Goal: Task Accomplishment & Management: Manage account settings

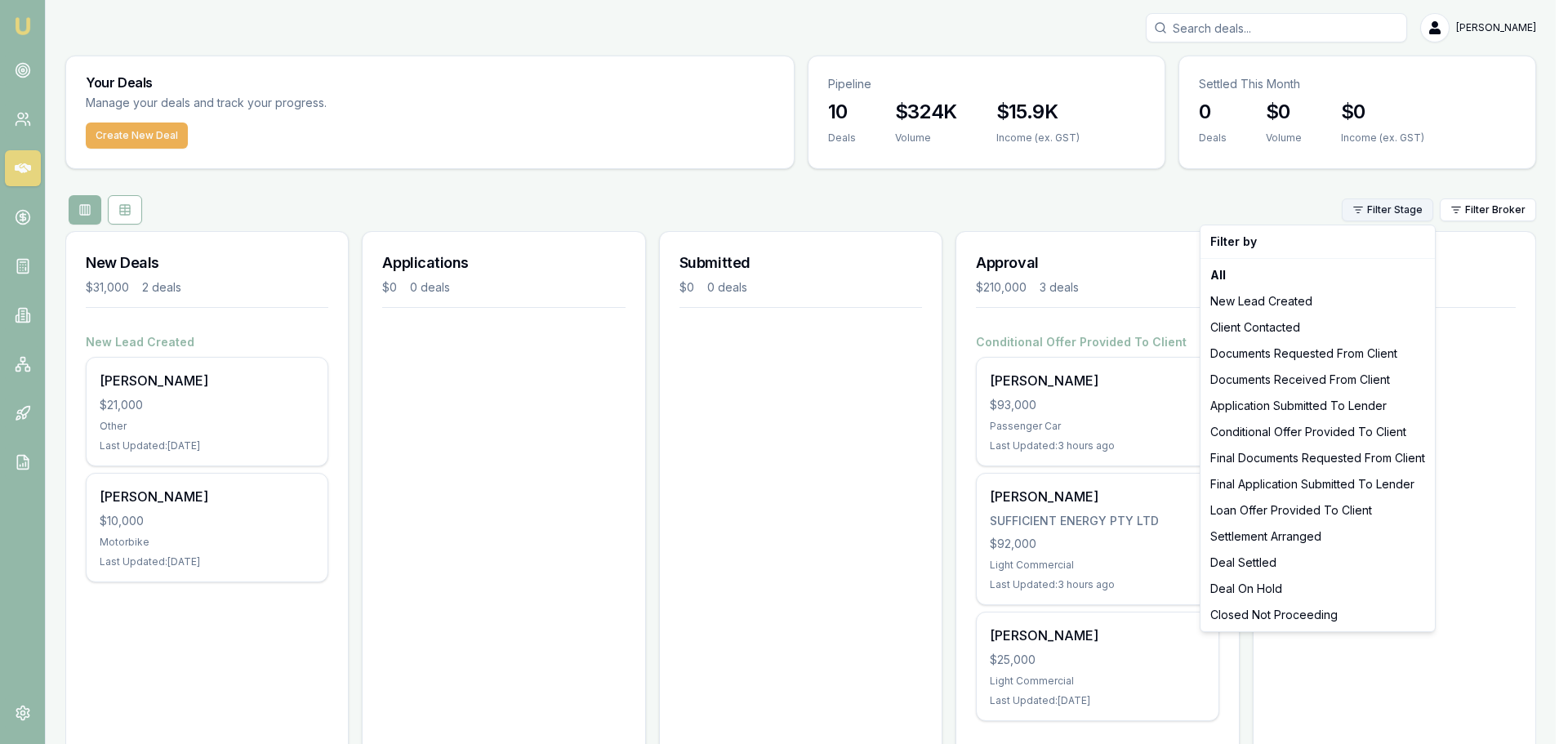
click at [1407, 214] on html "Emu Broker [PERSON_NAME] Toggle Menu Your Deals Manage your deals and track you…" at bounding box center [784, 372] width 1568 height 744
click at [1493, 210] on html "Emu Broker [PERSON_NAME] Toggle Menu Your Deals Manage your deals and track you…" at bounding box center [784, 372] width 1568 height 744
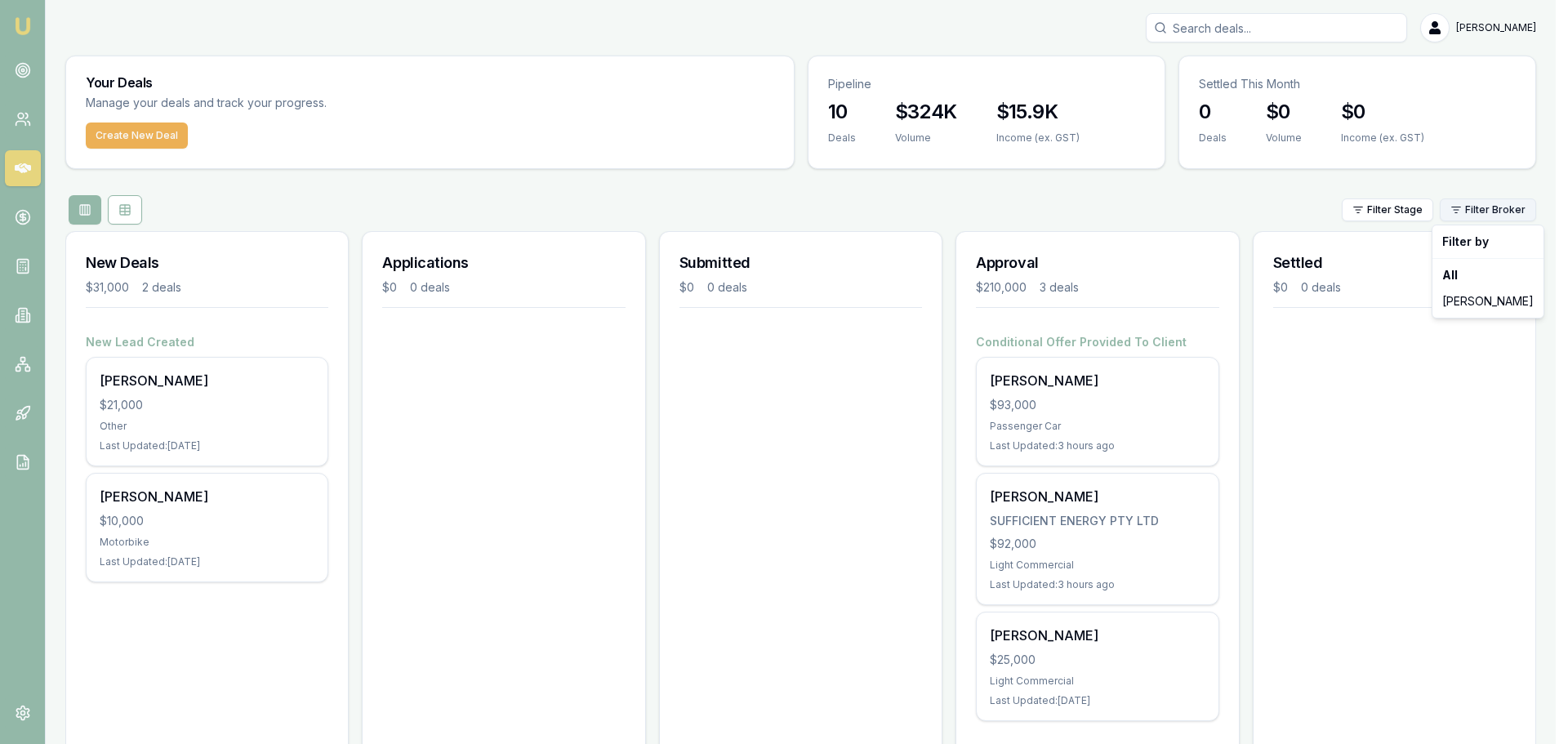
click at [1493, 209] on html "Emu Broker [PERSON_NAME] Toggle Menu Your Deals Manage your deals and track you…" at bounding box center [784, 372] width 1568 height 744
click at [1371, 212] on html "Emu Broker [PERSON_NAME] Toggle Menu Your Deals Manage your deals and track you…" at bounding box center [784, 372] width 1568 height 744
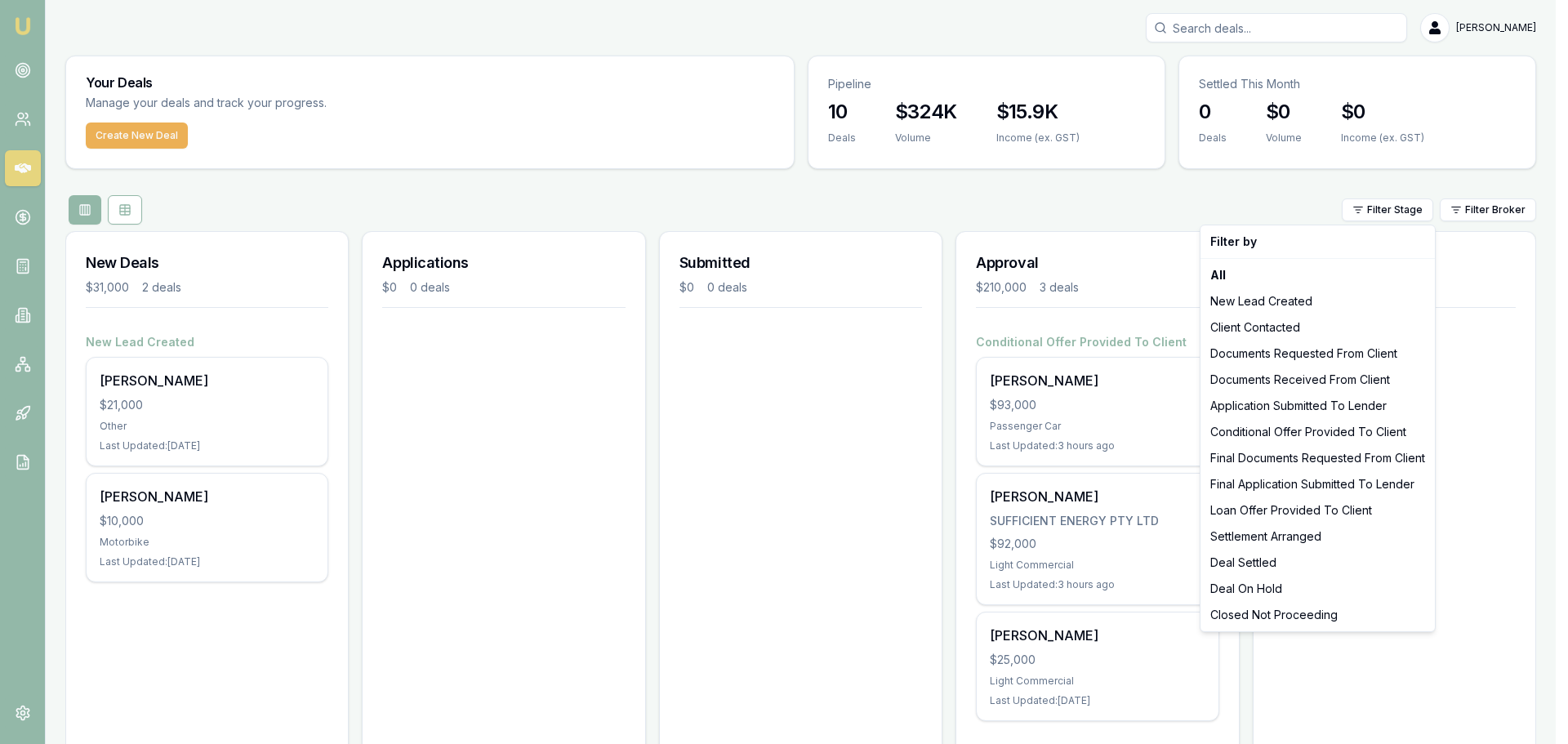
click at [1371, 212] on html "Emu Broker Evette Abdo Toggle Menu Your Deals Manage your deals and track your …" at bounding box center [784, 372] width 1568 height 744
click at [1406, 51] on html "Emu Broker Evette Abdo Toggle Menu Your Deals Manage your deals and track your …" at bounding box center [784, 372] width 1568 height 744
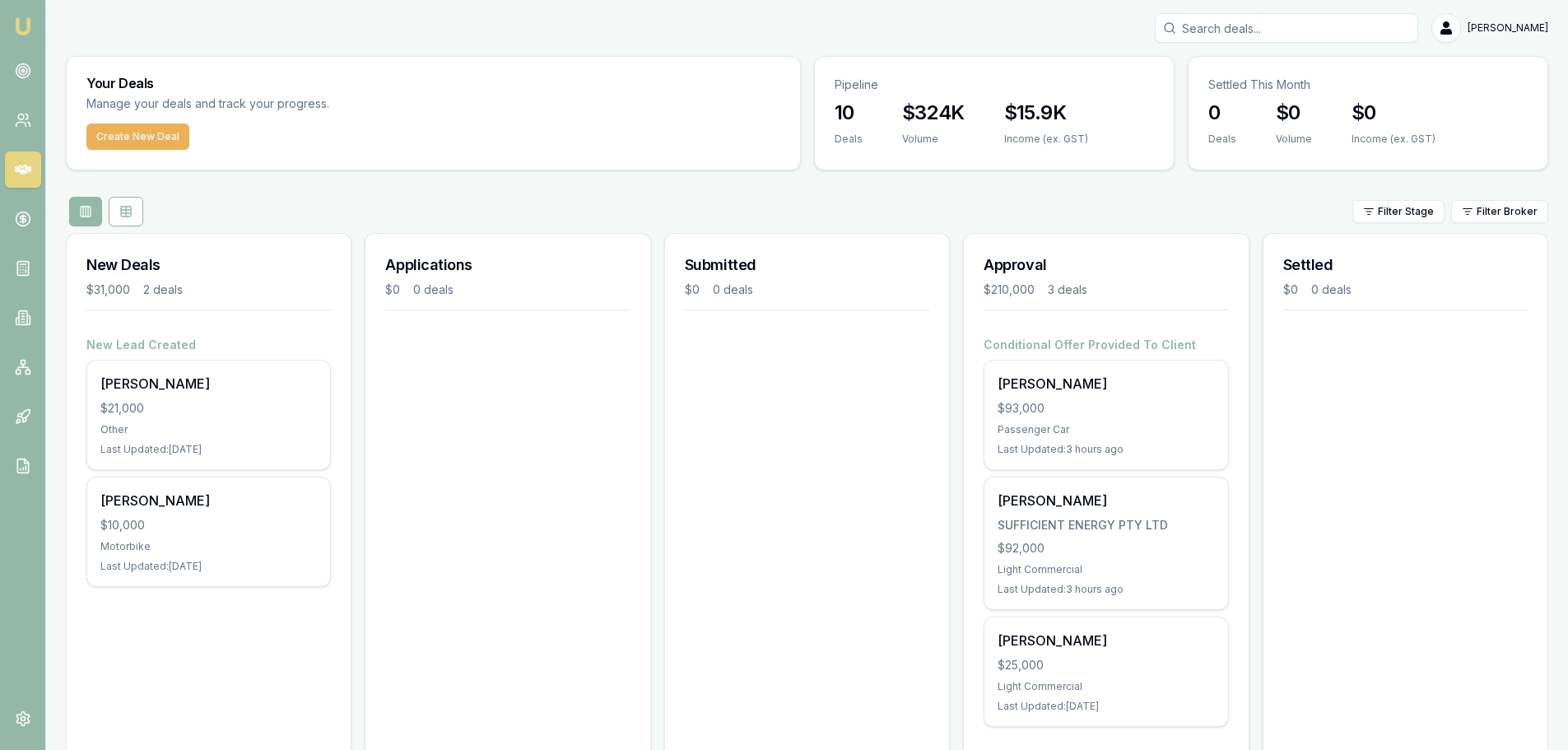
click at [1347, 31] on input "Search deals" at bounding box center [1287, 28] width 264 height 30
click at [1263, 28] on input "Search deals" at bounding box center [1287, 28] width 264 height 30
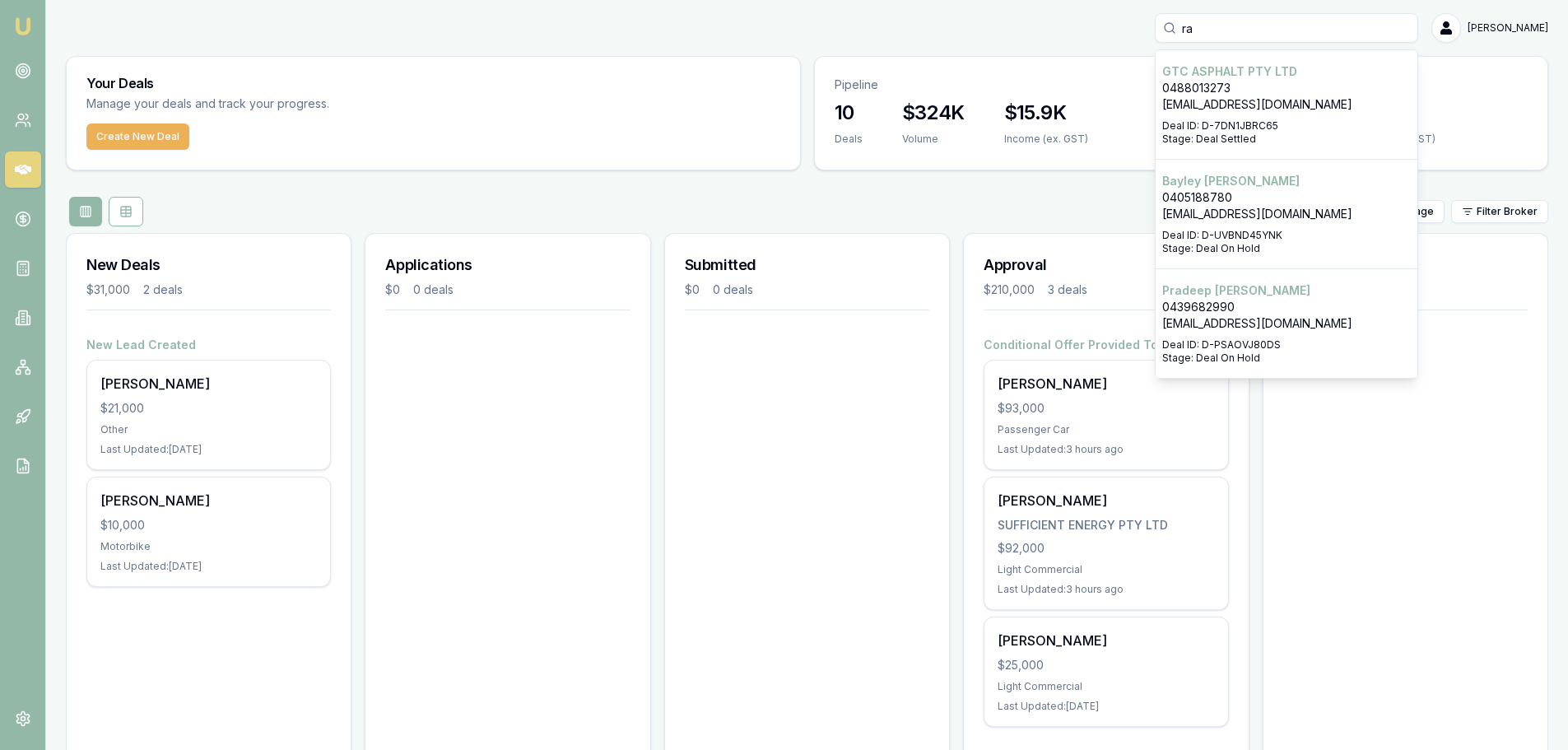
type input "r"
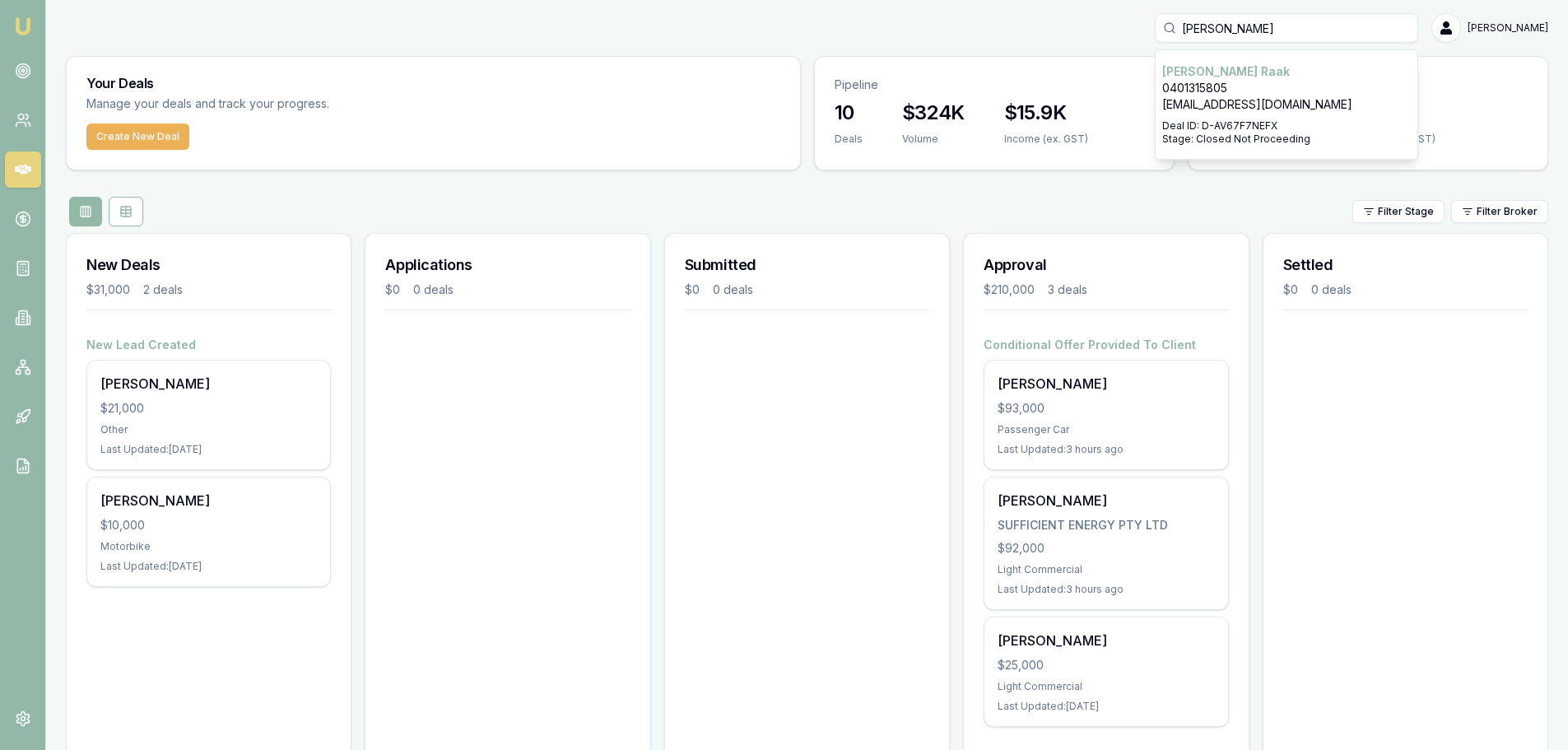
click at [1257, 28] on input "bradley" at bounding box center [1287, 28] width 264 height 30
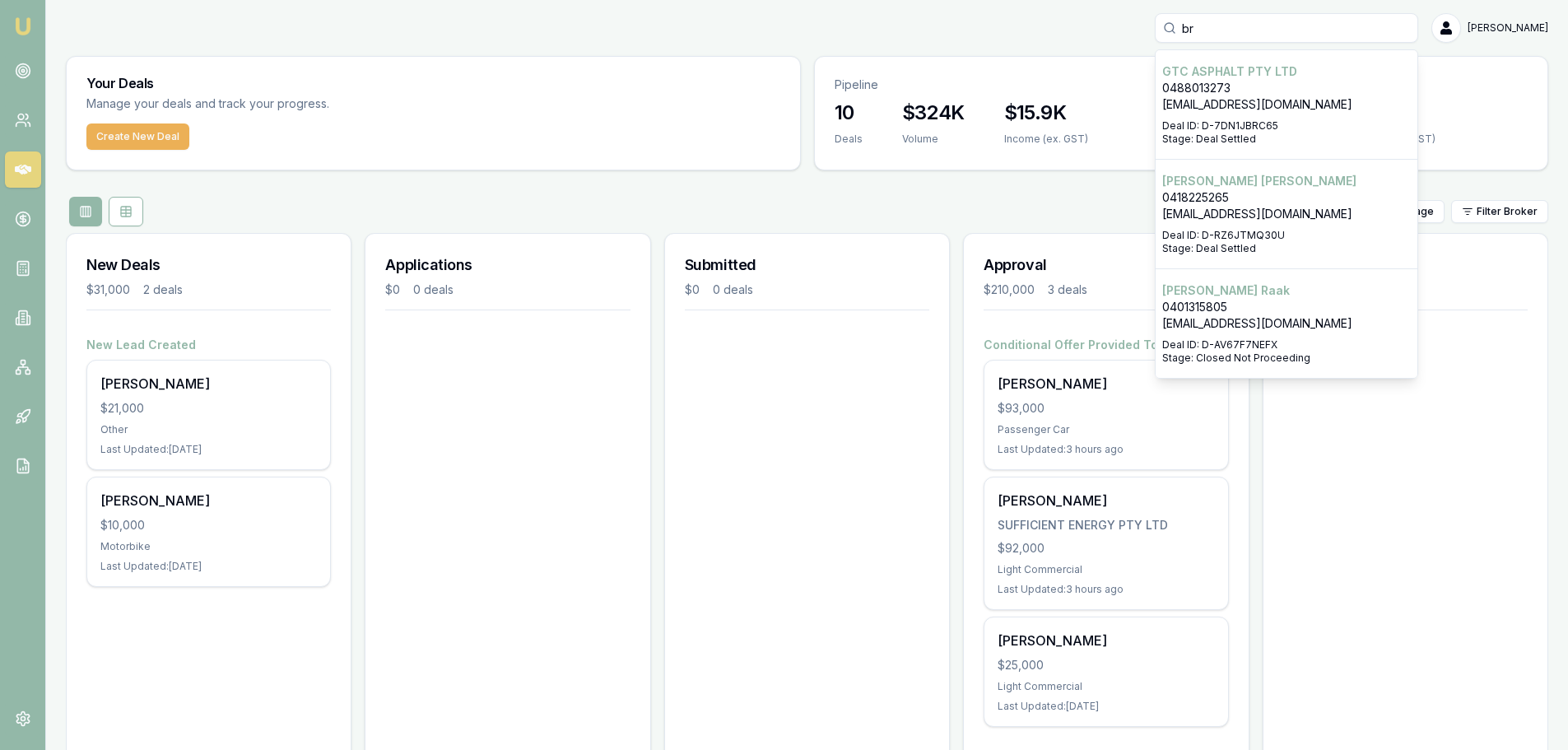
type input "b"
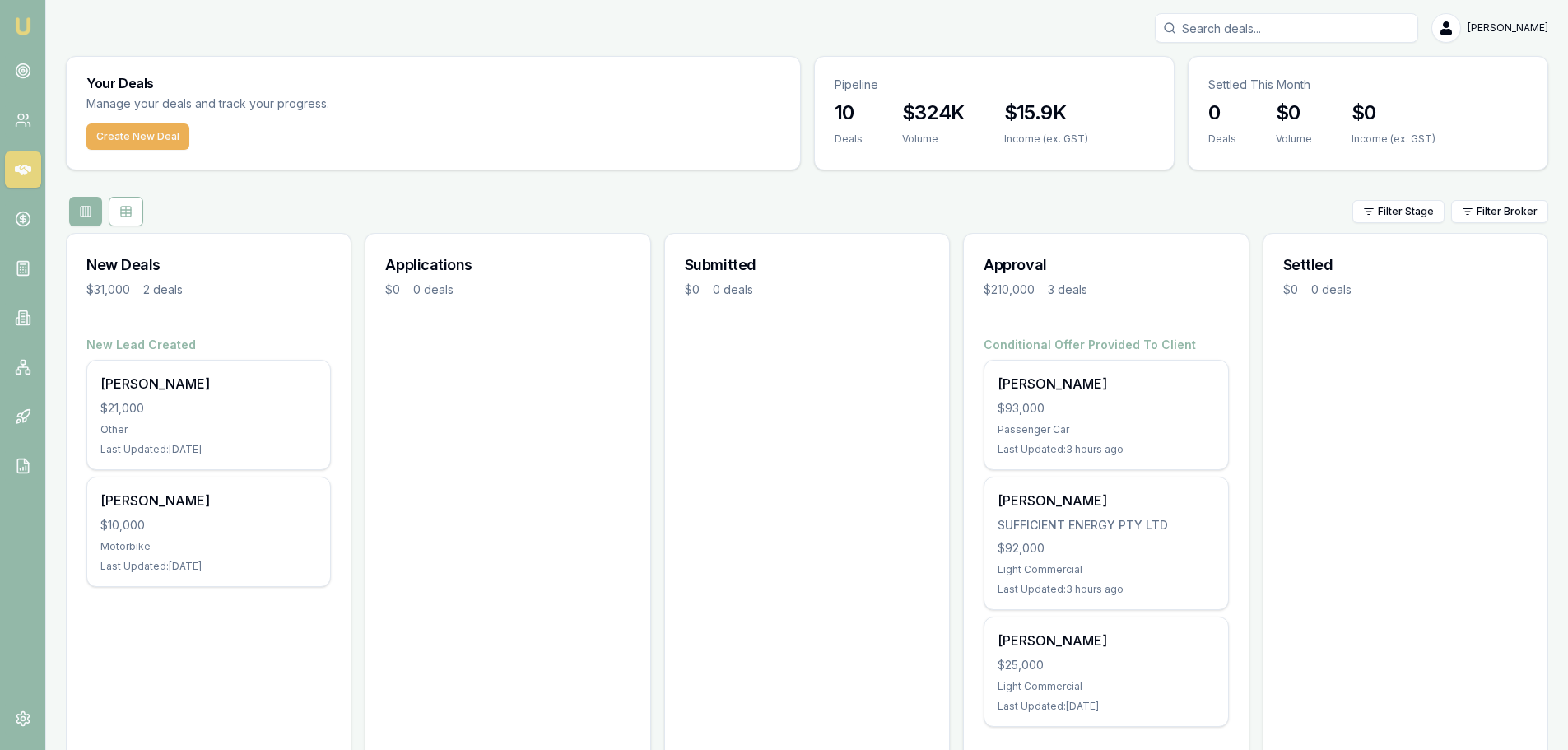
click at [1224, 28] on input "Search deals" at bounding box center [1287, 28] width 264 height 30
click at [1228, 28] on input "Search deals" at bounding box center [1287, 28] width 264 height 30
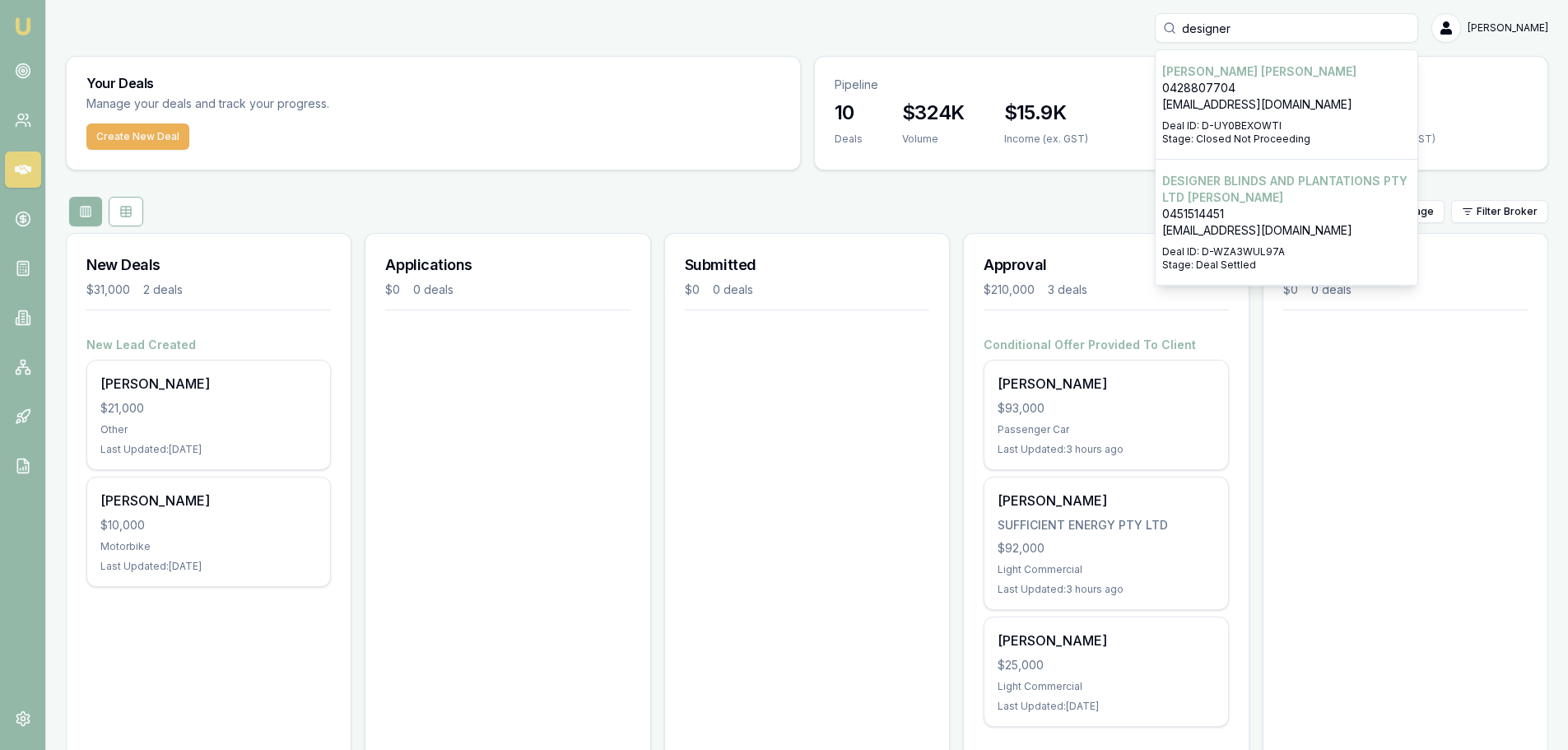
type input "designer"
click at [1286, 196] on p "DESIGNER BLINDS AND PLANTATIONS PTY LTD RIX" at bounding box center [1286, 189] width 249 height 33
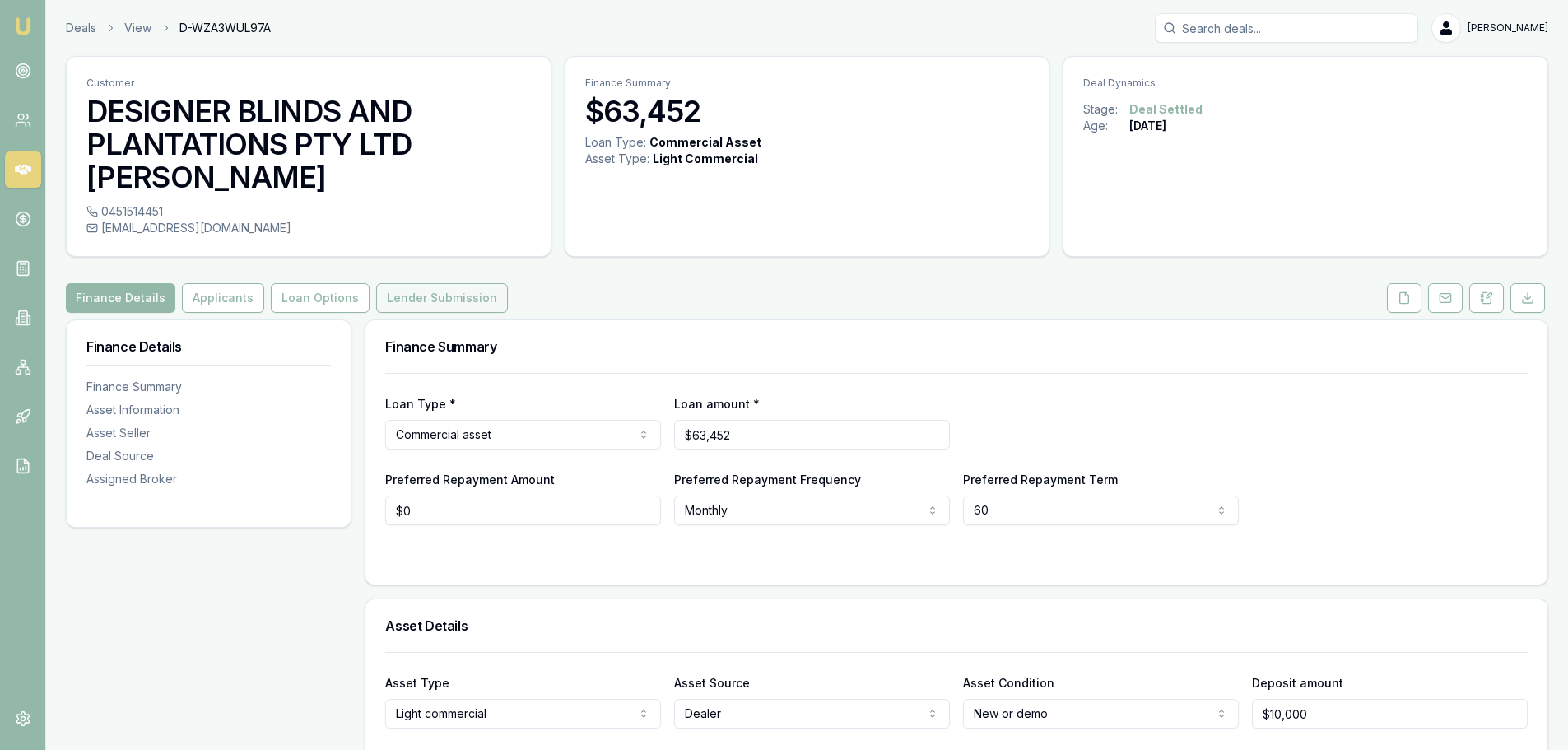
click at [427, 283] on button "Lender Submission" at bounding box center [442, 298] width 132 height 30
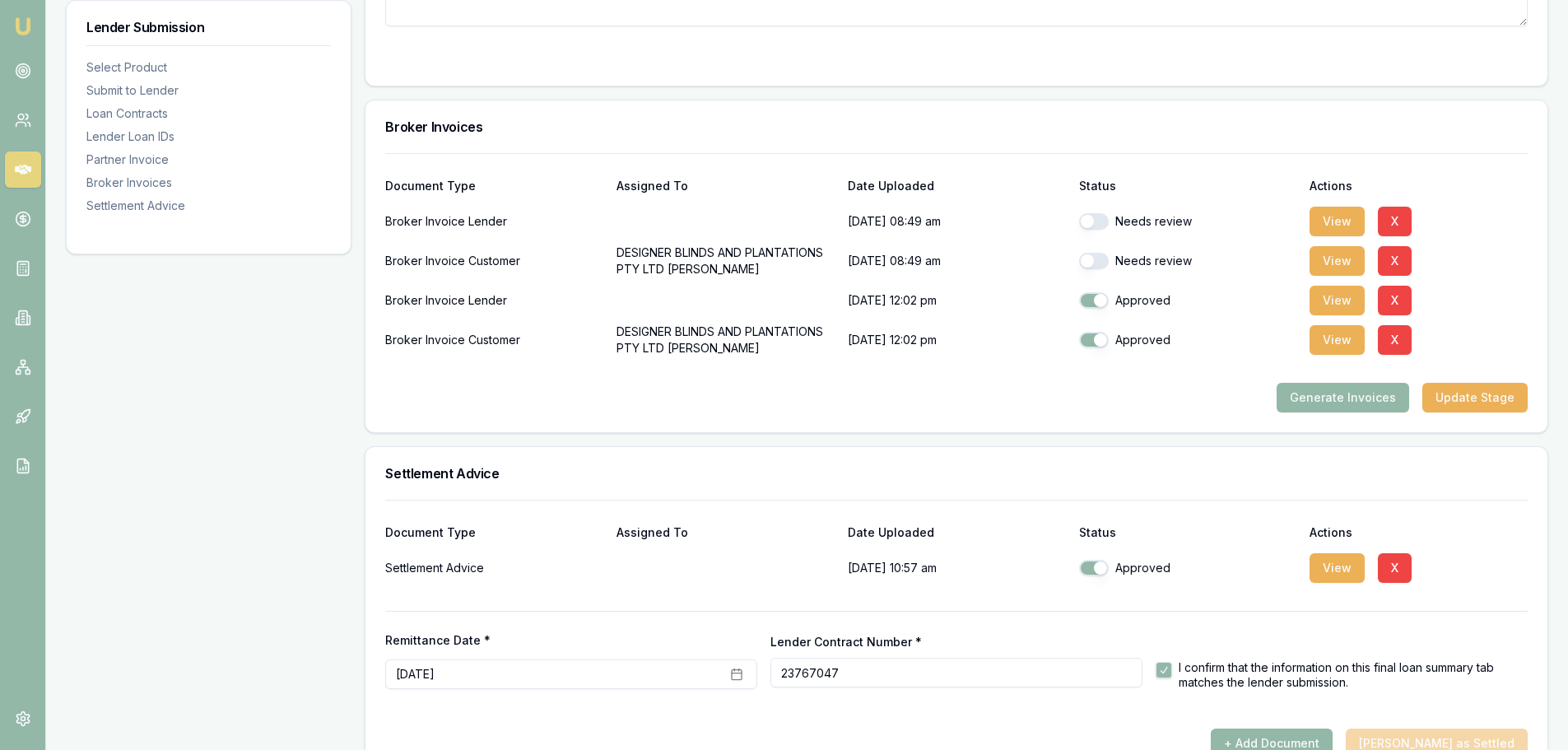
scroll to position [1958, 0]
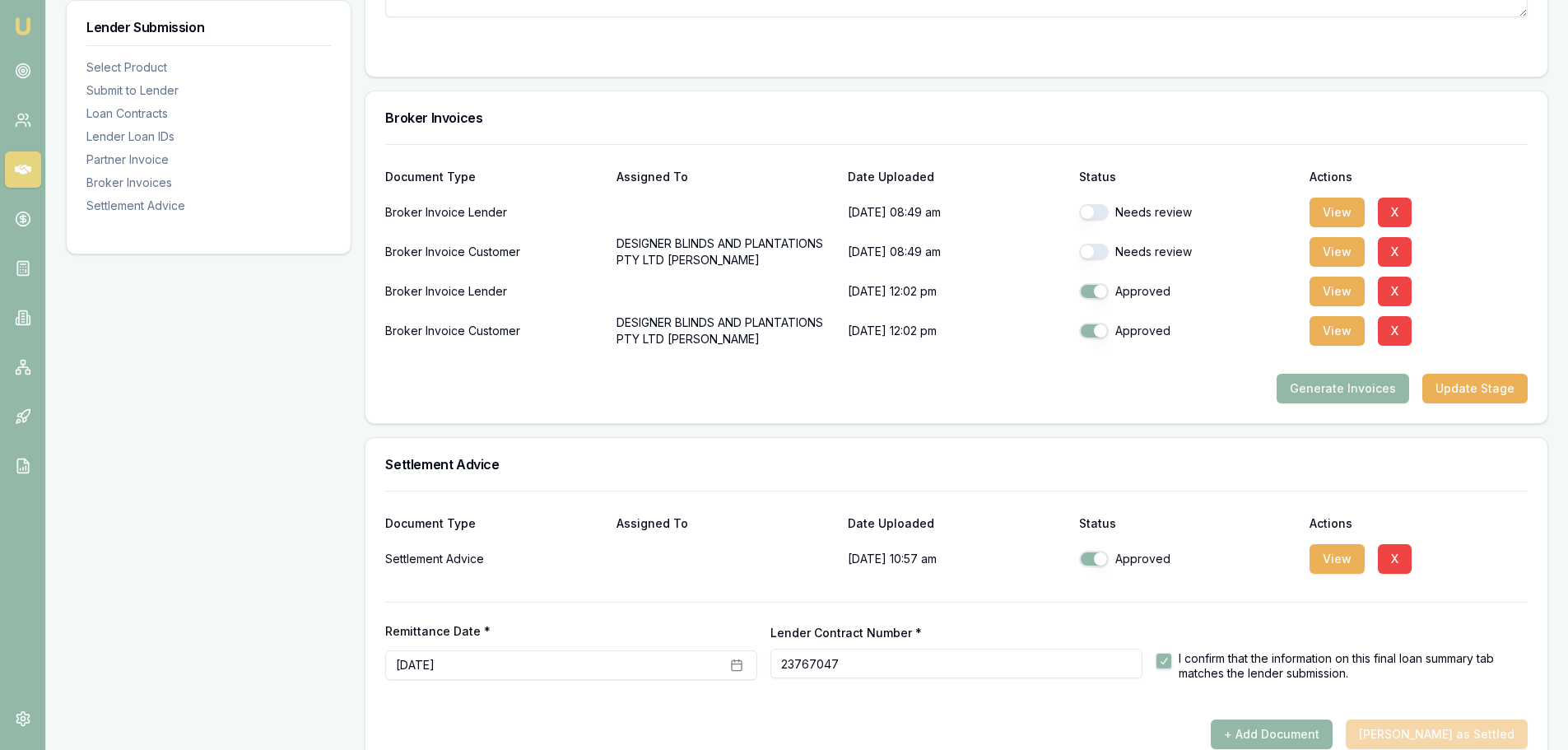
click at [1085, 244] on button "button" at bounding box center [1094, 251] width 30 height 17
checkbox input "true"
click at [1085, 204] on button "button" at bounding box center [1094, 212] width 30 height 17
checkbox input "true"
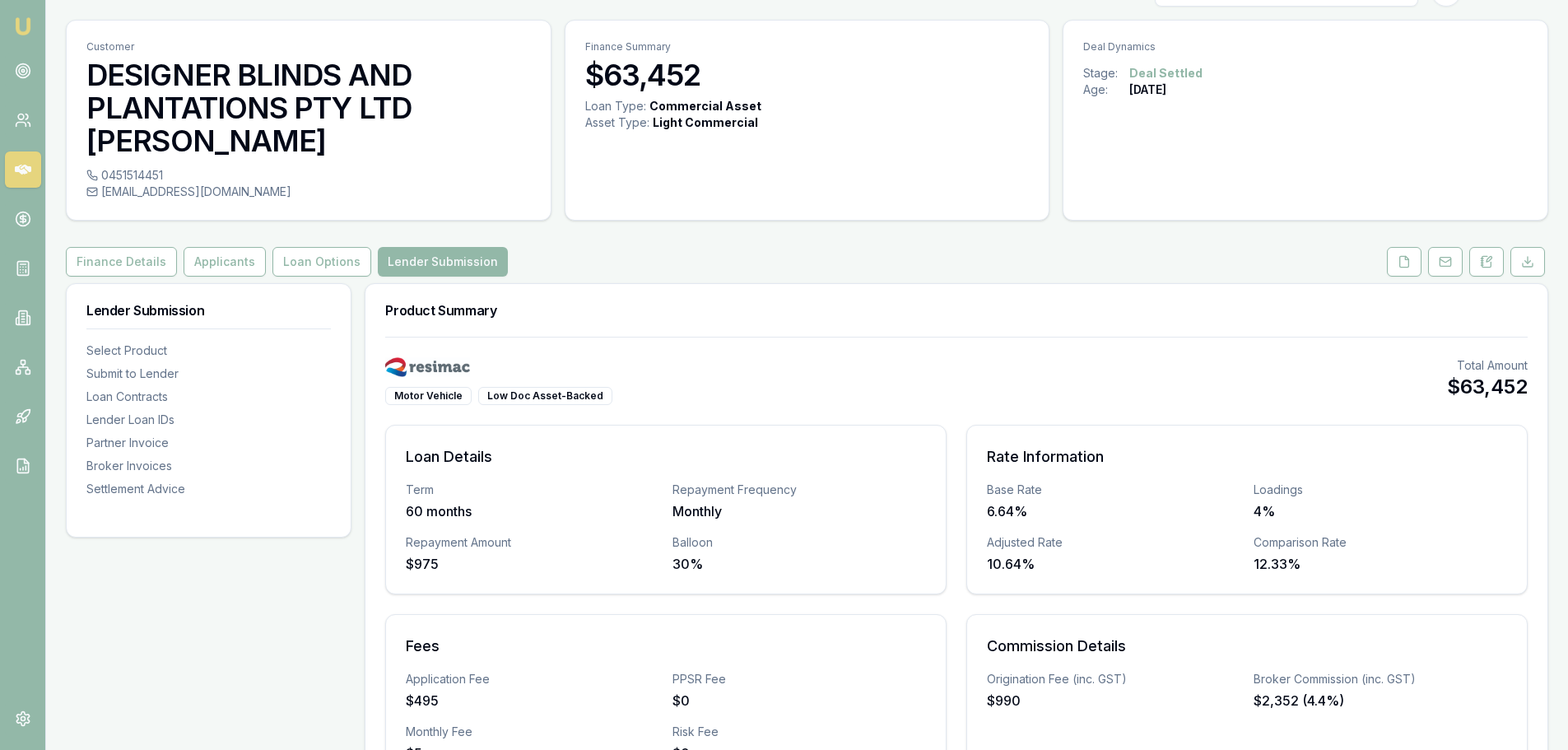
scroll to position [0, 0]
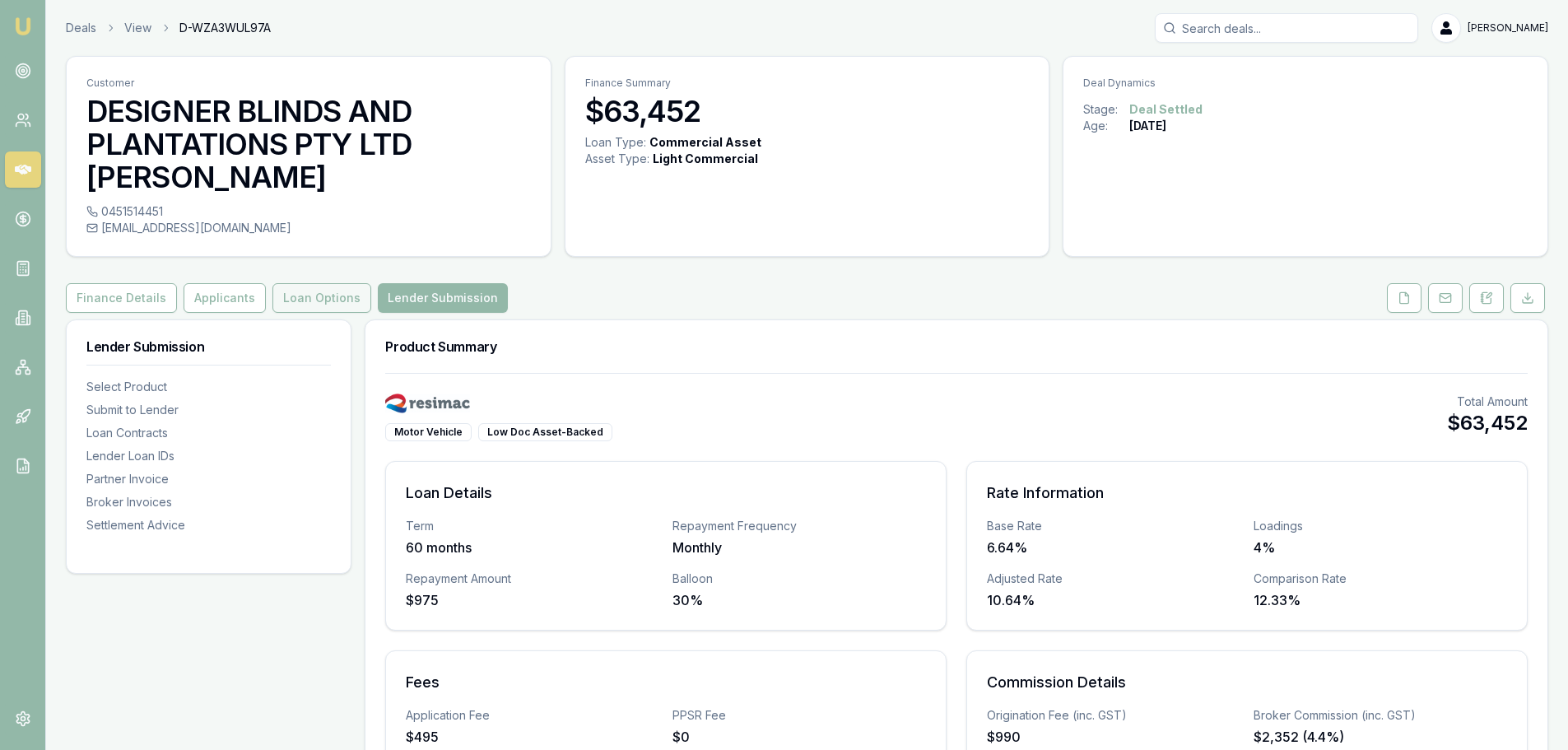
click at [315, 283] on button "Loan Options" at bounding box center [321, 298] width 99 height 30
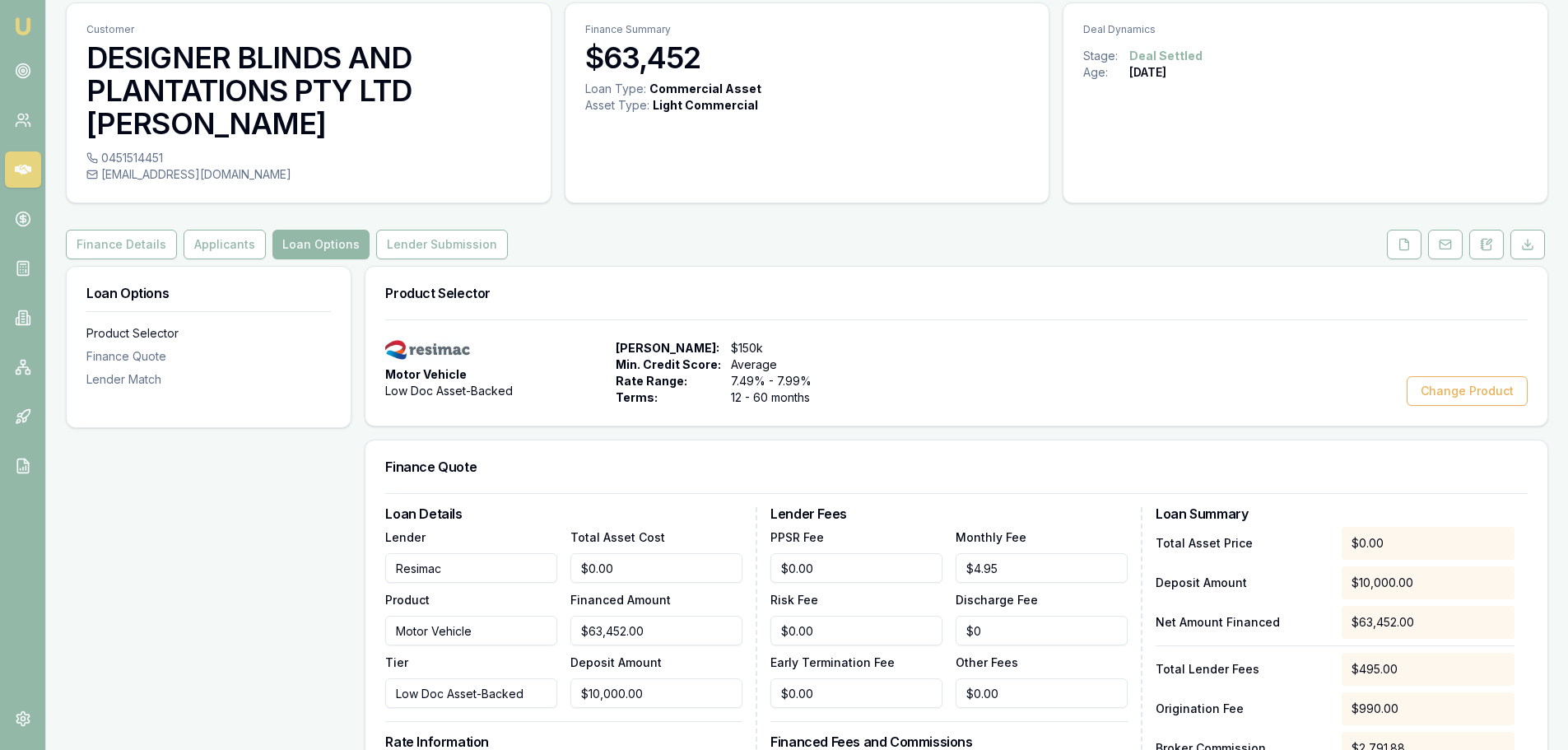
scroll to position [82, 0]
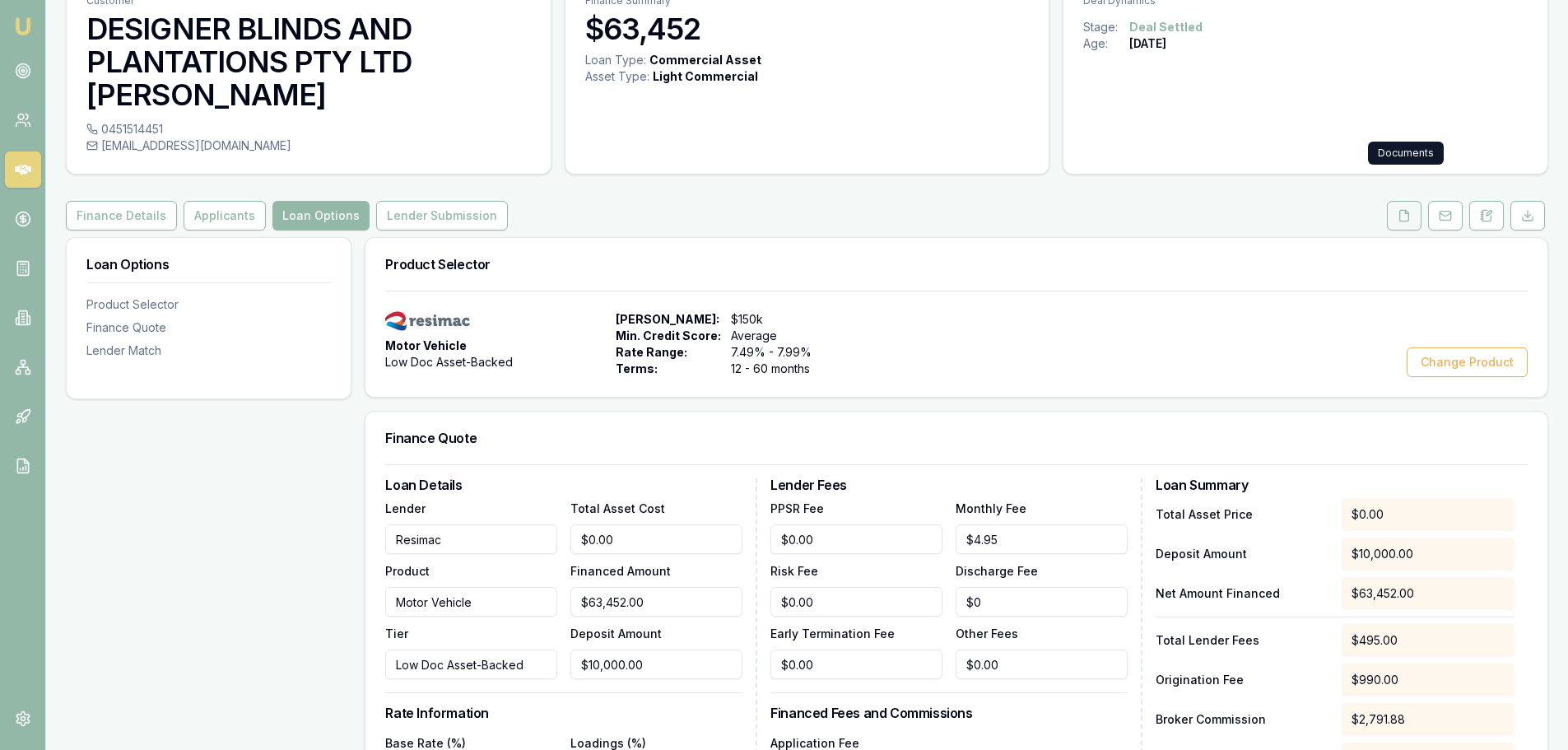
click at [1403, 209] on icon at bounding box center [1404, 215] width 13 height 13
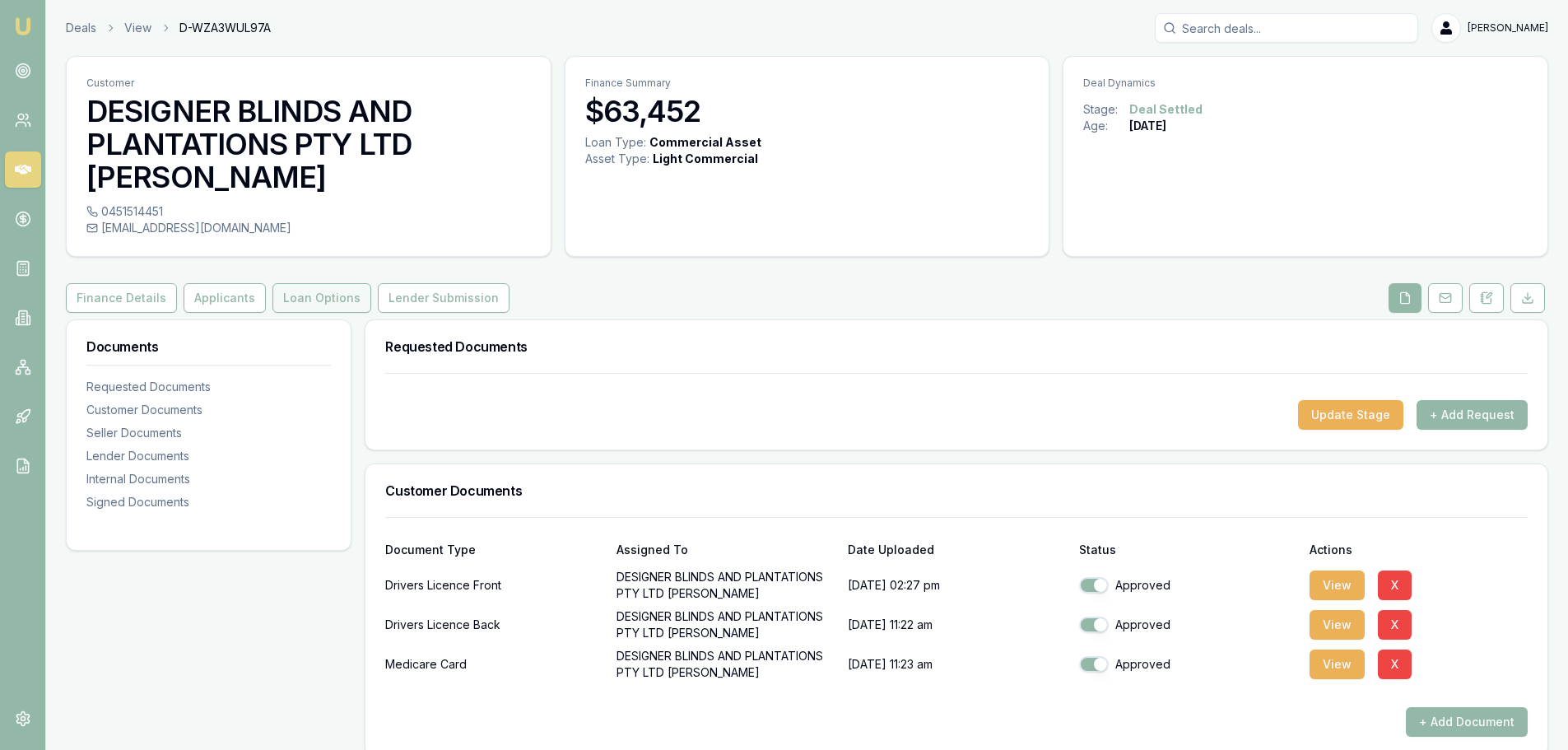
click at [308, 283] on button "Loan Options" at bounding box center [321, 298] width 99 height 30
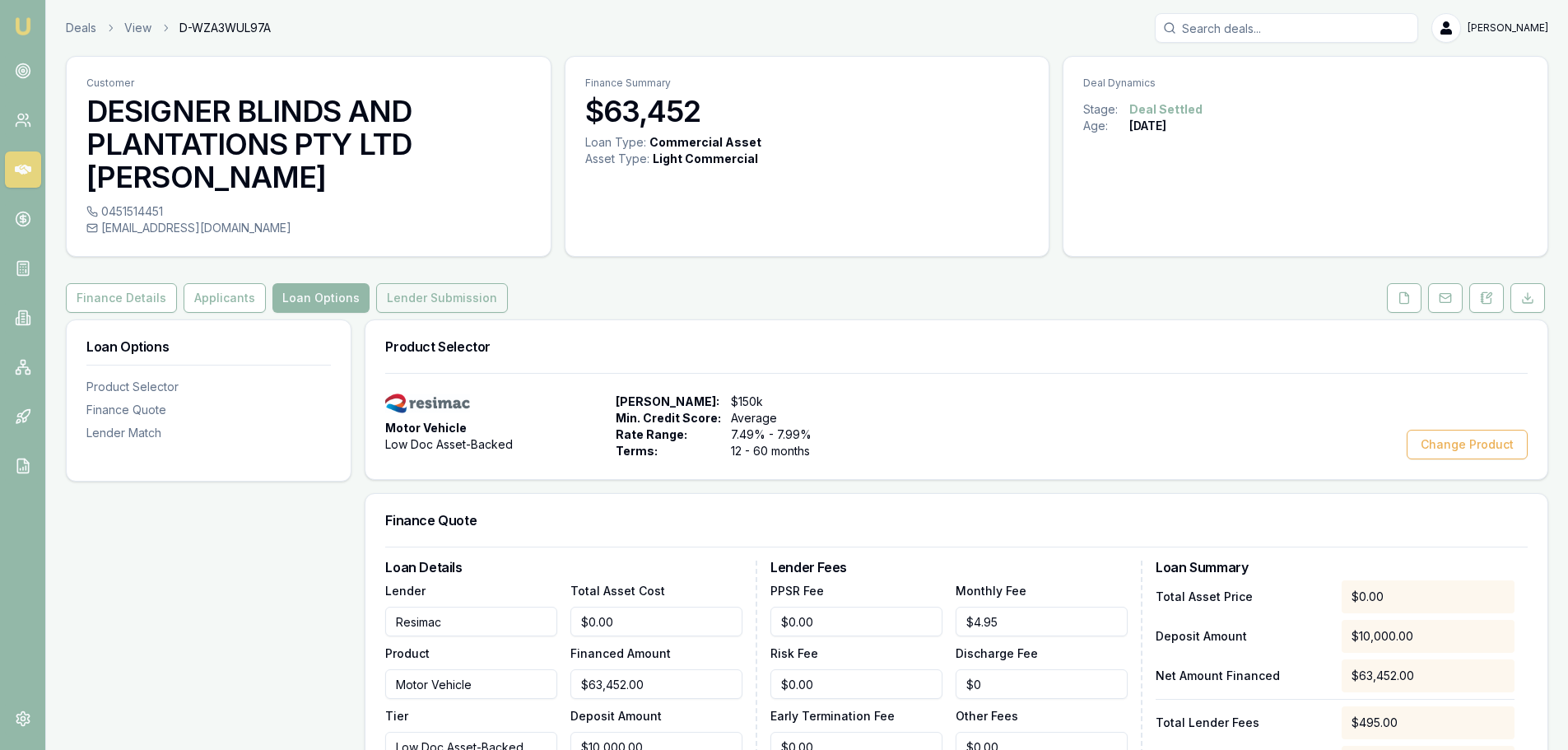
click at [411, 283] on button "Lender Submission" at bounding box center [442, 298] width 132 height 30
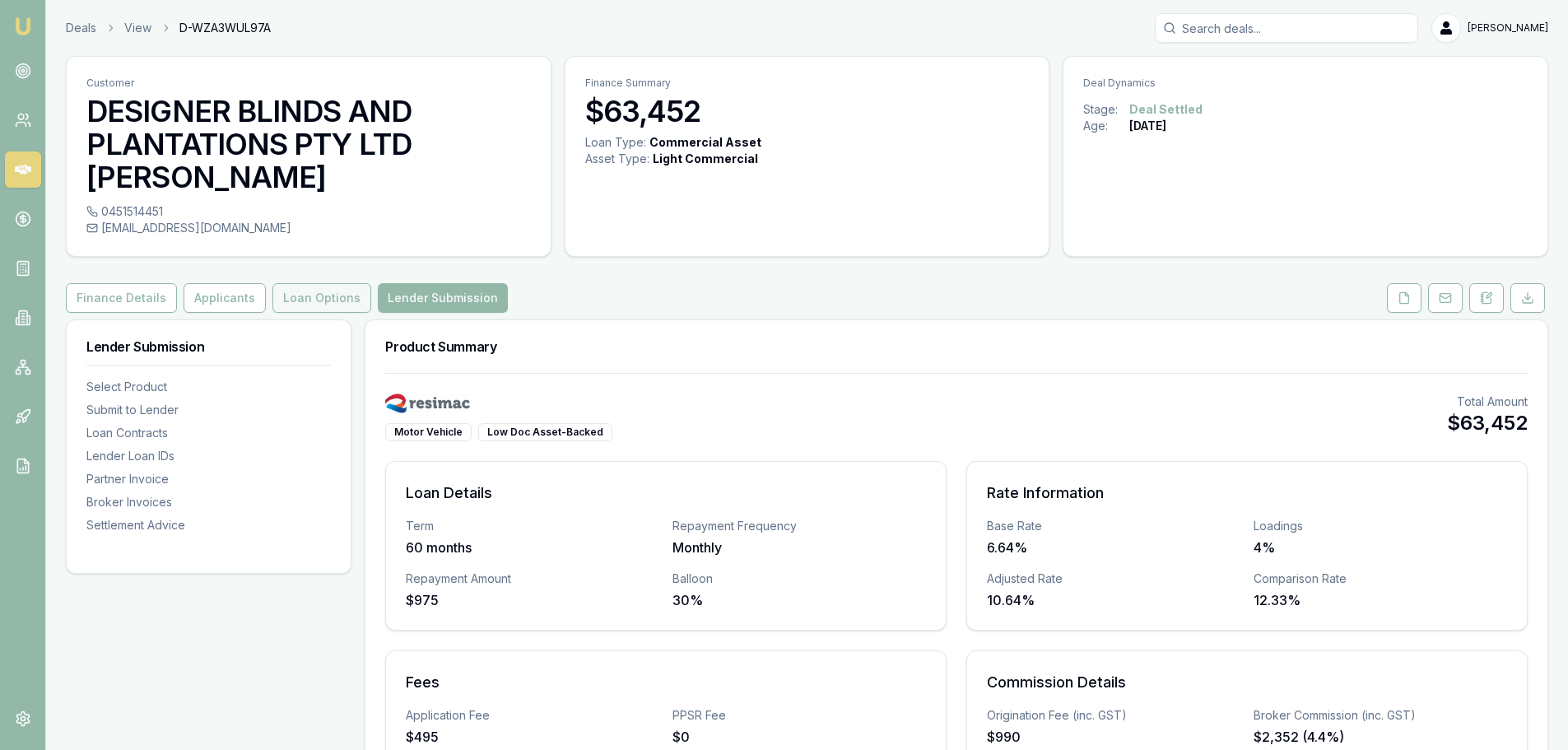
click at [313, 283] on button "Loan Options" at bounding box center [321, 298] width 99 height 30
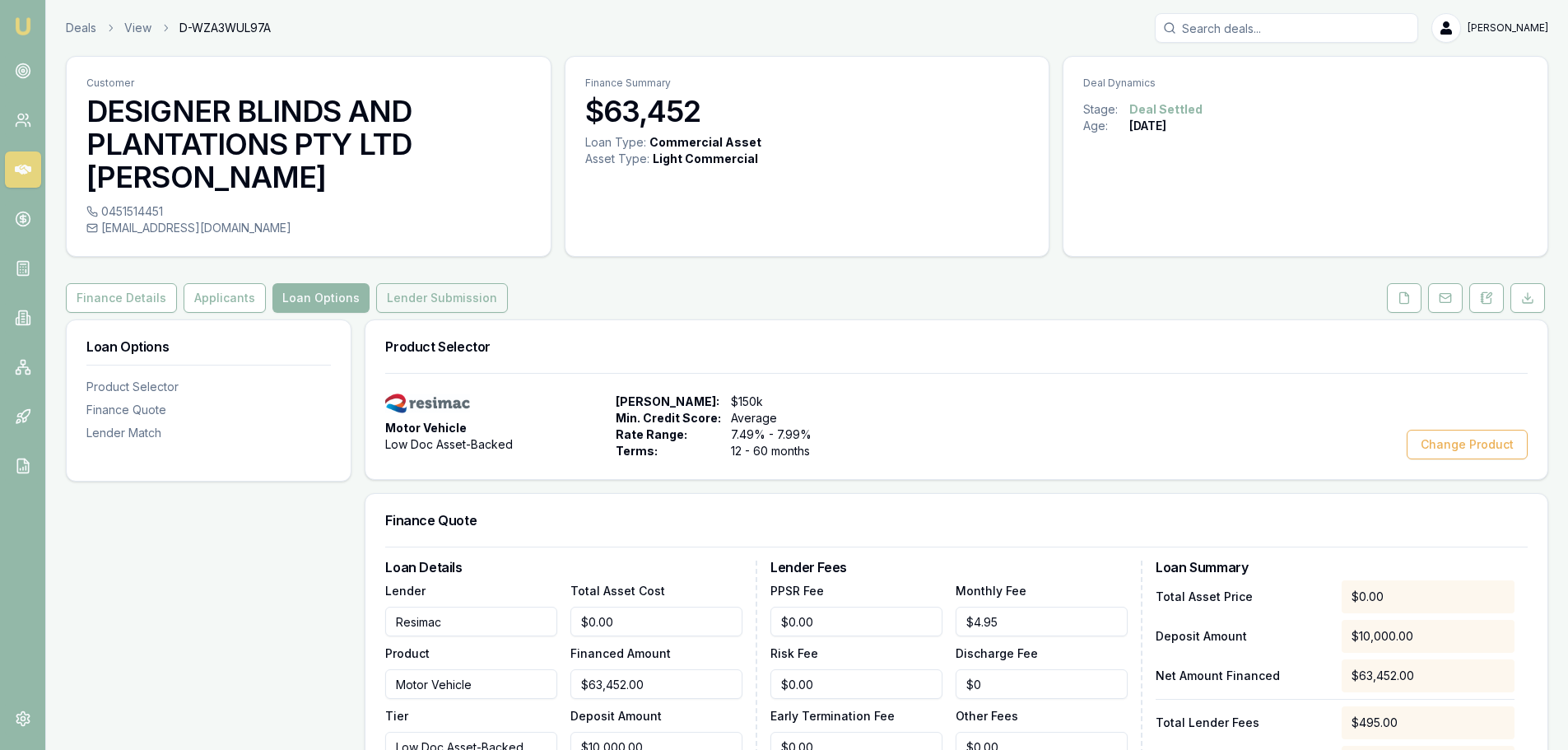
click at [414, 283] on button "Lender Submission" at bounding box center [442, 298] width 132 height 30
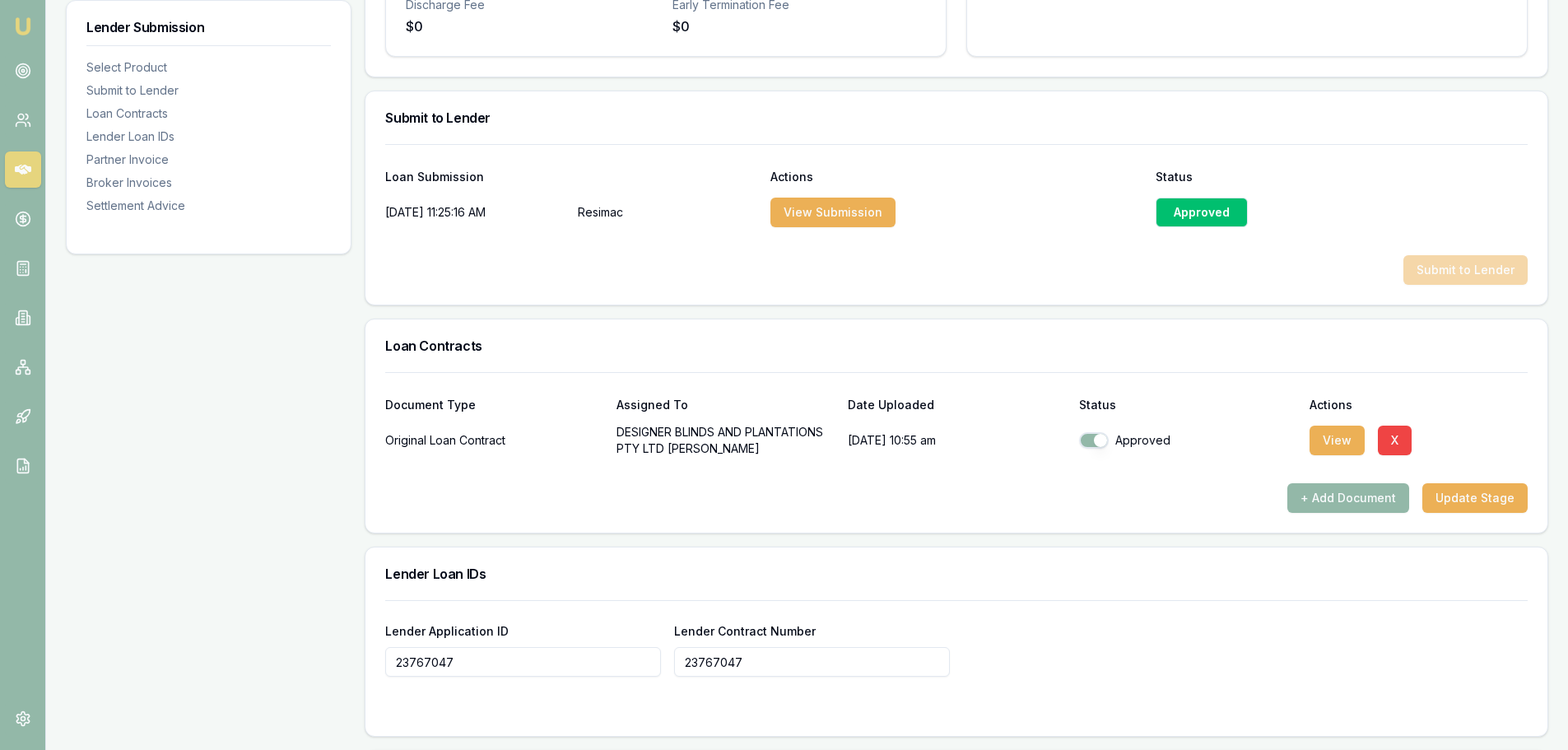
scroll to position [806, 0]
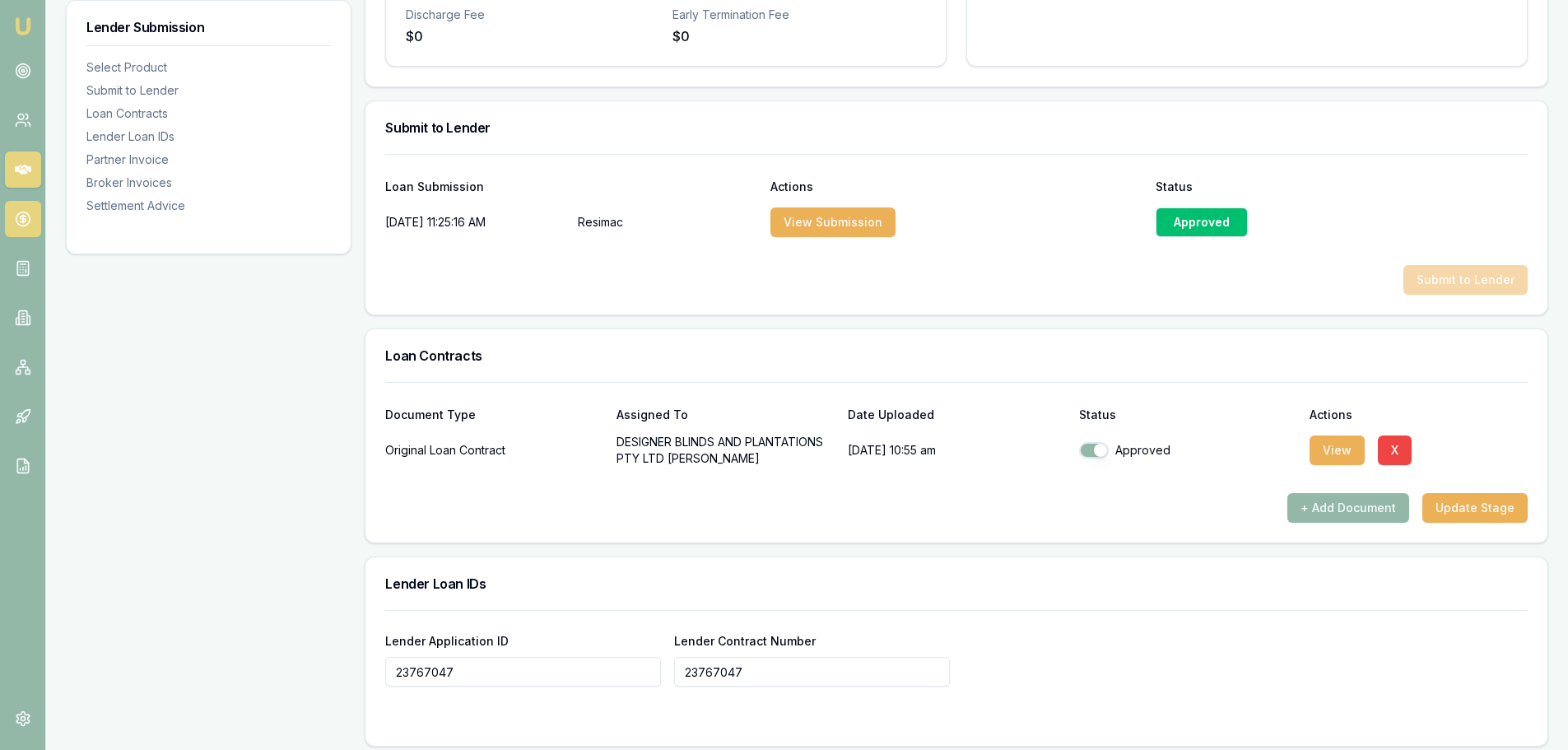
click at [26, 219] on icon at bounding box center [23, 218] width 17 height 17
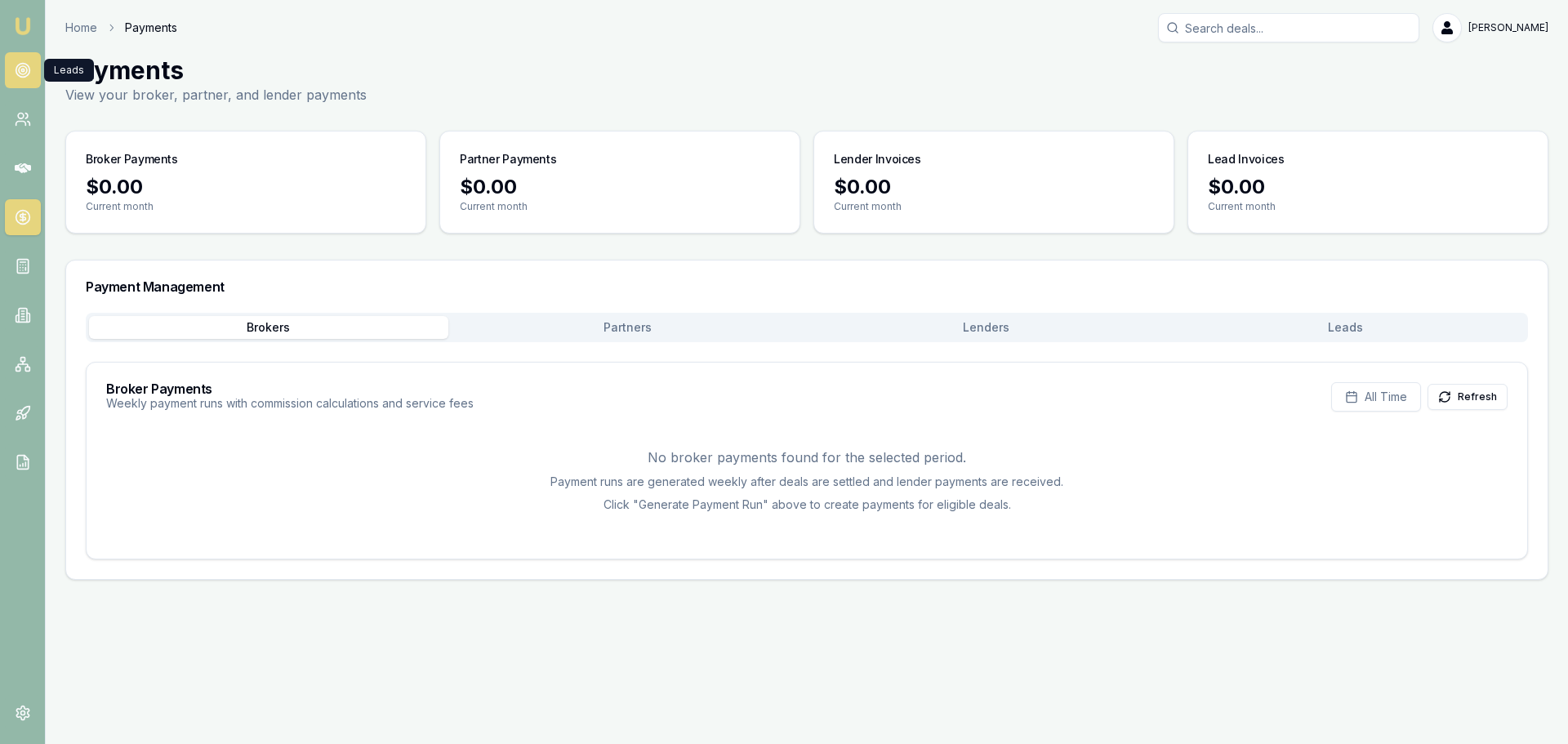
click at [23, 69] on circle at bounding box center [23, 69] width 3 height 3
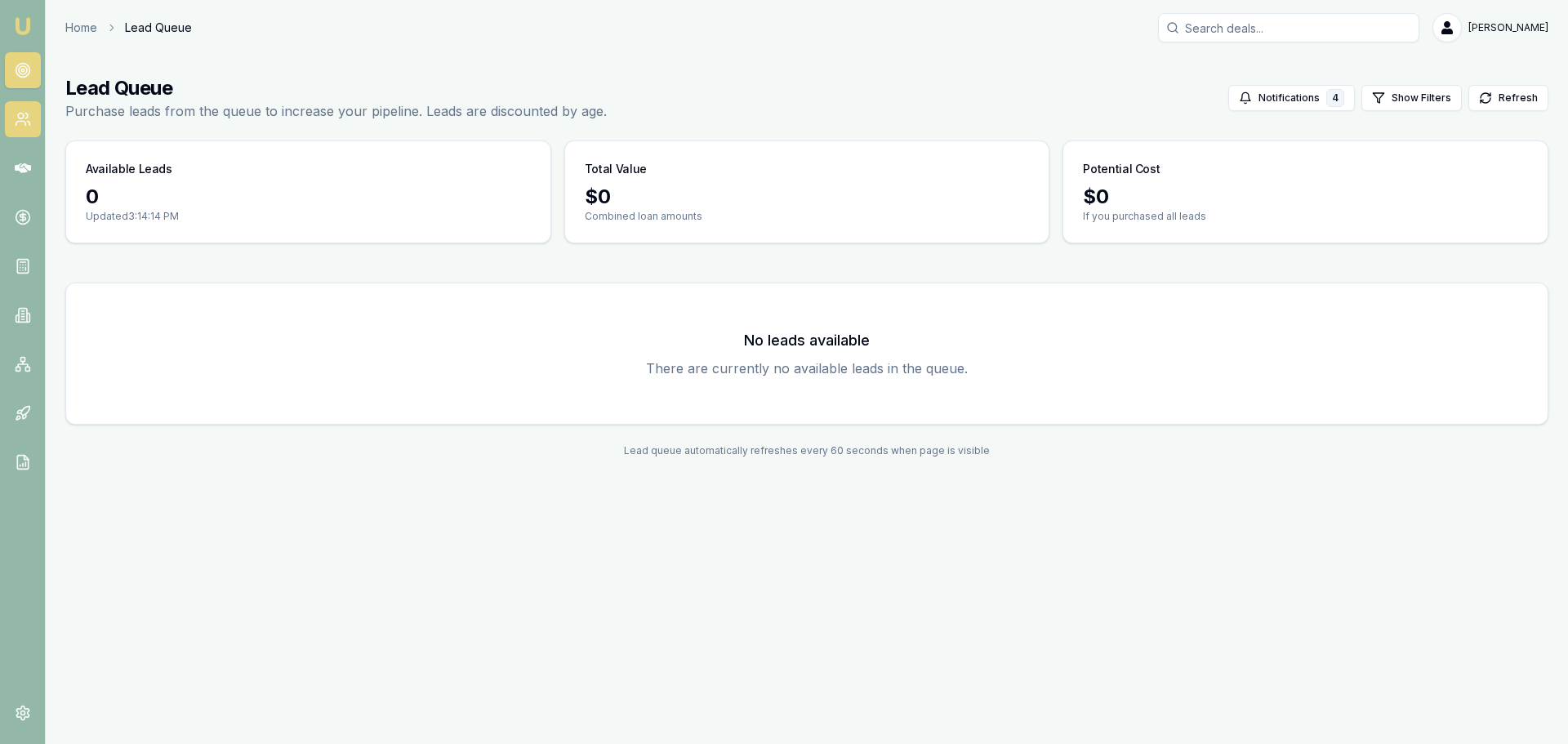
click at [19, 120] on icon at bounding box center [23, 119] width 16 height 16
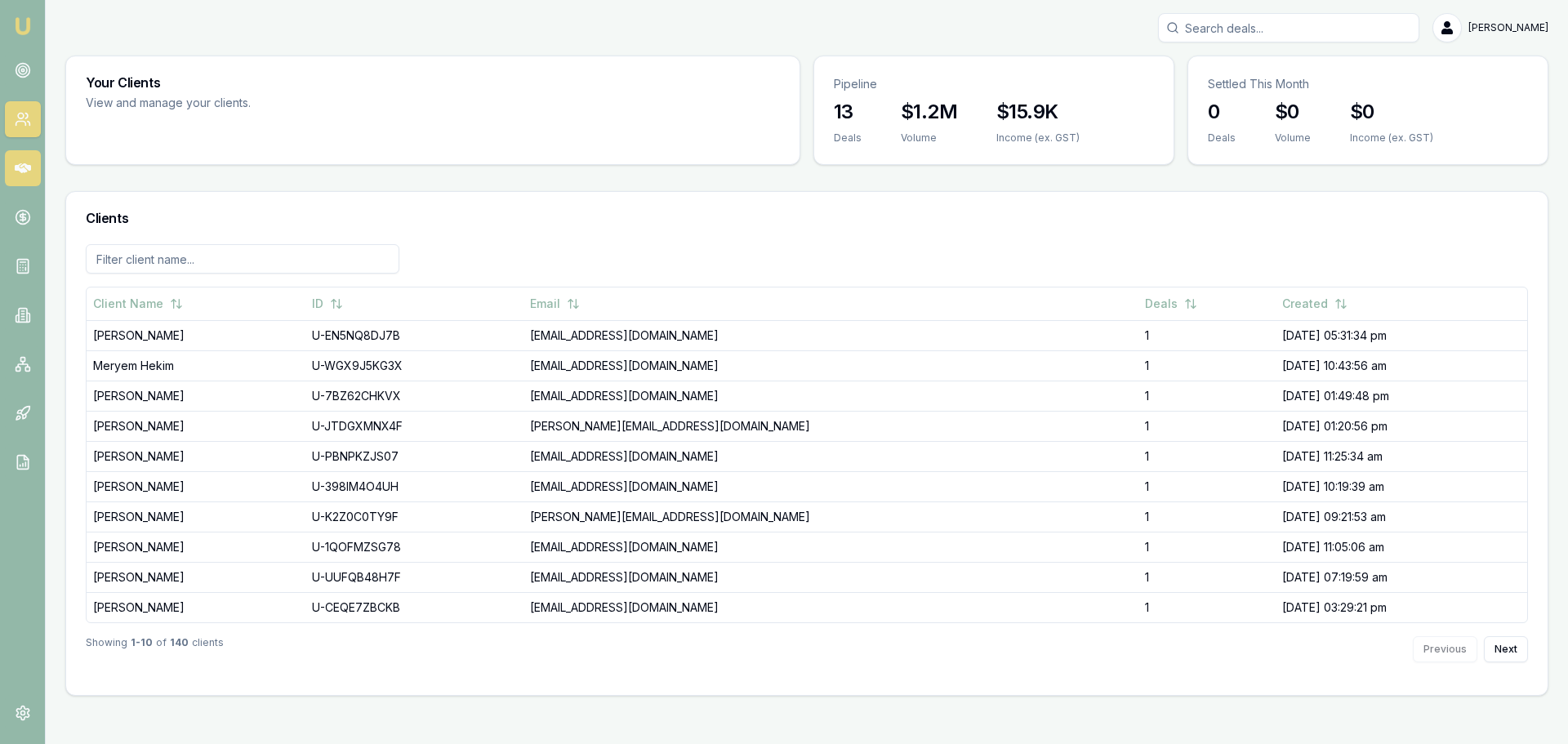
click at [19, 168] on icon at bounding box center [23, 168] width 16 height 10
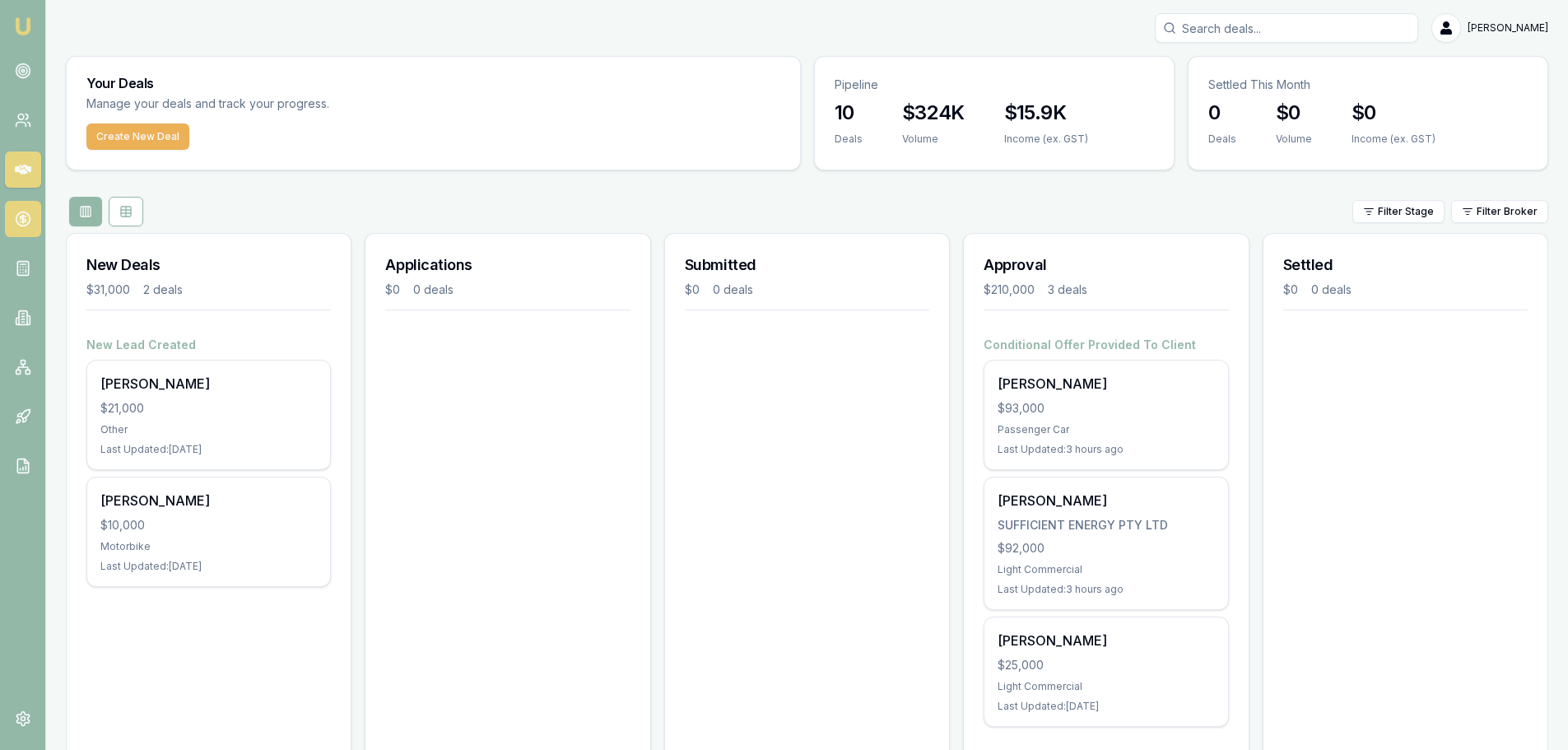
click at [23, 219] on icon at bounding box center [23, 218] width 0 height 8
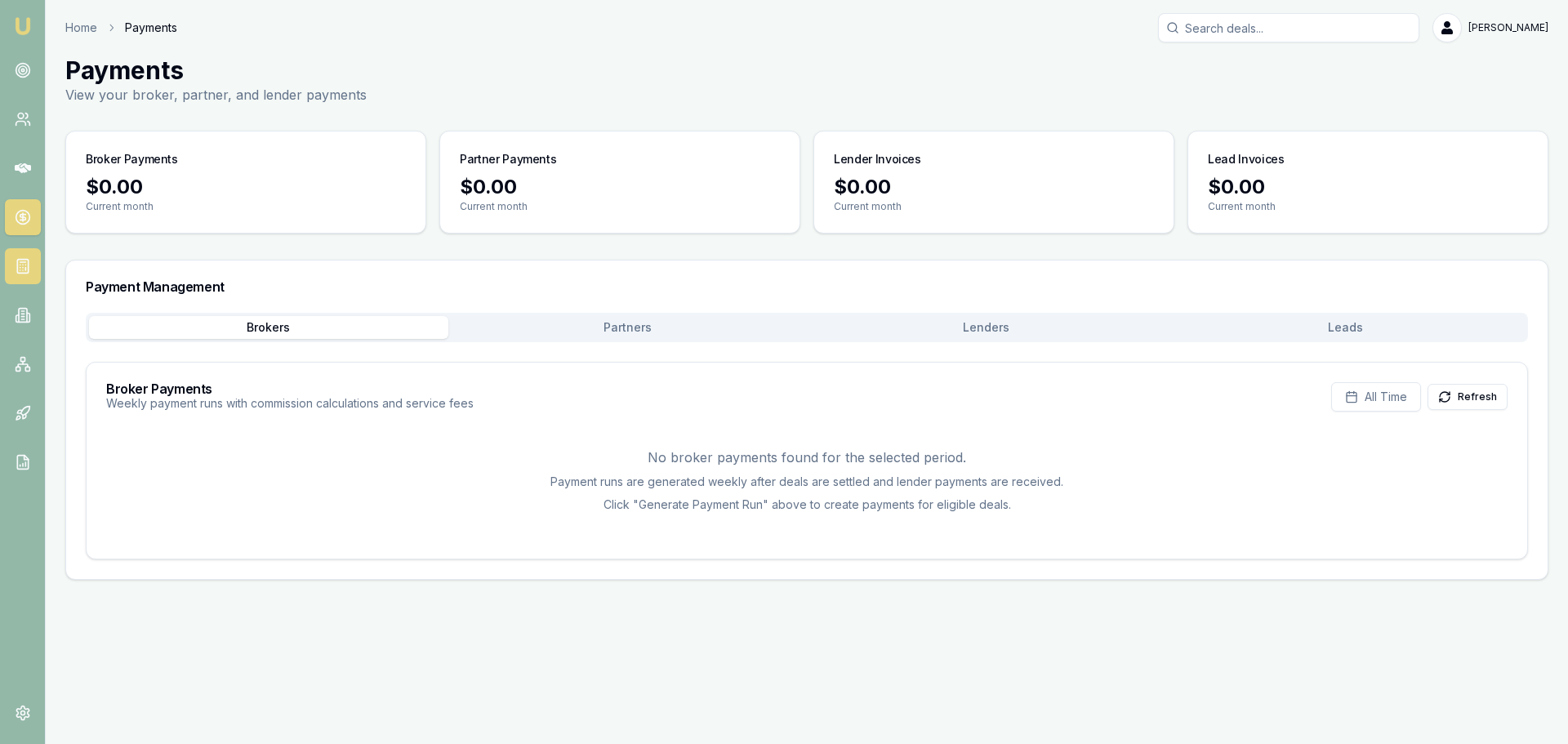
click at [23, 266] on icon at bounding box center [23, 266] width 16 height 16
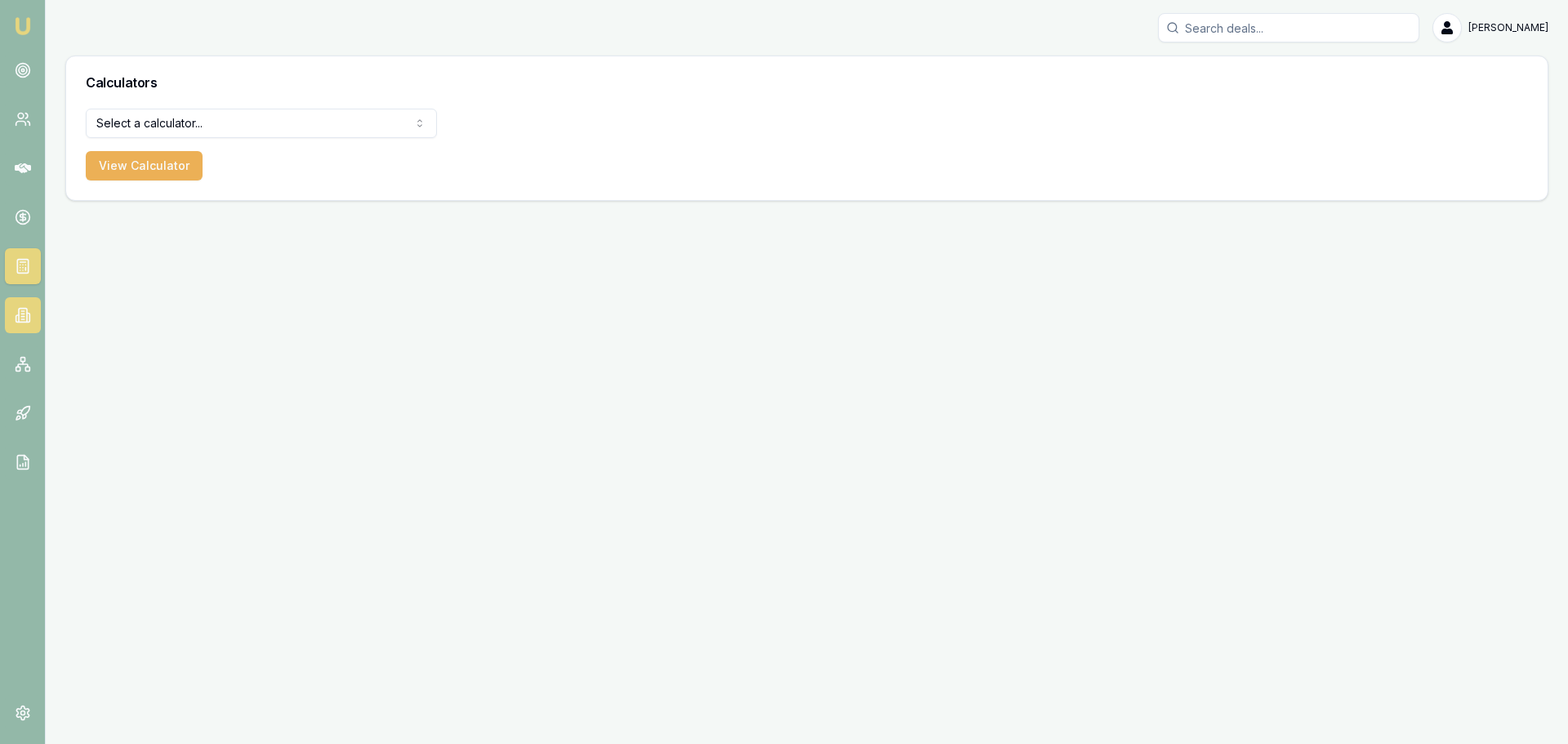
click at [21, 313] on icon at bounding box center [23, 314] width 16 height 16
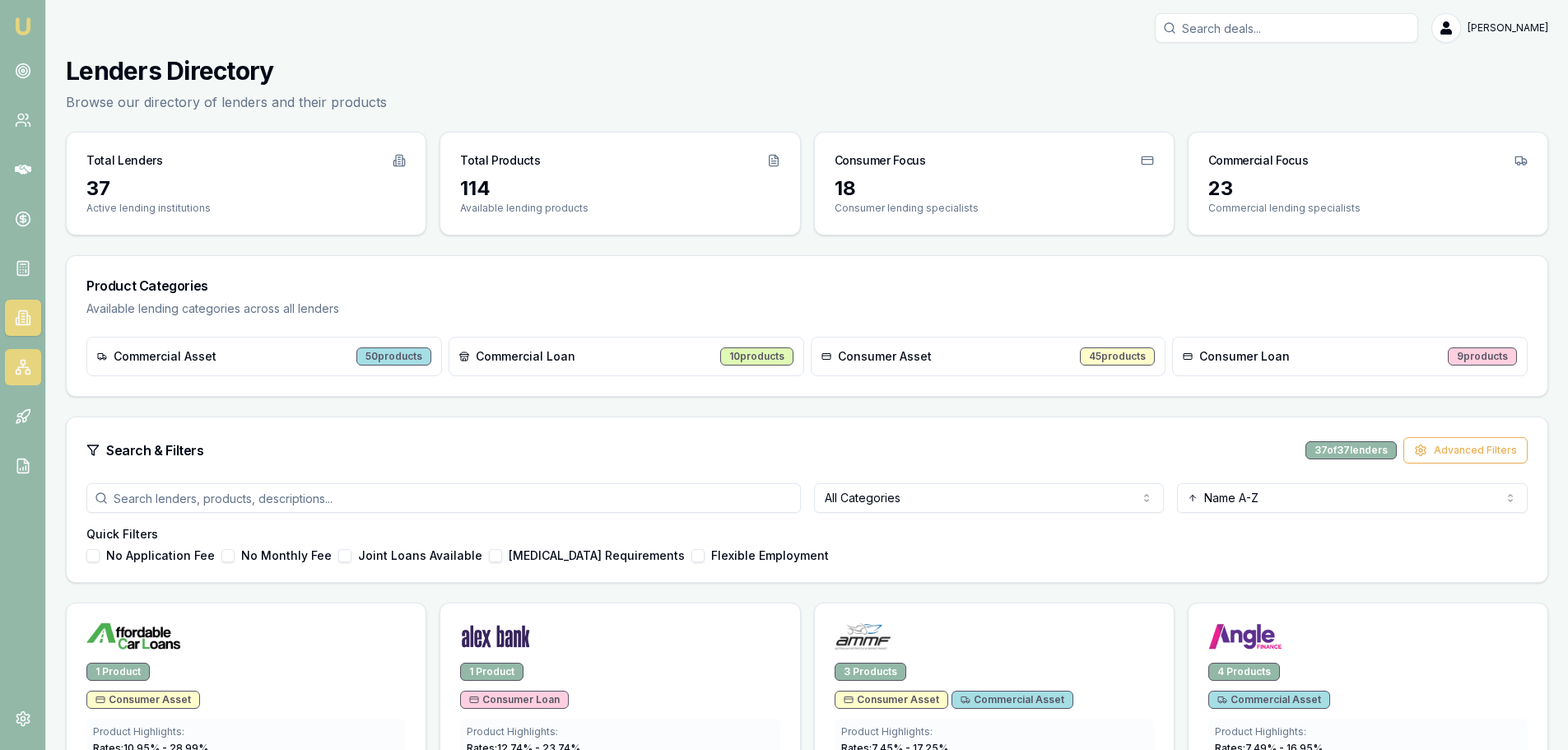
click at [20, 370] on rect at bounding box center [17, 371] width 4 height 4
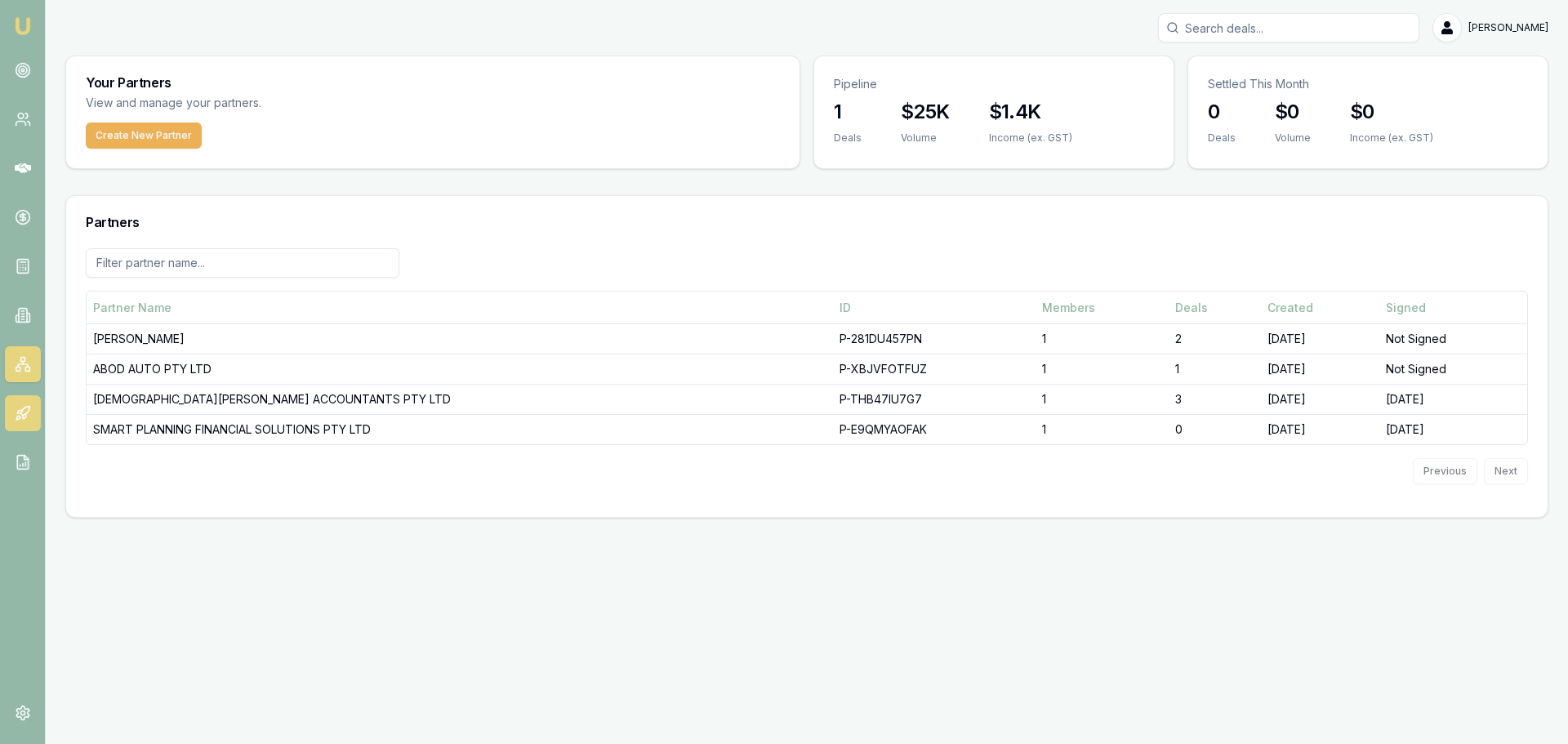
click at [22, 413] on icon at bounding box center [25, 411] width 9 height 9
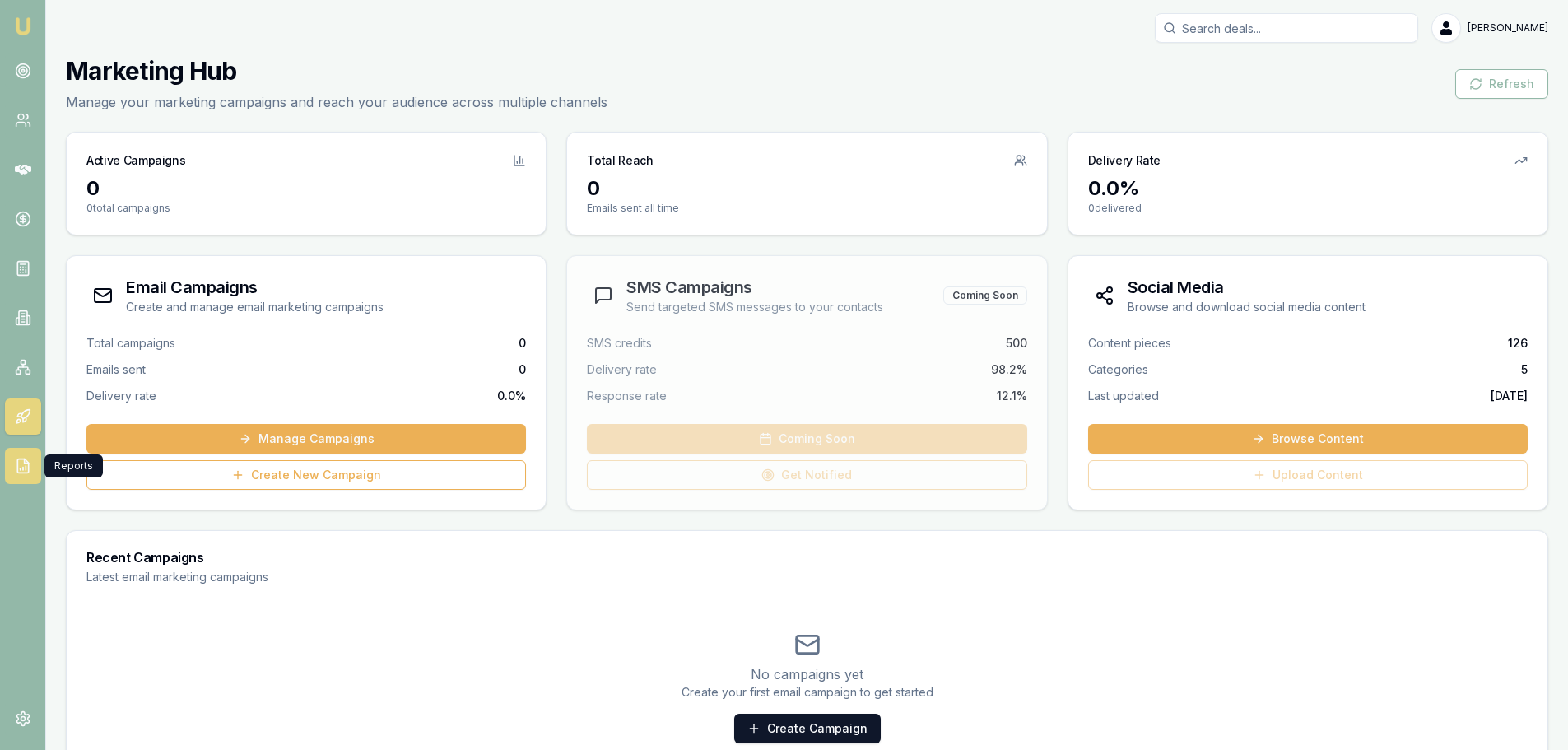
click at [22, 470] on icon at bounding box center [23, 465] width 17 height 17
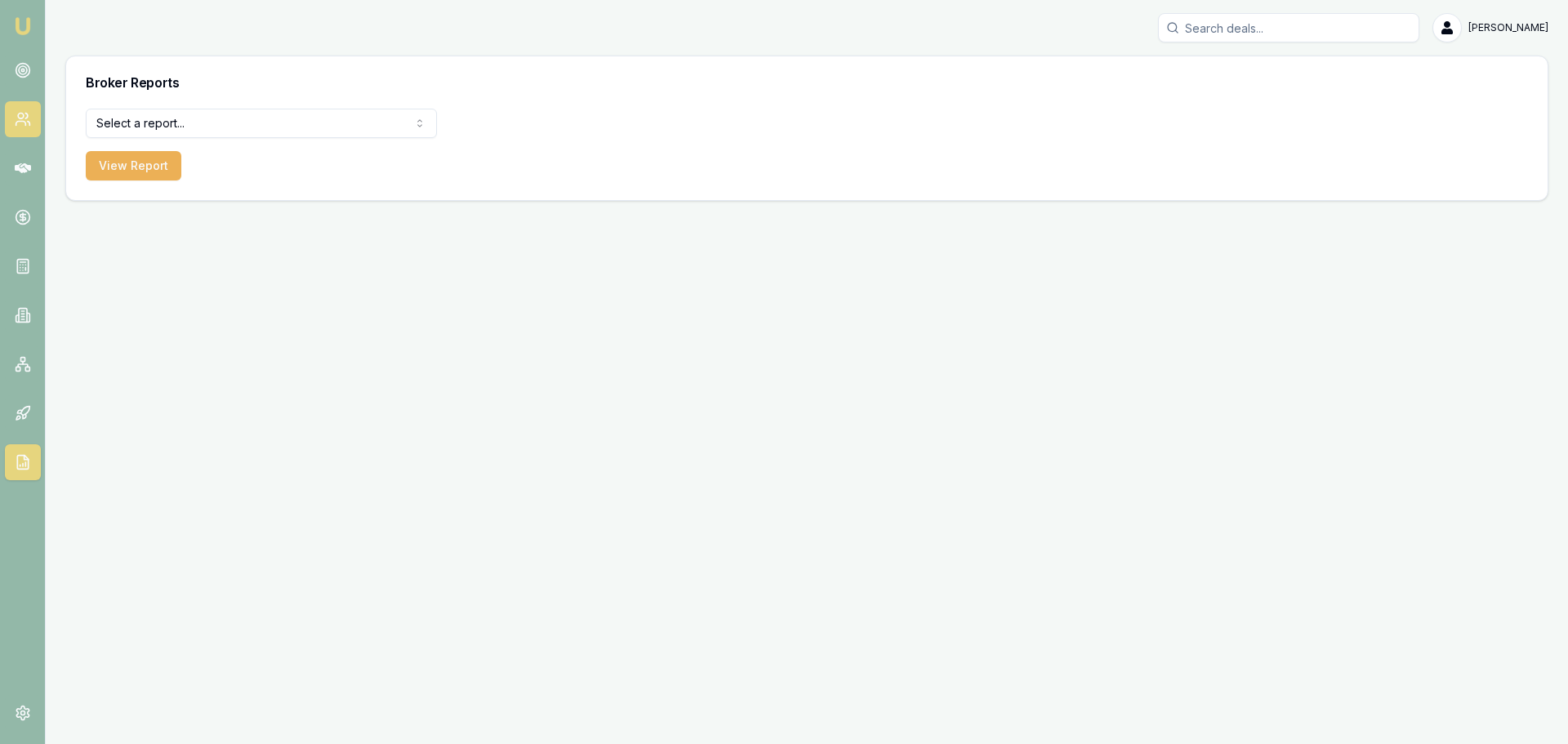
click at [18, 120] on icon at bounding box center [23, 119] width 16 height 16
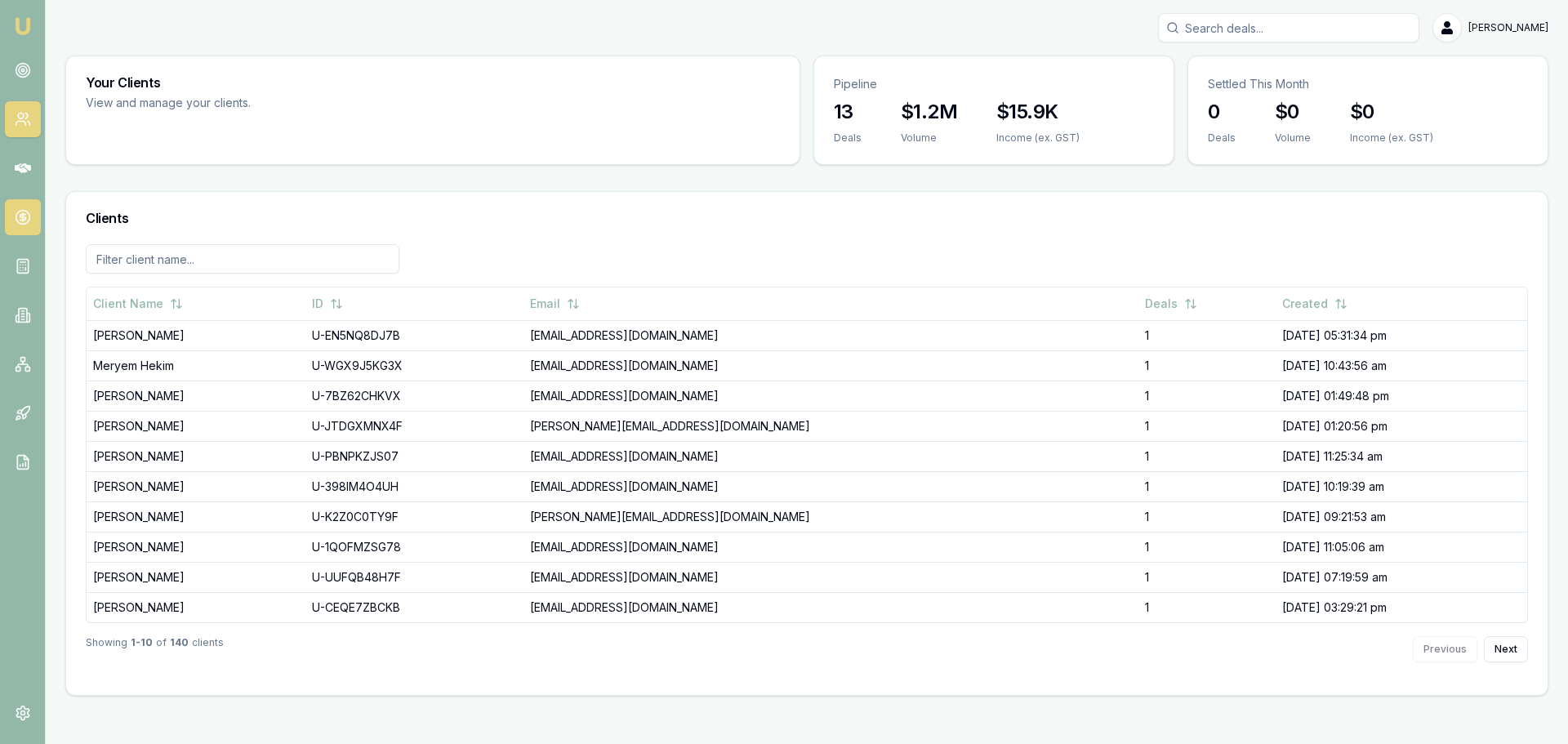
click at [24, 217] on icon at bounding box center [23, 217] width 16 height 16
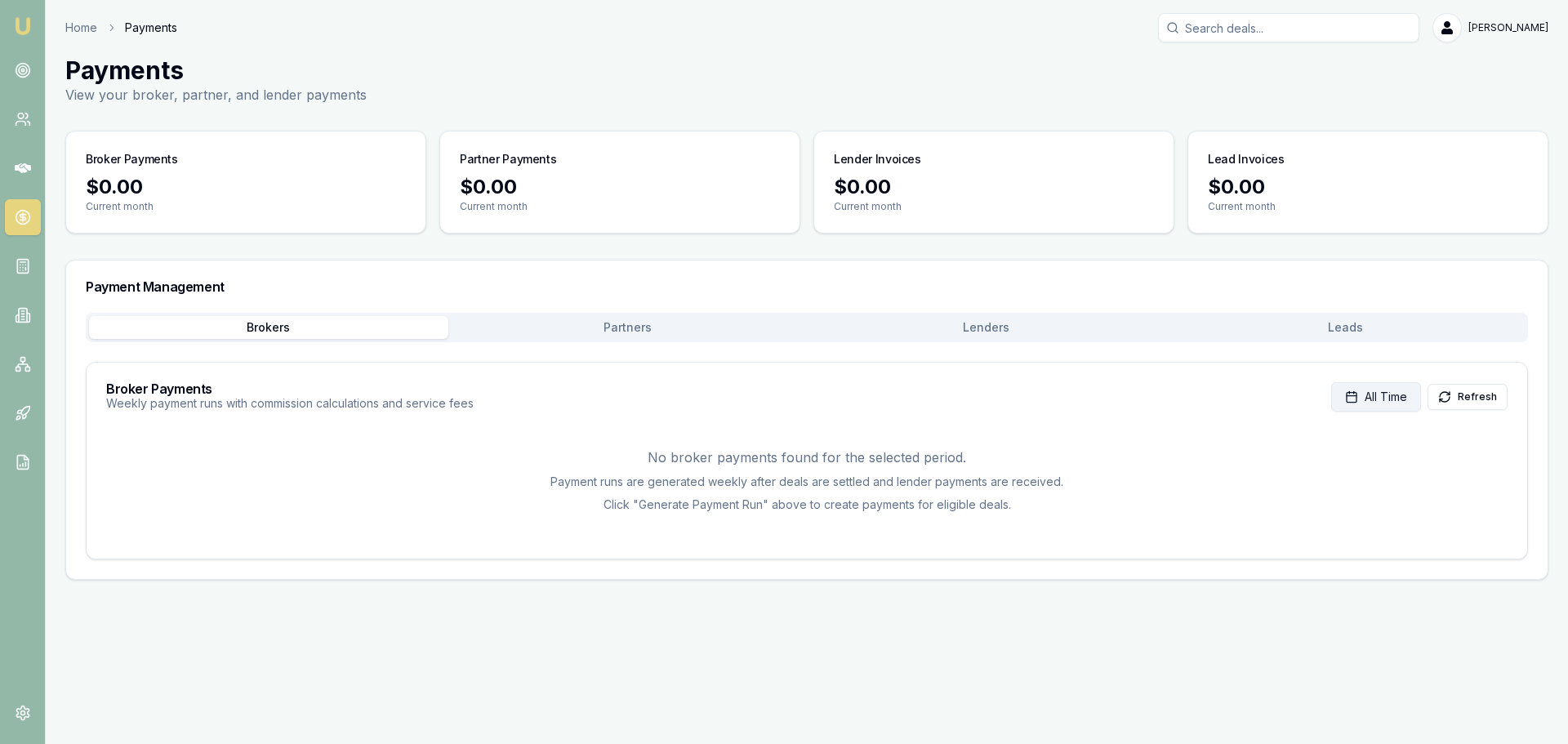
click at [1377, 402] on span "All Time" at bounding box center [1385, 397] width 42 height 16
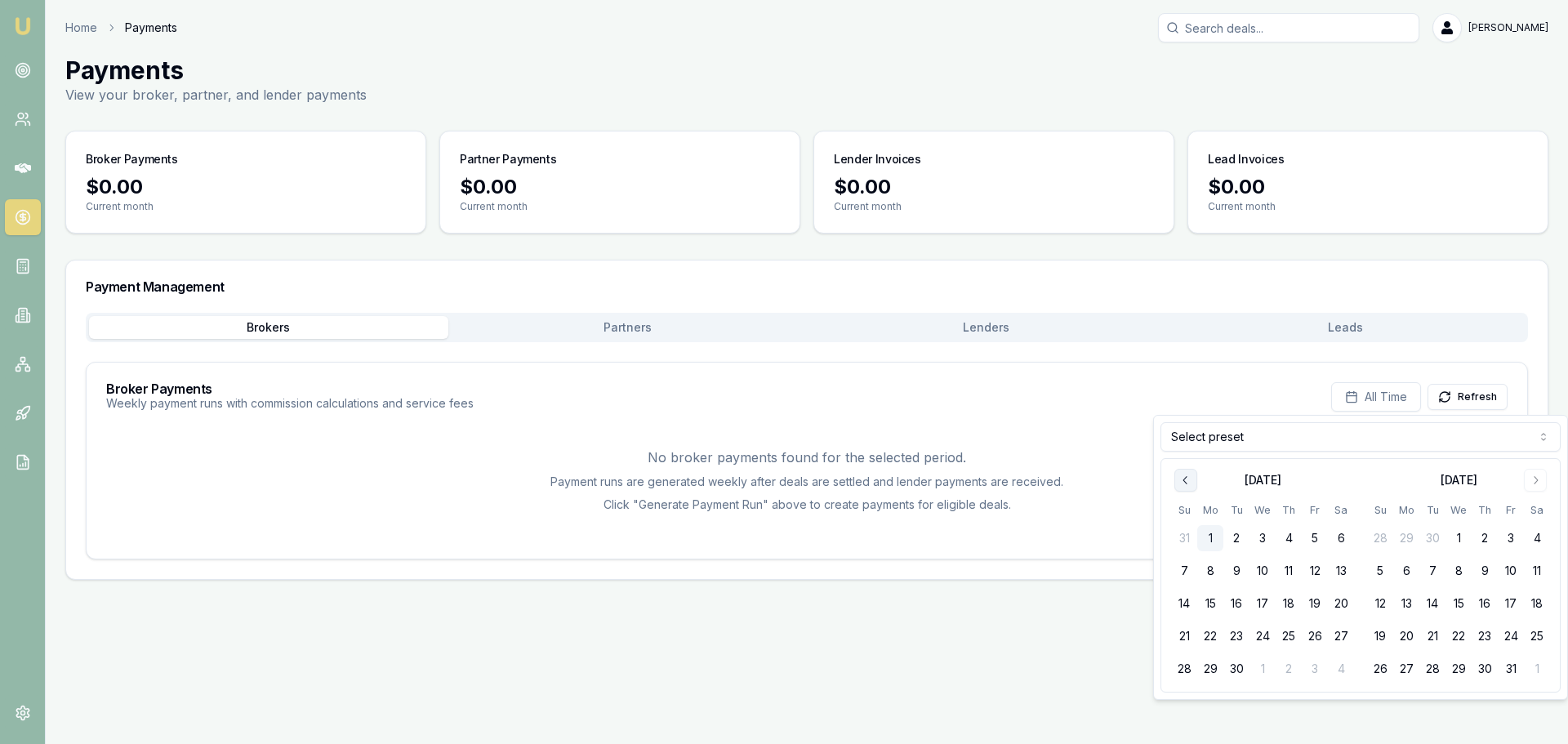
click at [1188, 479] on icon "Go to previous month" at bounding box center [1185, 480] width 13 height 13
click at [1181, 696] on button "31" at bounding box center [1184, 702] width 26 height 26
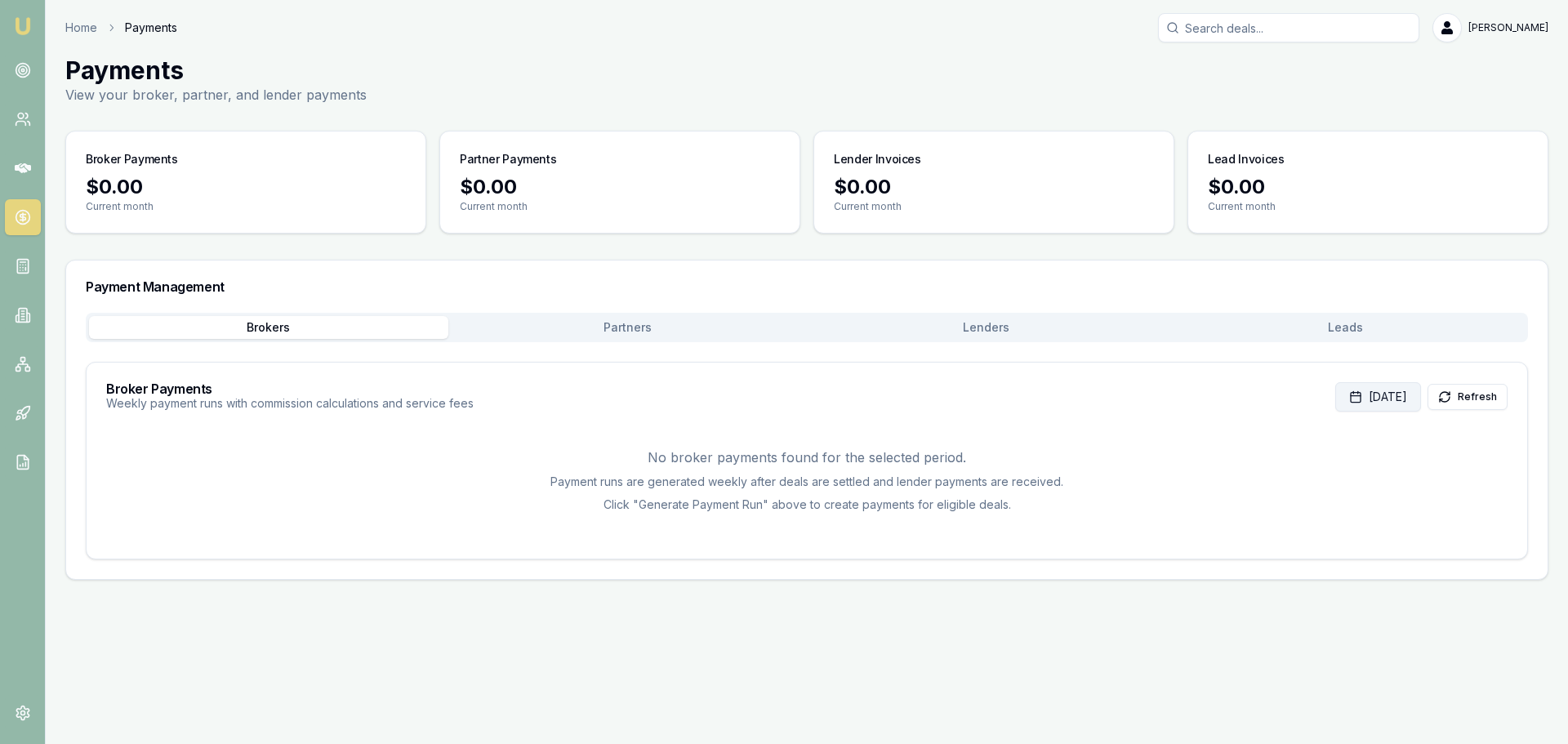
click at [1359, 400] on button "Aug 31, 2025" at bounding box center [1377, 397] width 86 height 29
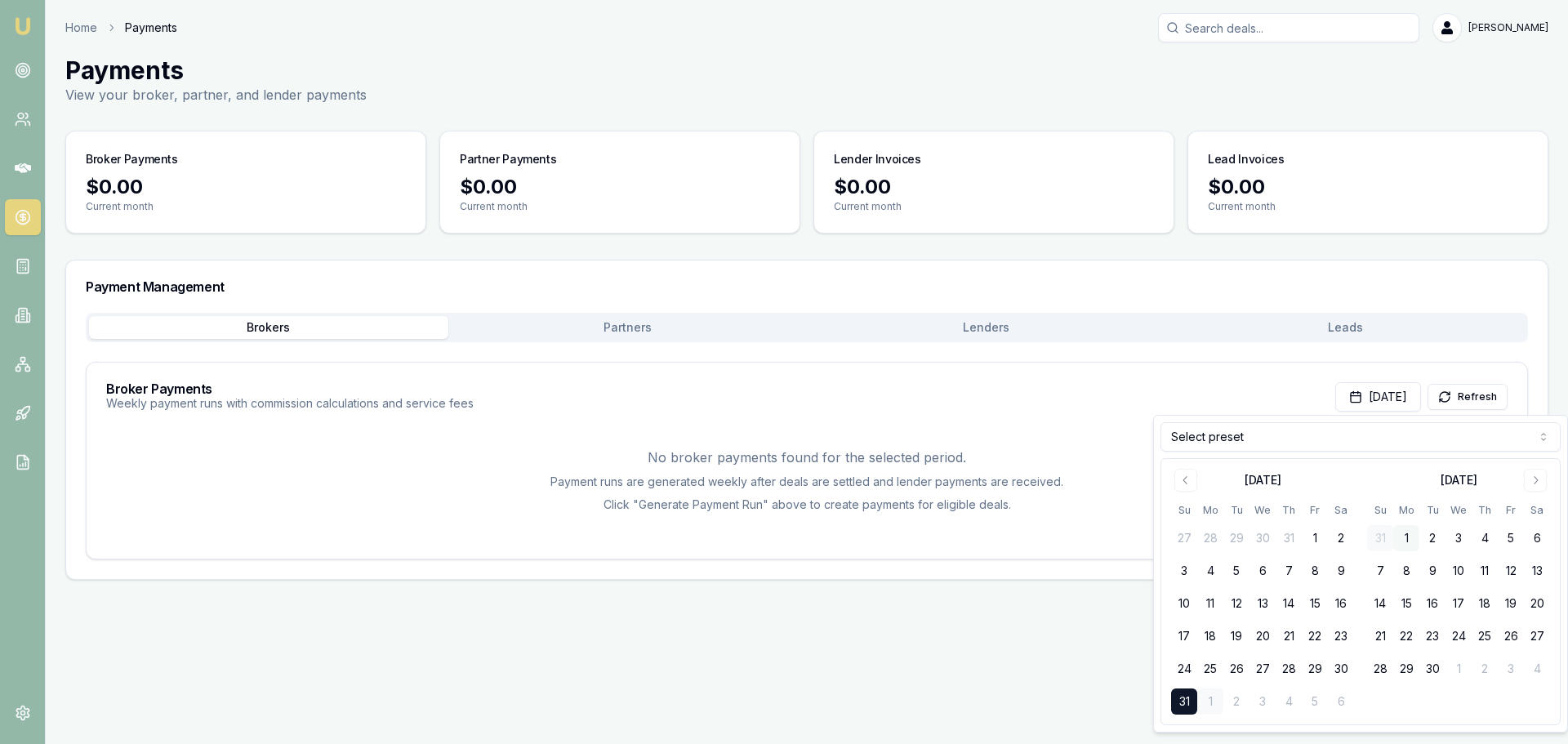
click at [1409, 534] on button "1" at bounding box center [1406, 538] width 26 height 26
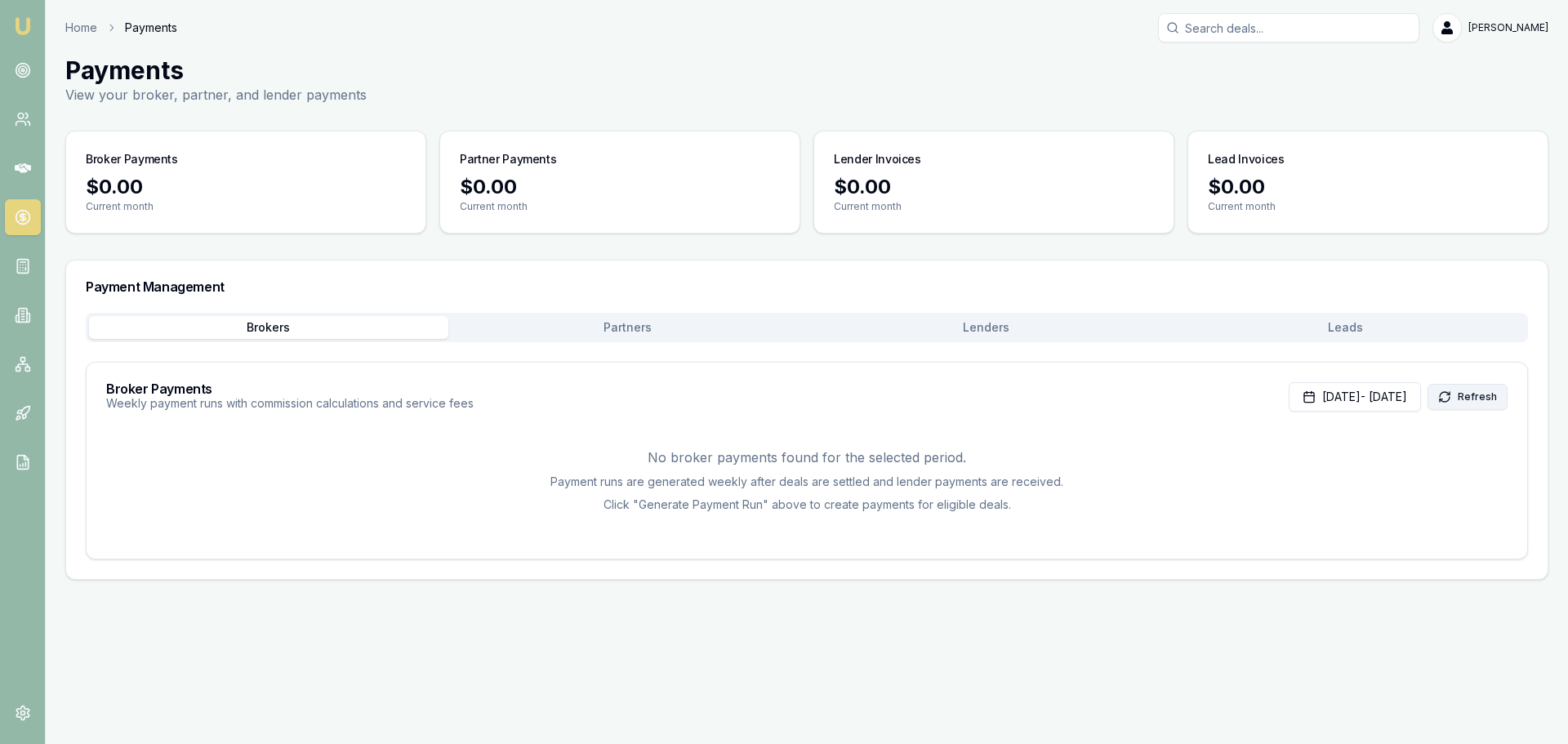
click at [1477, 398] on button "Refresh" at bounding box center [1468, 397] width 80 height 26
click at [87, 27] on link "Home" at bounding box center [81, 28] width 32 height 16
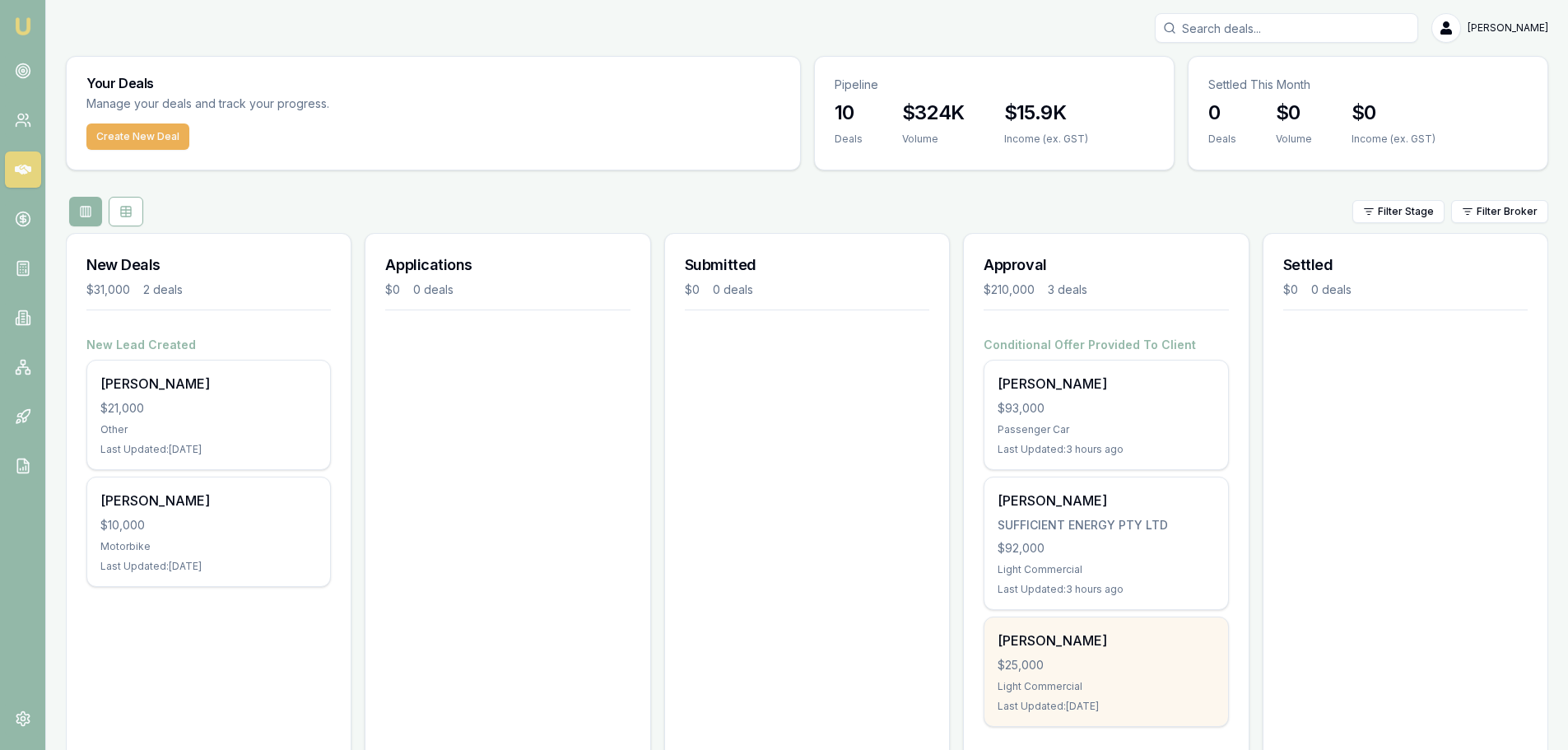
click at [1099, 682] on div "Light Commercial" at bounding box center [1106, 686] width 217 height 13
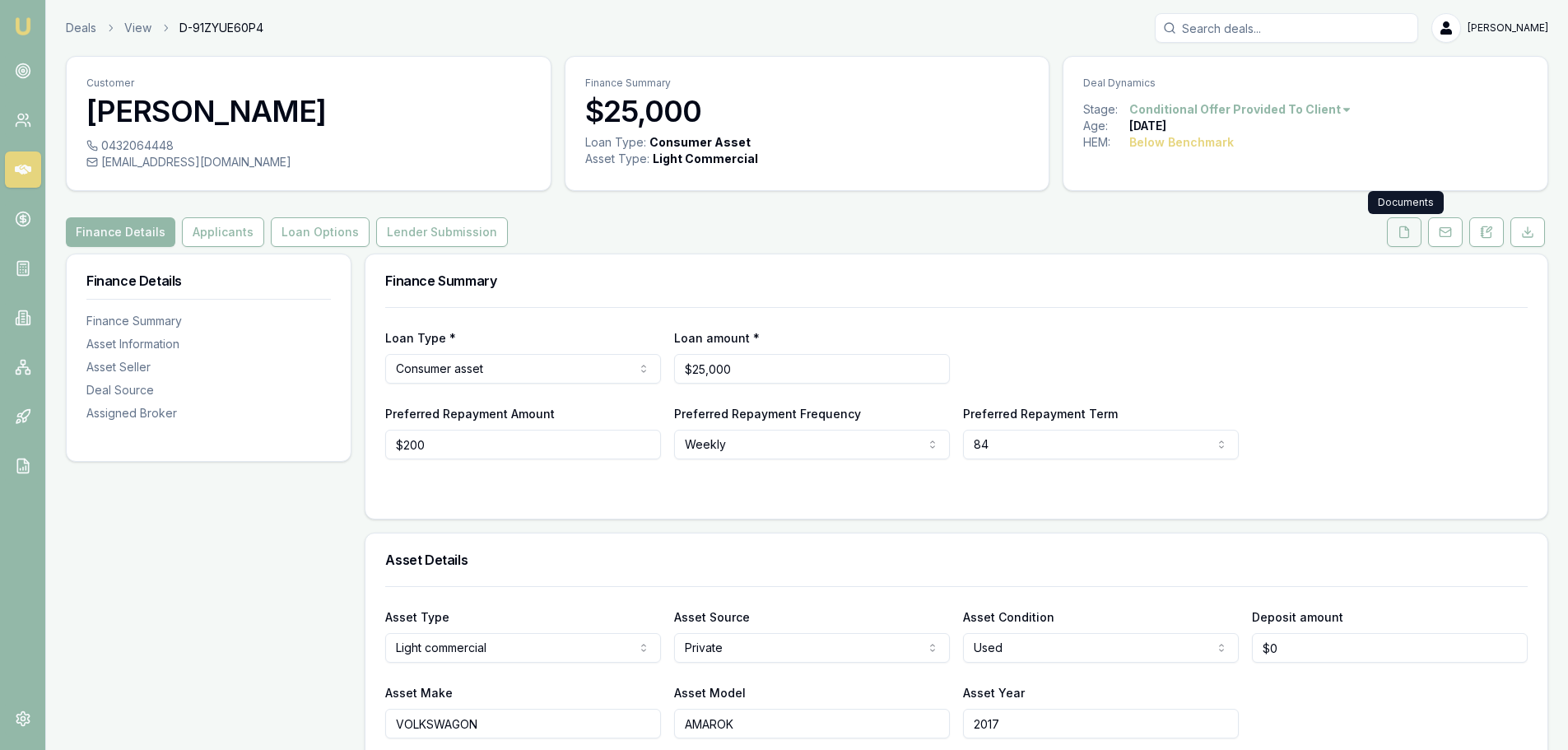
click at [1406, 232] on icon at bounding box center [1404, 231] width 13 height 13
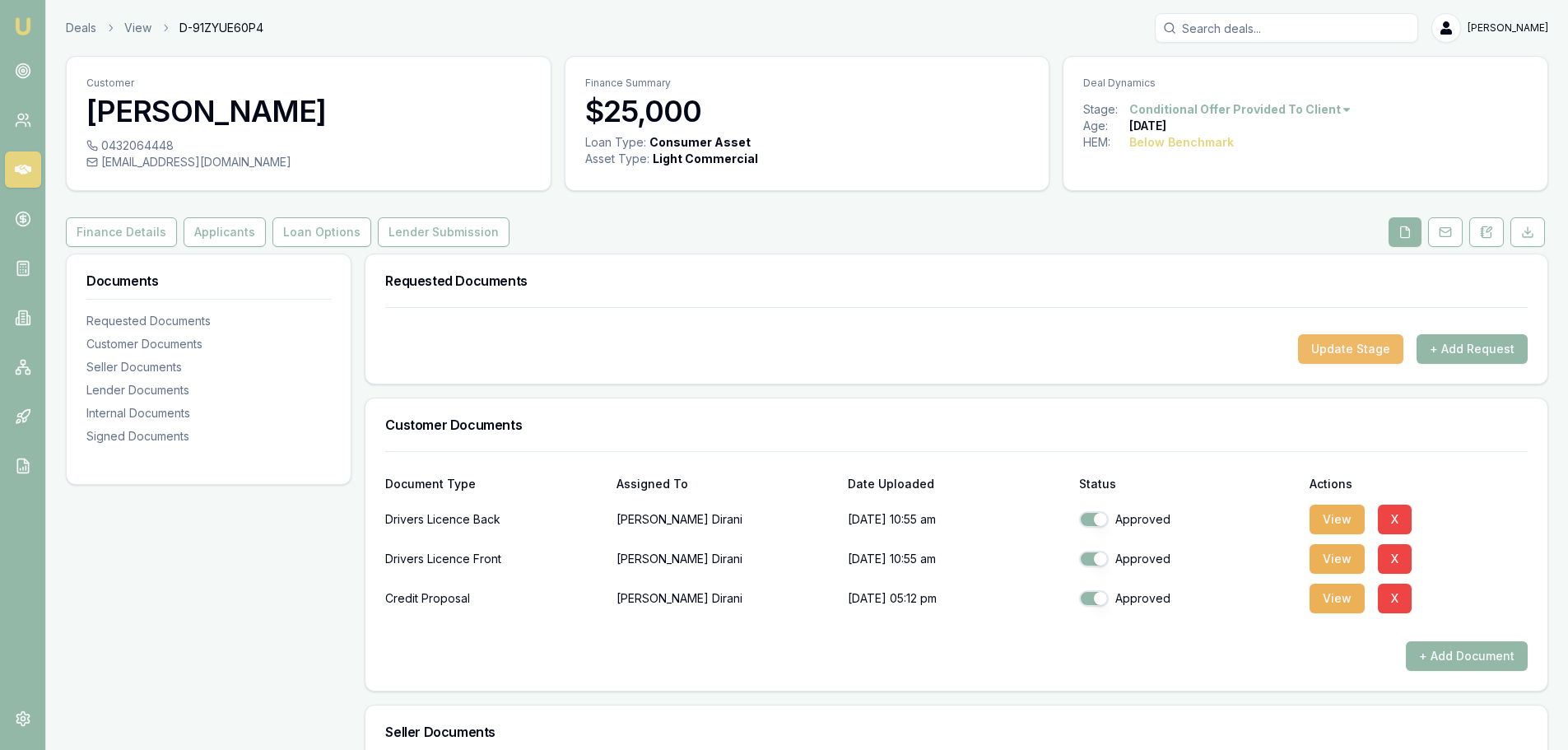
click at [1339, 351] on button "Update Stage" at bounding box center [1351, 349] width 106 height 30
click at [416, 223] on button "Lender Submission" at bounding box center [444, 232] width 132 height 30
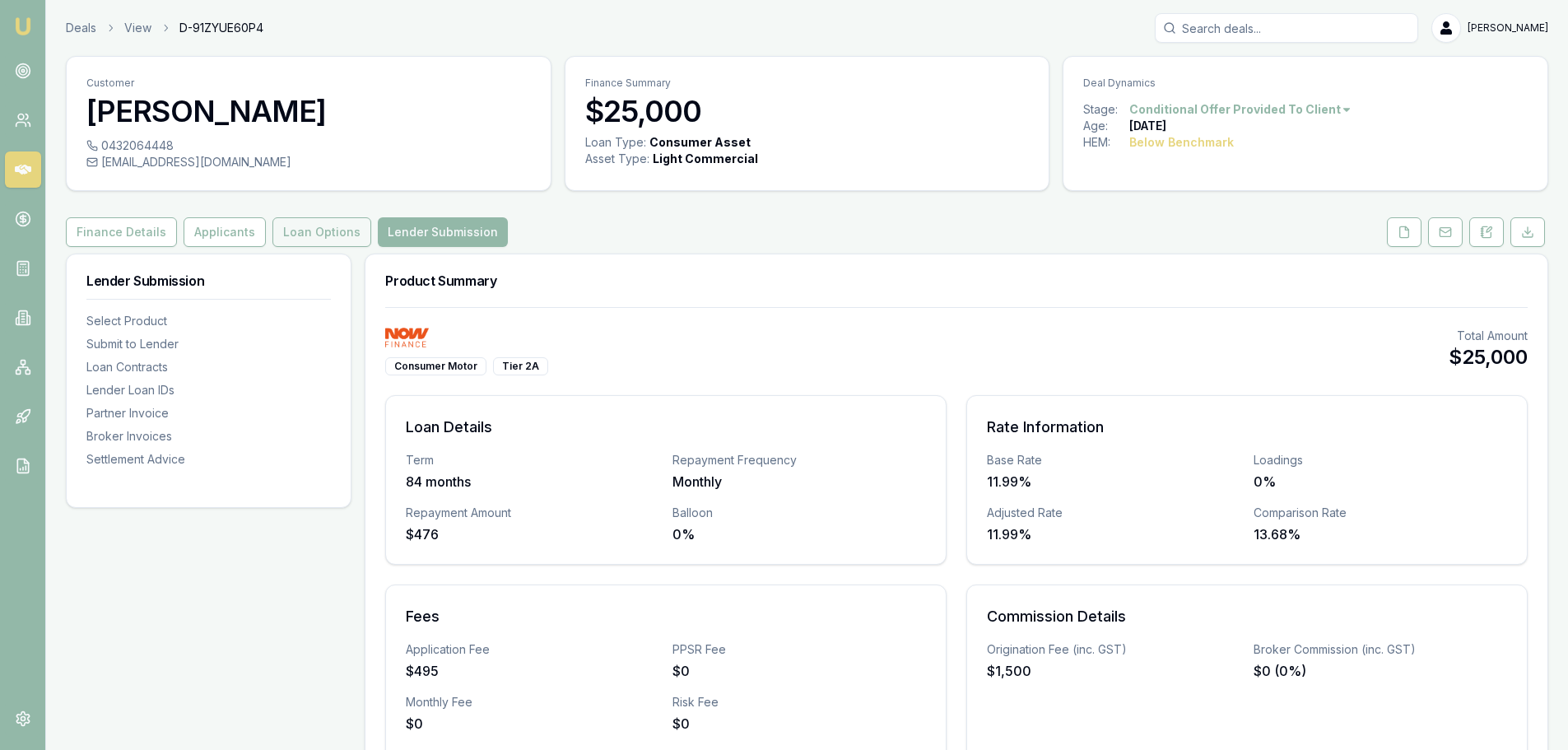
click at [294, 235] on button "Loan Options" at bounding box center [321, 232] width 99 height 30
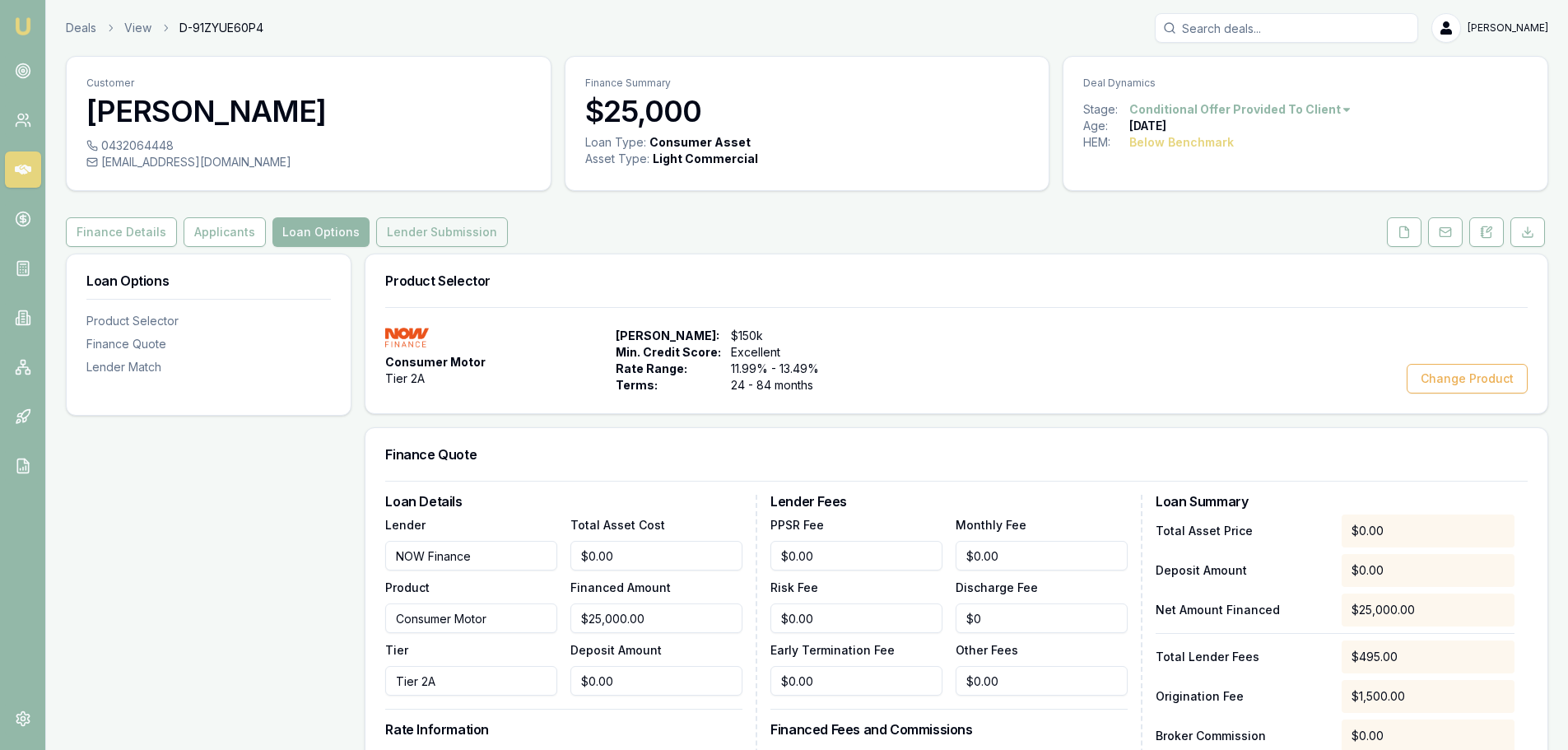
click at [430, 230] on button "Lender Submission" at bounding box center [442, 232] width 132 height 30
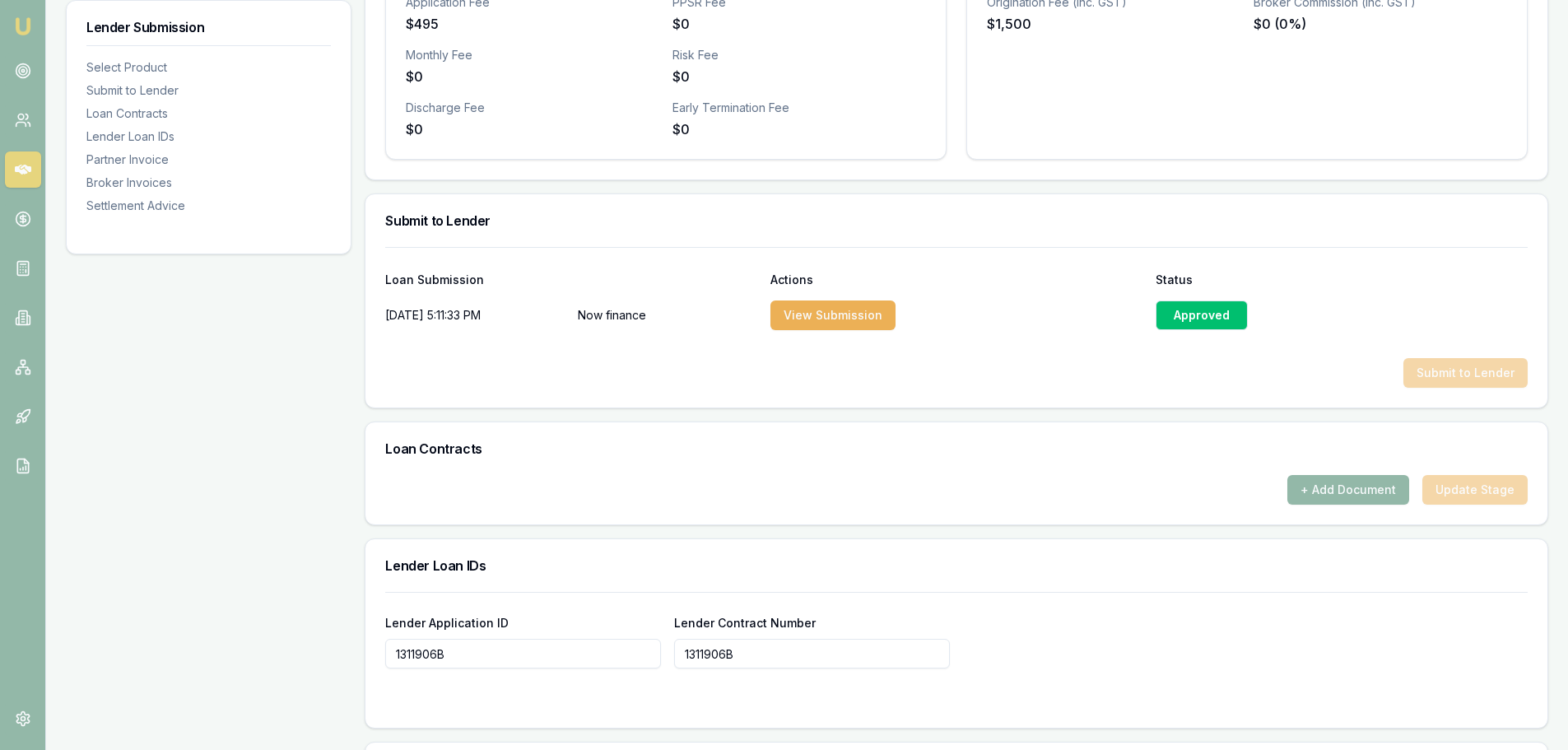
scroll to position [740, 0]
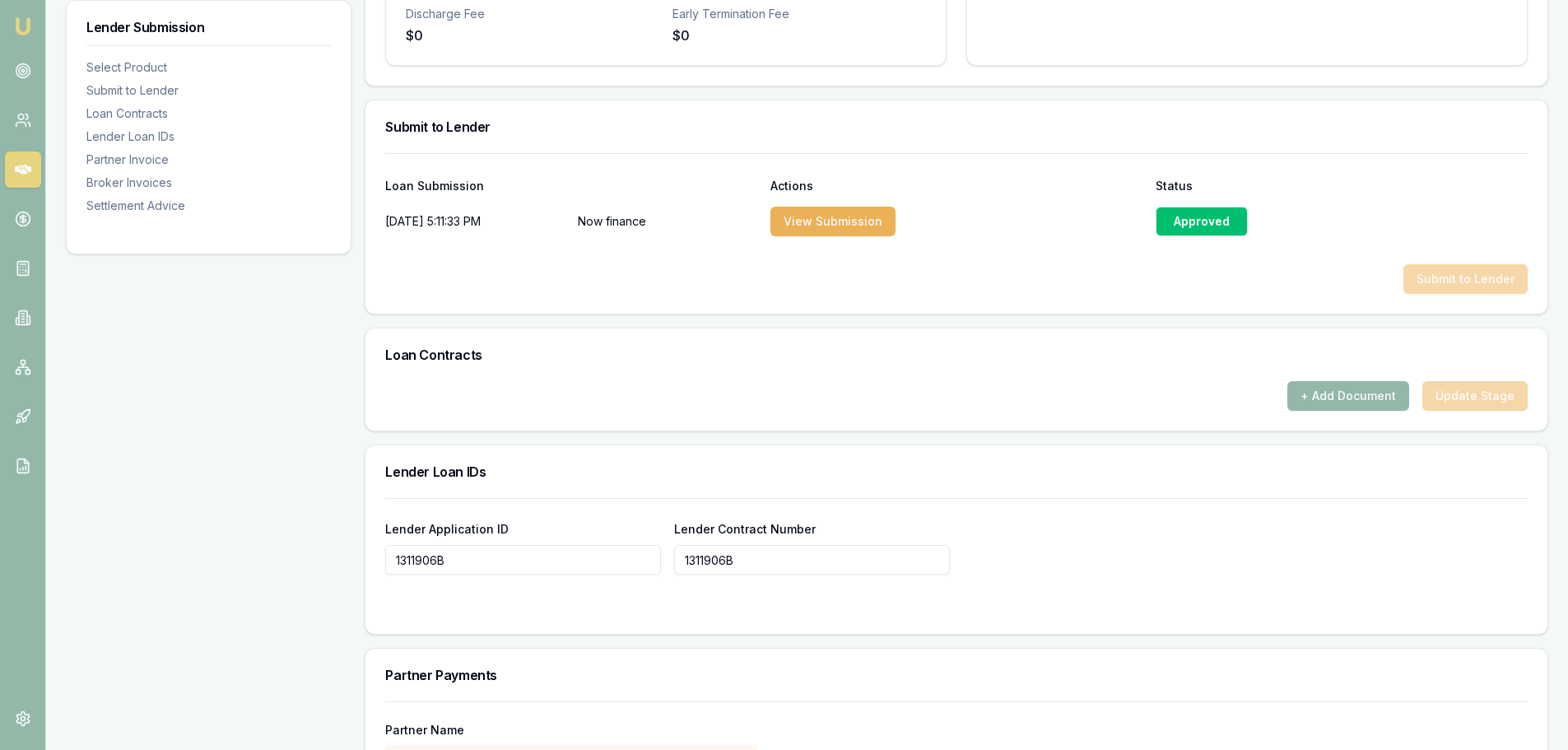
click at [1486, 403] on div "+ Add Document Update Stage" at bounding box center [956, 396] width 1142 height 30
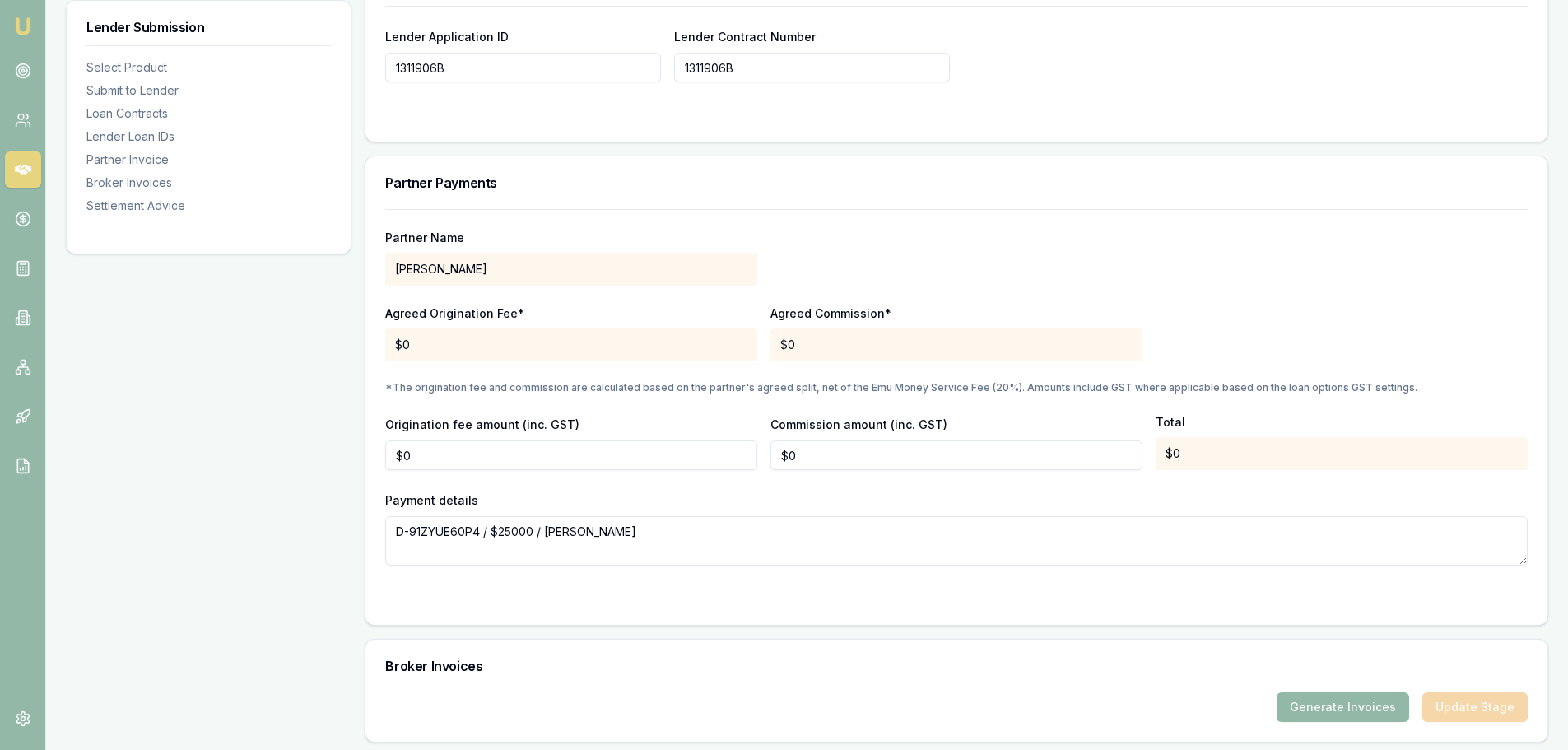
scroll to position [1235, 0]
click at [457, 458] on input "0" at bounding box center [571, 453] width 372 height 30
type input "$0"
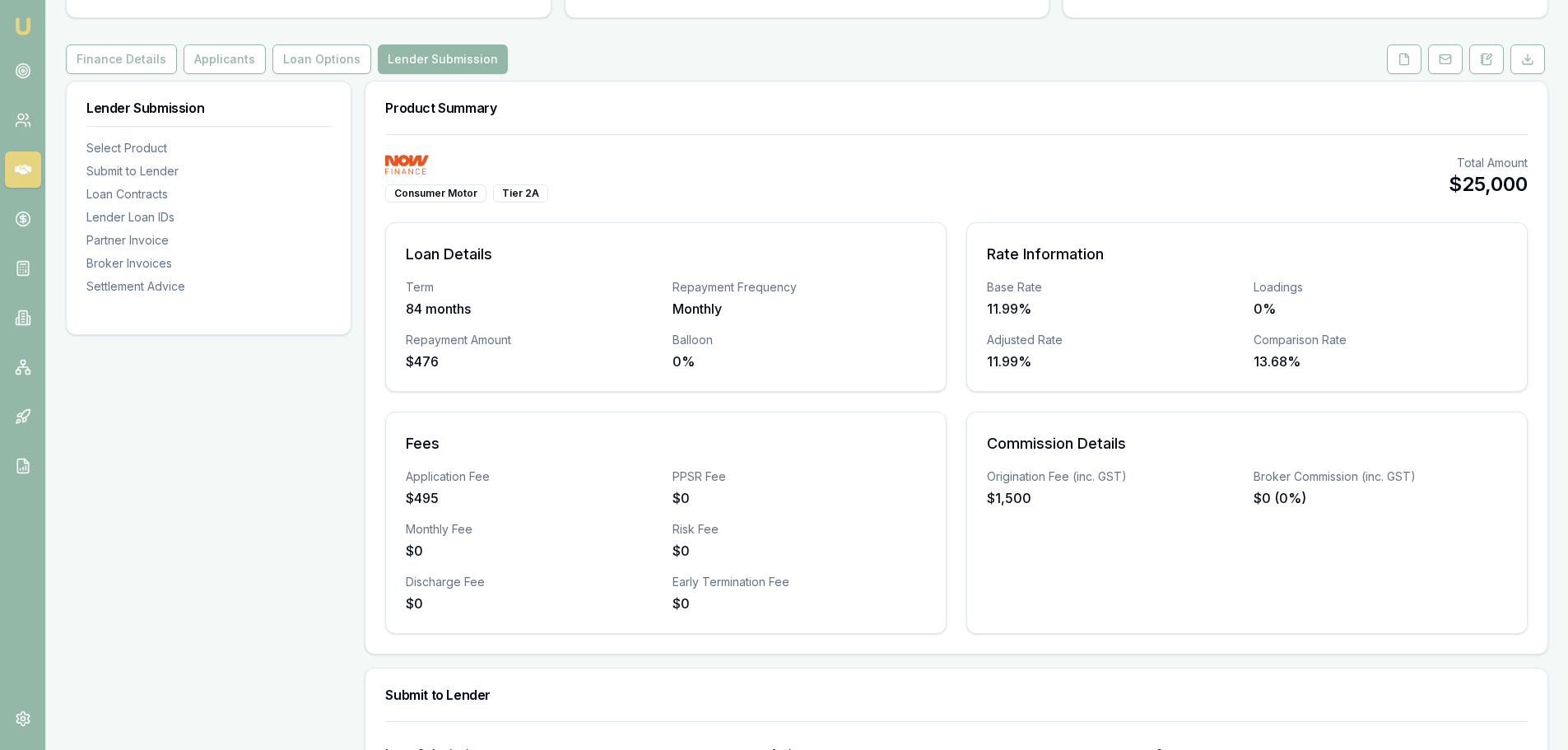
scroll to position [0, 0]
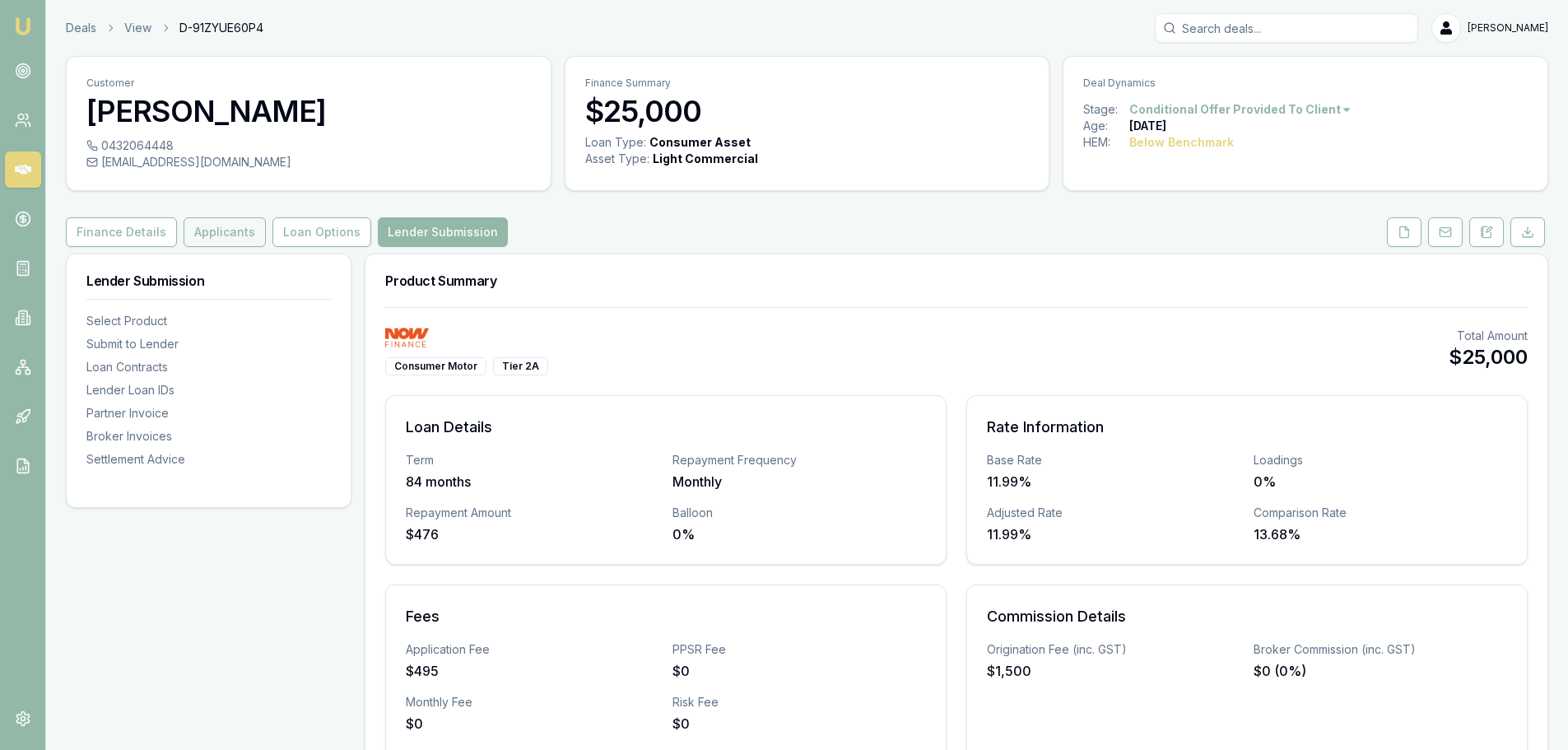
click at [211, 237] on button "Applicants" at bounding box center [224, 232] width 82 height 30
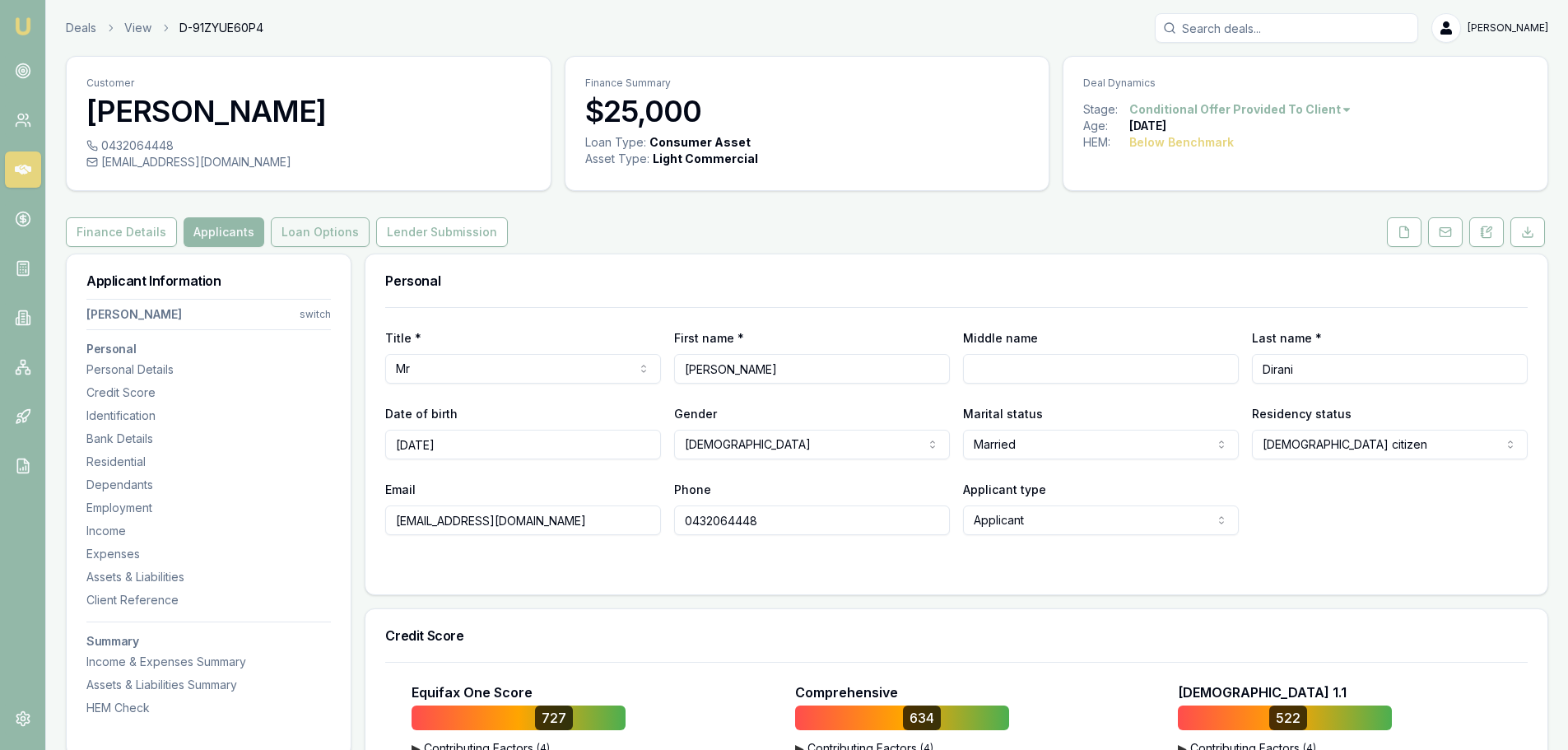
click at [325, 231] on button "Loan Options" at bounding box center [320, 232] width 99 height 30
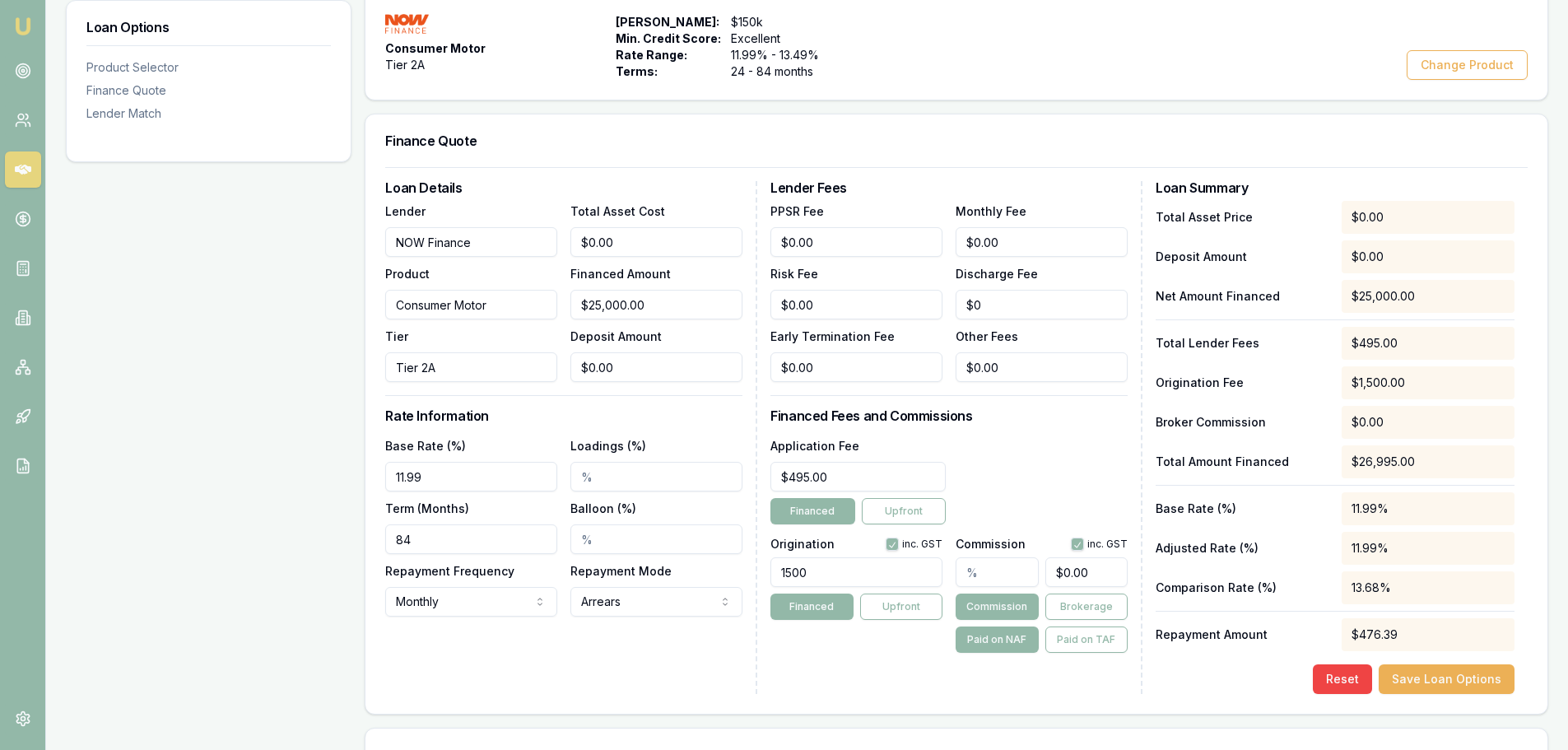
scroll to position [329, 0]
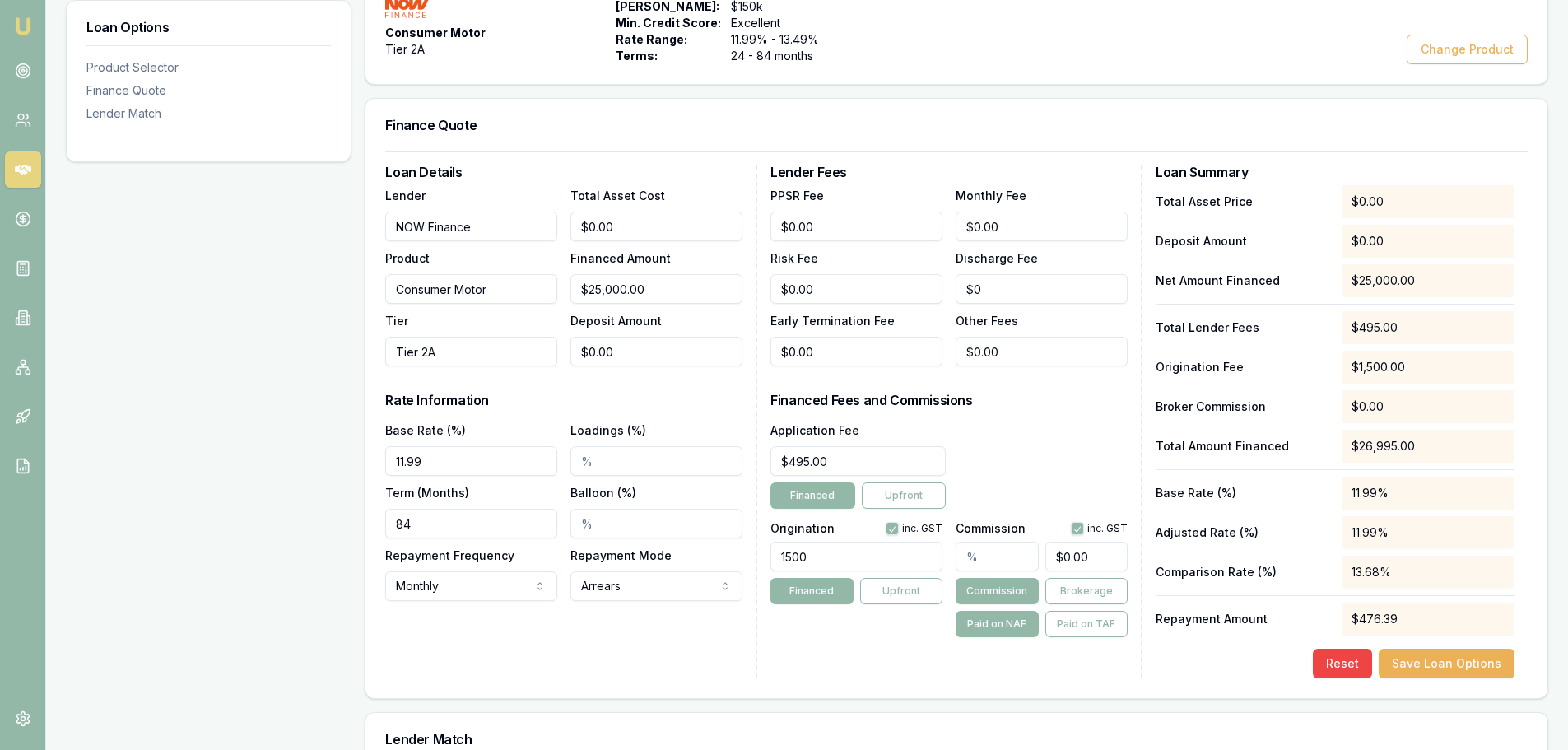
drag, startPoint x: 825, startPoint y: 554, endPoint x: 745, endPoint y: 554, distance: 80.0
click at [745, 554] on div "Loan Details Lender NOW Finance Product Consumer Motor Tier Tier 2A Total Asset…" at bounding box center [956, 421] width 1142 height 513
type input "1395.00"
click at [827, 666] on div "Lender Fees PPSR Fee $0.00 Monthly Fee $0.00 Risk Fee $0.00 Discharge Fee $0 Ea…" at bounding box center [956, 421] width 372 height 513
drag, startPoint x: 428, startPoint y: 458, endPoint x: 365, endPoint y: 458, distance: 63.0
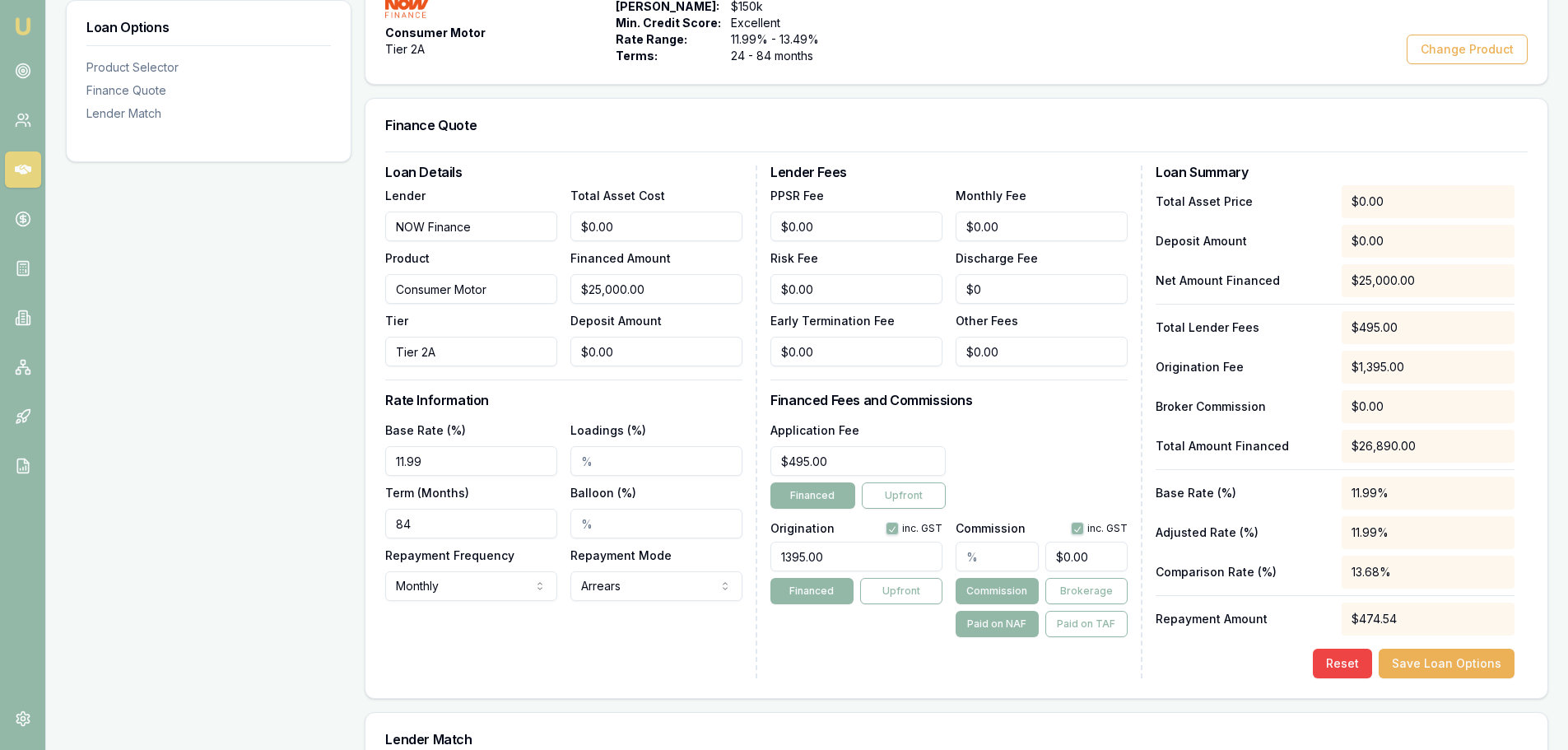
click at [365, 458] on div "Finance Quote Loan Details Lender NOW Finance Product Consumer Motor Tier Tier …" at bounding box center [957, 398] width 1184 height 601
drag, startPoint x: 424, startPoint y: 458, endPoint x: 392, endPoint y: 458, distance: 32.0
click at [392, 458] on input "12.00%" at bounding box center [471, 461] width 172 height 30
type input "12.49%"
click at [307, 471] on div "Loan Options Product Selector Finance Quote Lender Match" at bounding box center [208, 437] width 285 height 1028
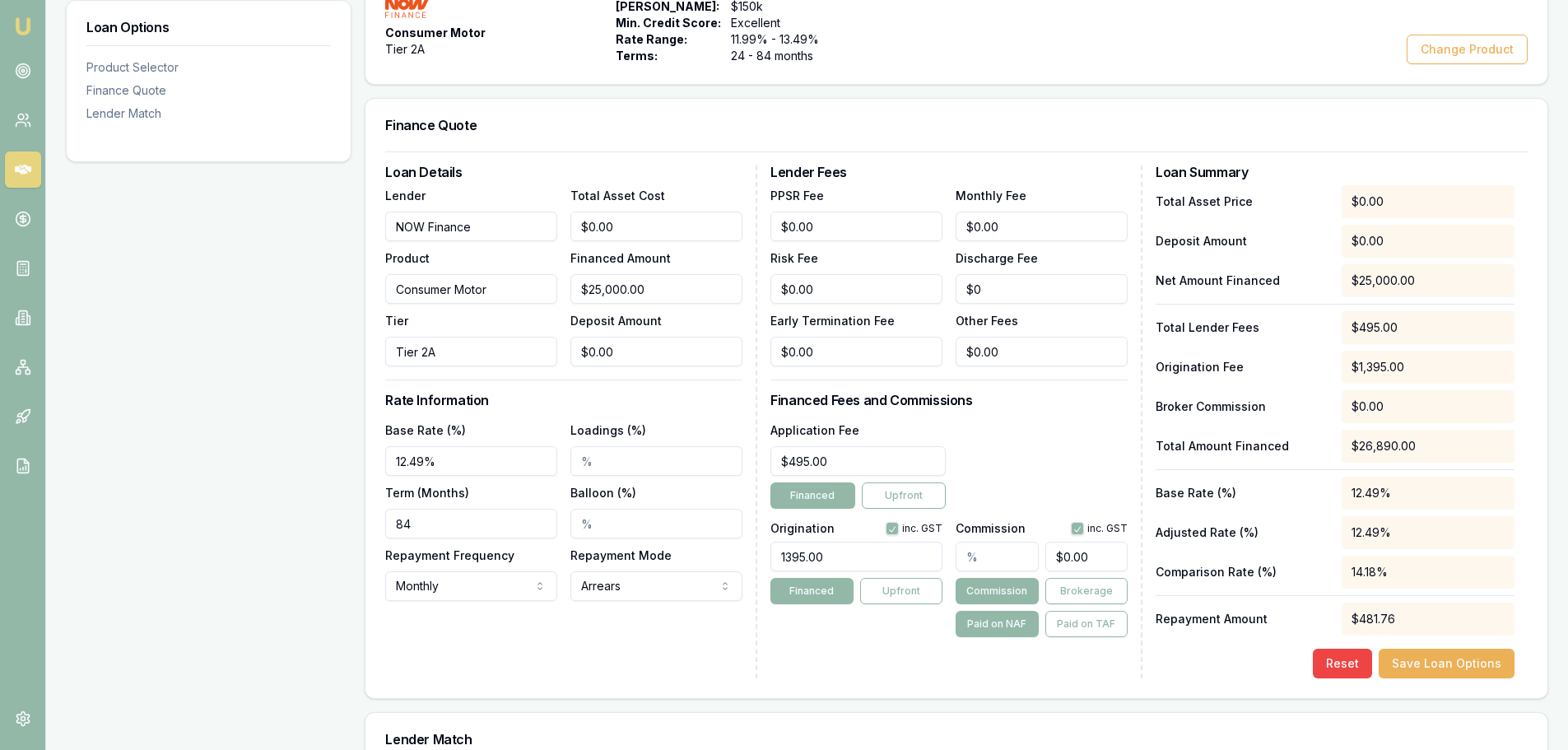
click at [962, 554] on input "text" at bounding box center [996, 556] width 82 height 30
type input "2"
type input "$500.00"
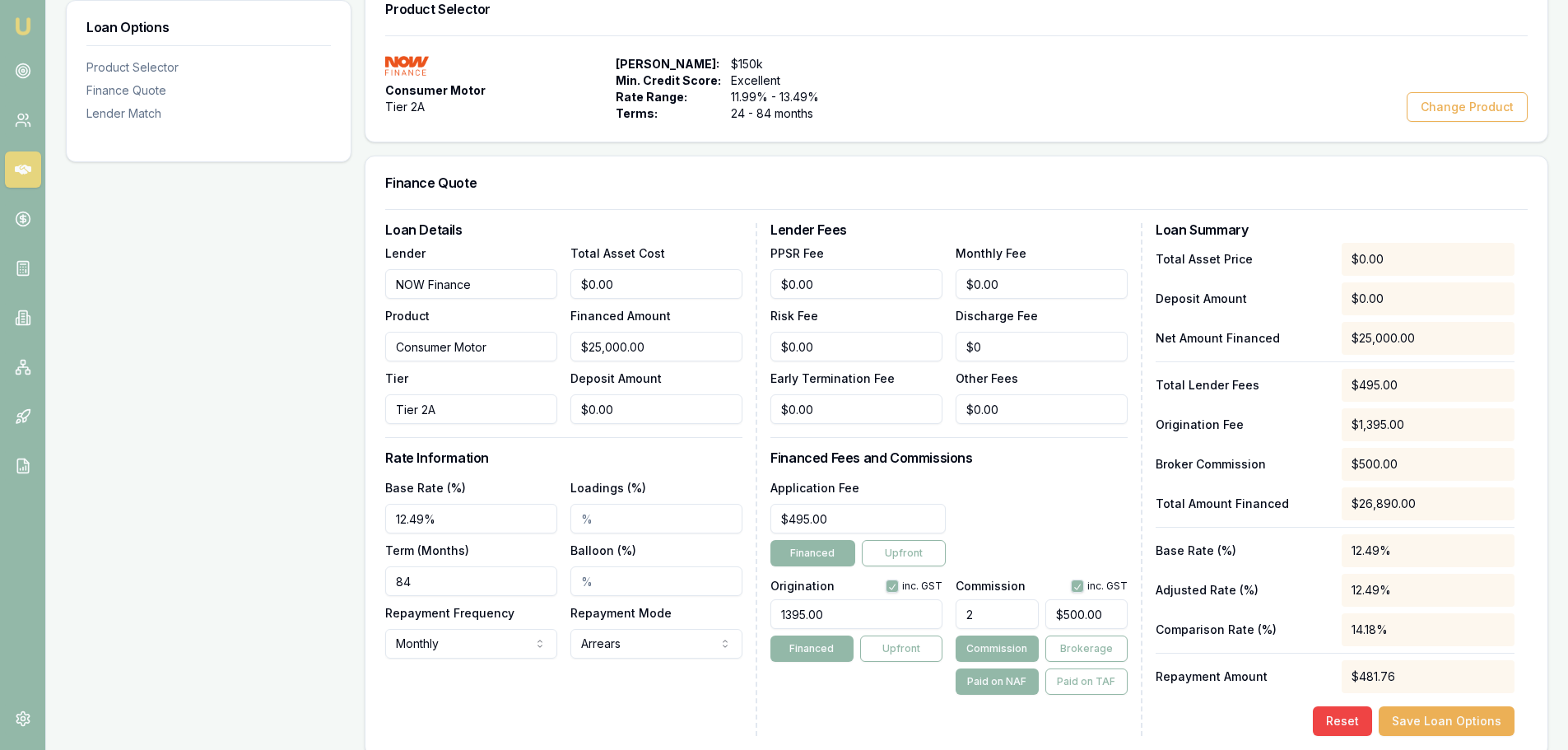
scroll to position [247, 0]
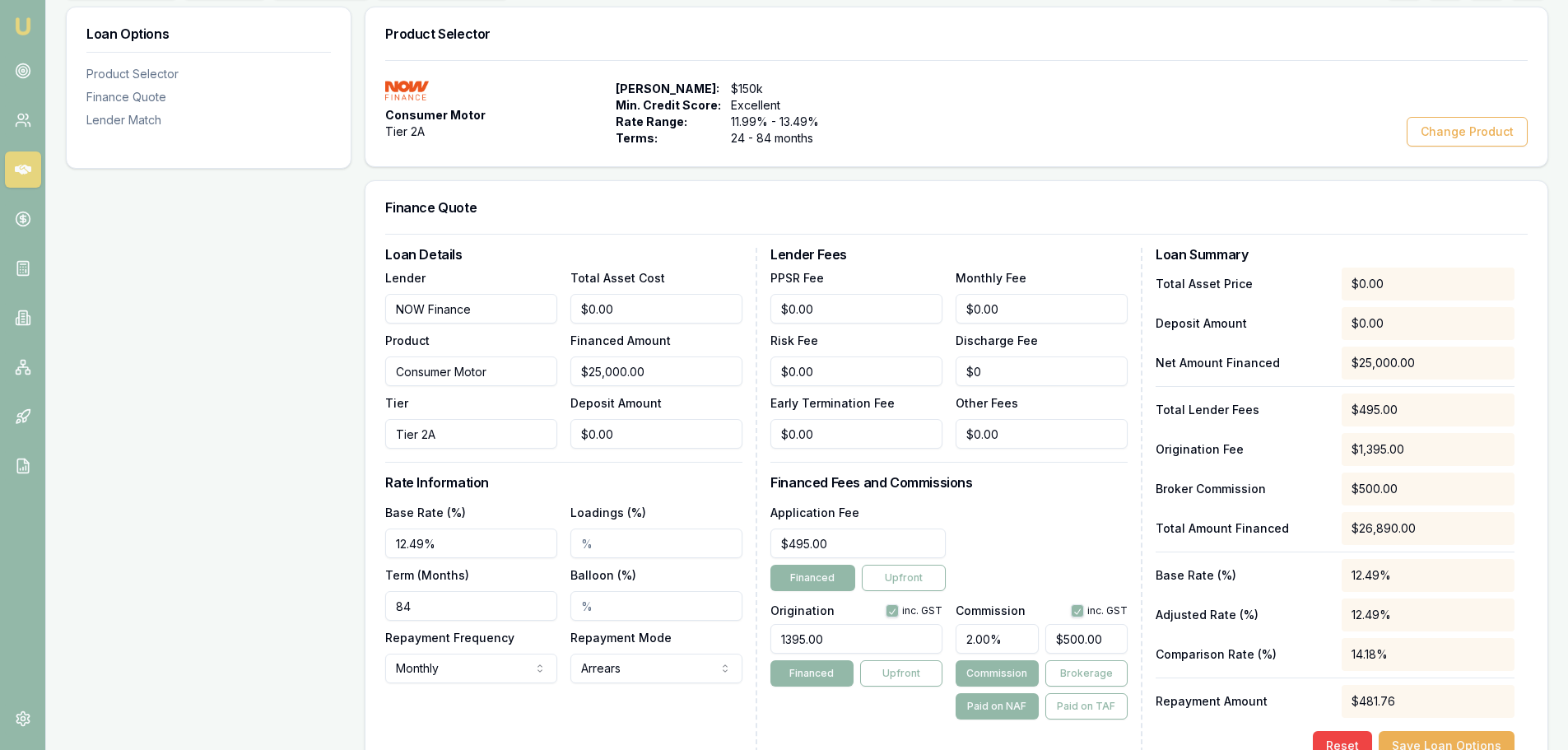
click at [1047, 476] on h3 "Financed Fees and Commissions" at bounding box center [948, 482] width 357 height 13
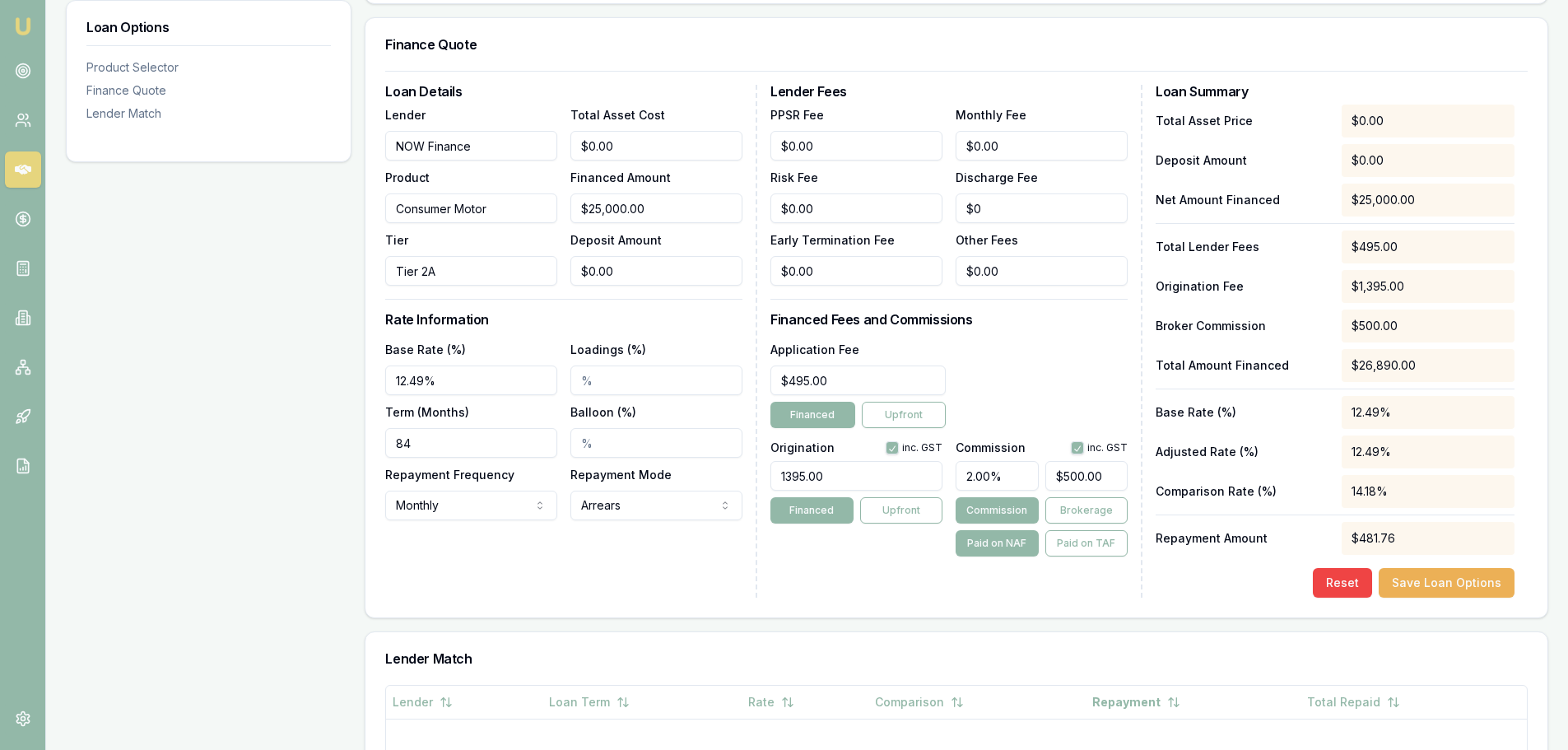
scroll to position [411, 0]
click at [970, 473] on input "2.00%" at bounding box center [996, 474] width 82 height 30
type input ".00%"
type input "$0.00"
type input "4"
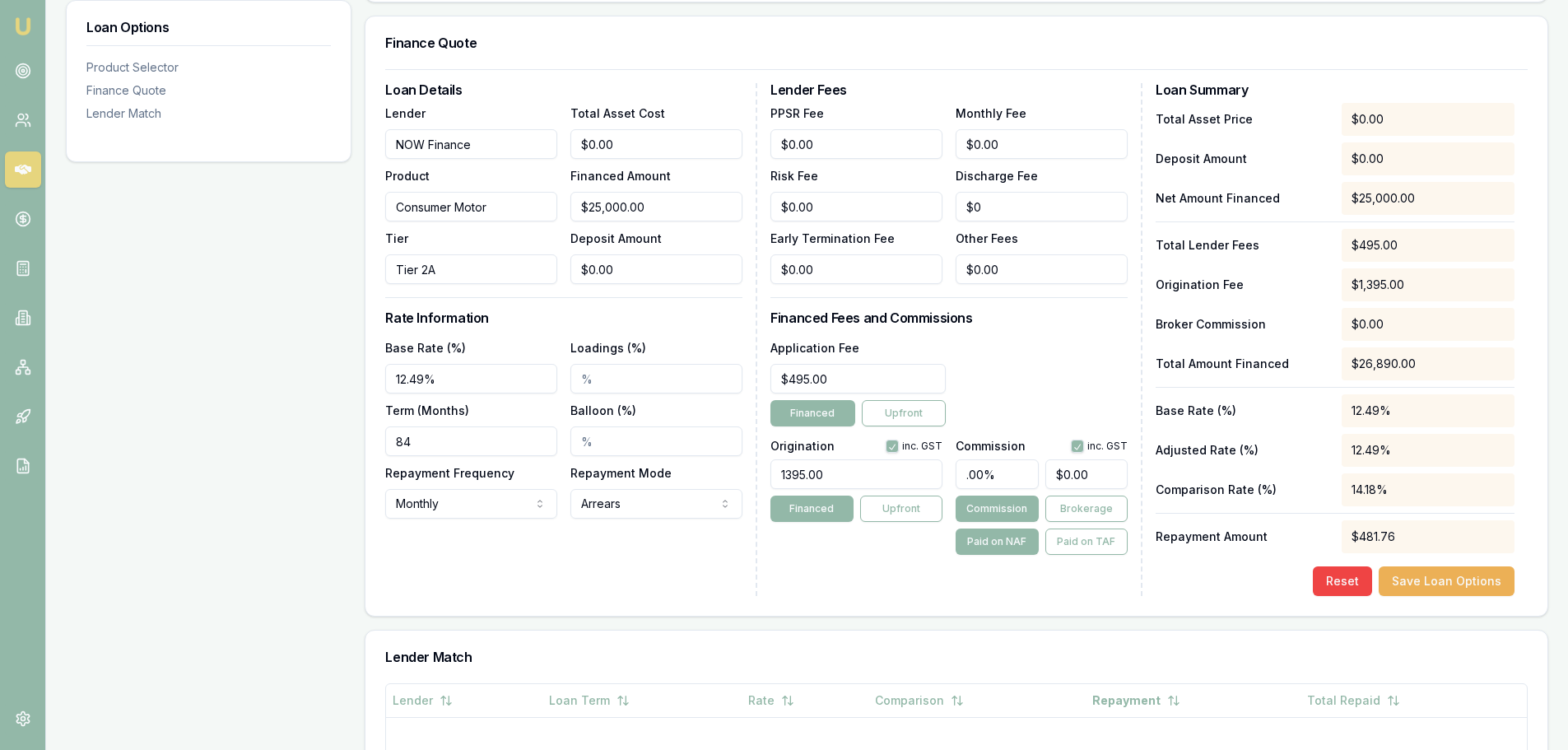
type input "$1,000.00"
type input "4.00%"
click at [1040, 382] on div "Application Fee $495.00 Financed Upfront" at bounding box center [948, 382] width 357 height 89
click at [842, 560] on div "Lender Fees PPSR Fee $0.00 Monthly Fee $0.00 Risk Fee $0.00 Discharge Fee $0 Ea…" at bounding box center [956, 339] width 372 height 513
click at [828, 581] on div "Lender Fees PPSR Fee $0.00 Monthly Fee $0.00 Risk Fee $0.00 Discharge Fee $0 Ea…" at bounding box center [956, 339] width 372 height 513
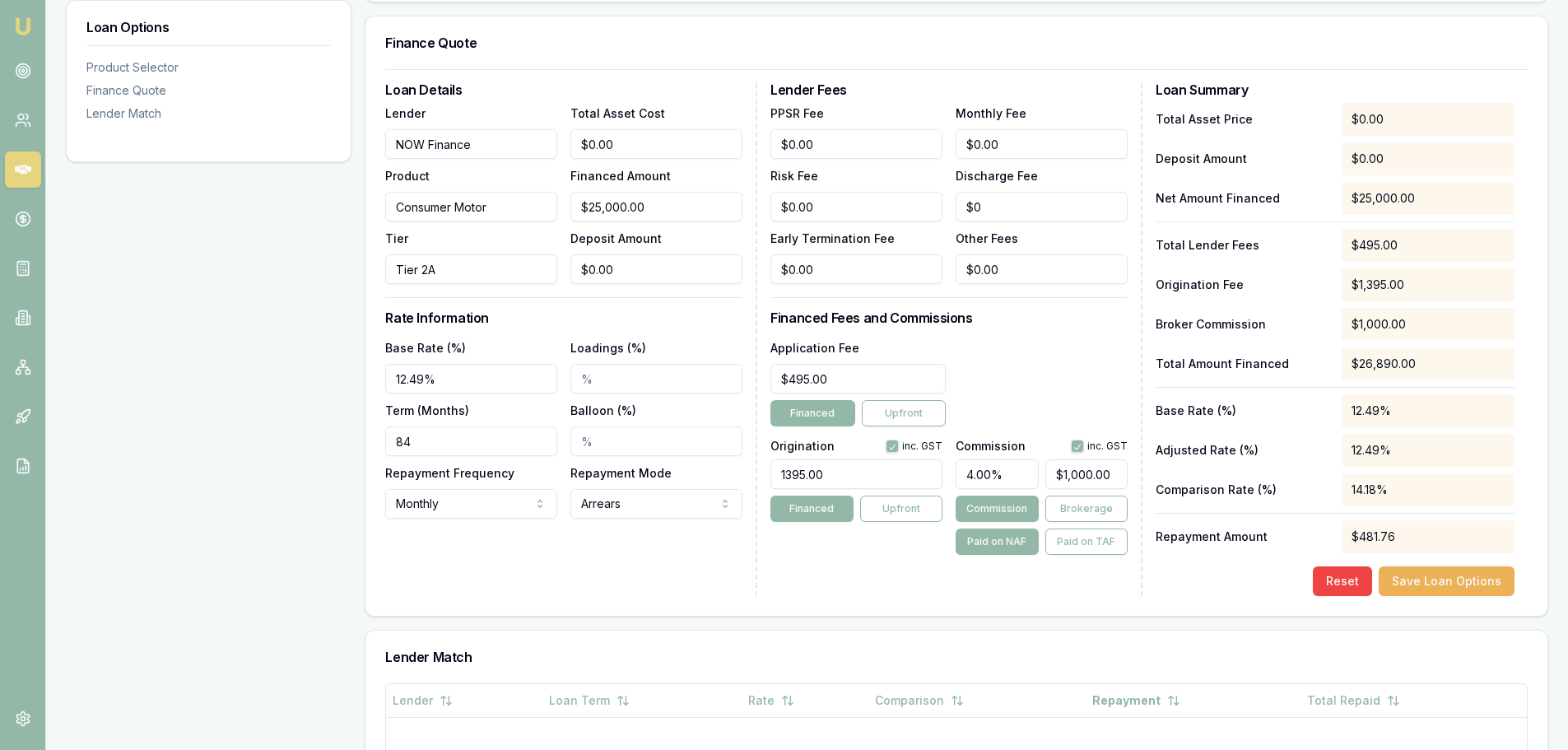
click at [1080, 376] on div "Application Fee $495.00 Financed Upfront" at bounding box center [948, 382] width 357 height 89
type input "1000"
drag, startPoint x: 1113, startPoint y: 470, endPoint x: 1015, endPoint y: 477, distance: 98.2
click at [1015, 477] on div "4.00% 1000" at bounding box center [1041, 470] width 172 height 36
type input "0.004"
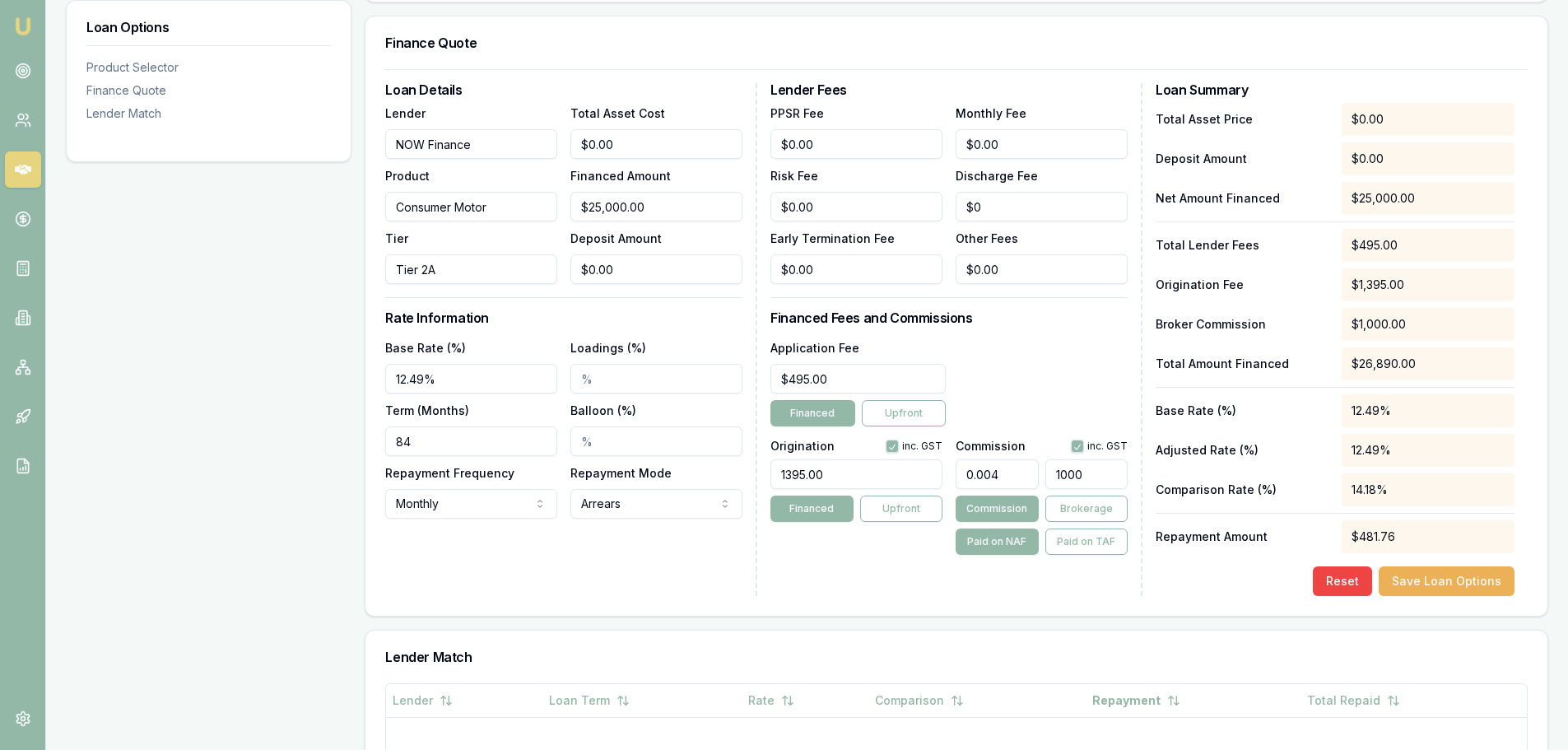
type input "1"
type input "0.04"
type input "10"
type input "0.428"
type input "107"
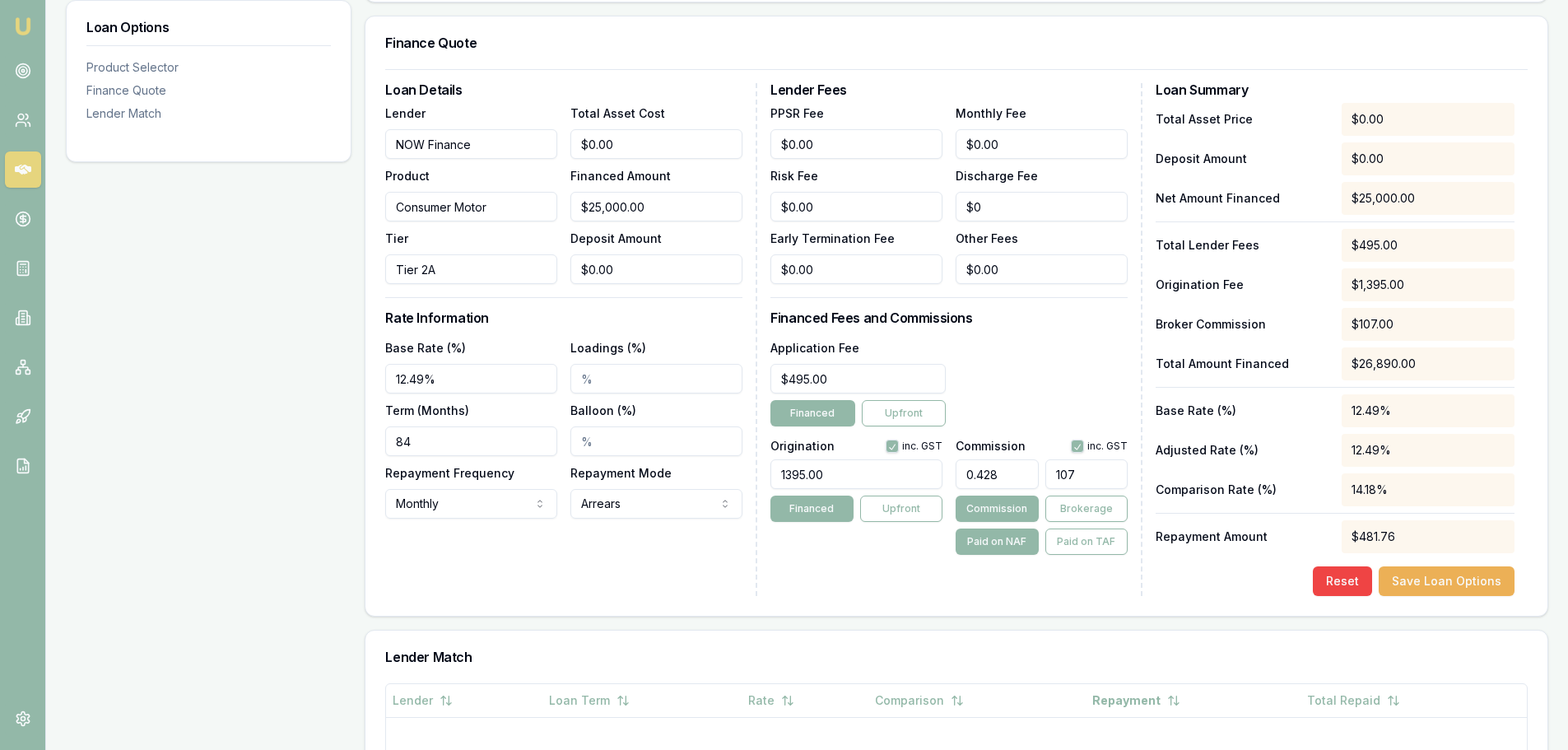
type input "4.3"
type input "1075."
type input "4.3024"
type input "$1,075.60"
click at [1085, 372] on div "Application Fee $495.00 Financed Upfront" at bounding box center [948, 382] width 357 height 89
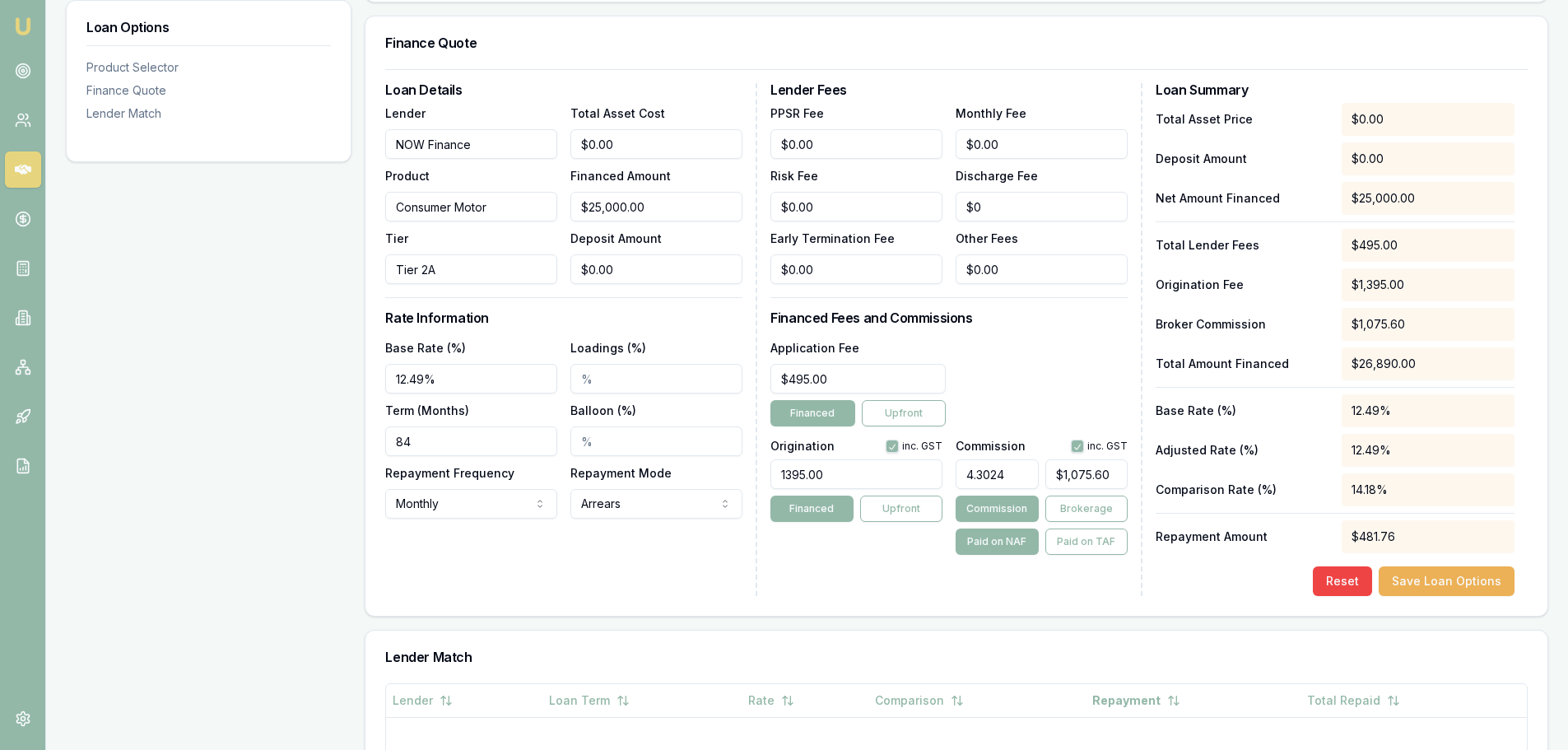
click at [873, 591] on div "Lender Fees PPSR Fee $0.00 Monthly Fee $0.00 Risk Fee $0.00 Discharge Fee $0 Ea…" at bounding box center [956, 339] width 372 height 513
click at [1455, 581] on button "Save Loan Options" at bounding box center [1447, 581] width 136 height 30
drag, startPoint x: 1014, startPoint y: 473, endPoint x: 938, endPoint y: 478, distance: 76.2
click at [938, 478] on div "Origination inc. GST 1395 Financed Upfront Commission inc. GST 4.3024 $0.00 Com…" at bounding box center [948, 494] width 357 height 122
drag, startPoint x: 1099, startPoint y: 476, endPoint x: 1019, endPoint y: 475, distance: 80.0
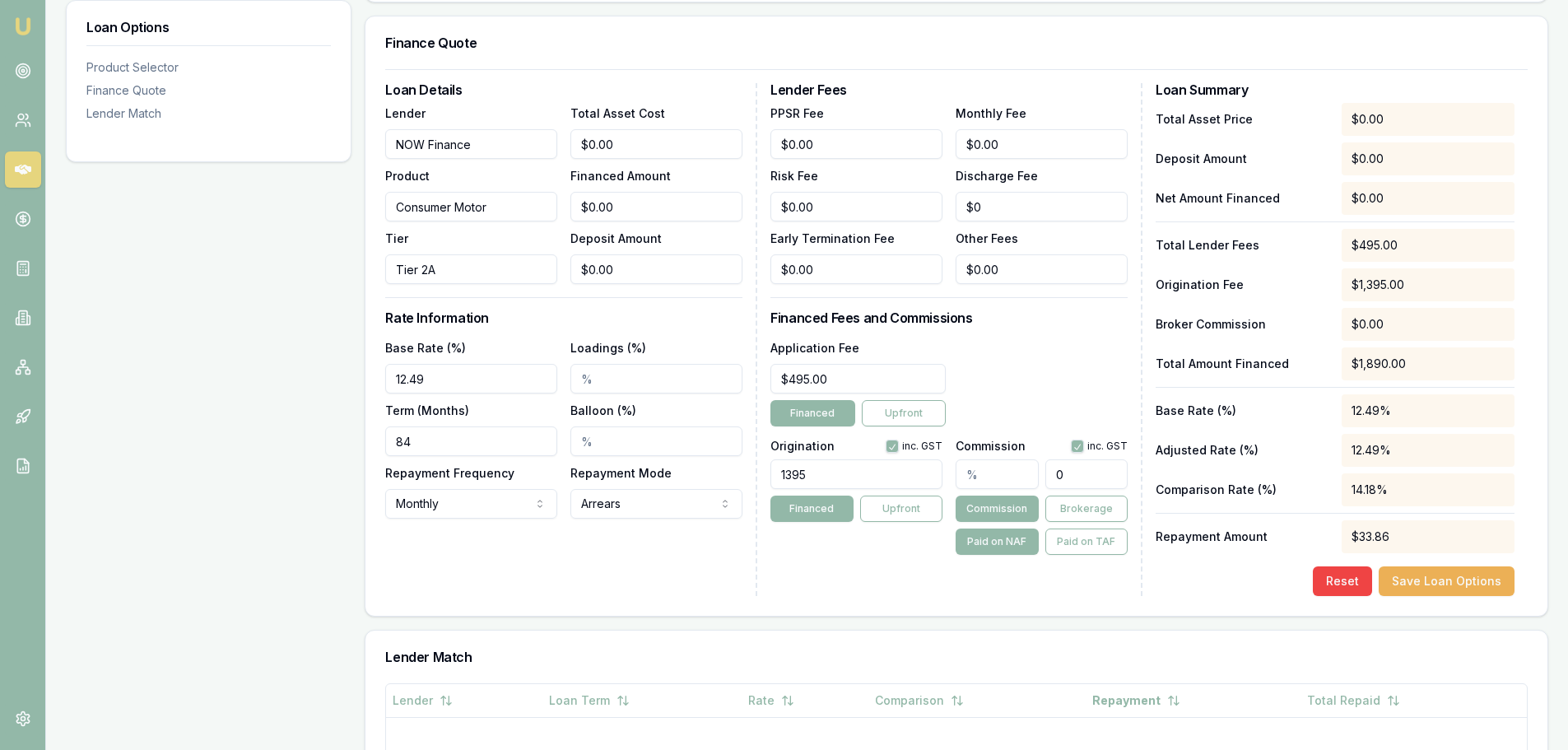
click at [1019, 475] on div "0" at bounding box center [1041, 470] width 172 height 36
type input "$0.00"
click at [1028, 359] on div "Application Fee $495.00 Financed Upfront" at bounding box center [948, 382] width 357 height 89
click at [983, 477] on input "text" at bounding box center [996, 474] width 82 height 30
type input "4.00%"
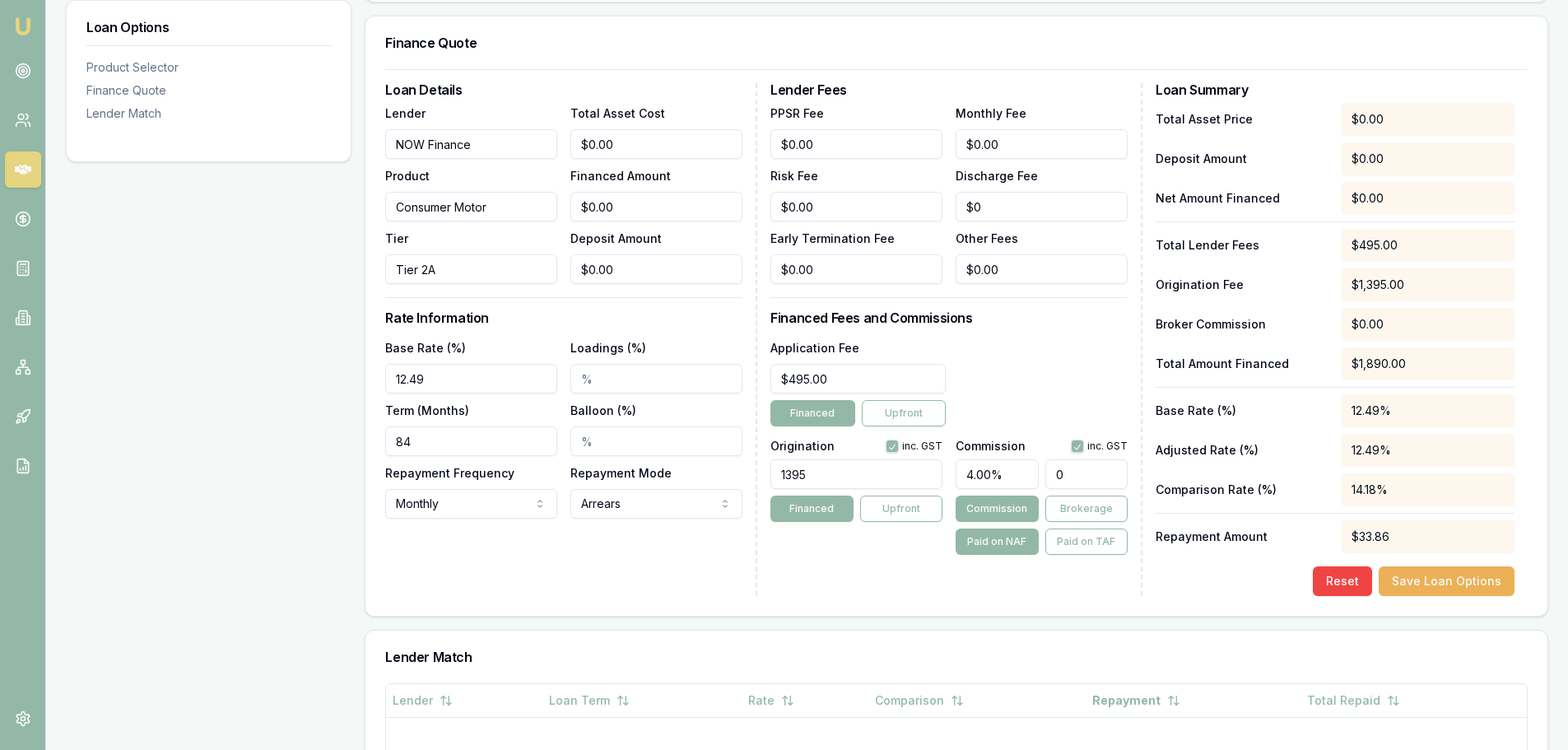
click at [1101, 473] on input "0" at bounding box center [1086, 474] width 82 height 30
type input "$0.00"
click at [1056, 357] on div "Application Fee $495.00 Financed Upfront" at bounding box center [948, 382] width 357 height 89
click at [579, 381] on input "Loadings (%)" at bounding box center [656, 379] width 172 height 30
type input "4.00%"
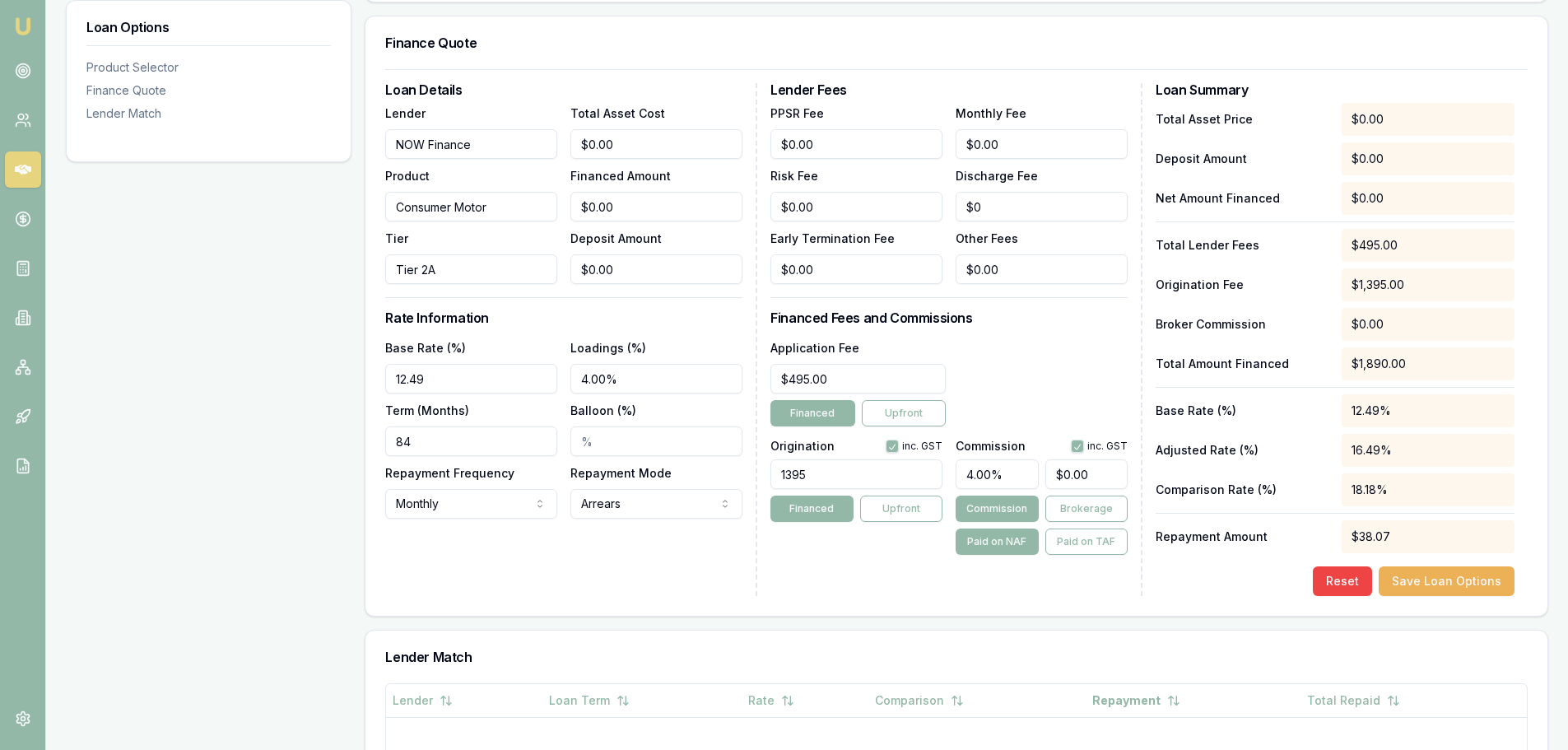
click at [1105, 375] on div "Application Fee $495.00 Financed Upfront" at bounding box center [948, 382] width 357 height 89
drag, startPoint x: 1095, startPoint y: 476, endPoint x: 1043, endPoint y: 475, distance: 52.0
click at [1043, 475] on div "4.00% 0" at bounding box center [1041, 470] width 172 height 36
click at [1034, 392] on div "Application Fee $495.00 Financed Upfront" at bounding box center [948, 382] width 357 height 89
click at [1101, 473] on input "0" at bounding box center [1086, 474] width 82 height 30
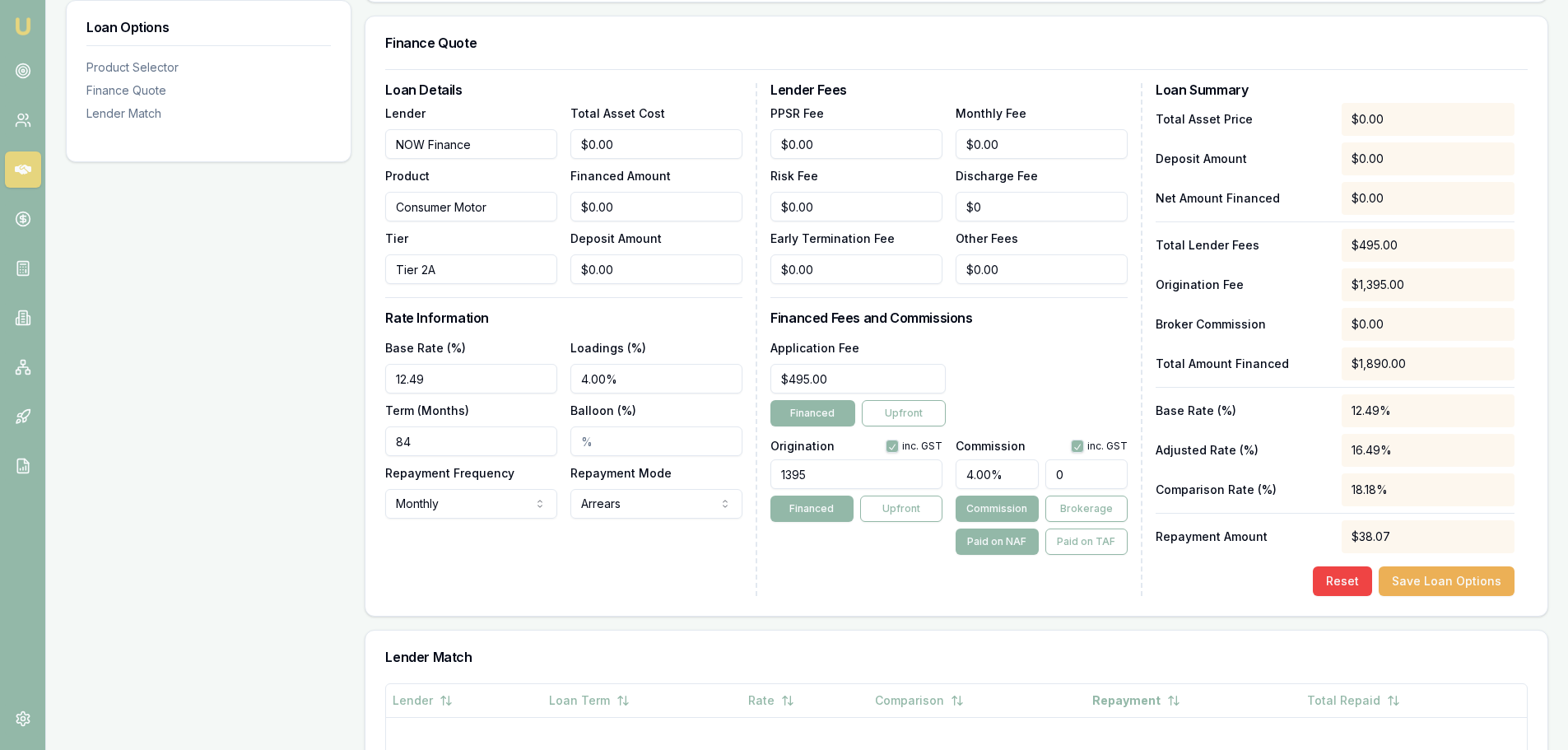
drag, startPoint x: 1101, startPoint y: 473, endPoint x: 998, endPoint y: 470, distance: 103.0
click at [998, 470] on div "4.00% 0" at bounding box center [1041, 470] width 172 height 36
drag, startPoint x: 999, startPoint y: 469, endPoint x: 907, endPoint y: 474, distance: 92.1
click at [907, 474] on div "Origination inc. GST 1395 Financed Upfront Commission inc. GST 4.00% $0.00 Comm…" at bounding box center [948, 494] width 357 height 122
click at [852, 555] on div "Lender Fees PPSR Fee $0.00 Monthly Fee $0.00 Risk Fee $0.00 Discharge Fee $0 Ea…" at bounding box center [956, 339] width 372 height 513
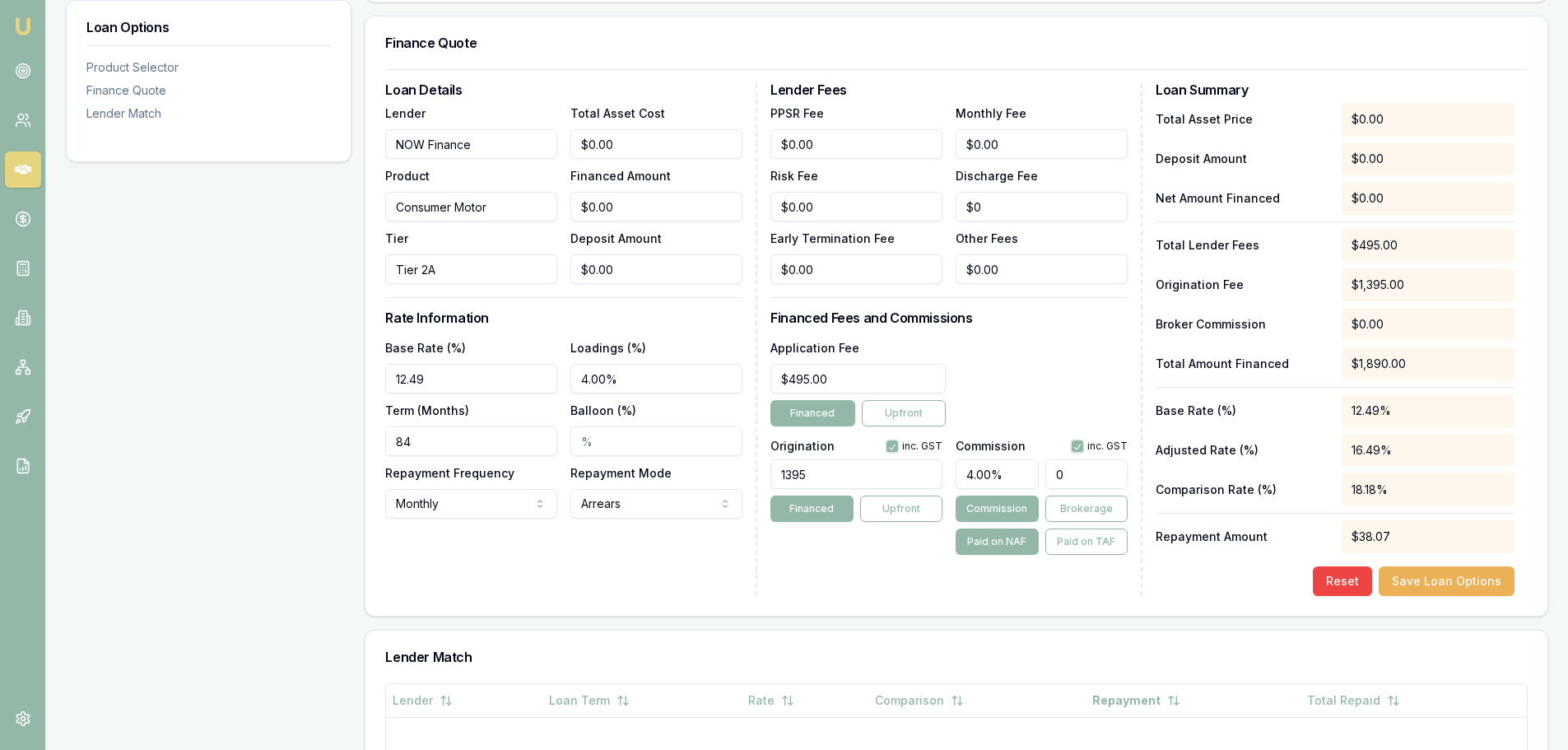
click at [1103, 472] on input "0" at bounding box center [1086, 474] width 82 height 30
drag, startPoint x: 1115, startPoint y: 478, endPoint x: 1034, endPoint y: 477, distance: 81.0
click at [1034, 477] on div "4.00% 0.001075." at bounding box center [1041, 470] width 172 height 36
click at [1053, 368] on div "Application Fee $495.00 Financed Upfront" at bounding box center [948, 382] width 357 height 89
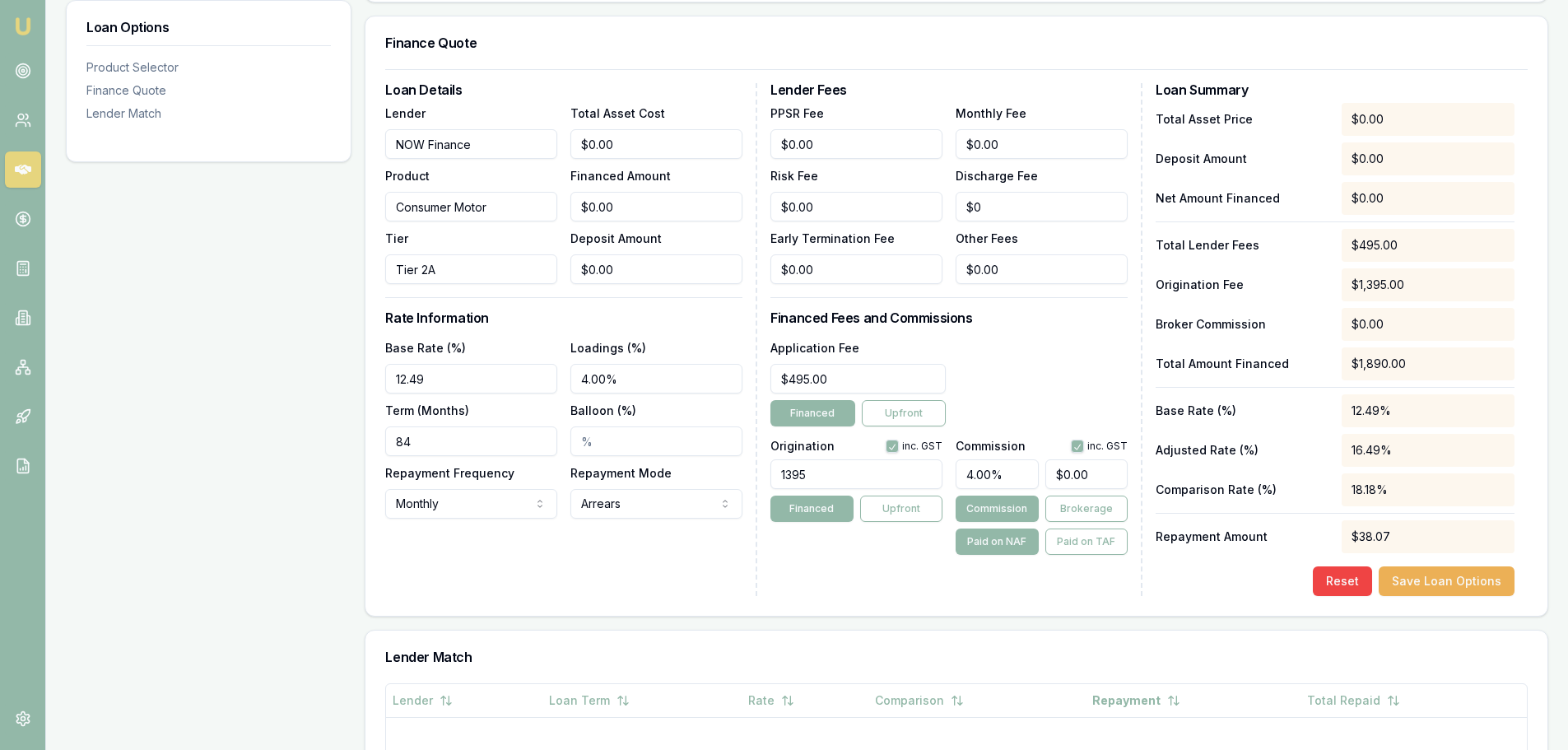
scroll to position [0, 0]
drag, startPoint x: 1101, startPoint y: 473, endPoint x: 952, endPoint y: 497, distance: 150.9
click at [952, 497] on div "Origination inc. GST 1395 Financed Upfront Commission inc. GST 4.00% 0 Commissi…" at bounding box center [948, 494] width 357 height 122
drag, startPoint x: 1096, startPoint y: 472, endPoint x: 1027, endPoint y: 474, distance: 69.0
click at [1027, 474] on div "4.00% $0.00" at bounding box center [1041, 470] width 172 height 36
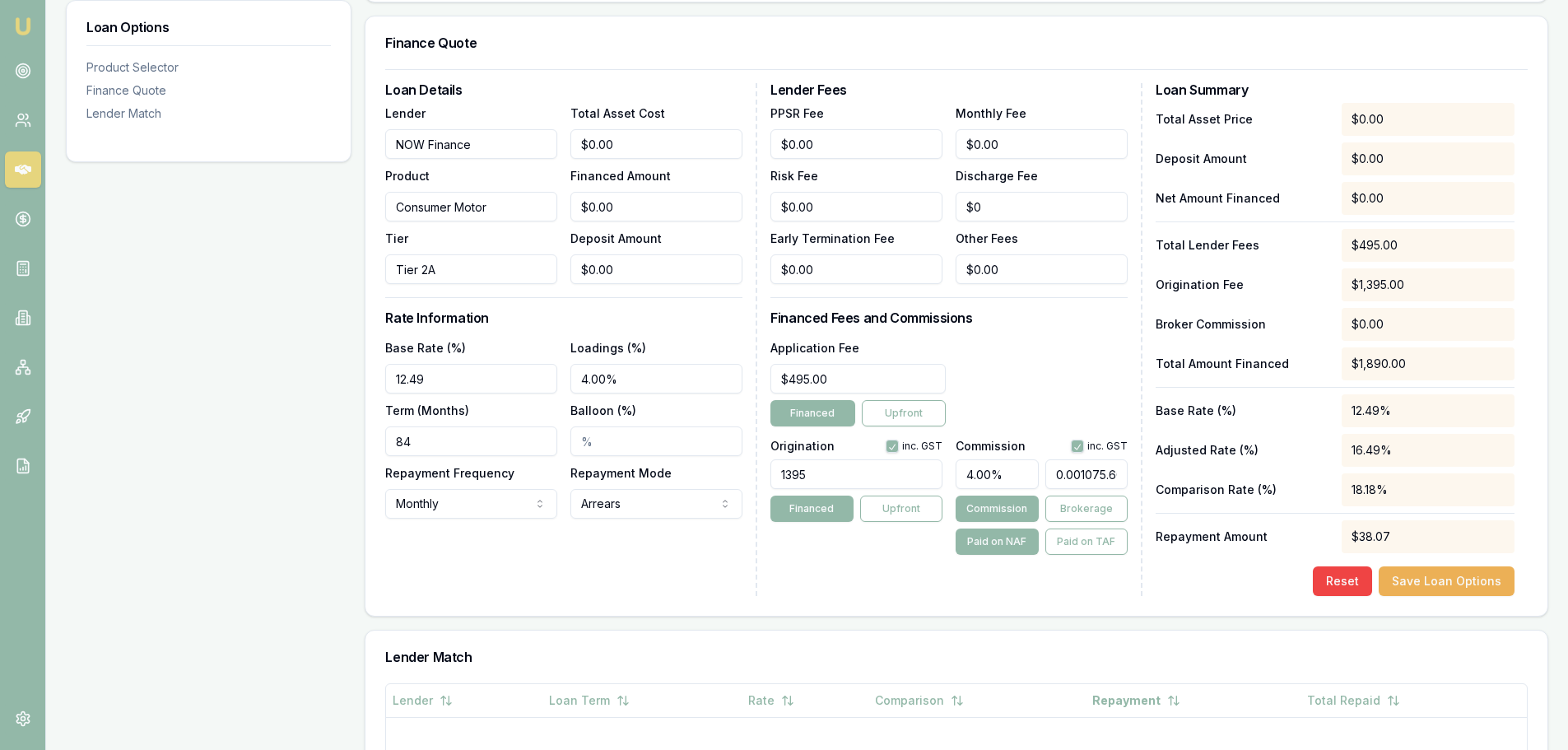
scroll to position [0, 5]
type input "$0.00"
click at [1008, 326] on div "Lender Fees PPSR Fee $0.00 Monthly Fee $0.00 Risk Fee $0.00 Discharge Fee $0 Ea…" at bounding box center [956, 339] width 372 height 513
click at [825, 571] on div "Lender Fees PPSR Fee $0.00 Monthly Fee $0.00 Risk Fee $0.00 Discharge Fee $0 Ea…" at bounding box center [956, 339] width 372 height 513
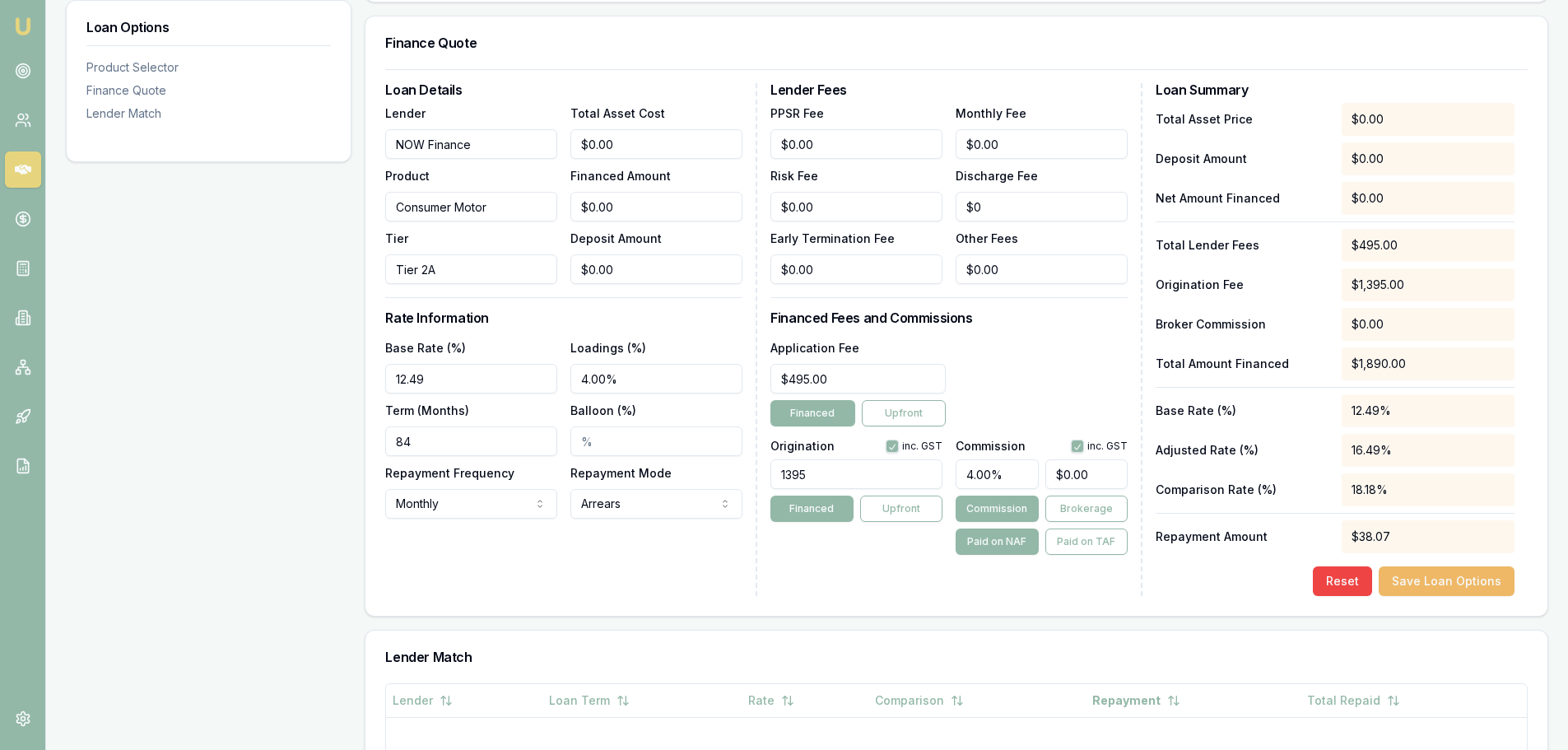
click at [1452, 592] on button "Save Loan Options" at bounding box center [1447, 581] width 136 height 30
click at [1104, 478] on input "0" at bounding box center [1086, 474] width 82 height 30
click at [1080, 369] on div "Application Fee $495.00 Financed Upfront" at bounding box center [948, 382] width 357 height 89
click at [999, 509] on button "Commission" at bounding box center [996, 509] width 82 height 26
click at [1082, 509] on button "Brokerage" at bounding box center [1086, 509] width 82 height 26
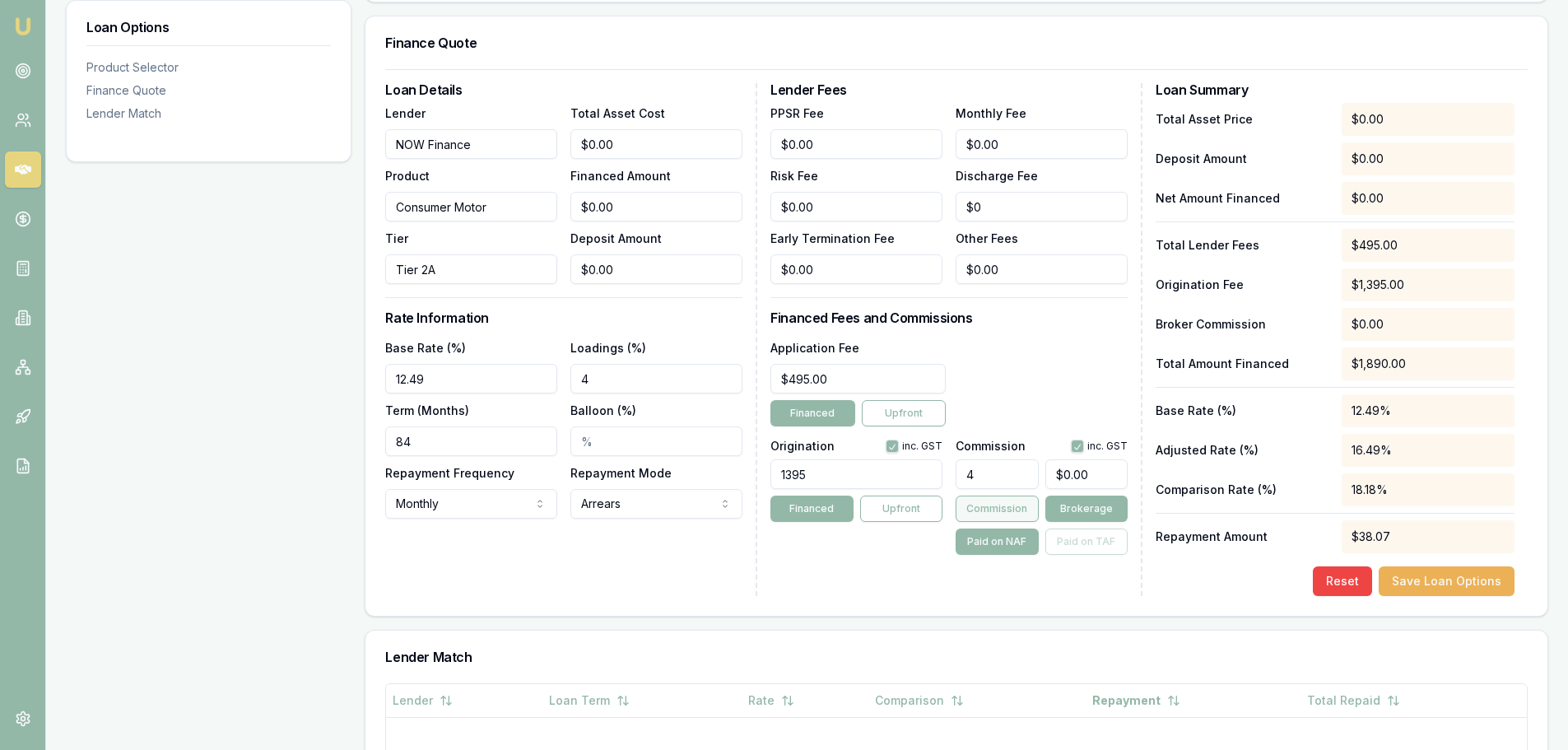
click at [1008, 506] on button "Commission" at bounding box center [996, 509] width 82 height 26
click at [1099, 475] on input "0" at bounding box center [1086, 474] width 82 height 30
type input "$0.00"
click at [1028, 377] on div "Application Fee $495.00 Financed Upfront" at bounding box center [948, 382] width 357 height 89
drag, startPoint x: 988, startPoint y: 473, endPoint x: 945, endPoint y: 473, distance: 43.0
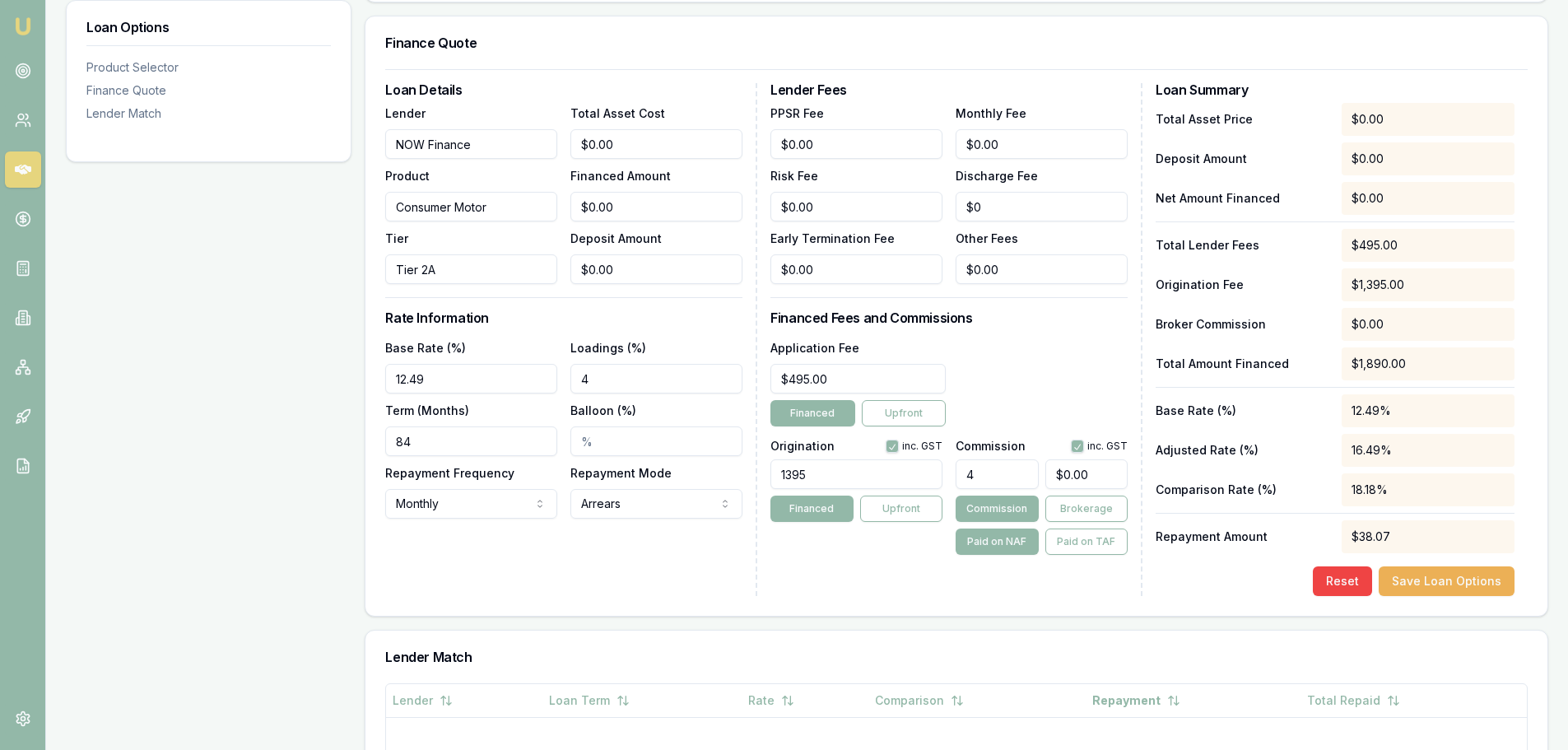
click at [945, 473] on div "Origination inc. GST 1395 Financed Upfront Commission inc. GST 4 $0.00 Commissi…" at bounding box center [948, 494] width 357 height 122
click at [1054, 378] on div "Application Fee $495.00 Financed Upfront" at bounding box center [948, 382] width 357 height 89
drag, startPoint x: 1093, startPoint y: 472, endPoint x: 987, endPoint y: 491, distance: 107.7
click at [987, 491] on div "0 Commission Brokerage Paid on NAF Paid on TAF" at bounding box center [1041, 503] width 172 height 102
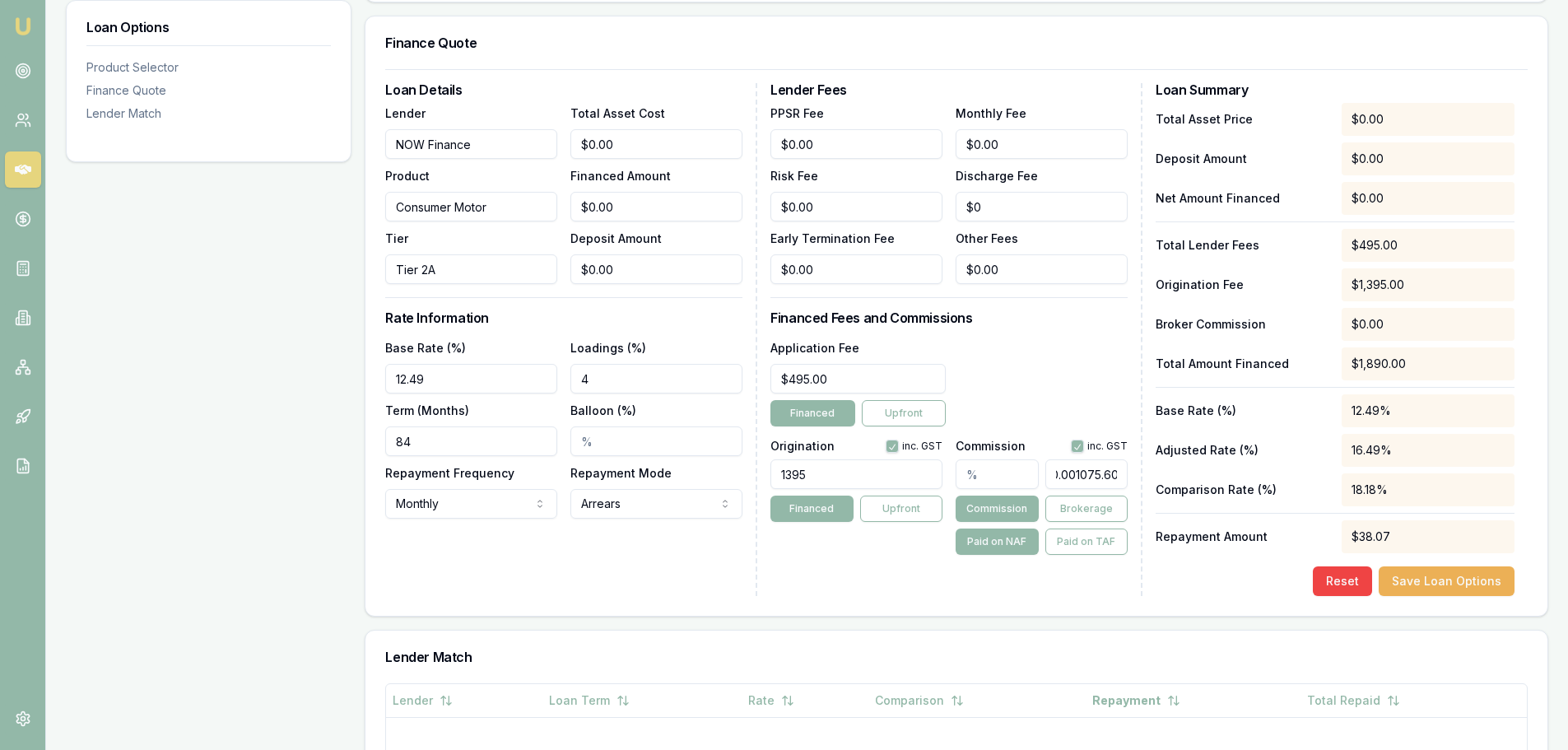
type input "$0.00"
click at [979, 387] on div "Application Fee $495.00 Financed Upfront" at bounding box center [948, 382] width 357 height 89
click at [999, 475] on input "text" at bounding box center [996, 474] width 82 height 30
type input "2.00%"
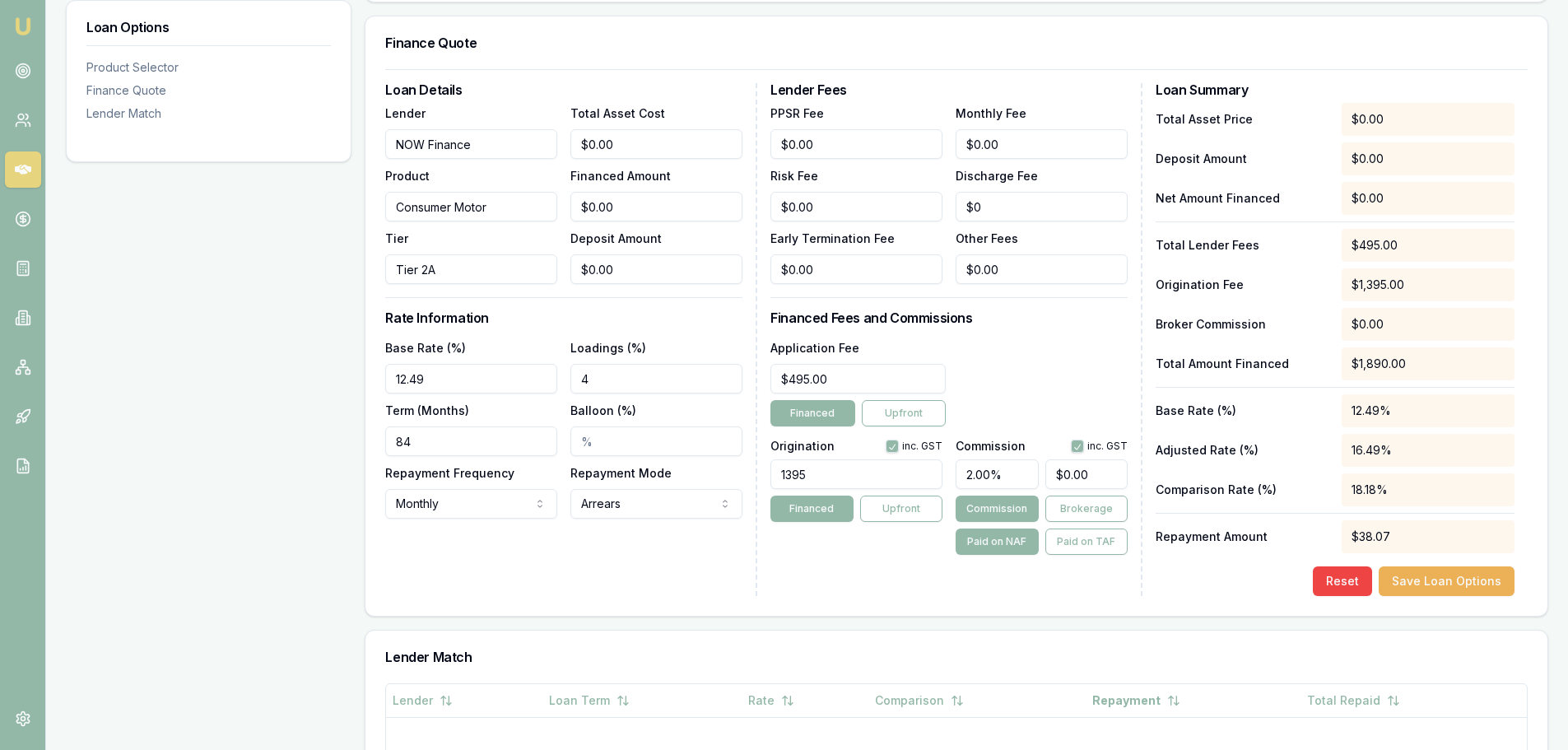
click at [1043, 374] on div "Application Fee $495.00 Financed Upfront" at bounding box center [948, 382] width 357 height 89
click at [1097, 471] on input "0" at bounding box center [1086, 474] width 82 height 30
type input "$0.00"
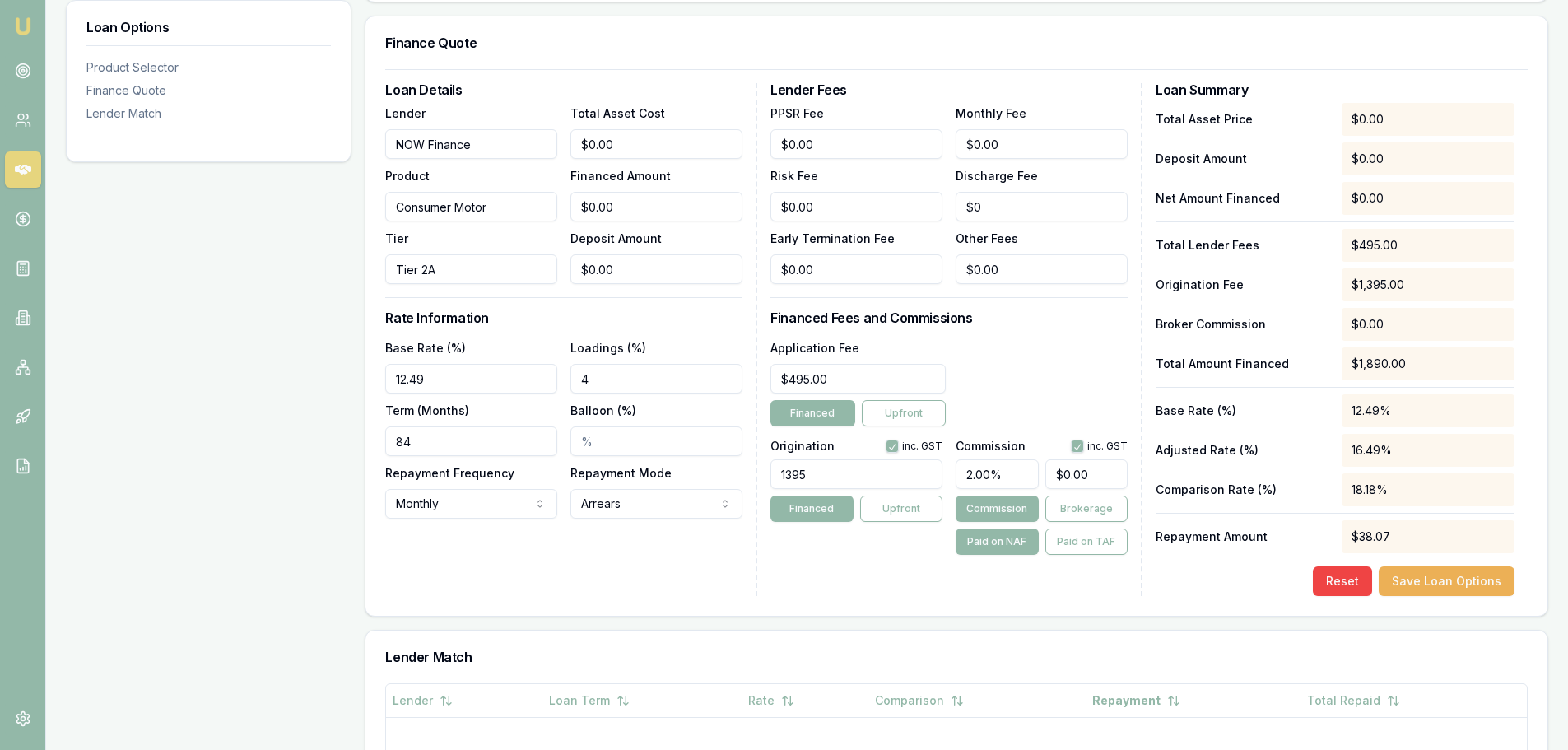
click at [1053, 299] on div "Lender Fees PPSR Fee $0.00 Monthly Fee $0.00 Risk Fee $0.00 Discharge Fee $0 Ea…" at bounding box center [956, 339] width 372 height 513
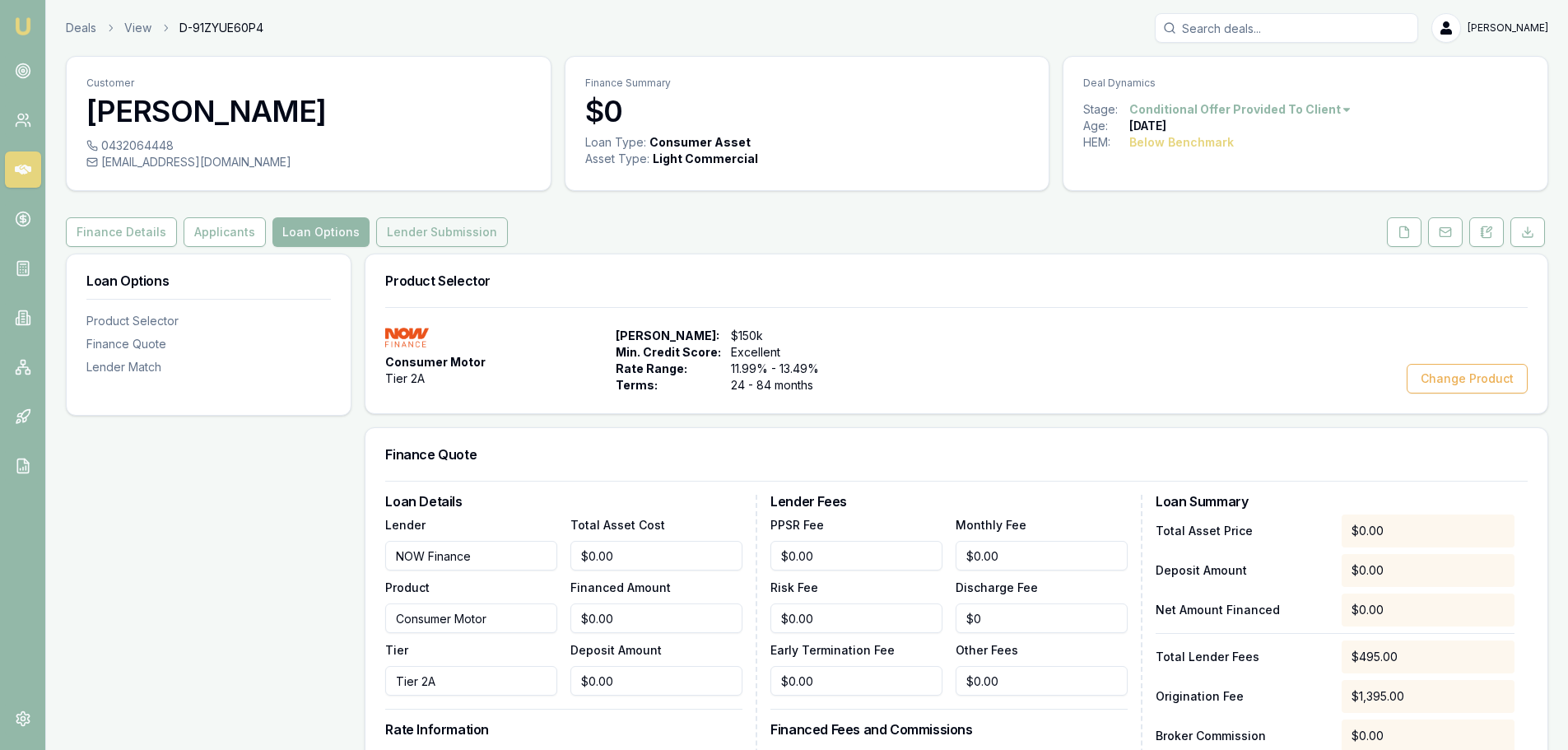
click at [441, 225] on button "Lender Submission" at bounding box center [442, 232] width 132 height 30
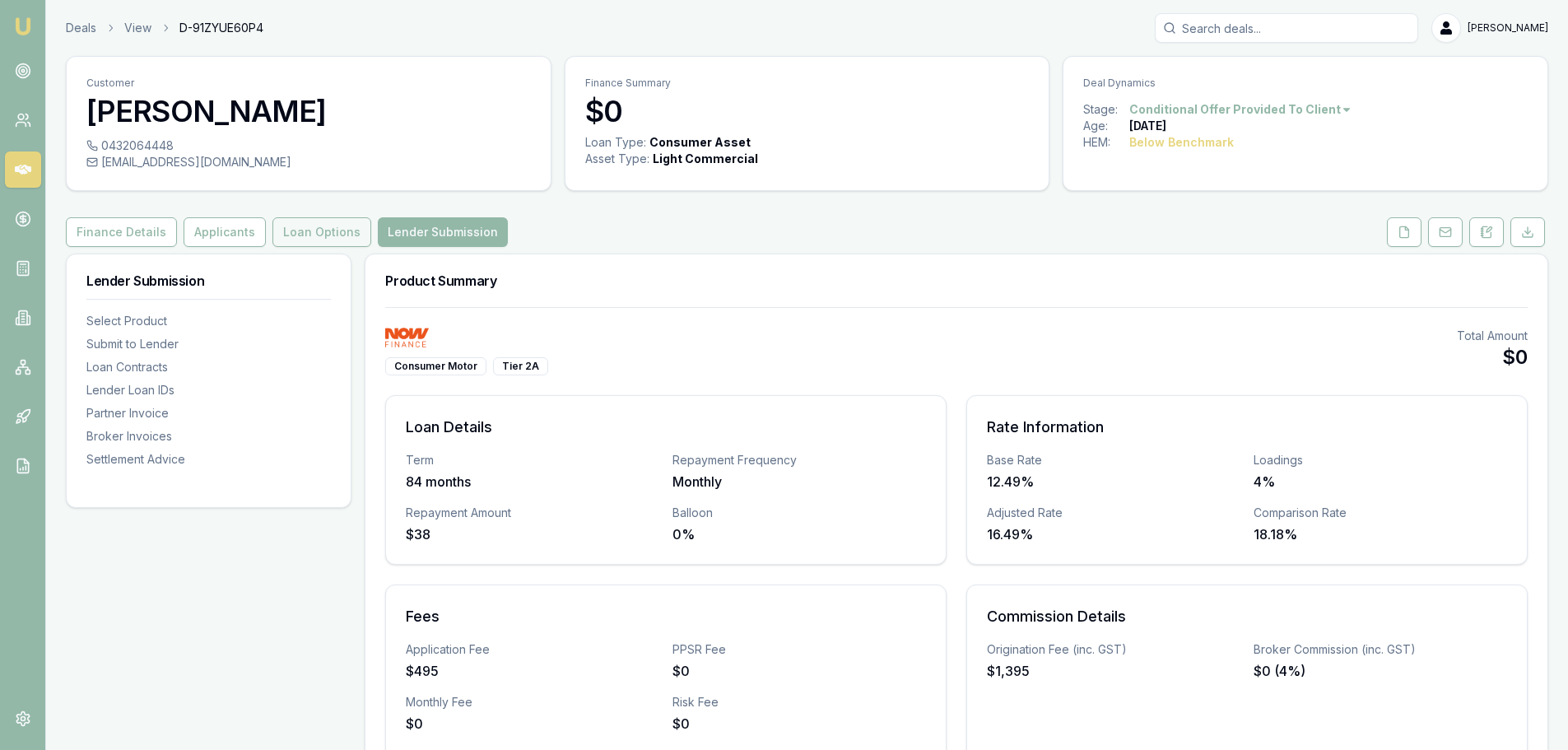
click at [286, 238] on button "Loan Options" at bounding box center [321, 232] width 99 height 30
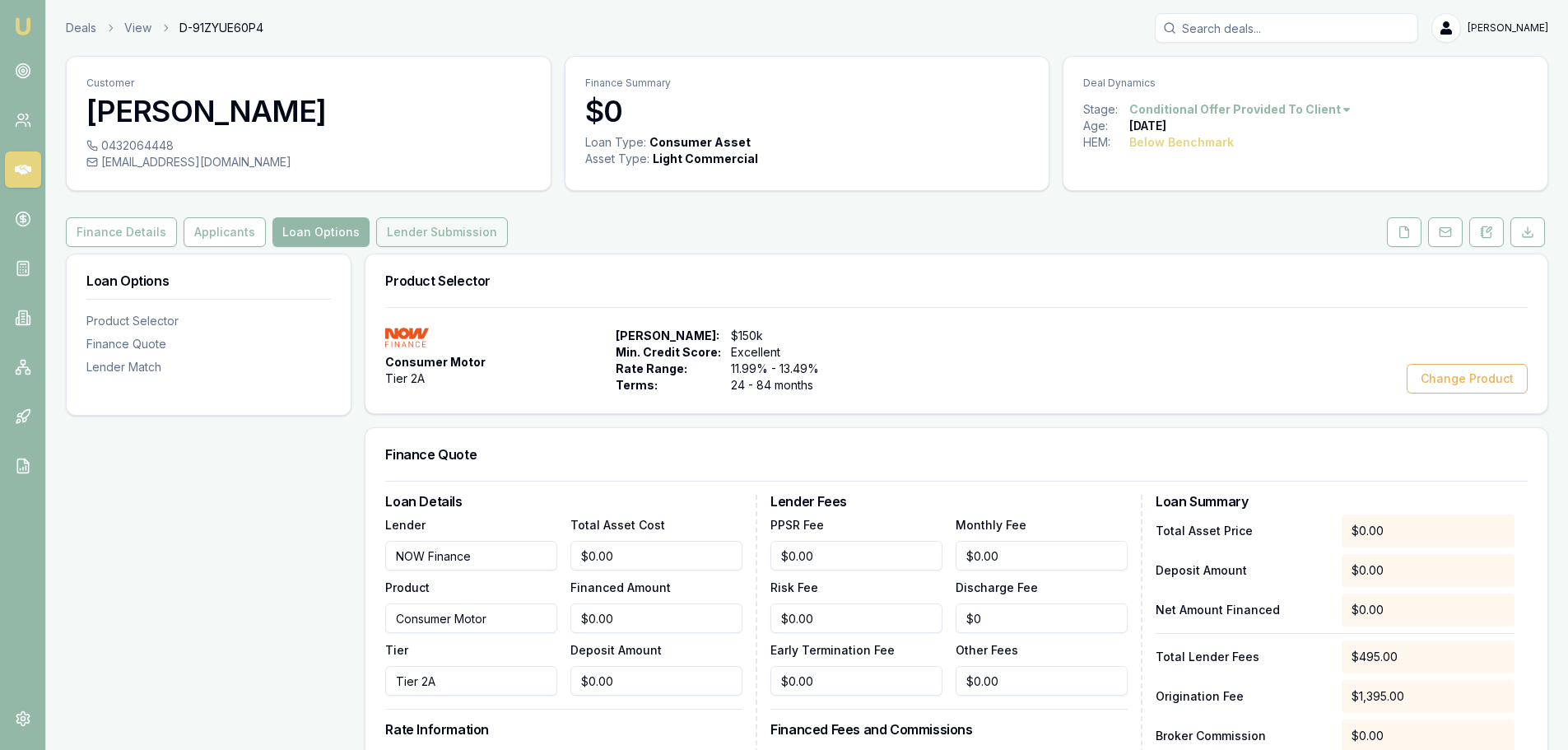
click at [422, 228] on button "Lender Submission" at bounding box center [442, 232] width 132 height 30
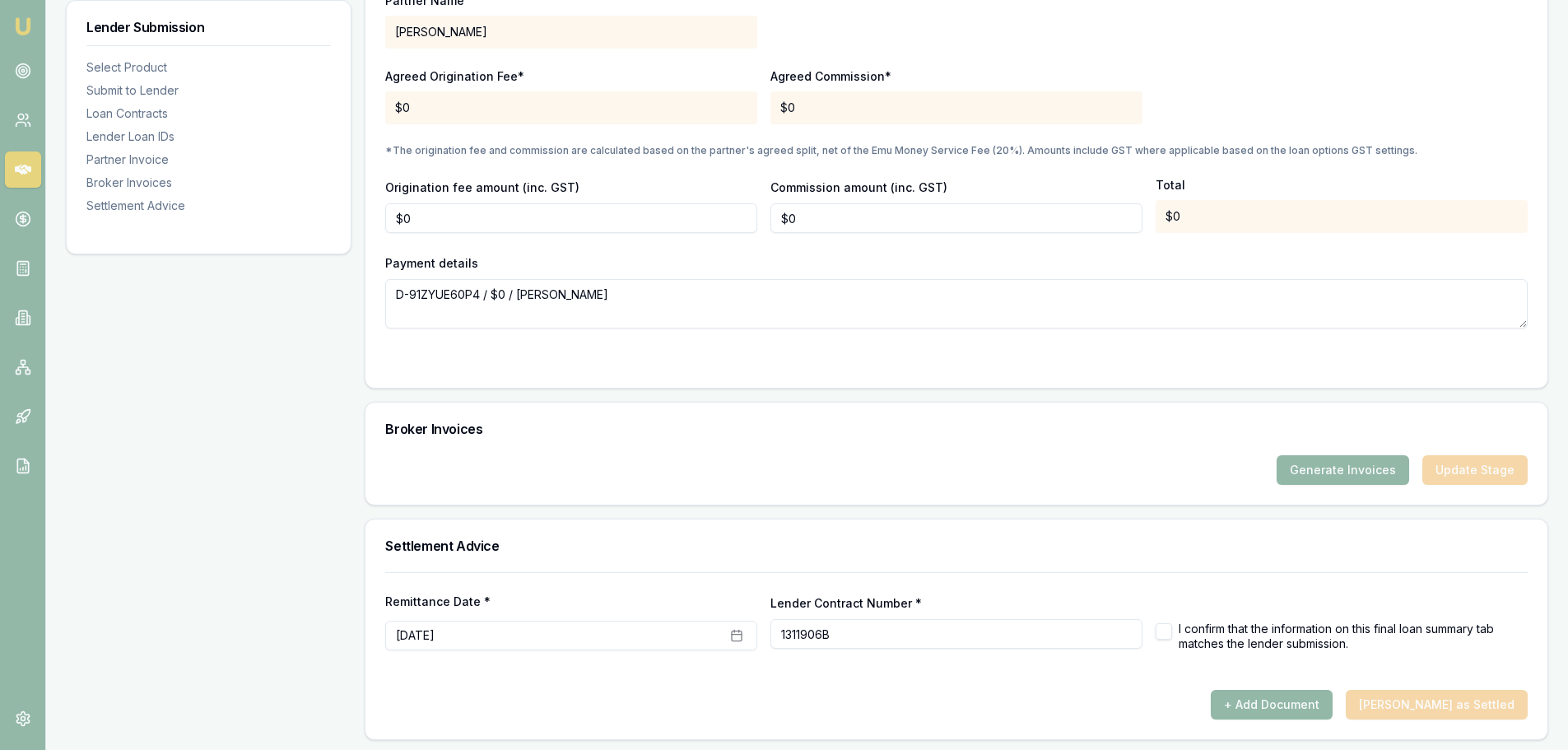
scroll to position [1473, 0]
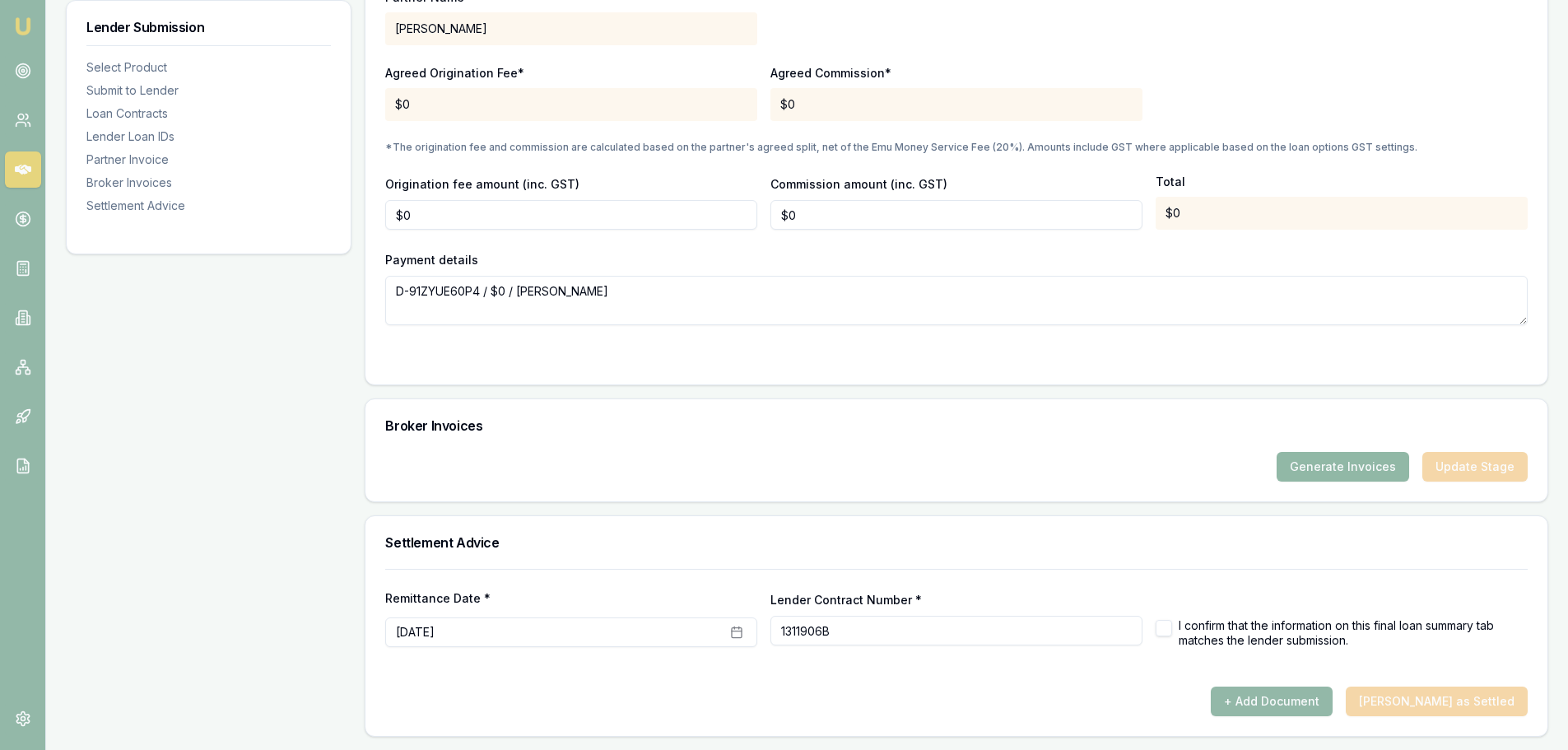
click at [1334, 466] on button "Generate Invoices" at bounding box center [1343, 467] width 133 height 30
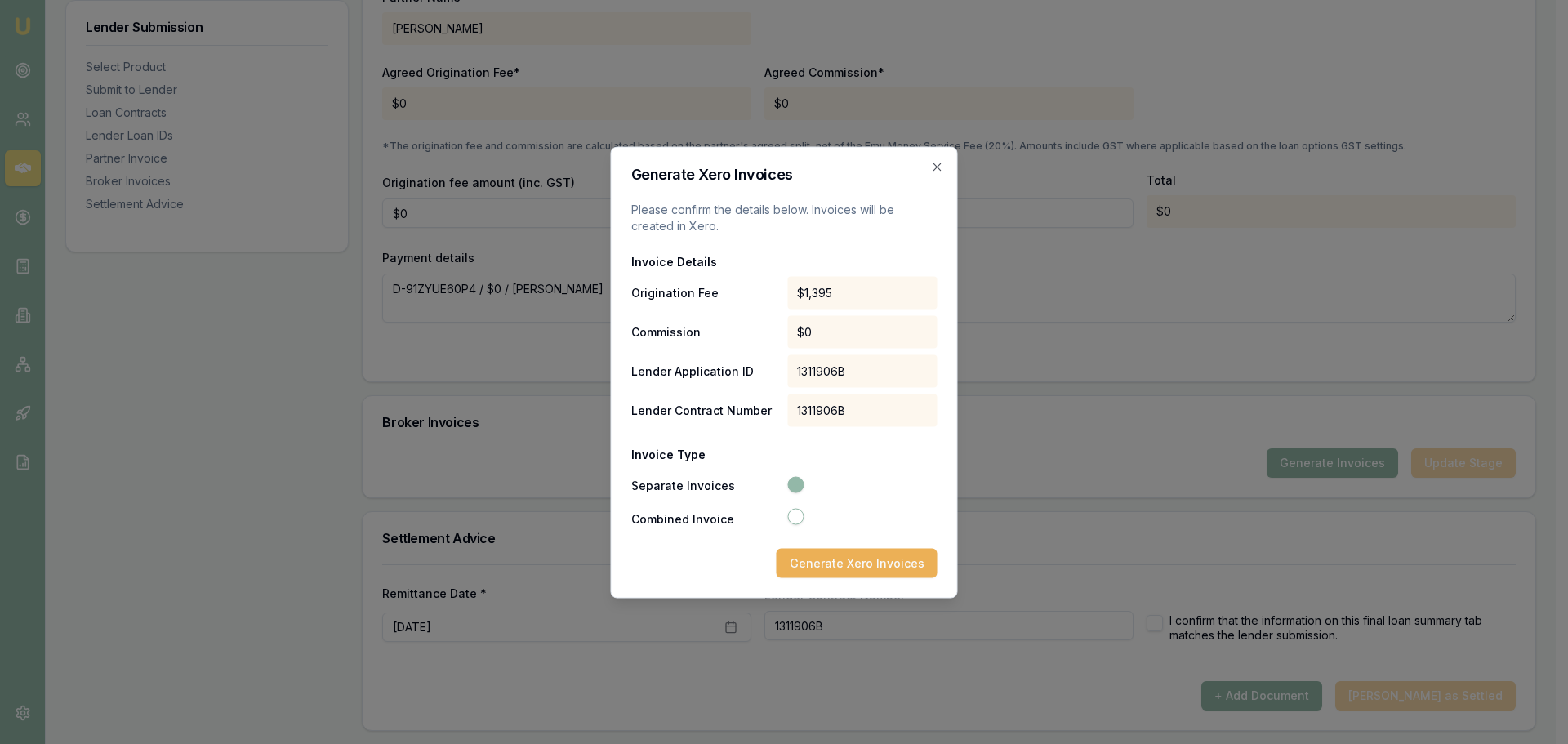
click at [862, 566] on button "Generate Xero Invoices" at bounding box center [858, 563] width 161 height 29
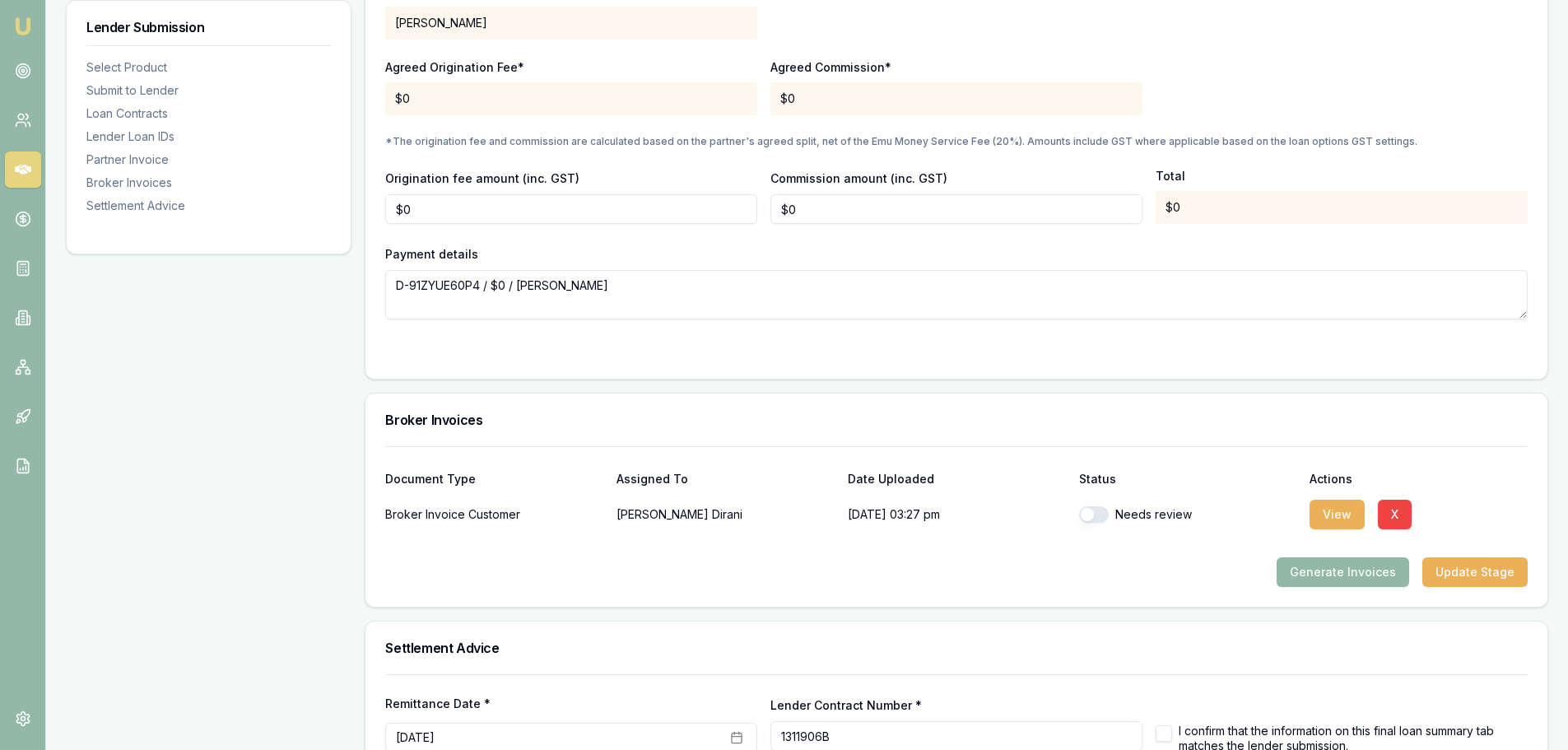
scroll to position [1482, 0]
click at [1085, 516] on button "button" at bounding box center [1094, 512] width 30 height 17
checkbox input "true"
click at [1342, 514] on button "View" at bounding box center [1337, 512] width 55 height 30
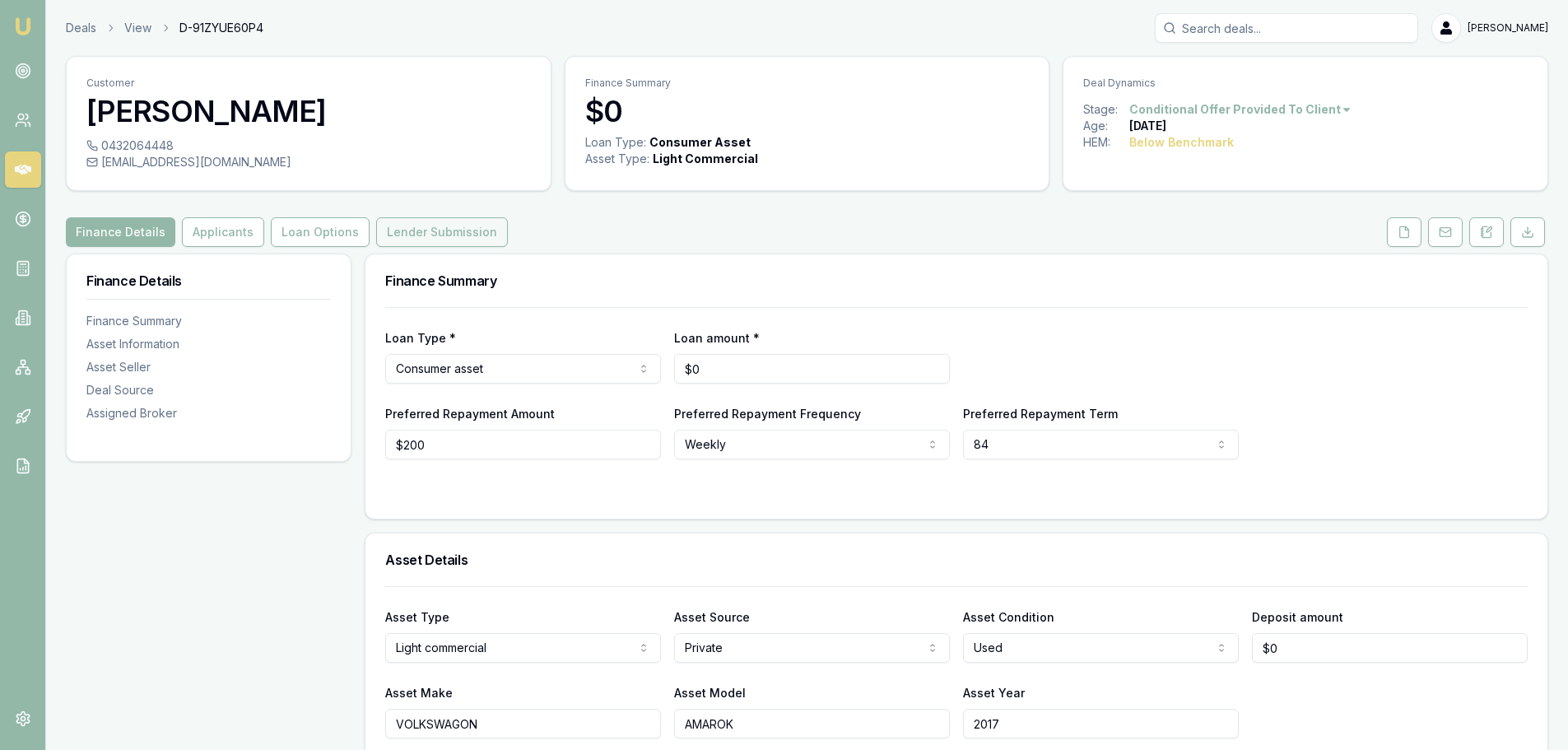
click at [428, 233] on button "Lender Submission" at bounding box center [442, 232] width 132 height 30
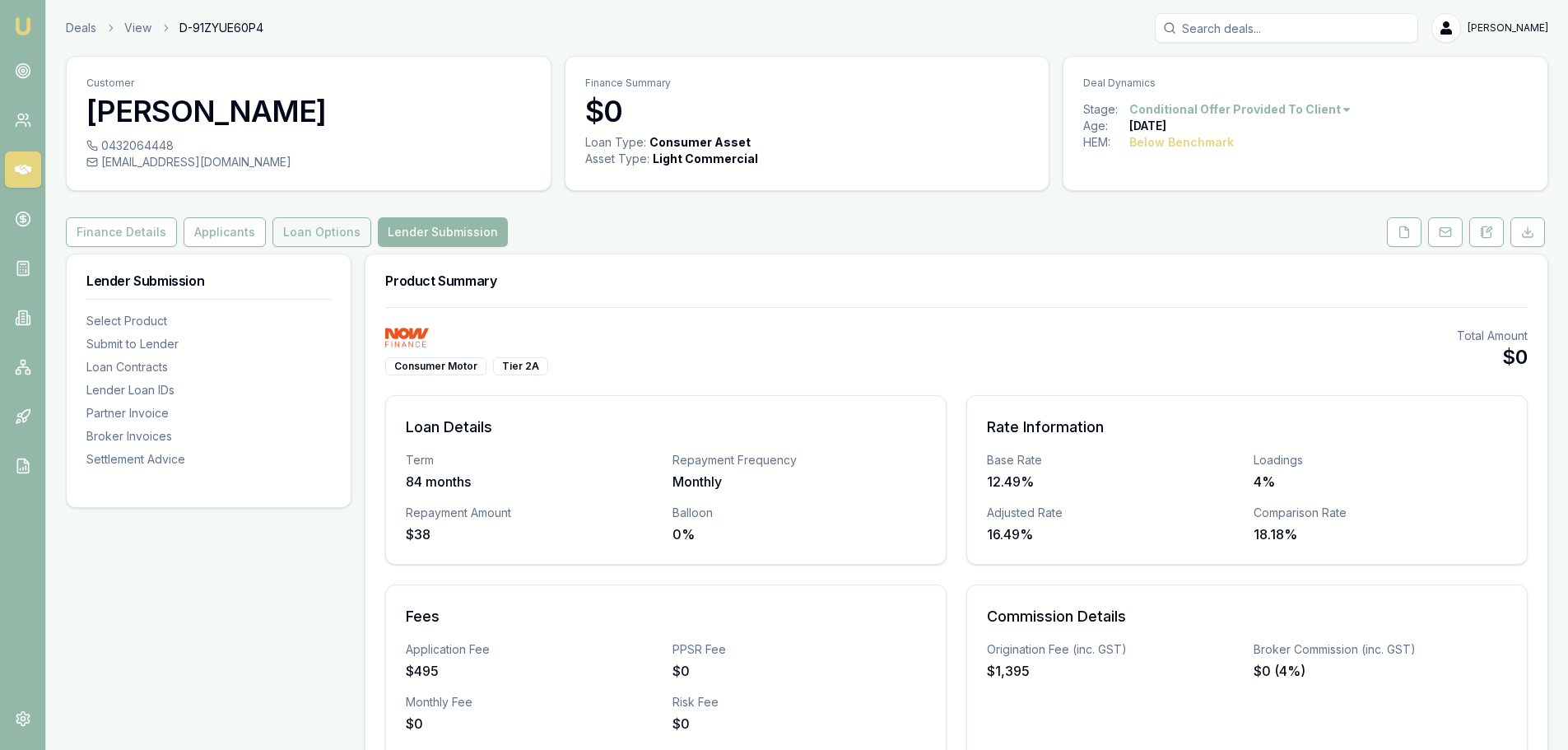
click at [352, 226] on button "Loan Options" at bounding box center [321, 232] width 99 height 30
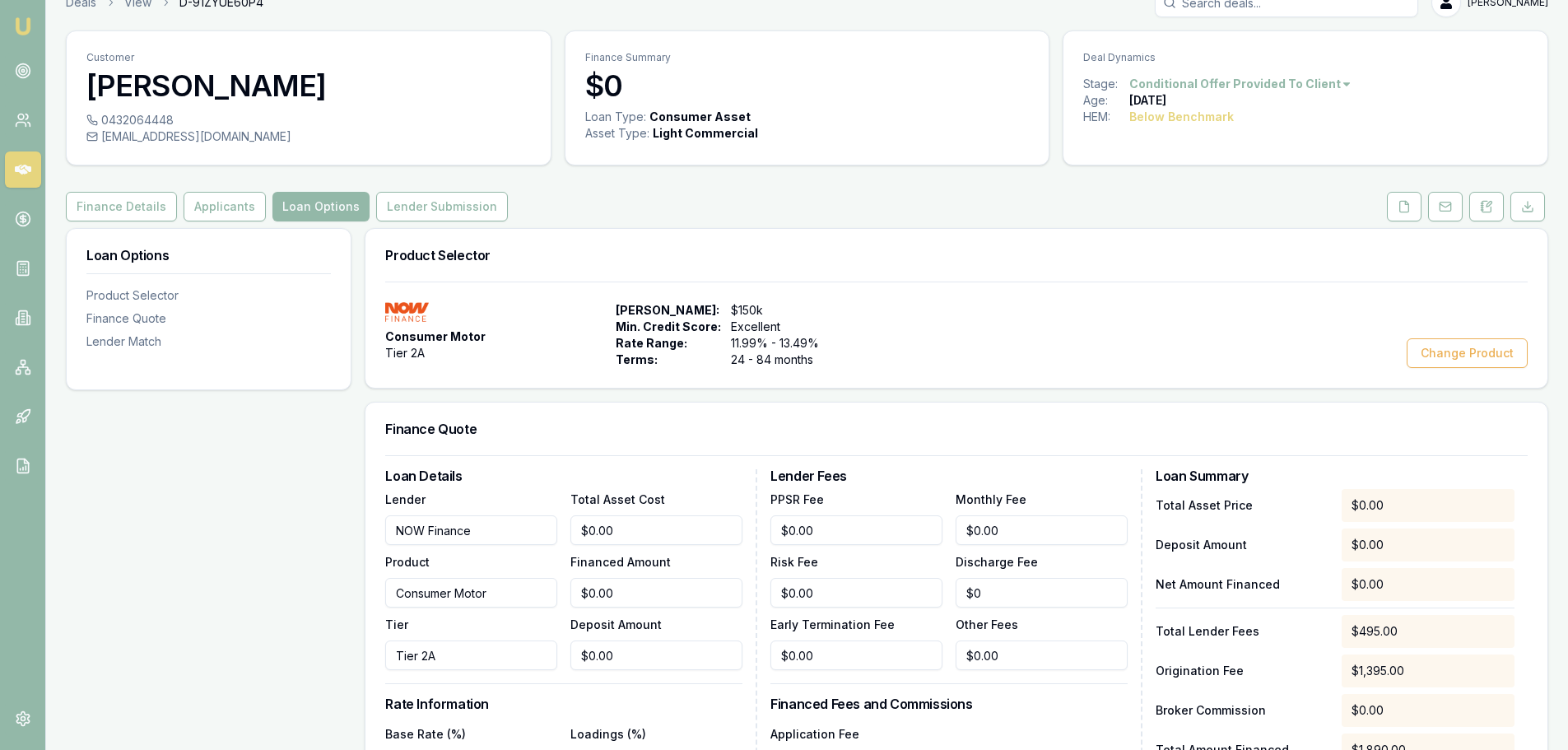
scroll to position [329, 0]
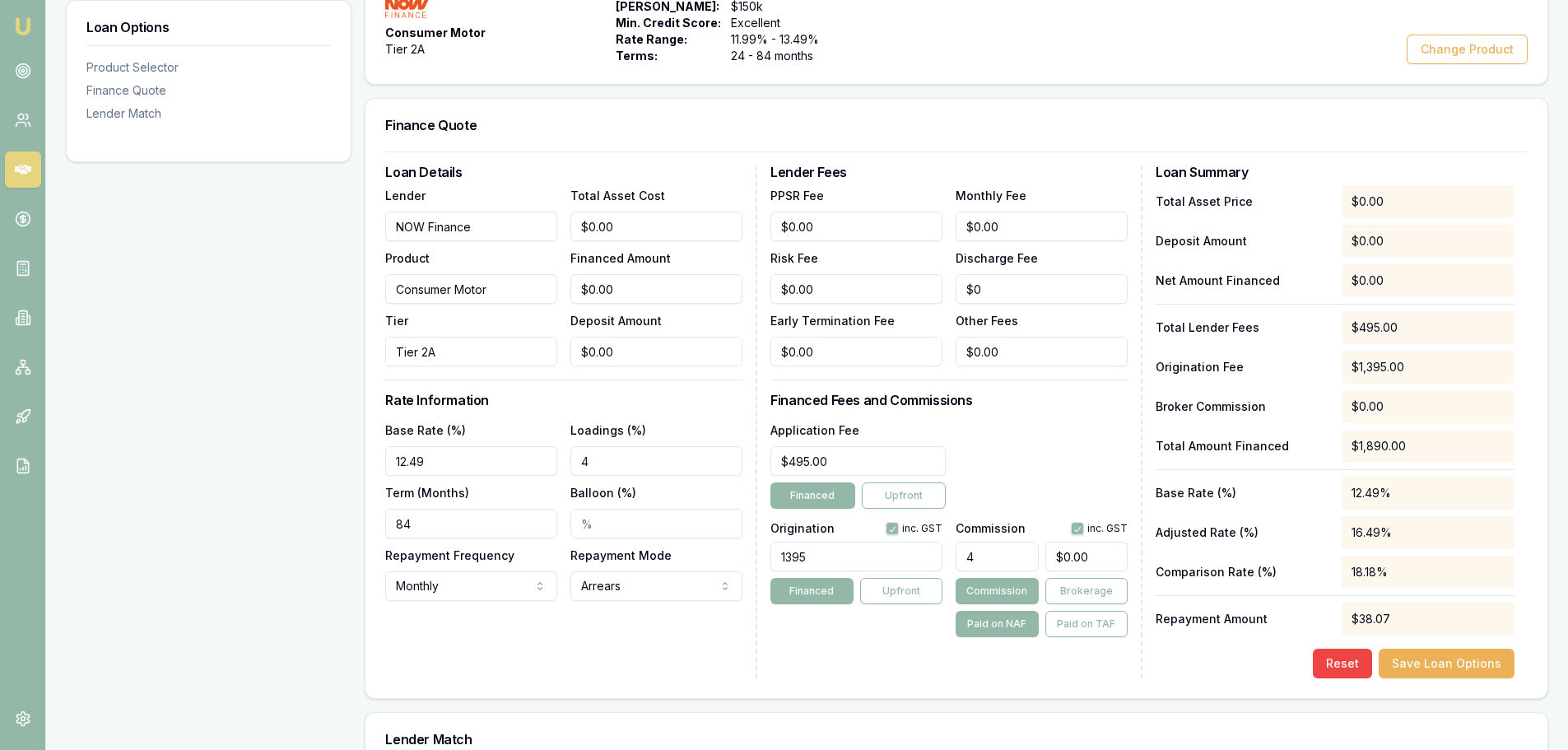
click at [404, 459] on input "12.49" at bounding box center [471, 461] width 172 height 30
click at [405, 458] on input "12.49" at bounding box center [471, 461] width 172 height 30
type input "10.49%"
click at [602, 463] on input "4" at bounding box center [656, 461] width 172 height 30
type input "2.00%"
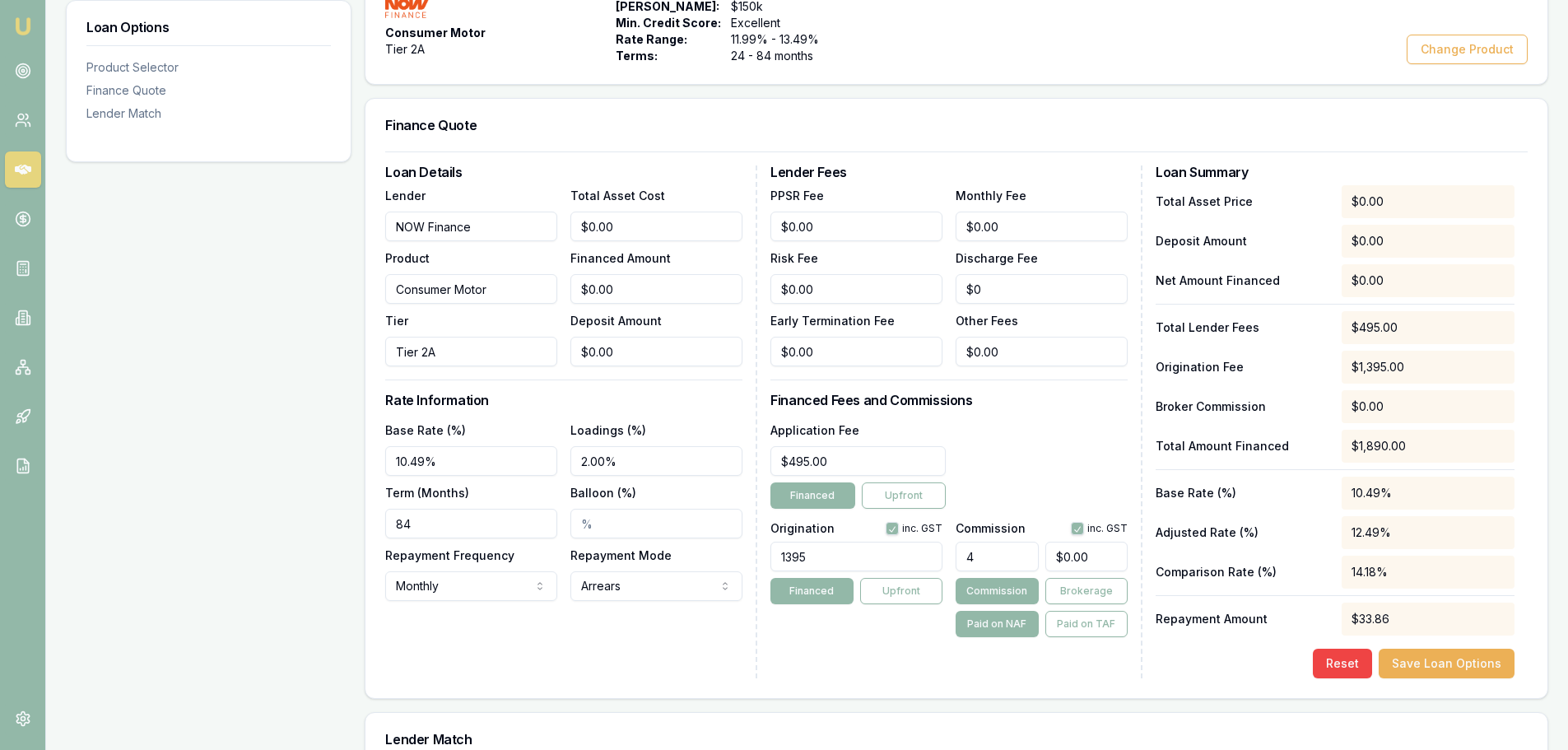
click at [710, 402] on h3 "Rate Information" at bounding box center [563, 400] width 357 height 13
click at [1042, 494] on div "Application Fee $495.00 Financed Upfront" at bounding box center [948, 464] width 357 height 89
click at [1093, 556] on input "0" at bounding box center [1086, 556] width 82 height 30
type input "$0.00"
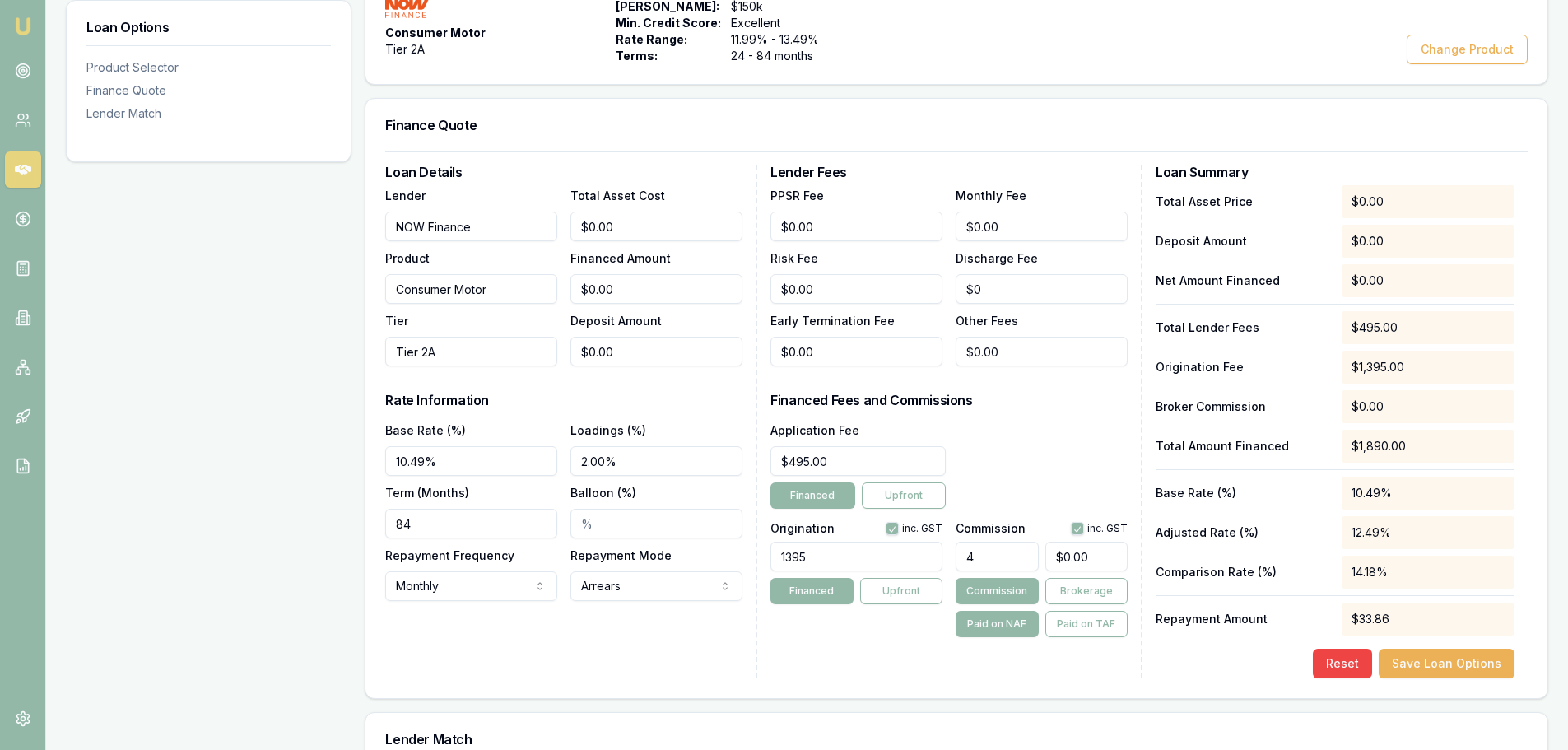
scroll to position [0, 0]
click at [1073, 461] on div "Application Fee $495.00 Financed Upfront" at bounding box center [948, 464] width 357 height 89
click at [1081, 530] on button "button" at bounding box center [1076, 528] width 13 height 13
checkbox input "false"
click at [1088, 557] on input "0" at bounding box center [1086, 556] width 82 height 30
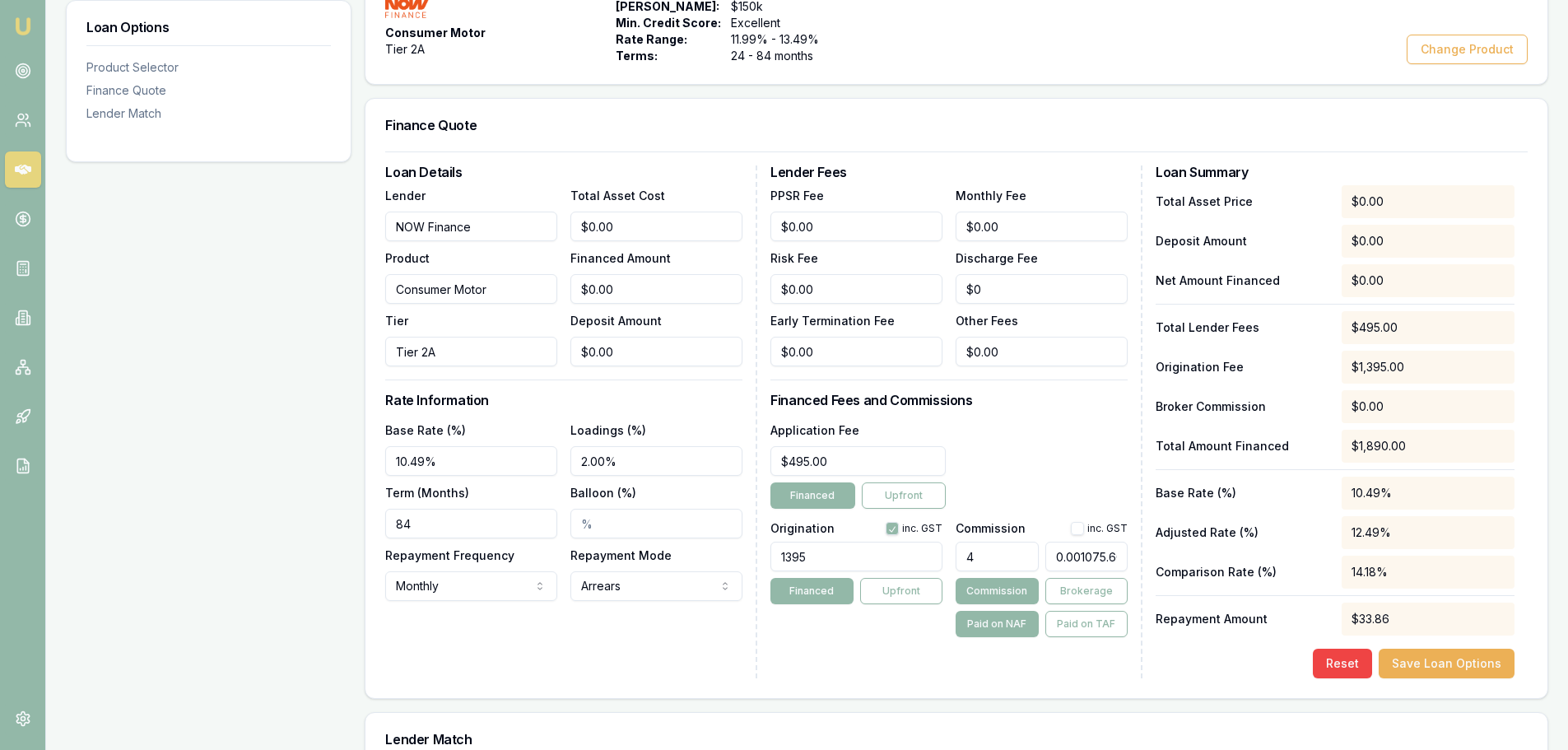
scroll to position [0, 5]
type input "$0.00"
click at [1056, 461] on div "Application Fee $495.00 Financed Upfront" at bounding box center [948, 464] width 357 height 89
click at [1039, 462] on div "Application Fee $495.00 Financed Upfront" at bounding box center [948, 464] width 357 height 89
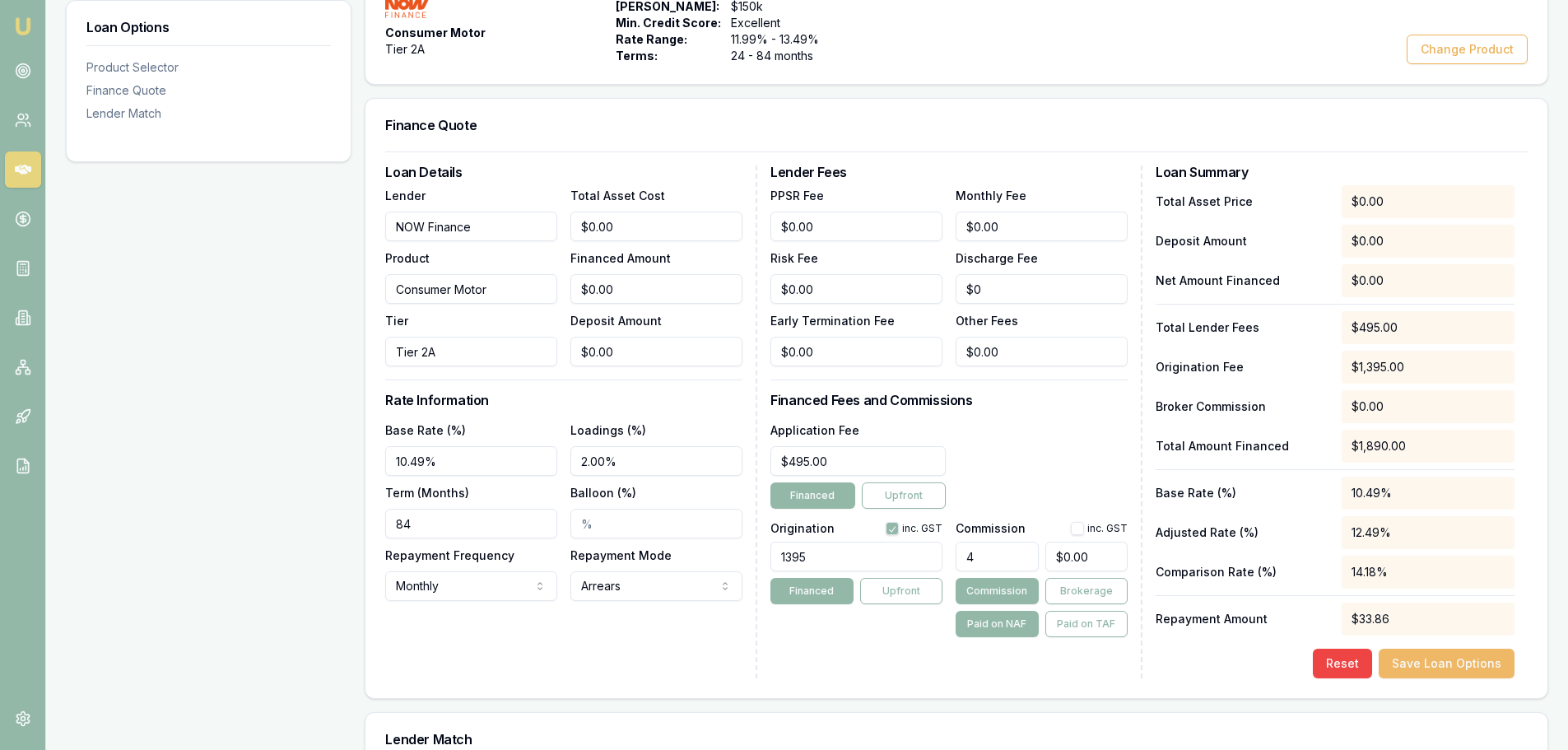
click at [1424, 667] on button "Save Loan Options" at bounding box center [1447, 664] width 136 height 30
click at [1080, 526] on button "button" at bounding box center [1076, 528] width 13 height 13
checkbox input "true"
click at [1099, 557] on input "0" at bounding box center [1086, 556] width 82 height 30
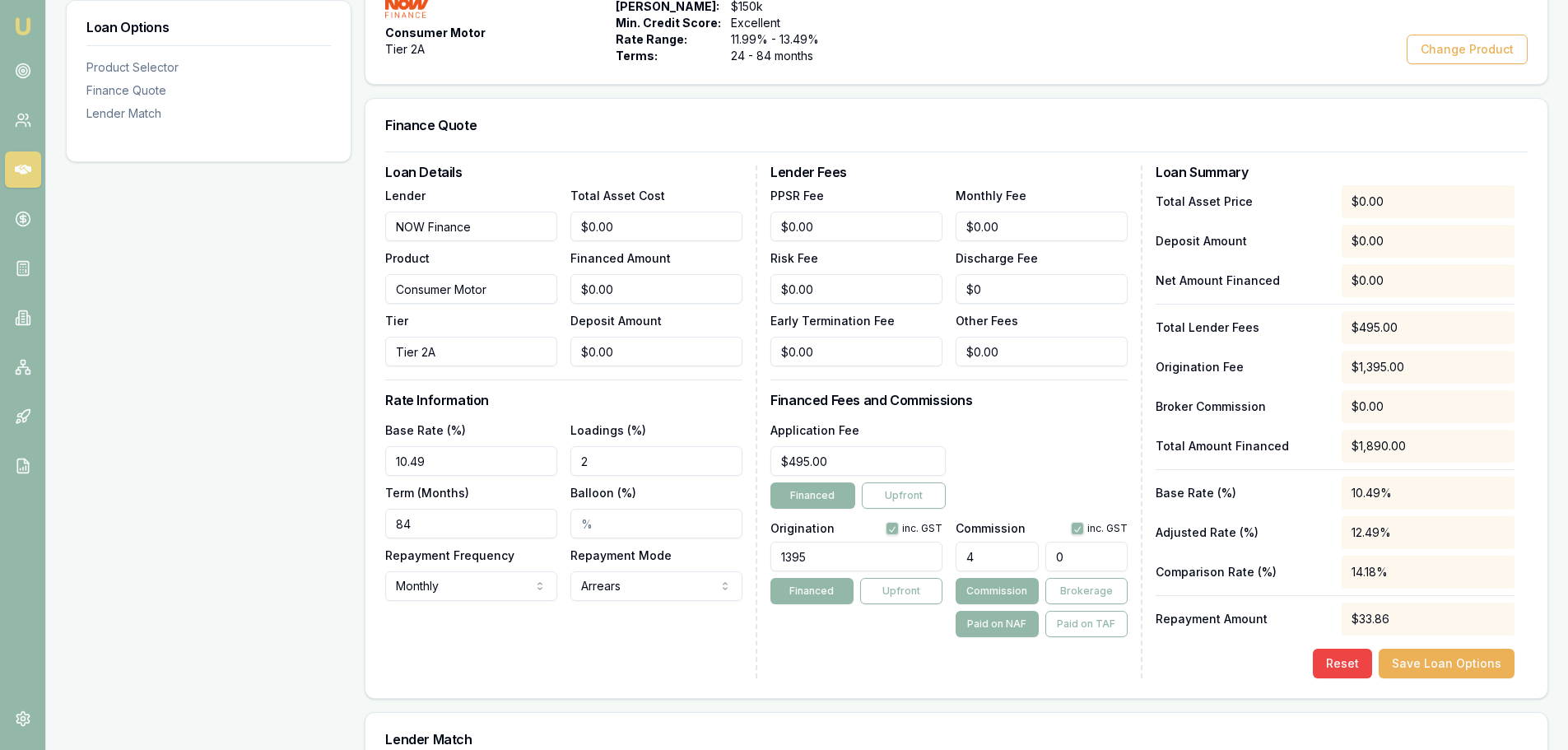
type input "$0.00"
click at [254, 607] on div "Loan Options Product Selector Finance Quote Lender Match" at bounding box center [208, 437] width 285 height 1028
click at [1421, 668] on button "Save Loan Options" at bounding box center [1447, 664] width 136 height 30
click at [1108, 557] on input "0" at bounding box center [1086, 556] width 82 height 30
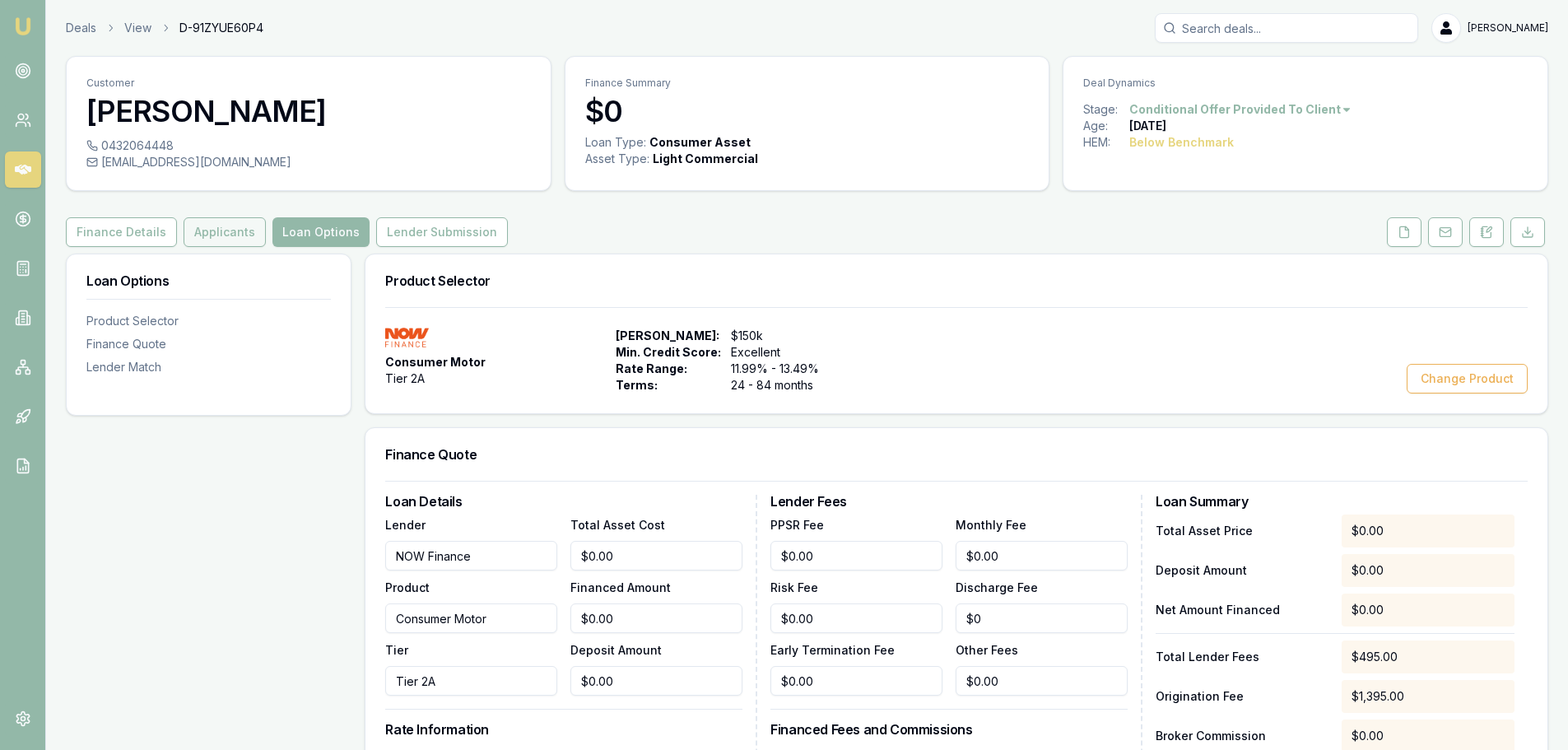
type input "$0.00"
click at [214, 229] on button "Applicants" at bounding box center [224, 232] width 82 height 30
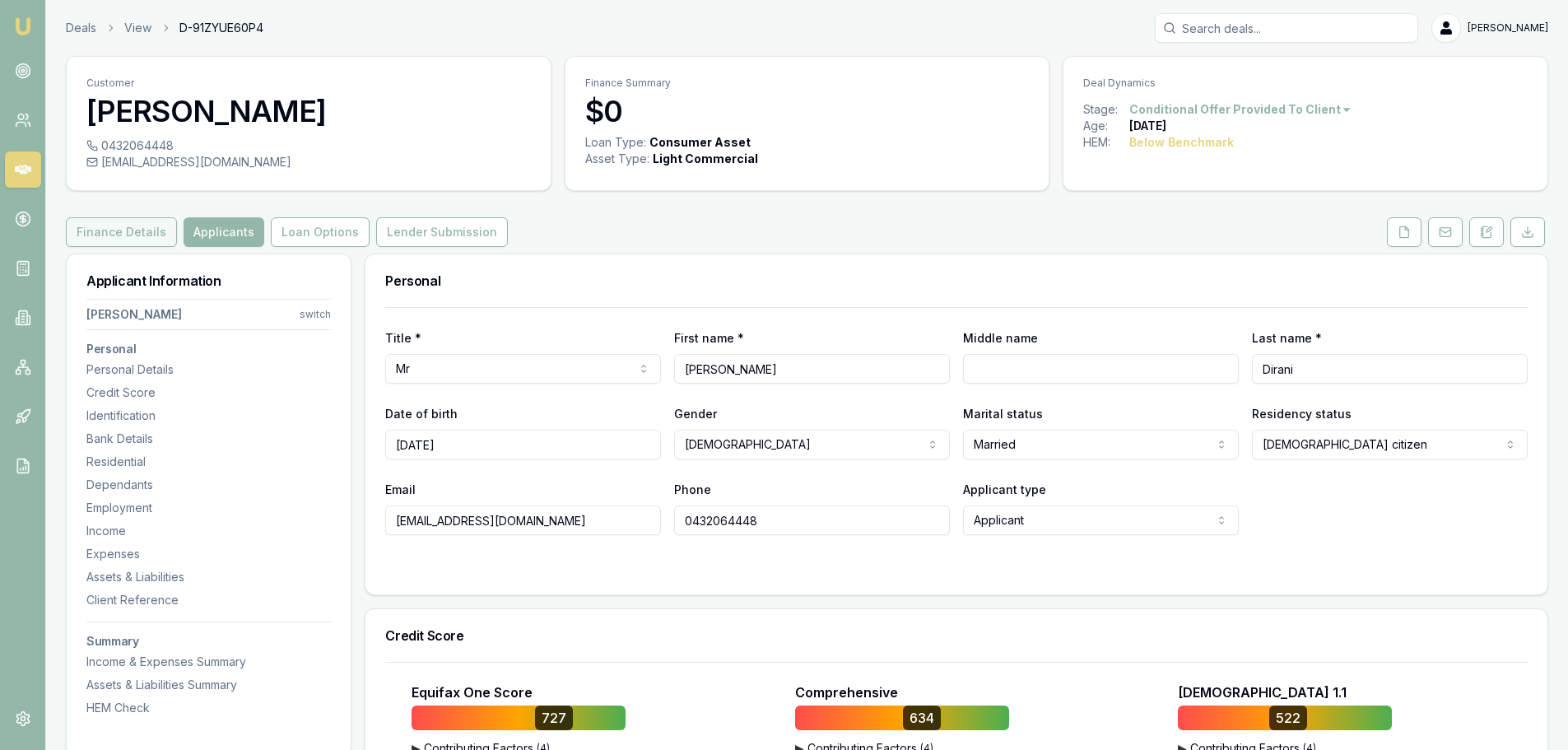
click at [122, 237] on button "Finance Details" at bounding box center [120, 232] width 111 height 30
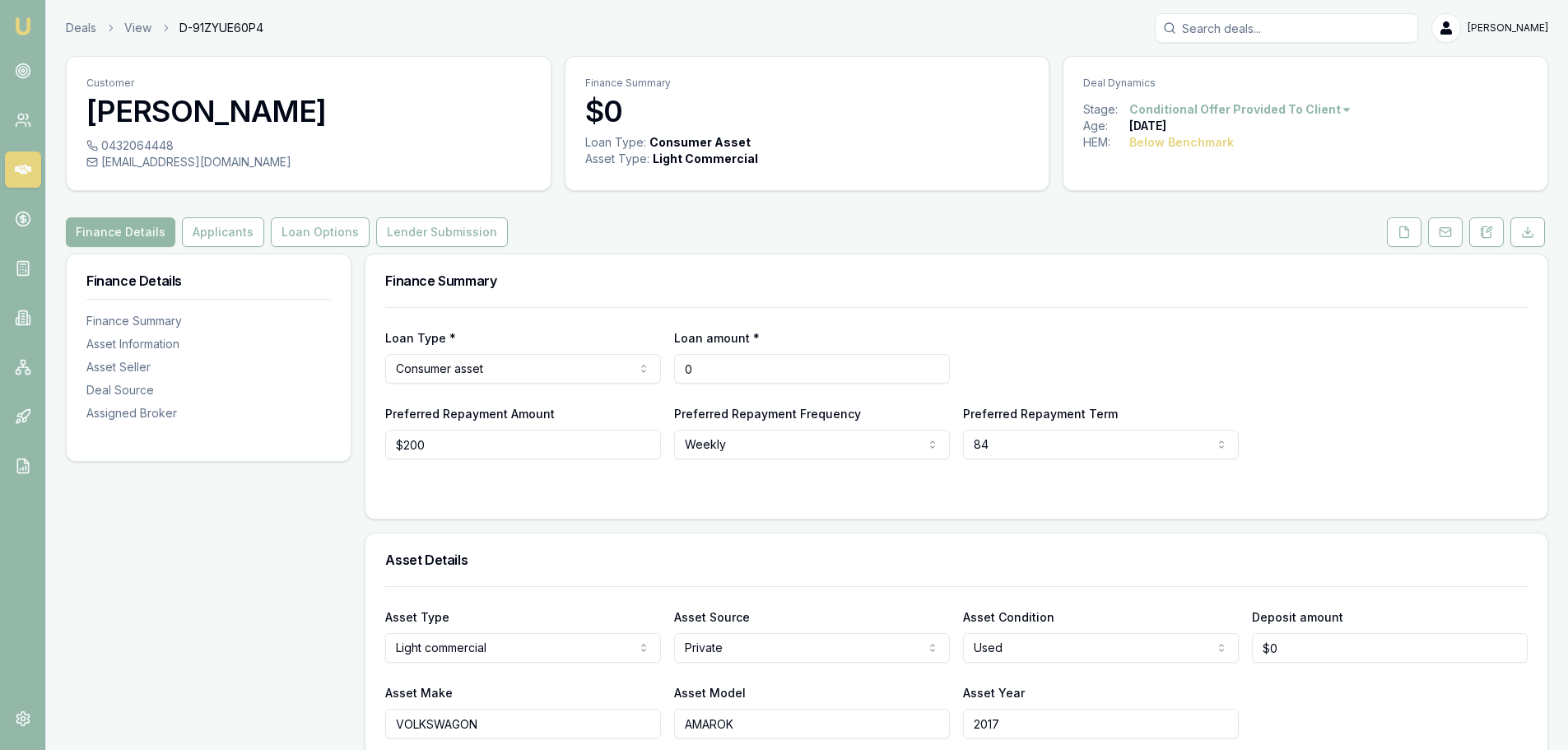
drag, startPoint x: 726, startPoint y: 368, endPoint x: 614, endPoint y: 367, distance: 112.0
click at [614, 367] on div "Loan Type * Consumer asset Consumer loan Consumer asset Commercial loan Commerc…" at bounding box center [956, 355] width 1142 height 56
type input "$25,000"
click at [1055, 323] on div "Loan Type * Consumer asset Consumer loan Consumer asset Commercial loan Commerc…" at bounding box center [956, 383] width 1142 height 152
click at [326, 237] on button "Loan Options" at bounding box center [320, 232] width 99 height 30
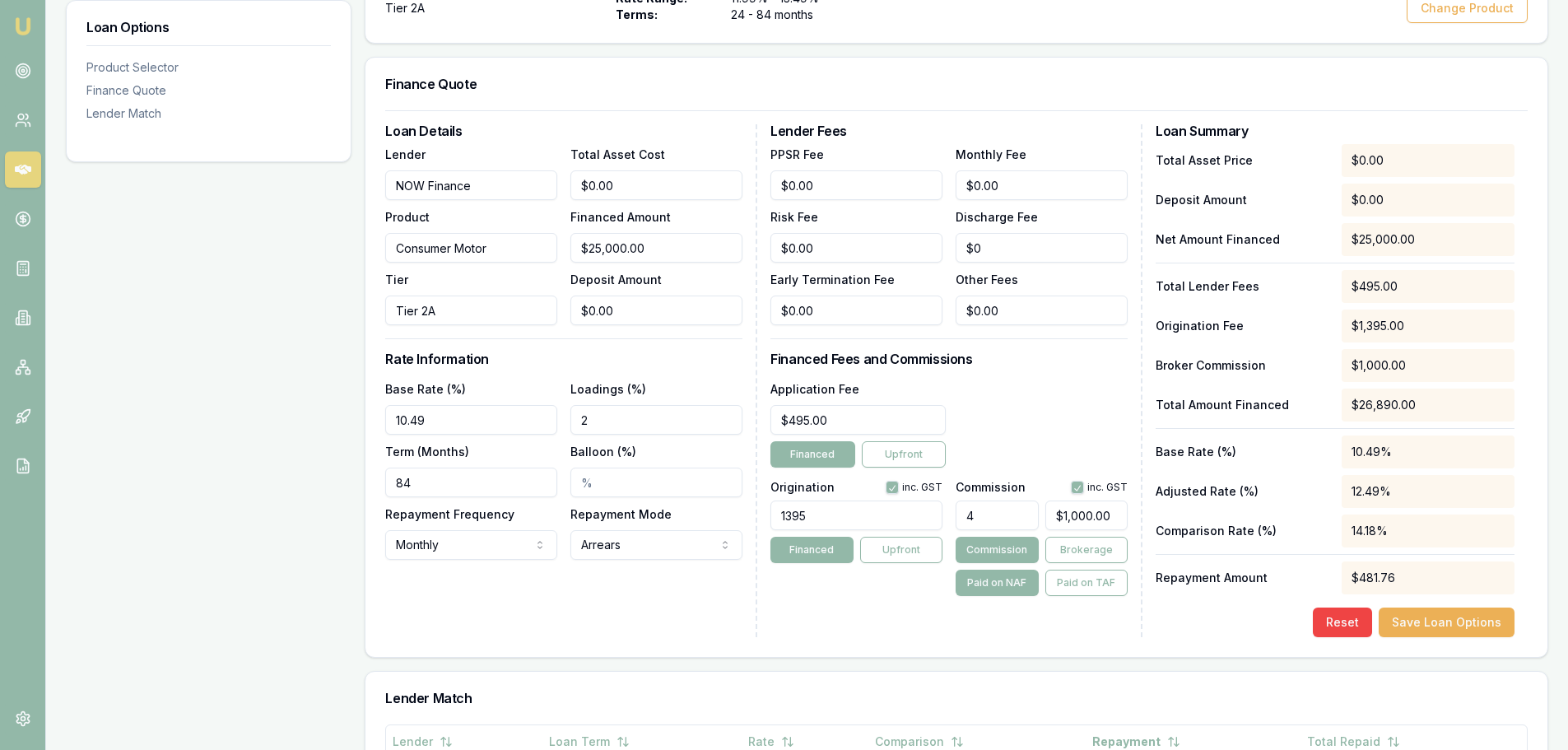
scroll to position [411, 0]
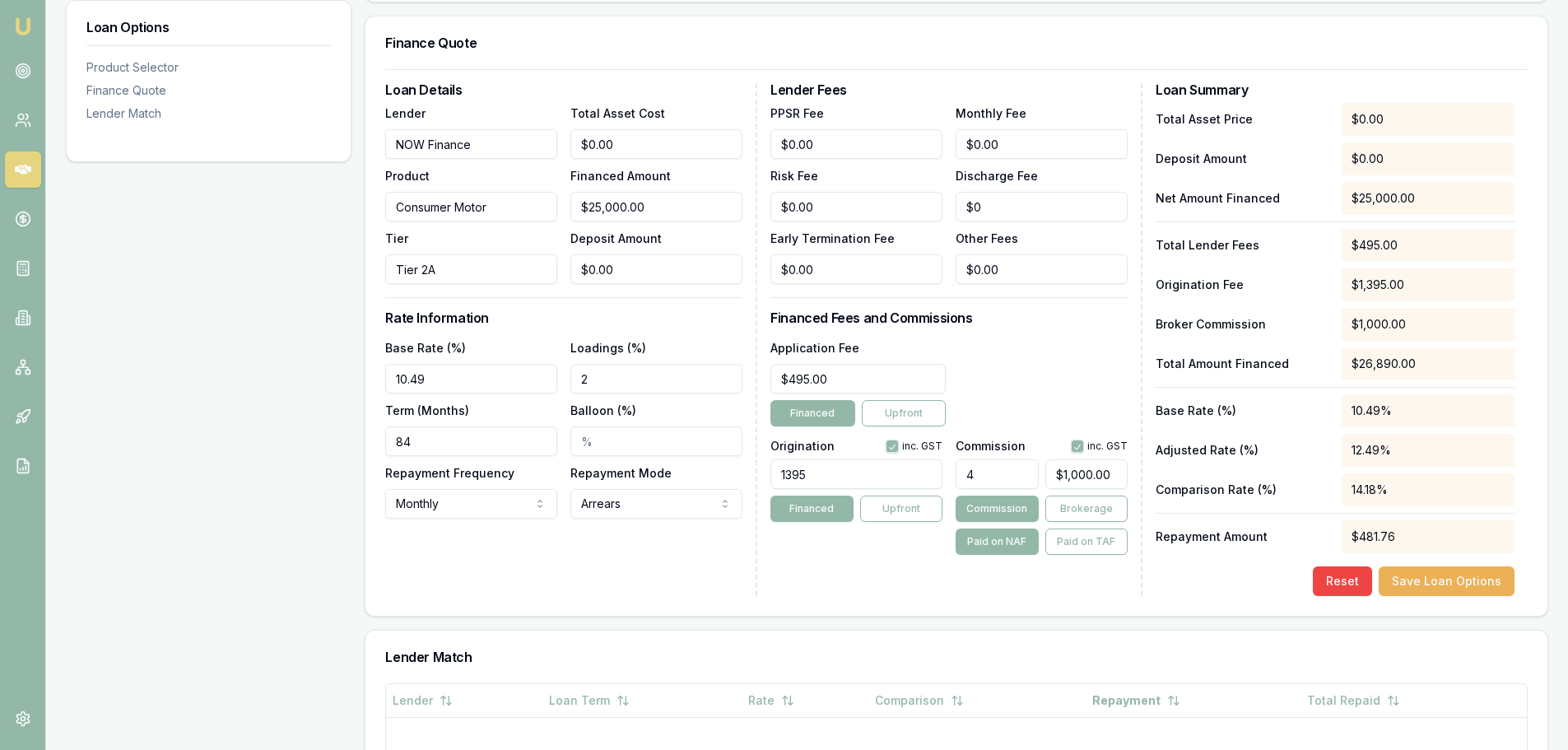
type input "1000"
drag, startPoint x: 1112, startPoint y: 473, endPoint x: 1050, endPoint y: 475, distance: 62.0
click at [1050, 475] on input "1000" at bounding box center [1086, 474] width 82 height 30
type input "0.004"
type input "1"
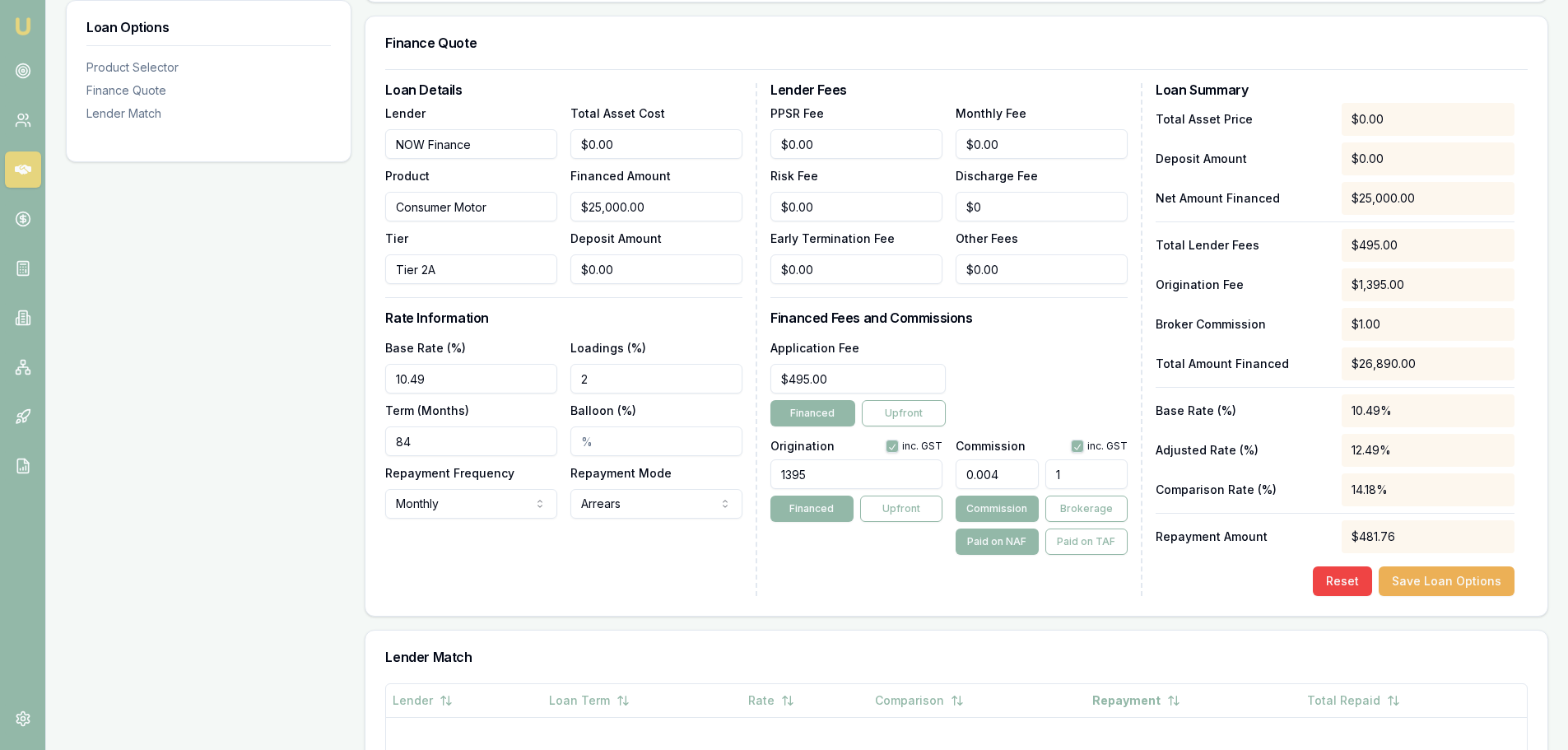
type input "0.04"
type input "10"
type input "0.428"
type input "107"
type input "4.3"
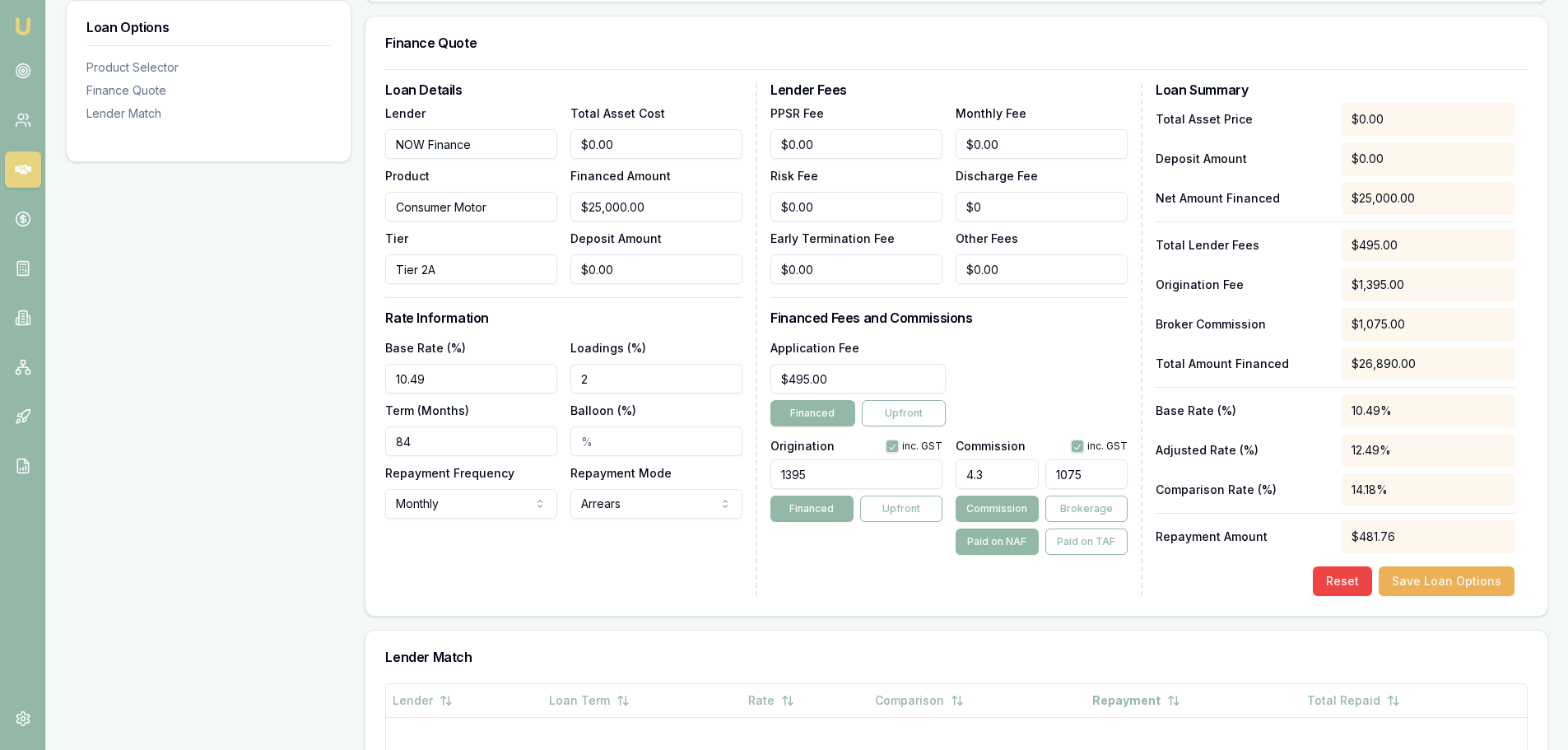
type input "1075."
type input "4.3024"
type input "$1,075.60"
click at [1050, 377] on div "Application Fee $495.00 Financed Upfront" at bounding box center [948, 382] width 357 height 89
click at [1430, 588] on button "Save Loan Options" at bounding box center [1447, 581] width 136 height 30
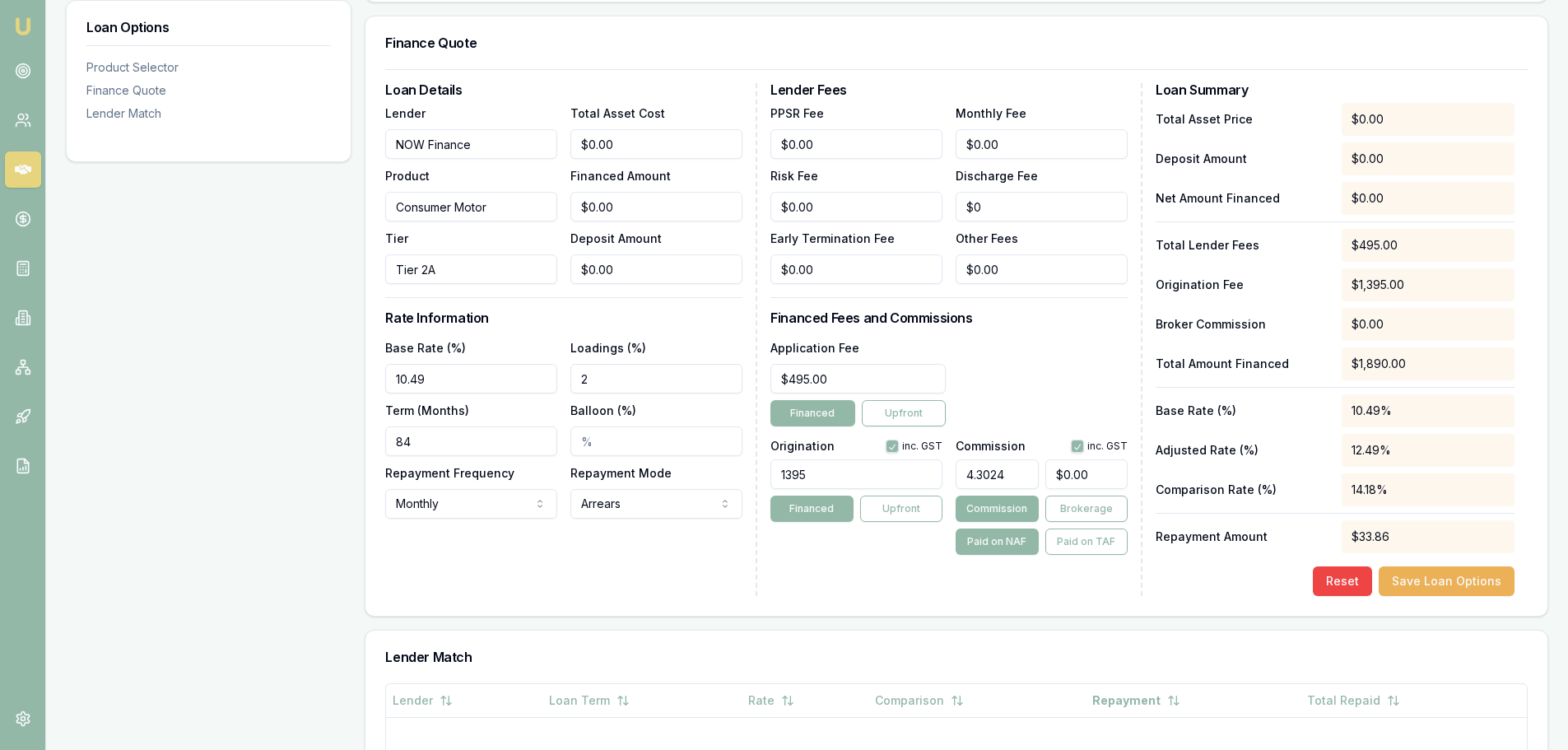
click at [988, 511] on button "Commission" at bounding box center [996, 509] width 82 height 26
click at [1082, 503] on button "Brokerage" at bounding box center [1086, 509] width 82 height 26
click at [1013, 474] on input "4.3024" at bounding box center [996, 474] width 82 height 30
drag, startPoint x: 1013, startPoint y: 474, endPoint x: 941, endPoint y: 472, distance: 72.0
click at [941, 472] on div "Origination inc. GST 1395 Financed Upfront Commission inc. GST 4.3024 $0.00 Com…" at bounding box center [948, 494] width 357 height 122
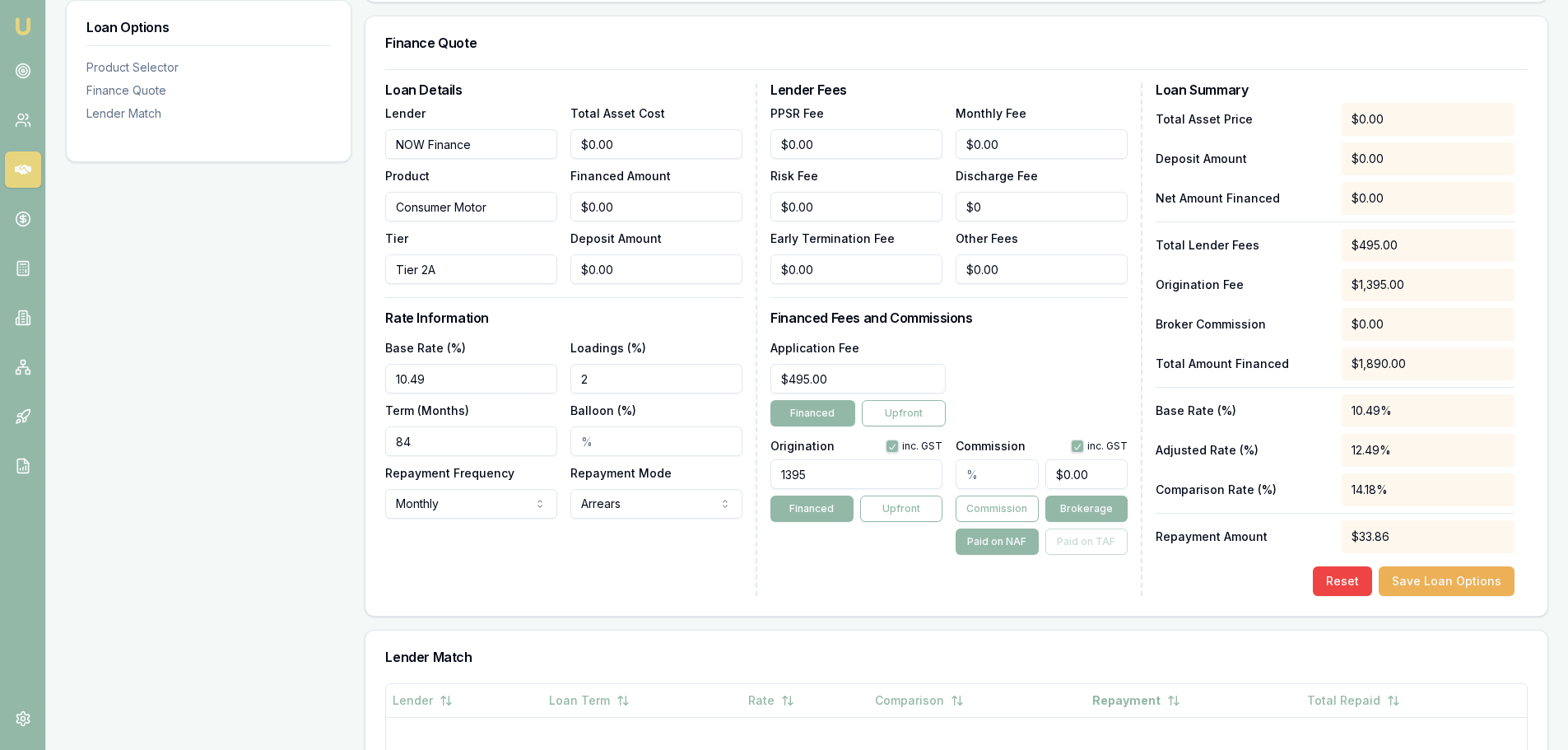
click at [964, 471] on input "text" at bounding box center [996, 474] width 82 height 30
type input "2.00%"
click at [1128, 468] on div "Lender Fees PPSR Fee $0.00 Monthly Fee $0.00 Risk Fee $0.00 Discharge Fee $0 Ea…" at bounding box center [956, 339] width 372 height 513
click at [1090, 474] on input "0" at bounding box center [1086, 474] width 82 height 30
drag, startPoint x: 1090, startPoint y: 474, endPoint x: 1053, endPoint y: 474, distance: 37.0
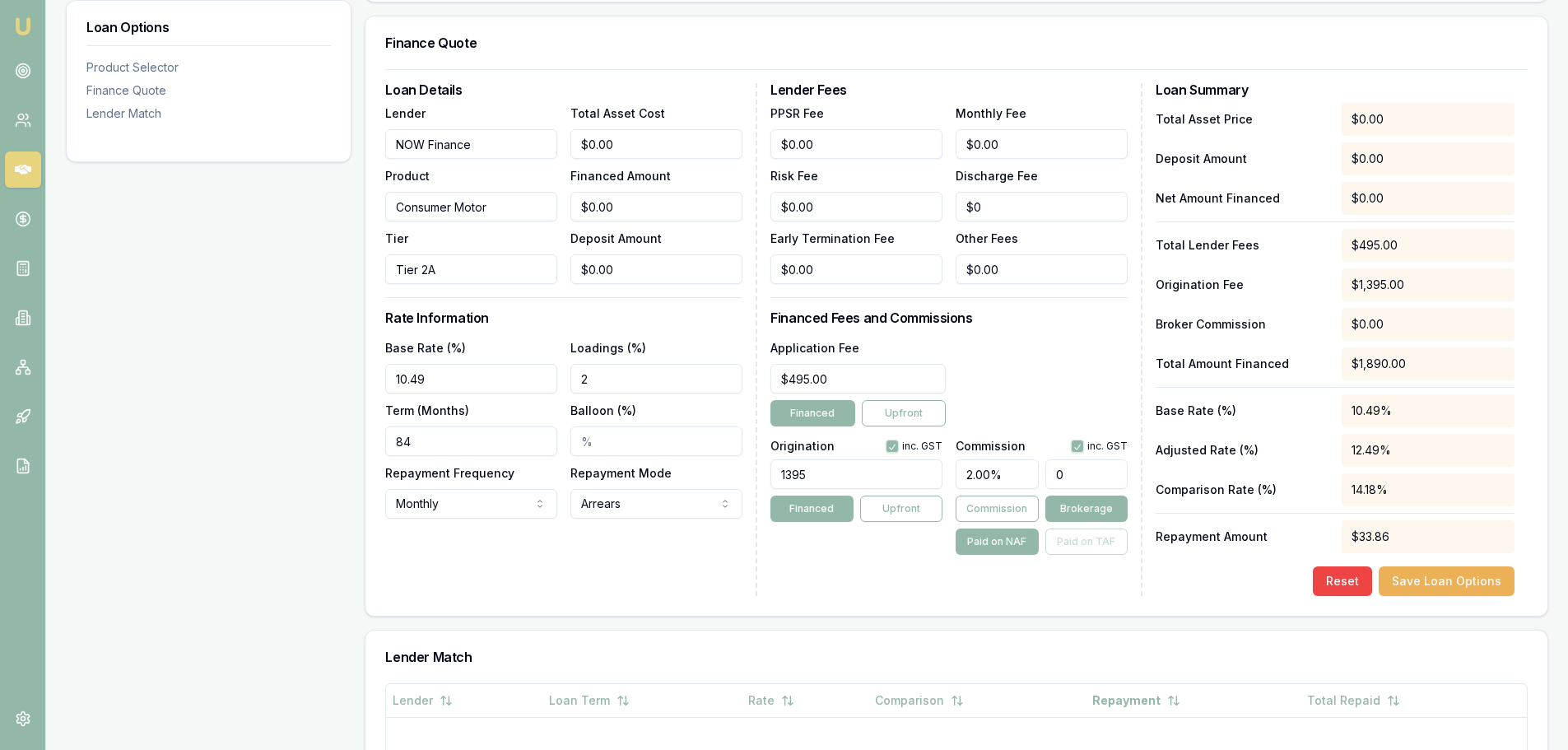
click at [1053, 474] on input "0" at bounding box center [1086, 474] width 82 height 30
type input "$0.00"
click at [1062, 405] on div "Application Fee $495.00 Financed Upfront" at bounding box center [948, 382] width 357 height 89
click at [946, 659] on h3 "Lender Match" at bounding box center [956, 657] width 1142 height 13
click at [935, 579] on div "Lender Fees PPSR Fee $0.00 Monthly Fee $0.00 Risk Fee $0.00 Discharge Fee $0 Ea…" at bounding box center [956, 339] width 372 height 513
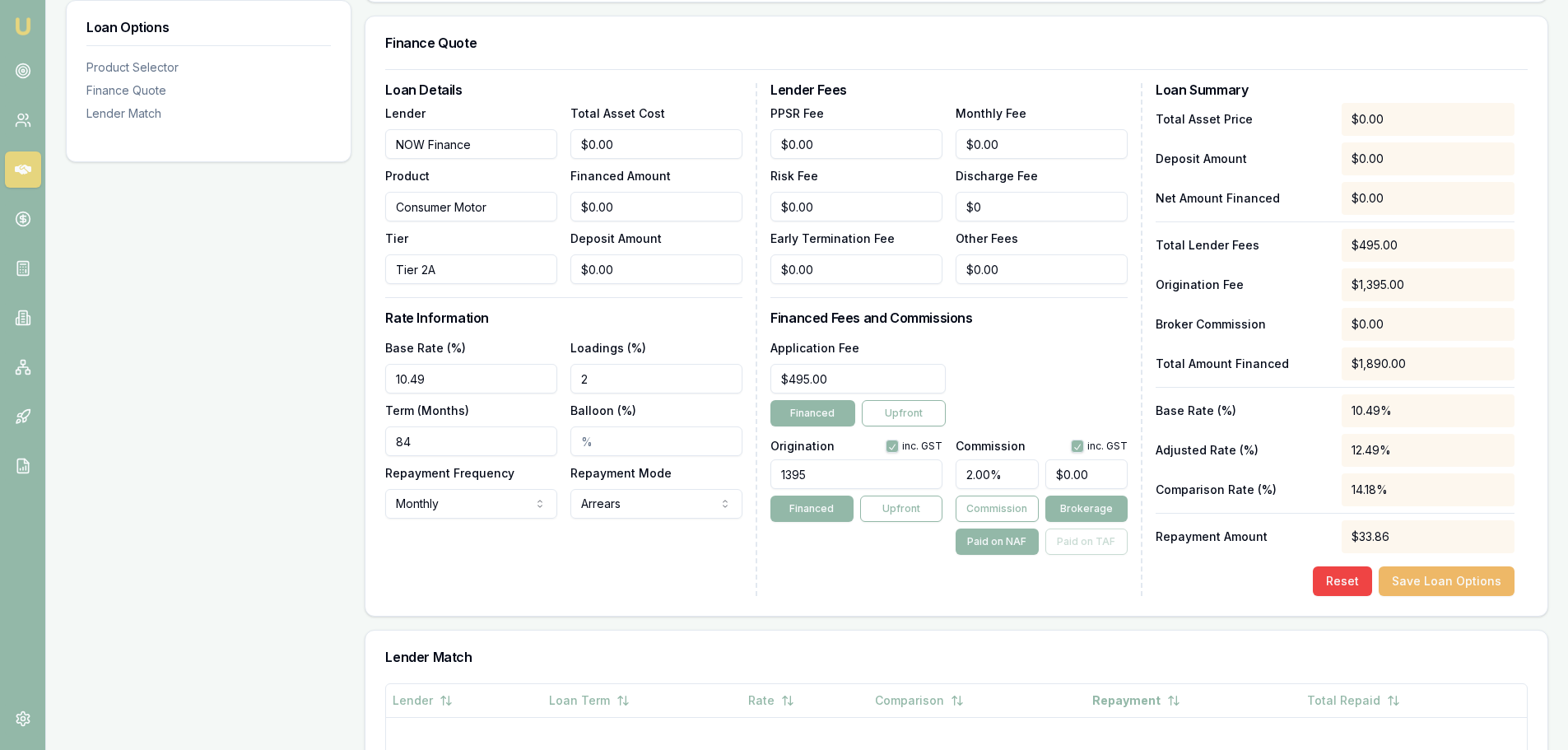
click at [1444, 581] on button "Save Loan Options" at bounding box center [1447, 581] width 136 height 30
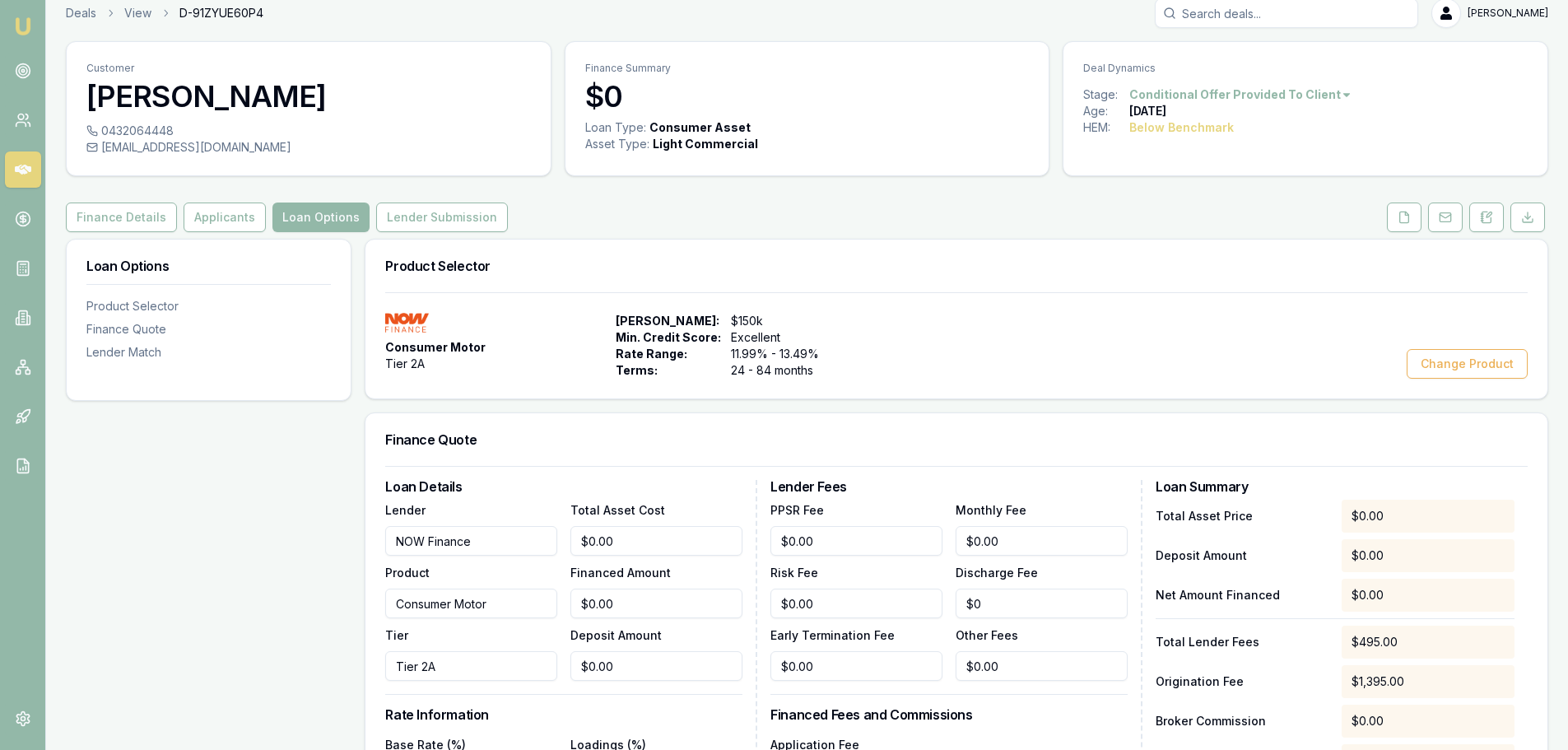
scroll to position [0, 0]
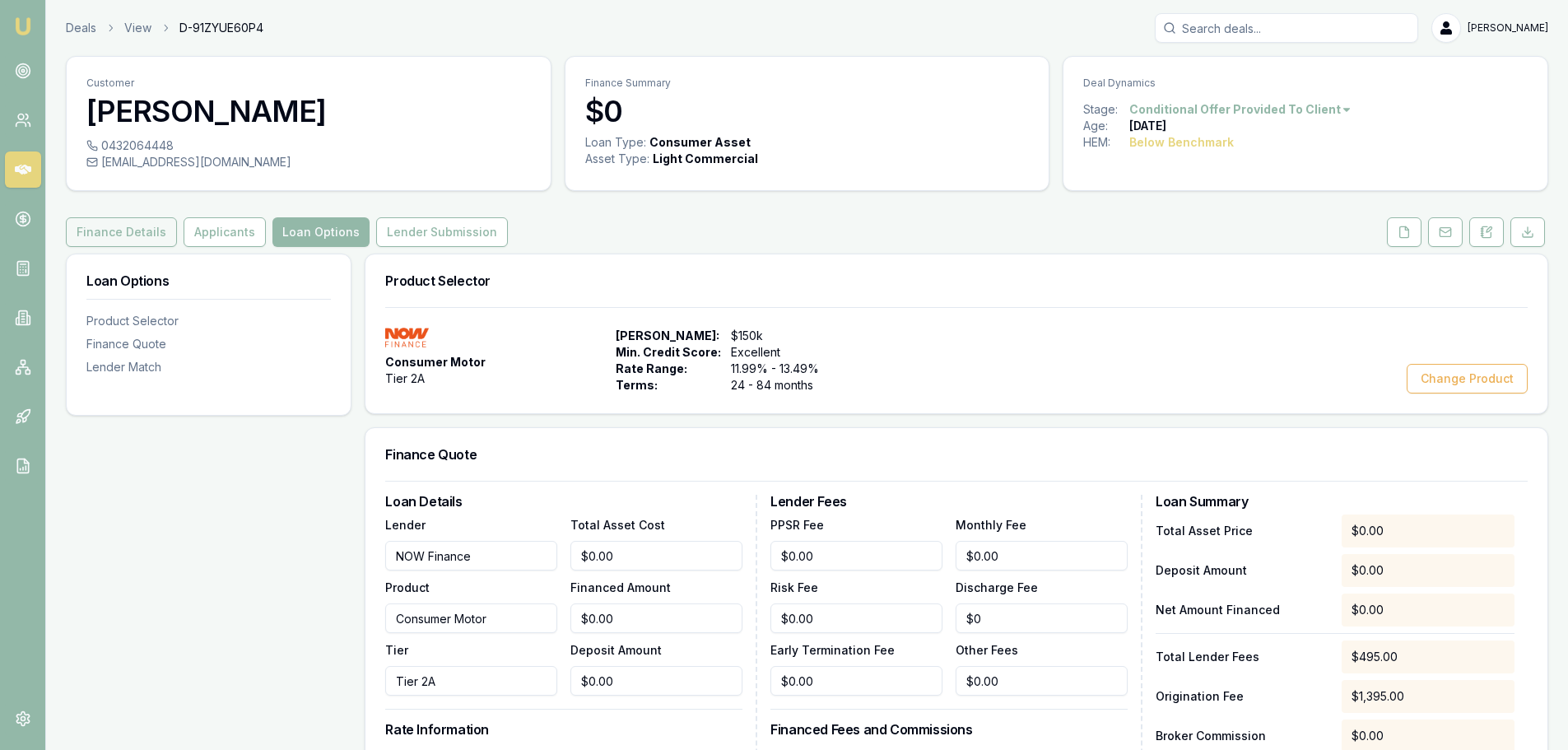
click at [130, 231] on button "Finance Details" at bounding box center [120, 232] width 111 height 30
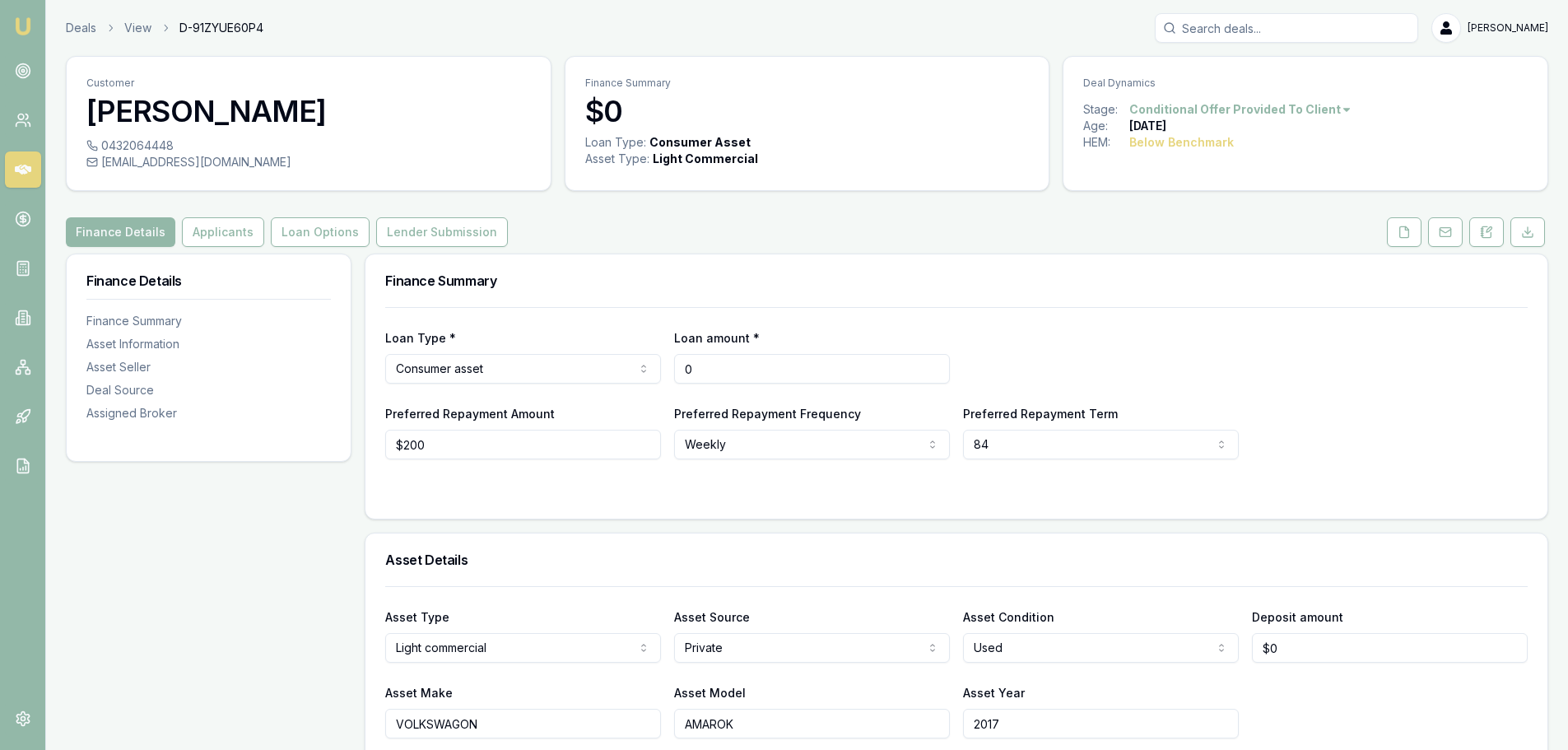
drag, startPoint x: 741, startPoint y: 368, endPoint x: 638, endPoint y: 367, distance: 103.0
click at [638, 367] on div "Loan Type * Consumer asset Consumer loan Consumer asset Commercial loan Commerc…" at bounding box center [956, 355] width 1142 height 56
type input "$25,000"
click at [1056, 319] on div "Loan Type * Consumer asset Consumer loan Consumer asset Commercial loan Commerc…" at bounding box center [956, 383] width 1142 height 152
click at [314, 225] on button "Loan Options" at bounding box center [320, 232] width 99 height 30
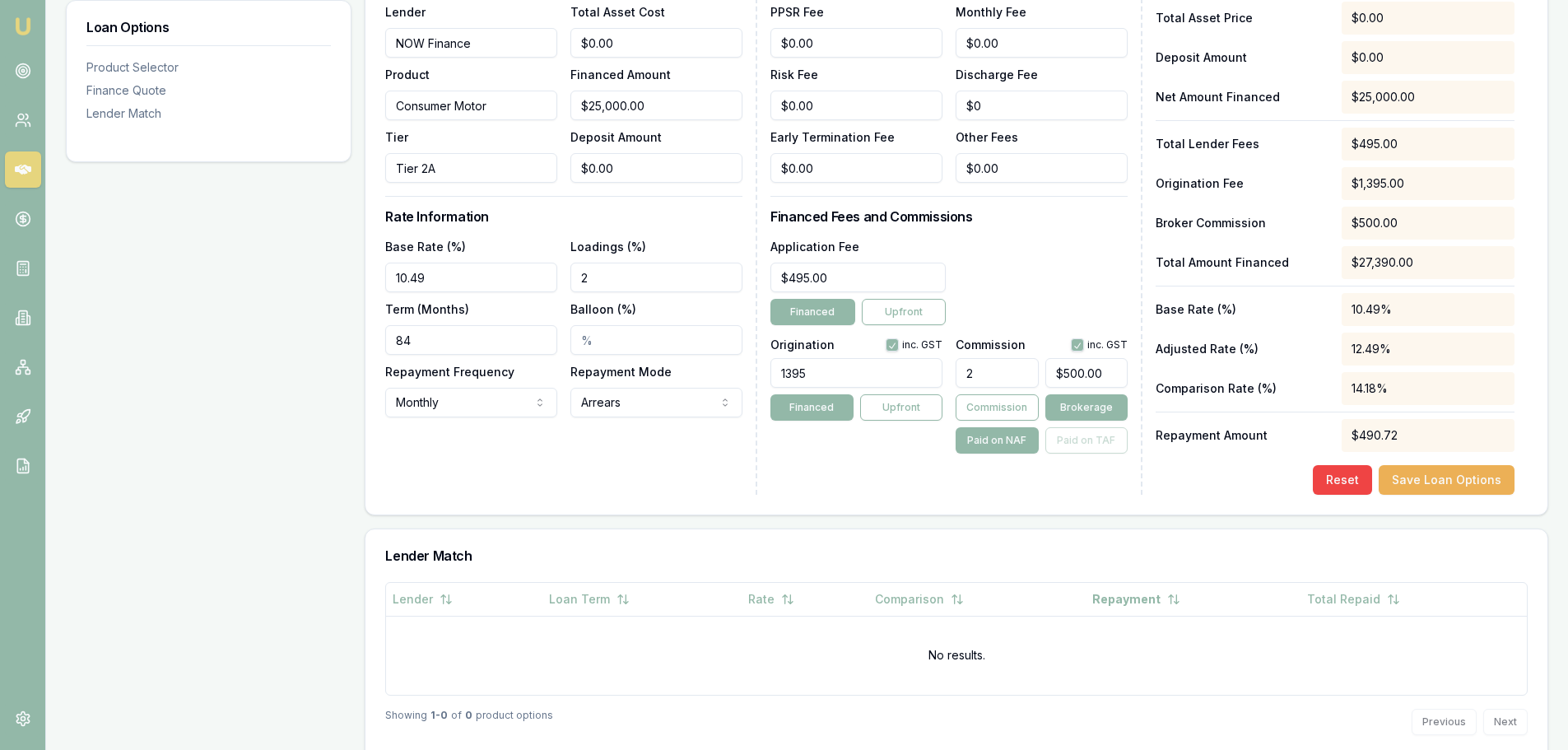
scroll to position [545, 0]
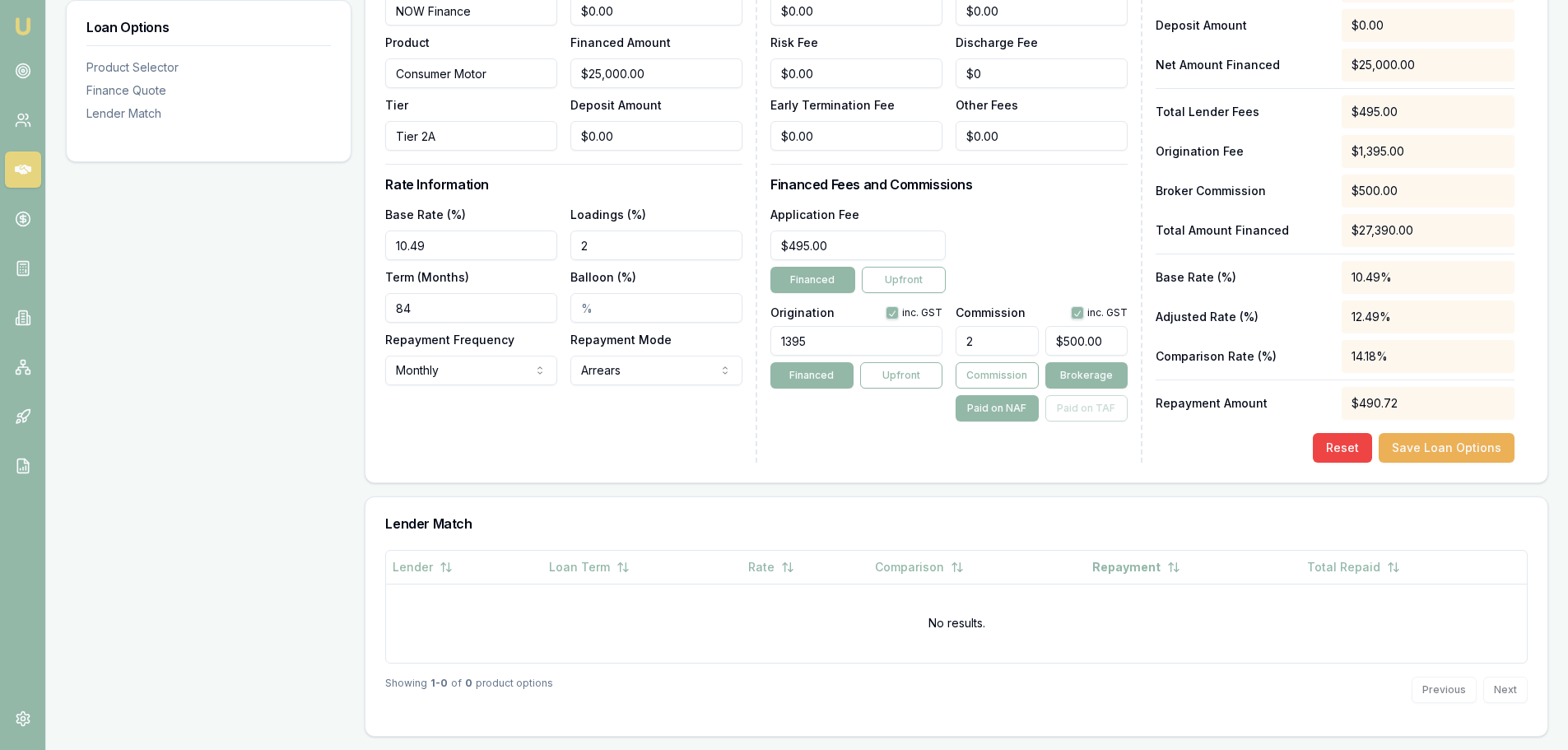
click at [974, 339] on input "2" at bounding box center [996, 341] width 82 height 30
type input "$0.00"
type input "4"
type input "$1,000.00"
type input "4.00%"
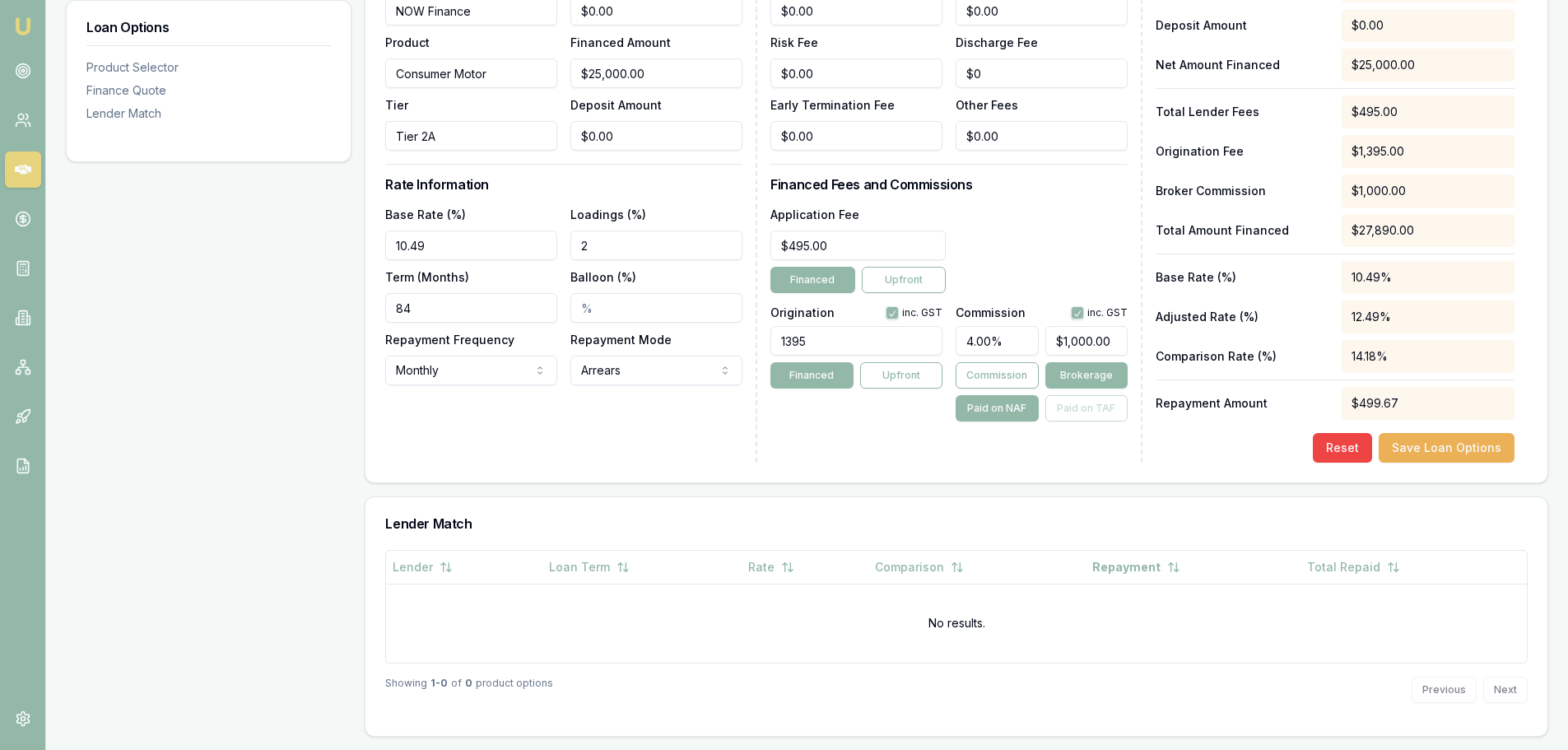
click at [1014, 254] on div "Application Fee $495.00 Financed Upfront" at bounding box center [948, 249] width 357 height 89
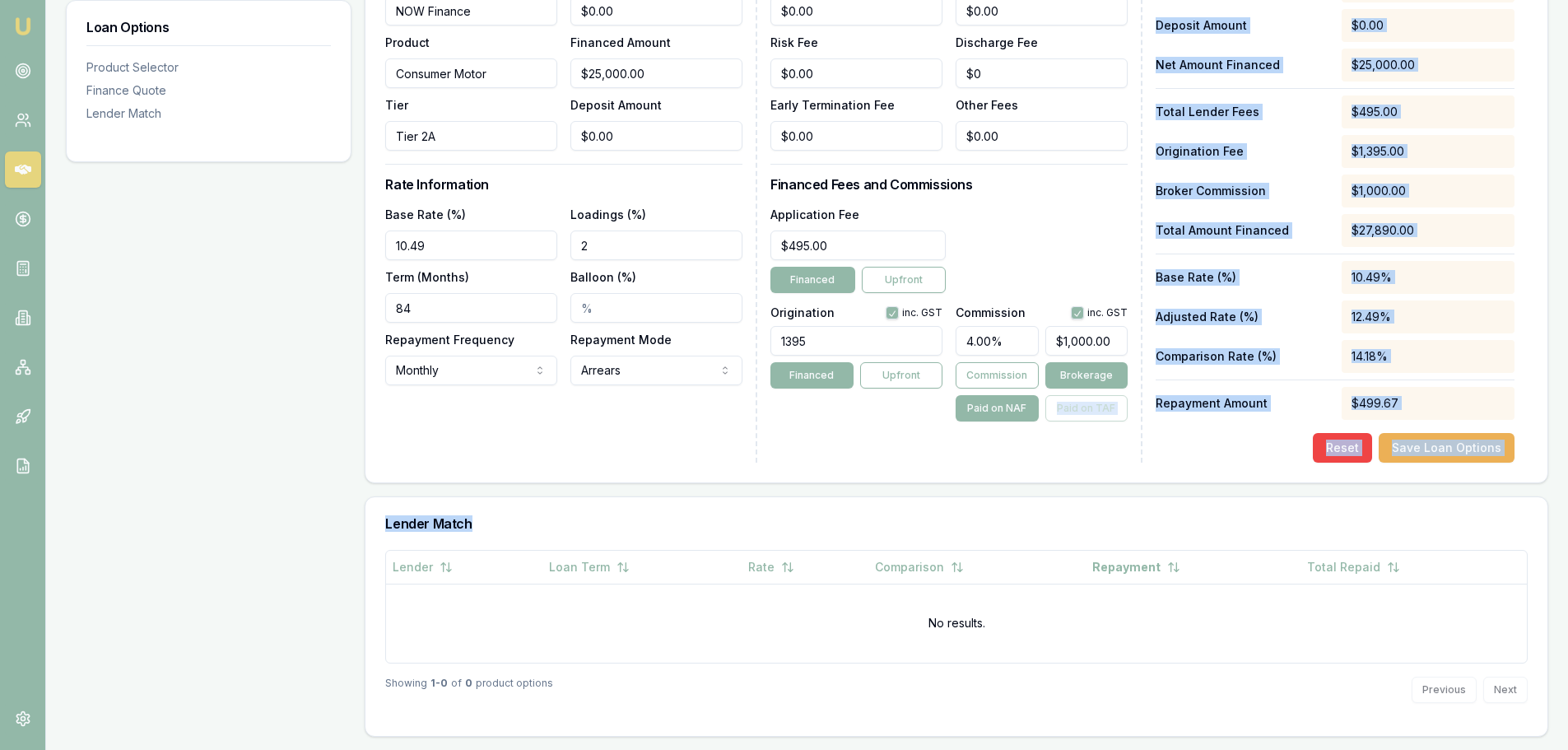
click at [1042, 488] on div "Product Selector Consumer Motor Tier 2A Max Loan Amount: $150k Min. Credit Scor…" at bounding box center [957, 222] width 1184 height 1028
drag, startPoint x: 1109, startPoint y: 454, endPoint x: 1194, endPoint y: 453, distance: 85.0
click at [1111, 454] on div "Lender Fees PPSR Fee $0.00 Monthly Fee $0.00 Risk Fee $0.00 Discharge Fee $0 Ea…" at bounding box center [956, 205] width 372 height 513
click at [1471, 446] on button "Save Loan Options" at bounding box center [1447, 448] width 136 height 30
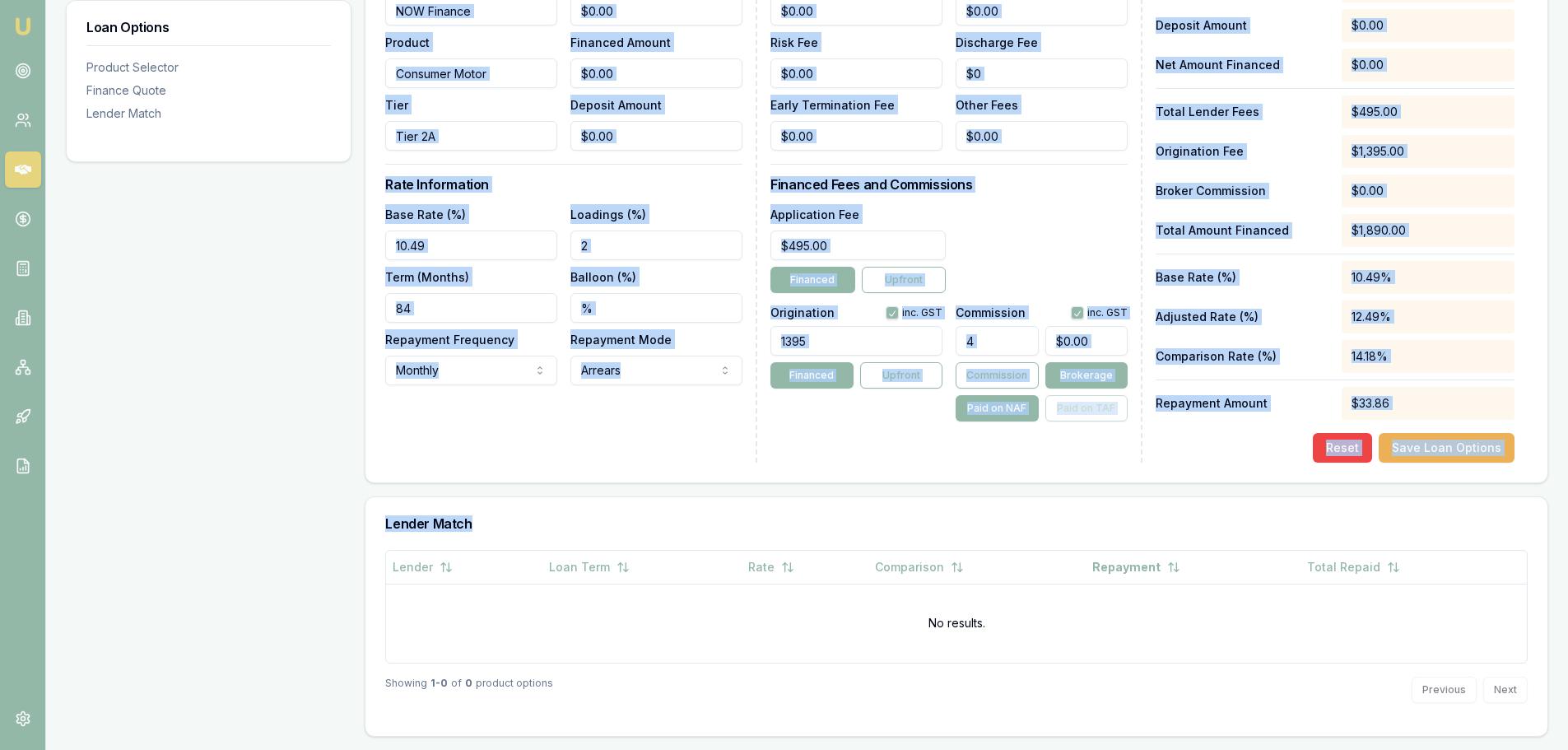
click at [1244, 437] on div "Reset Save Loan Options" at bounding box center [1335, 448] width 359 height 30
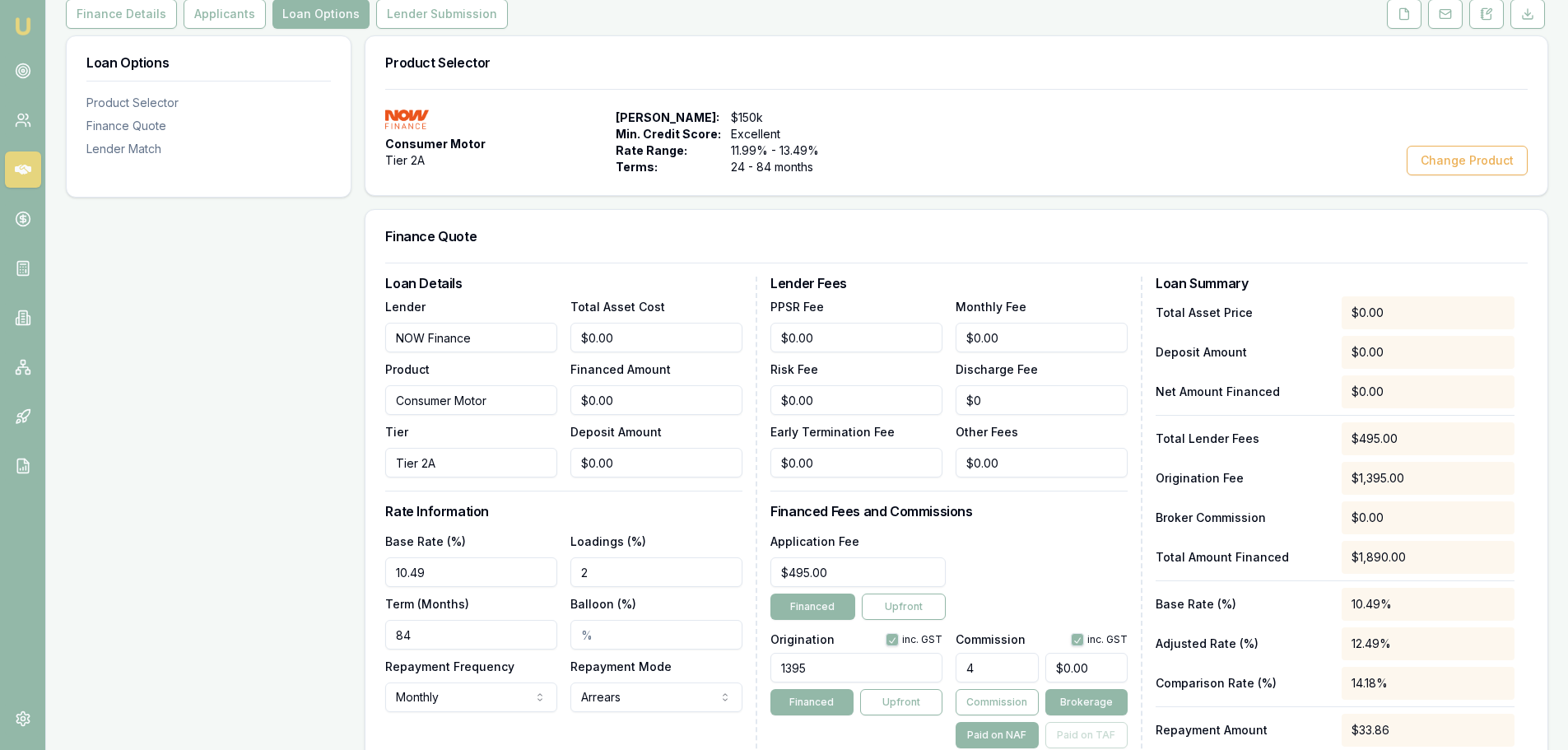
scroll to position [216, 0]
drag, startPoint x: 994, startPoint y: 673, endPoint x: 999, endPoint y: 628, distance: 45.3
click at [995, 670] on input "4" at bounding box center [996, 670] width 82 height 30
type input "4.00%"
click at [1012, 555] on div "Application Fee $495.00 Financed Upfront" at bounding box center [948, 578] width 357 height 89
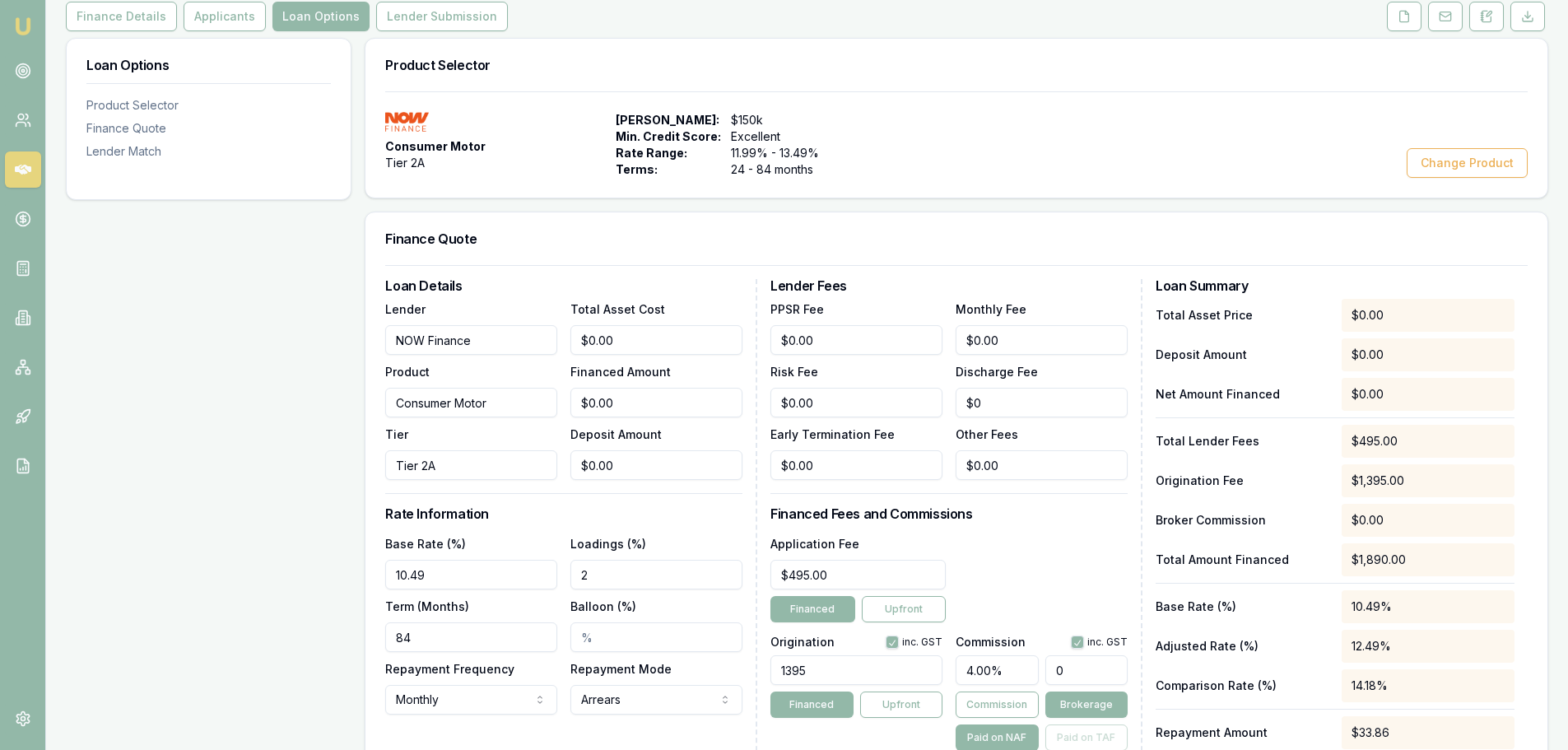
click at [1096, 671] on input "0" at bounding box center [1086, 670] width 82 height 30
click at [1095, 671] on input "0" at bounding box center [1086, 670] width 82 height 30
type input "$0.00"
click at [1042, 594] on div "Application Fee $495.00 Financed Upfront" at bounding box center [948, 578] width 357 height 89
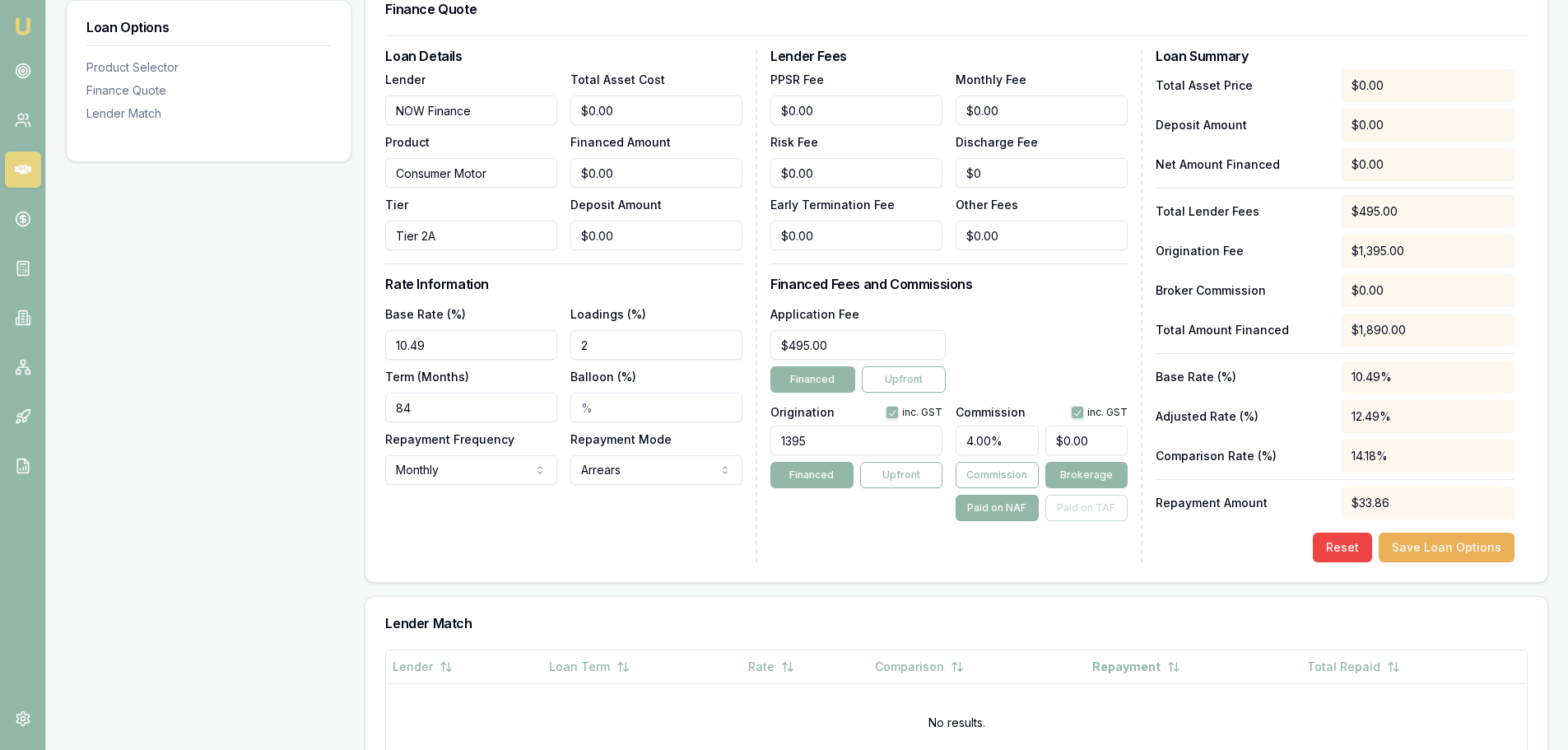
scroll to position [463, 0]
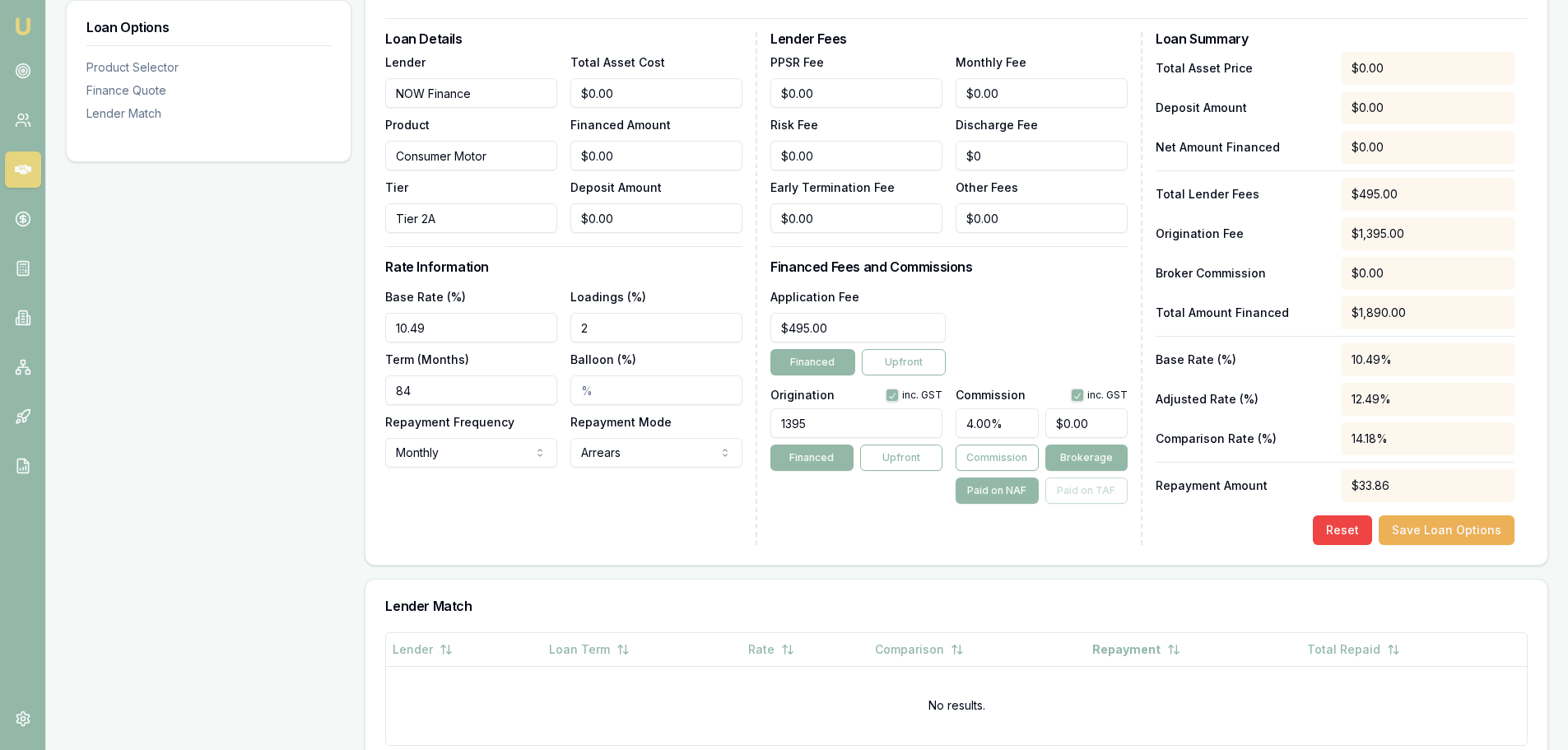
click at [580, 517] on div "Loan Details Lender NOW Finance Product Consumer Motor Tier Tier 2A Total Asset…" at bounding box center [571, 288] width 372 height 513
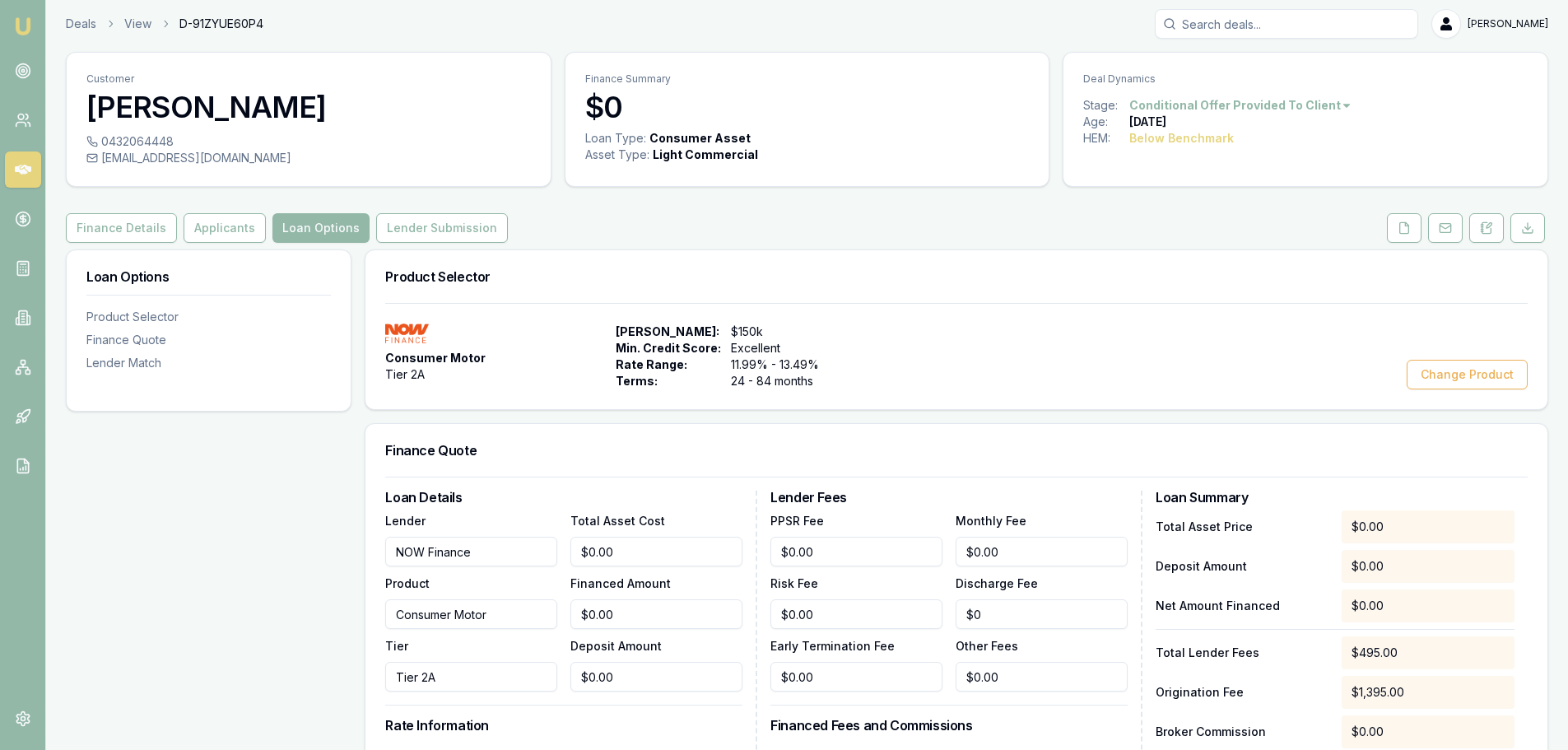
scroll to position [0, 0]
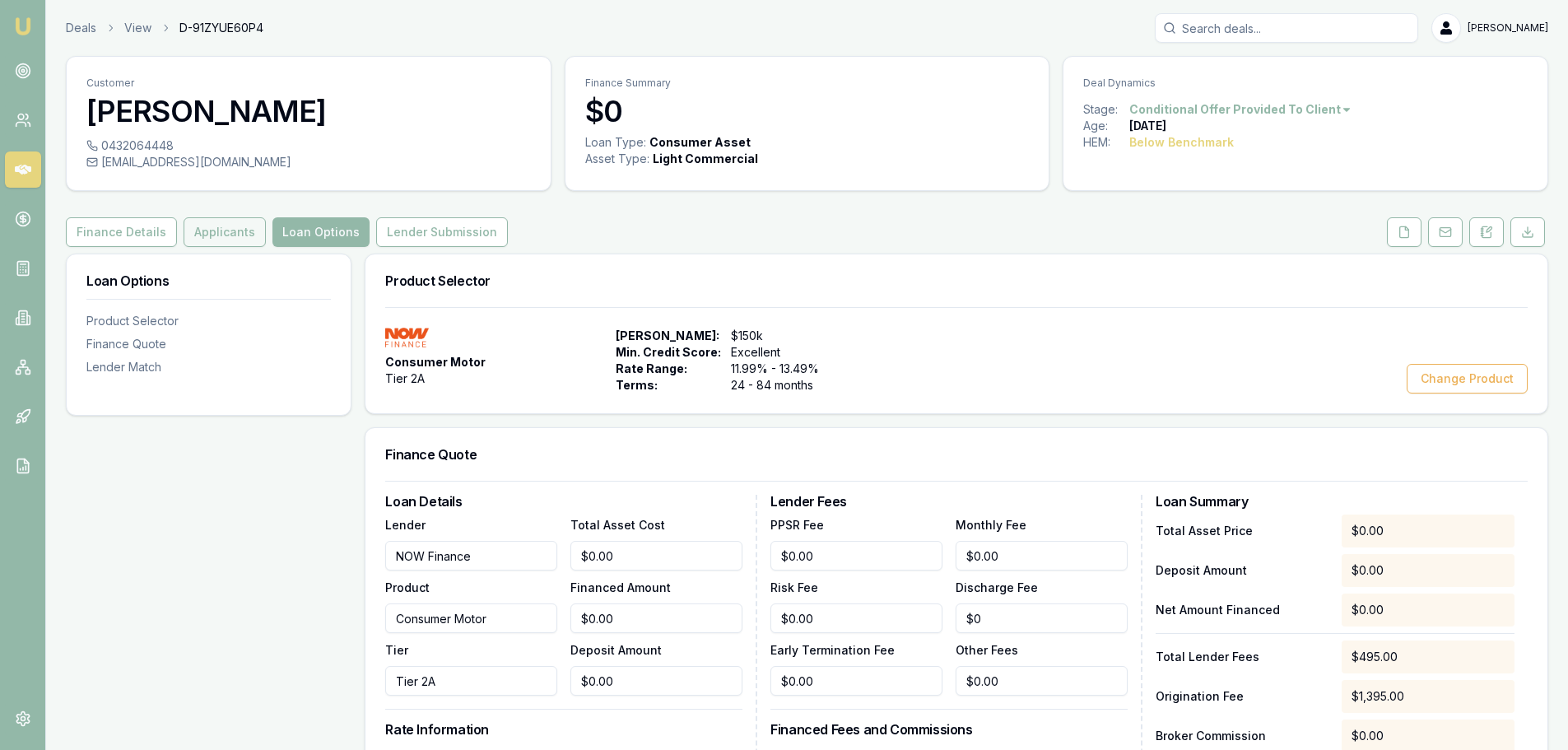
click at [223, 230] on button "Applicants" at bounding box center [224, 232] width 82 height 30
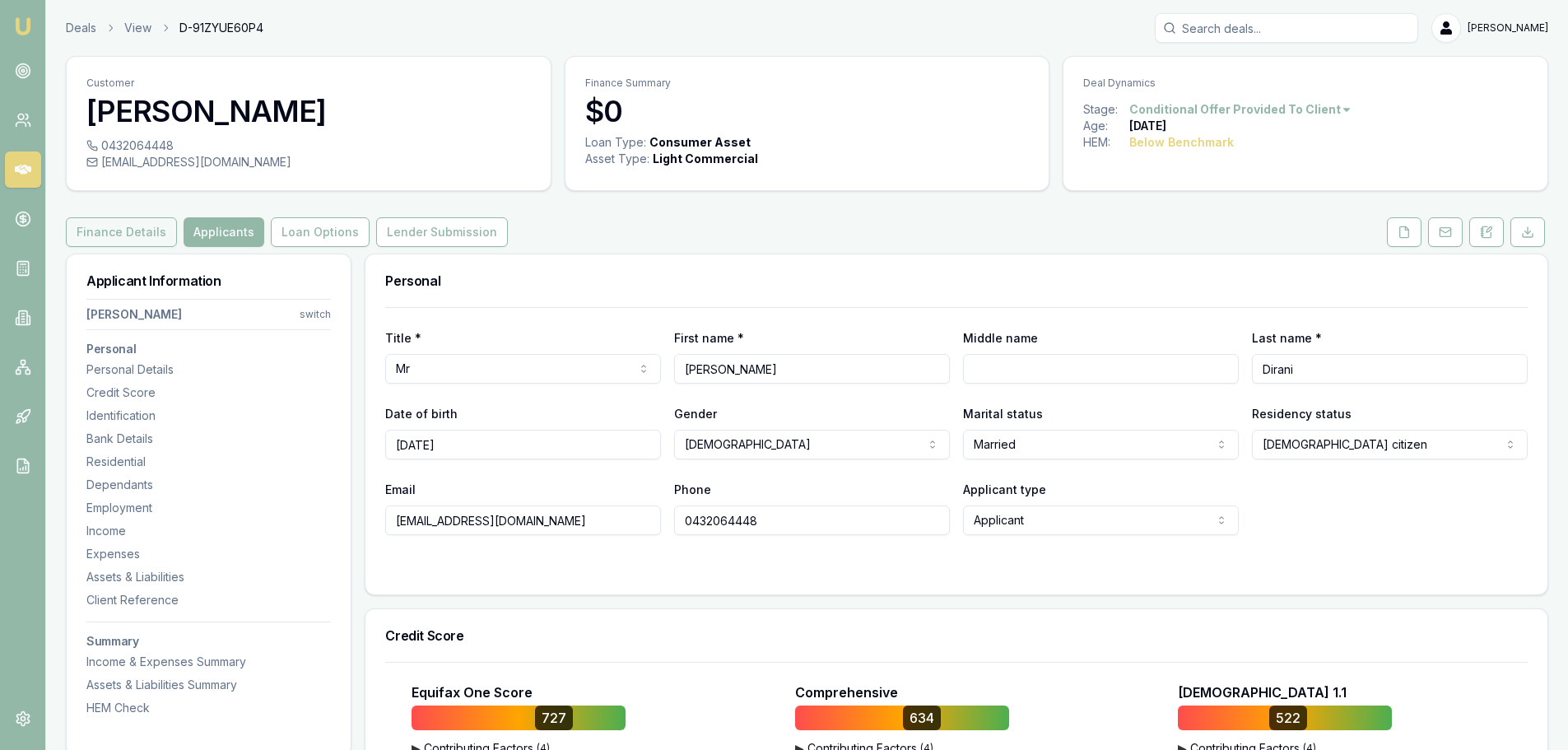
click at [127, 227] on button "Finance Details" at bounding box center [120, 232] width 111 height 30
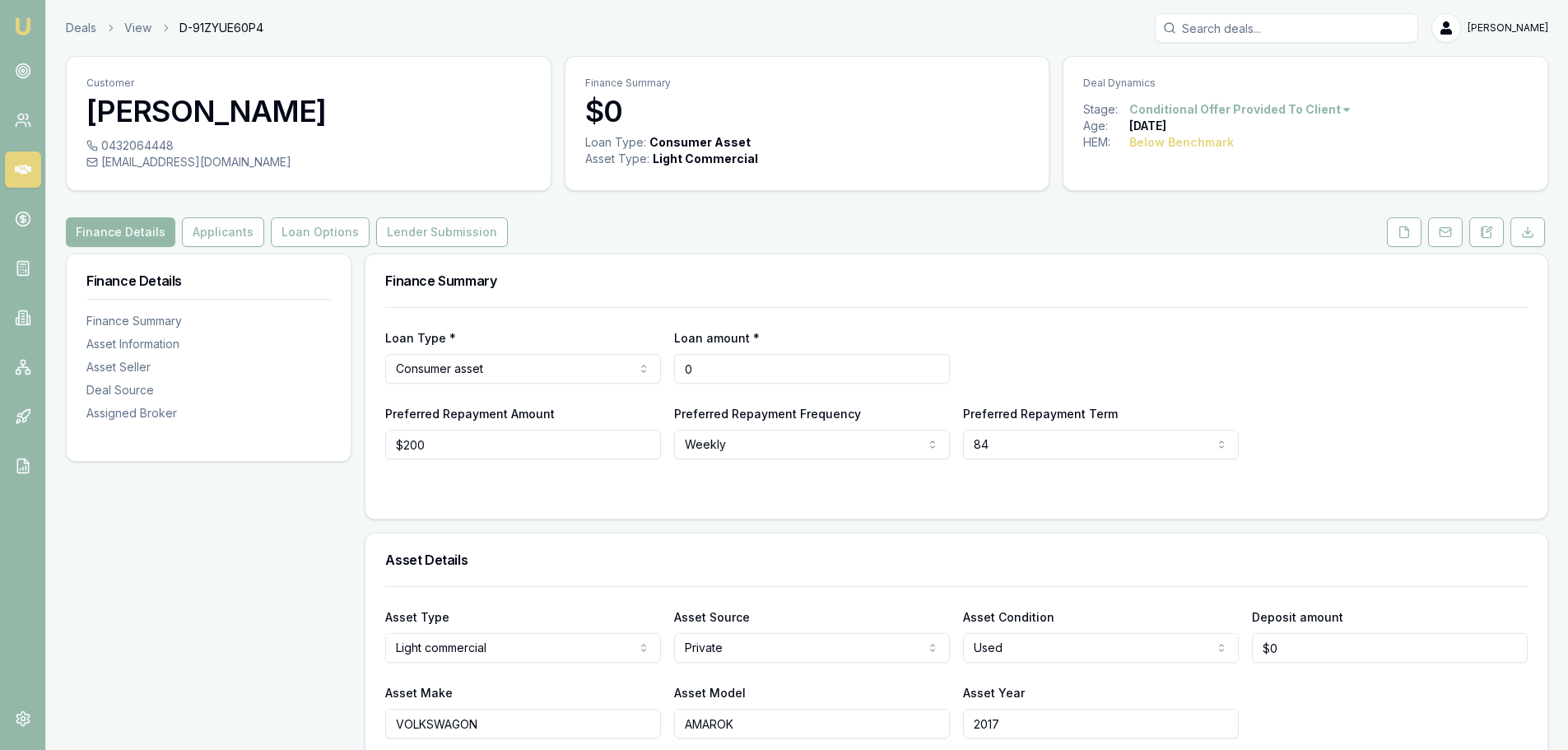
drag, startPoint x: 728, startPoint y: 368, endPoint x: 577, endPoint y: 370, distance: 151.0
click at [577, 370] on div "Loan Type * Consumer asset Consumer loan Consumer asset Commercial loan Commerc…" at bounding box center [956, 355] width 1142 height 56
type input "$25,000"
click at [997, 368] on div "Loan Type * Consumer asset Consumer loan Consumer asset Commercial loan Commerc…" at bounding box center [956, 355] width 1142 height 56
click at [296, 224] on button "Loan Options" at bounding box center [320, 232] width 99 height 30
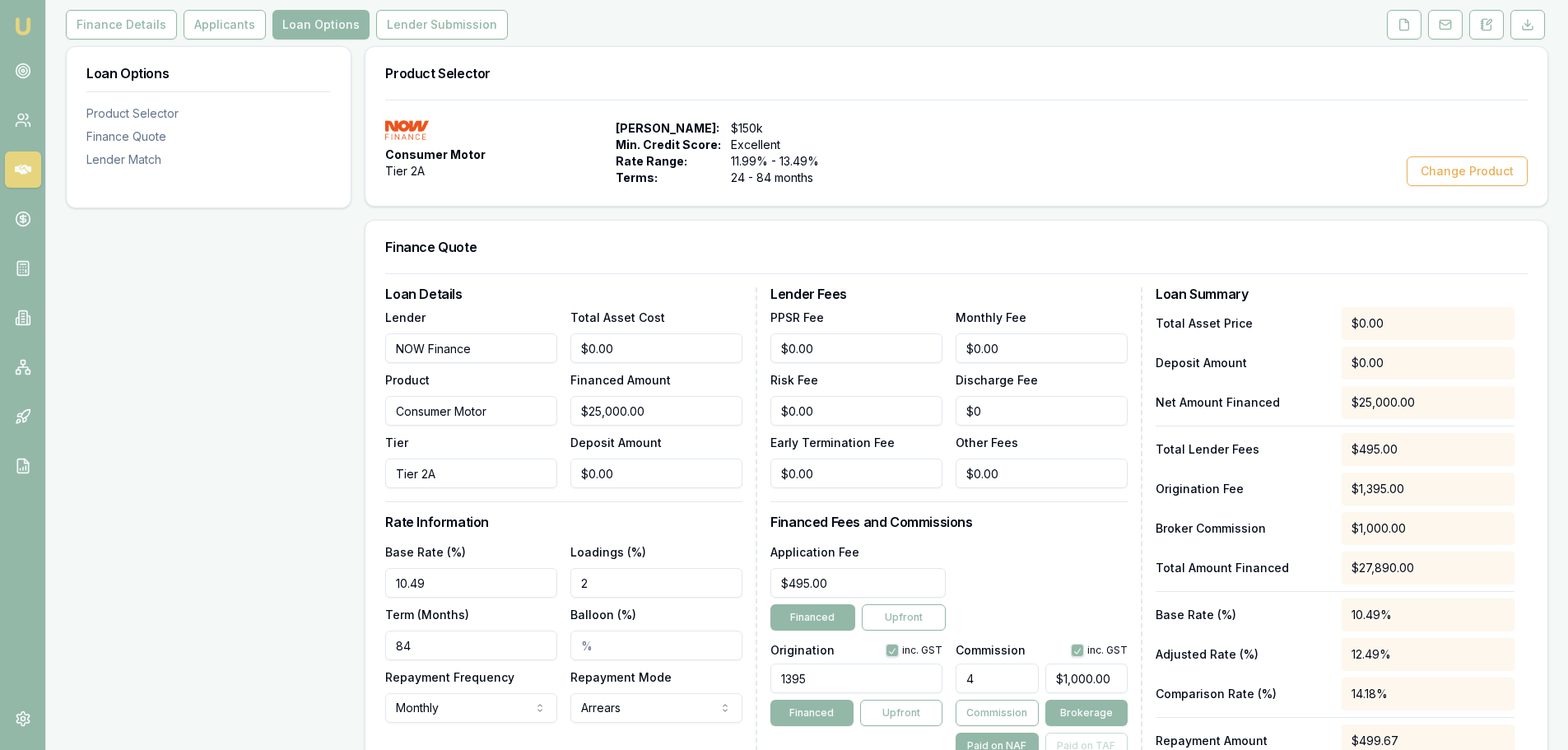
scroll to position [463, 0]
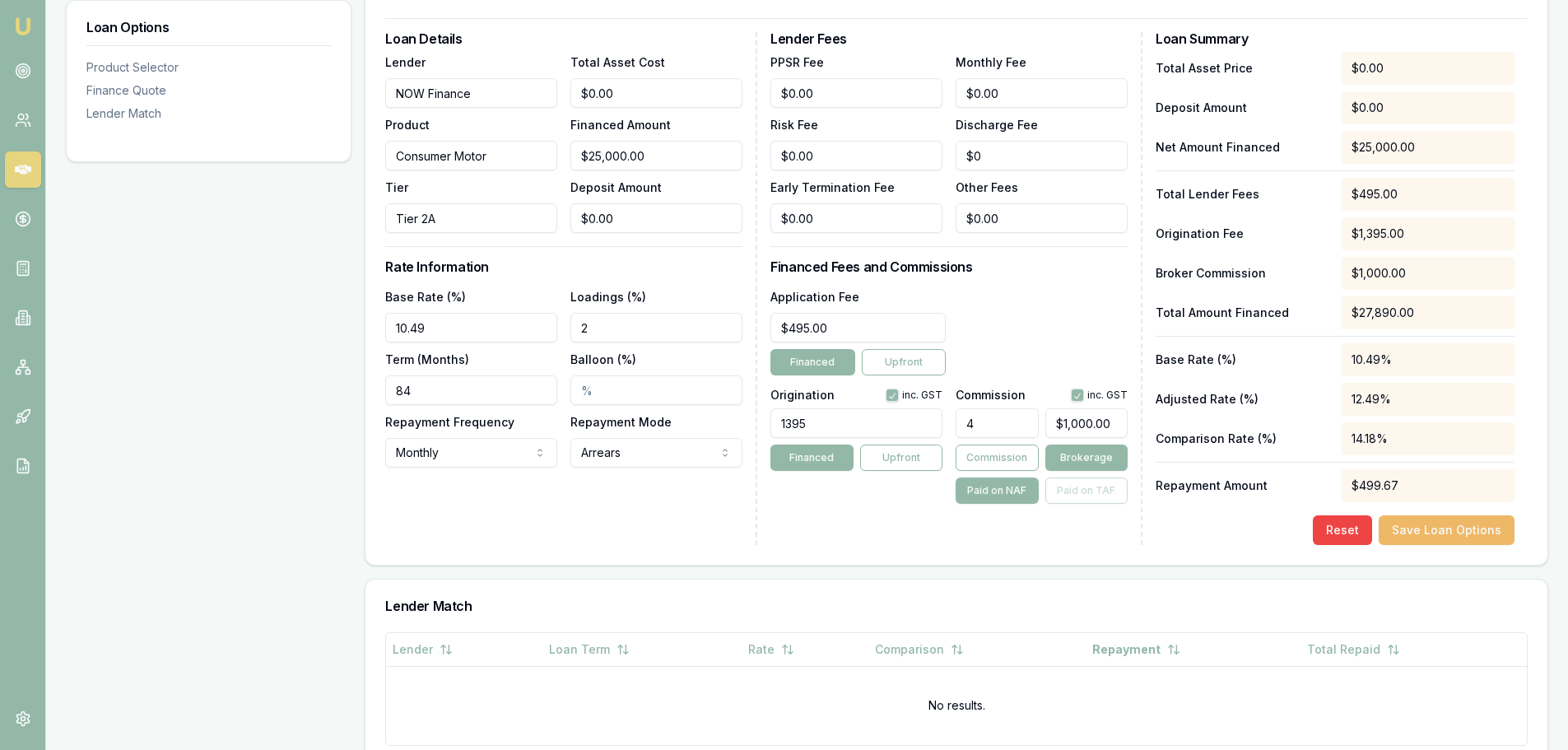
click at [1431, 533] on button "Save Loan Options" at bounding box center [1447, 530] width 136 height 30
click at [1010, 338] on div "Application Fee $495.00 Financed Upfront" at bounding box center [948, 331] width 357 height 89
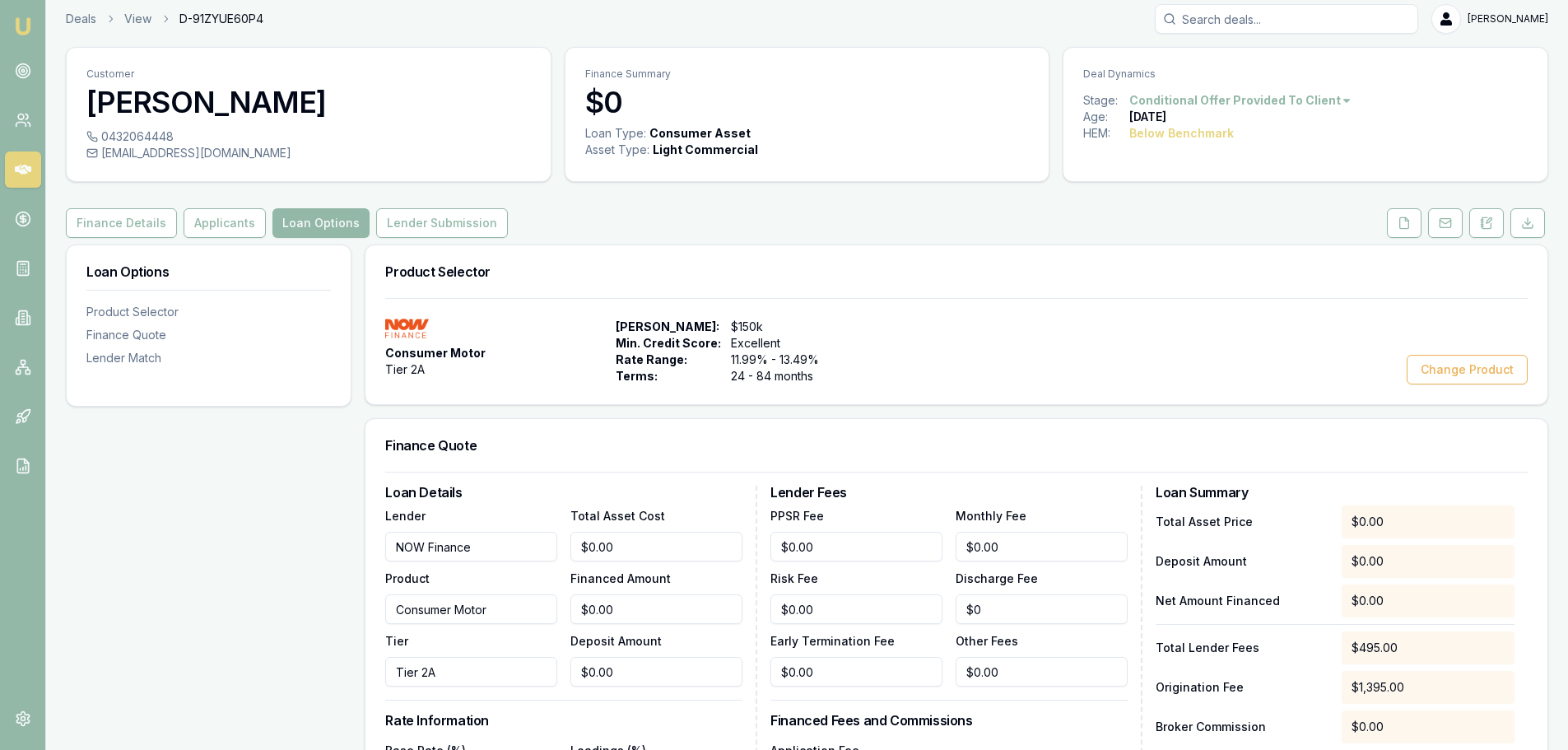
scroll to position [0, 0]
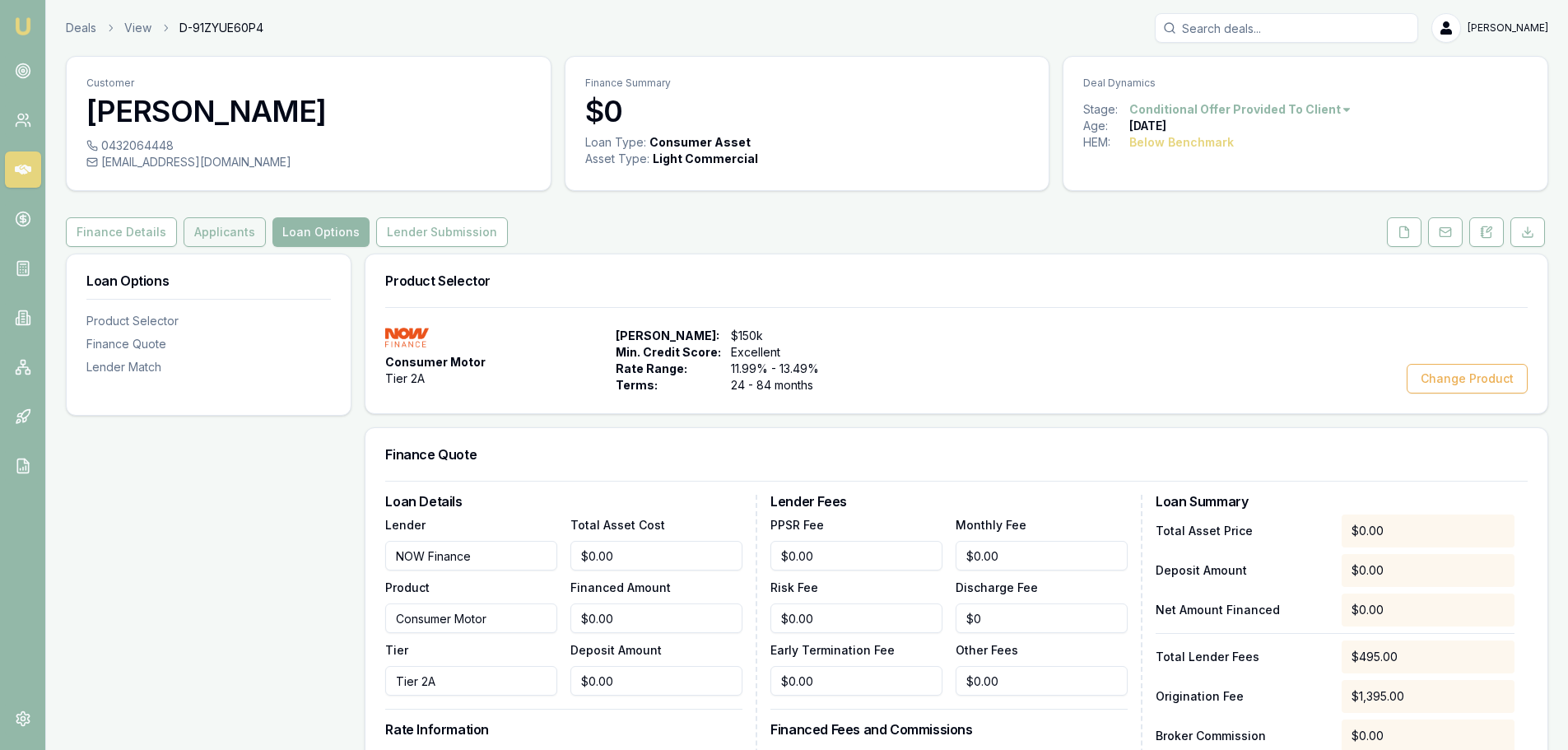
click at [237, 237] on button "Applicants" at bounding box center [224, 232] width 82 height 30
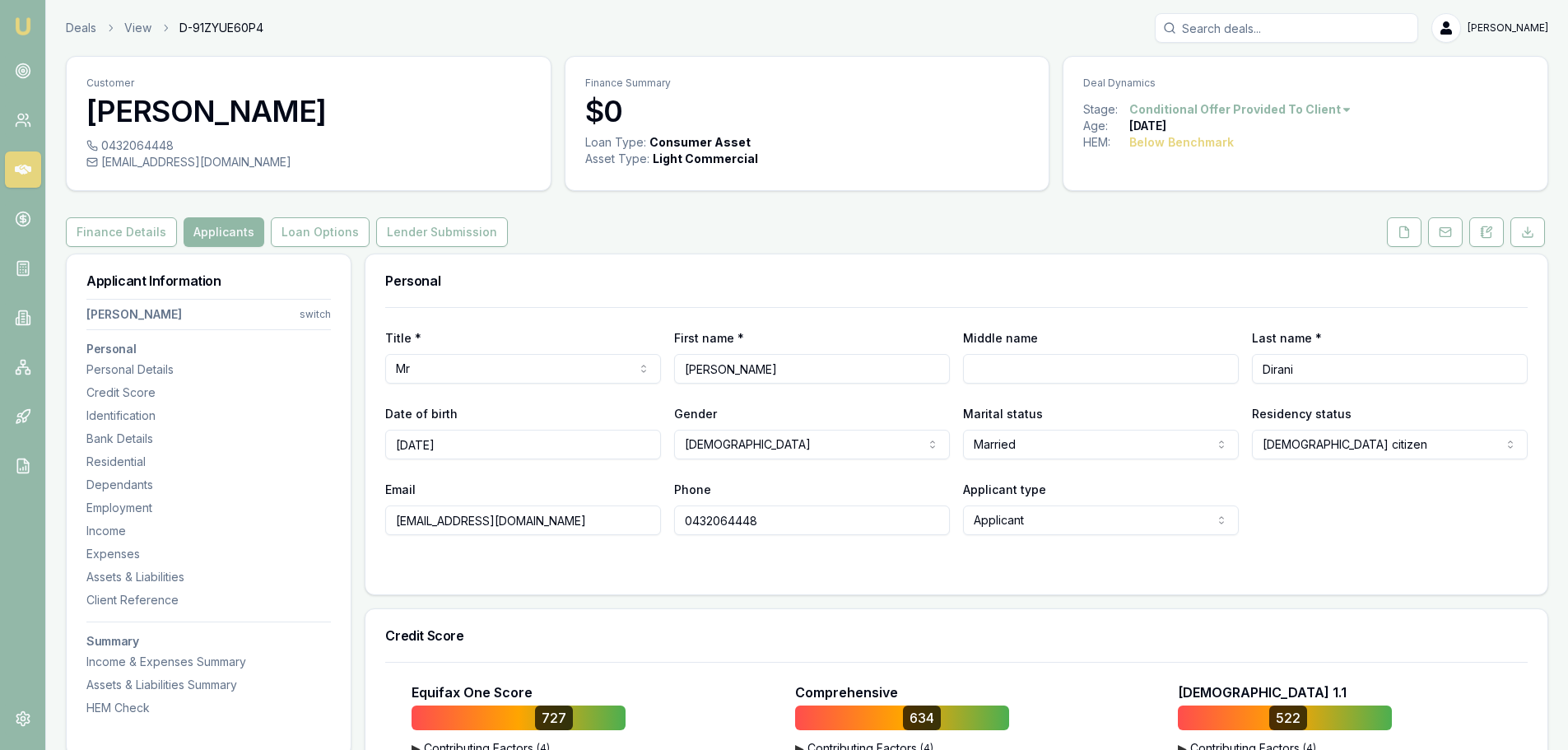
click at [218, 231] on button "Applicants" at bounding box center [224, 232] width 80 height 30
click at [143, 236] on button "Finance Details" at bounding box center [120, 232] width 111 height 30
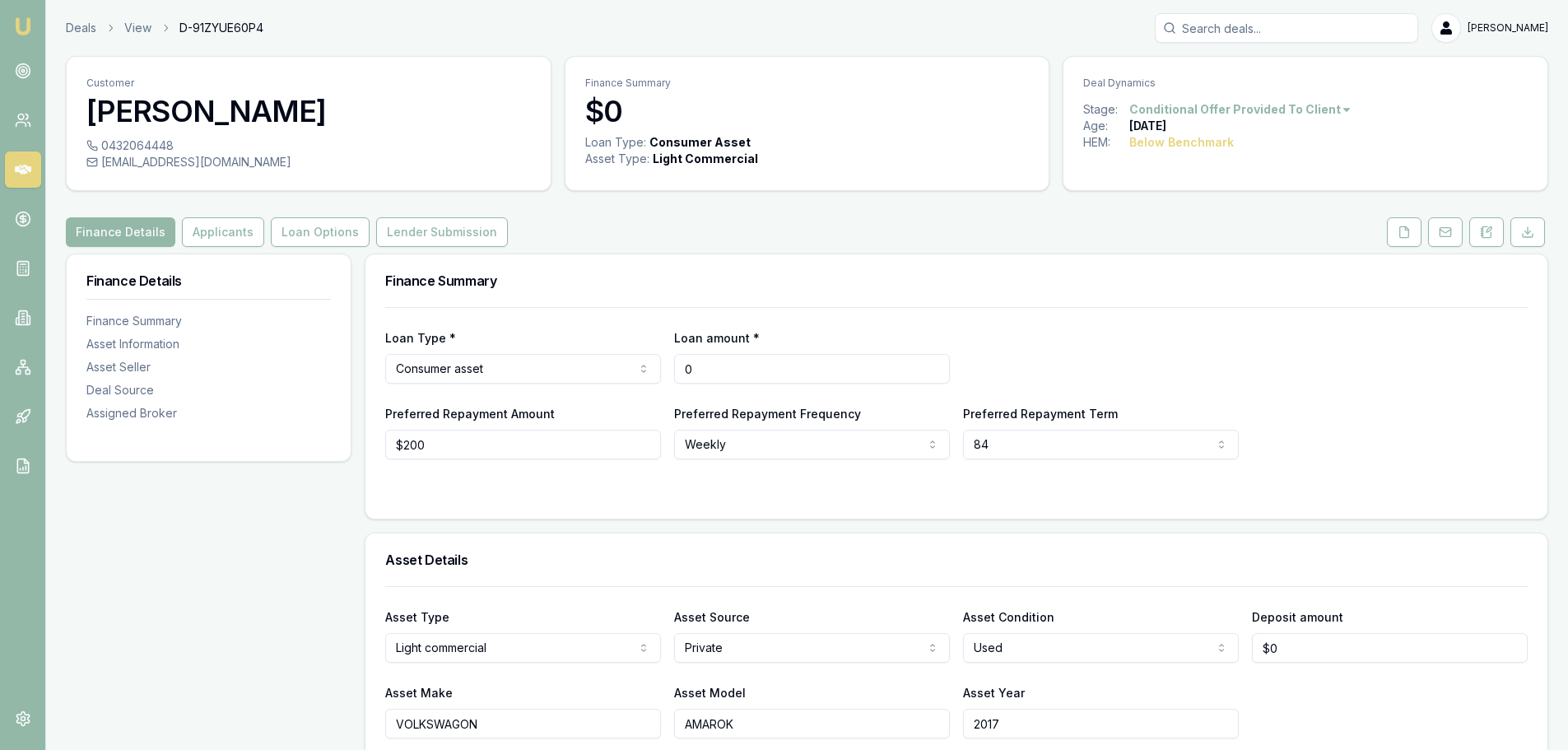
drag, startPoint x: 744, startPoint y: 362, endPoint x: 622, endPoint y: 356, distance: 122.1
click at [622, 356] on div "Loan Type * Consumer asset Consumer loan Consumer asset Commercial loan Commerc…" at bounding box center [956, 355] width 1142 height 56
type input "$25,000"
click at [1187, 354] on div "Loan Type * Consumer asset Consumer loan Consumer asset Commercial loan Commerc…" at bounding box center [956, 355] width 1142 height 56
click at [319, 237] on button "Loan Options" at bounding box center [320, 232] width 99 height 30
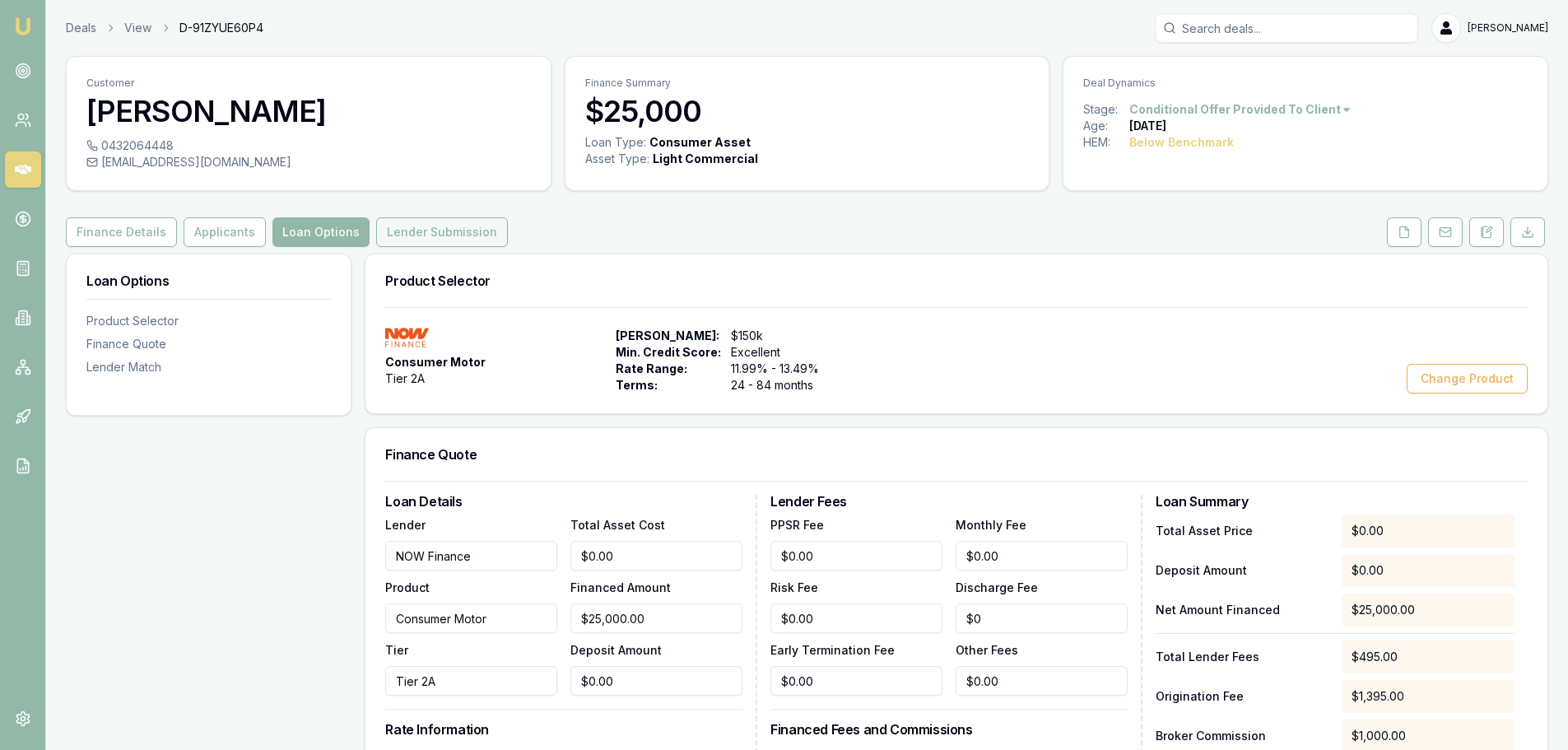
click at [426, 231] on button "Lender Submission" at bounding box center [442, 232] width 132 height 30
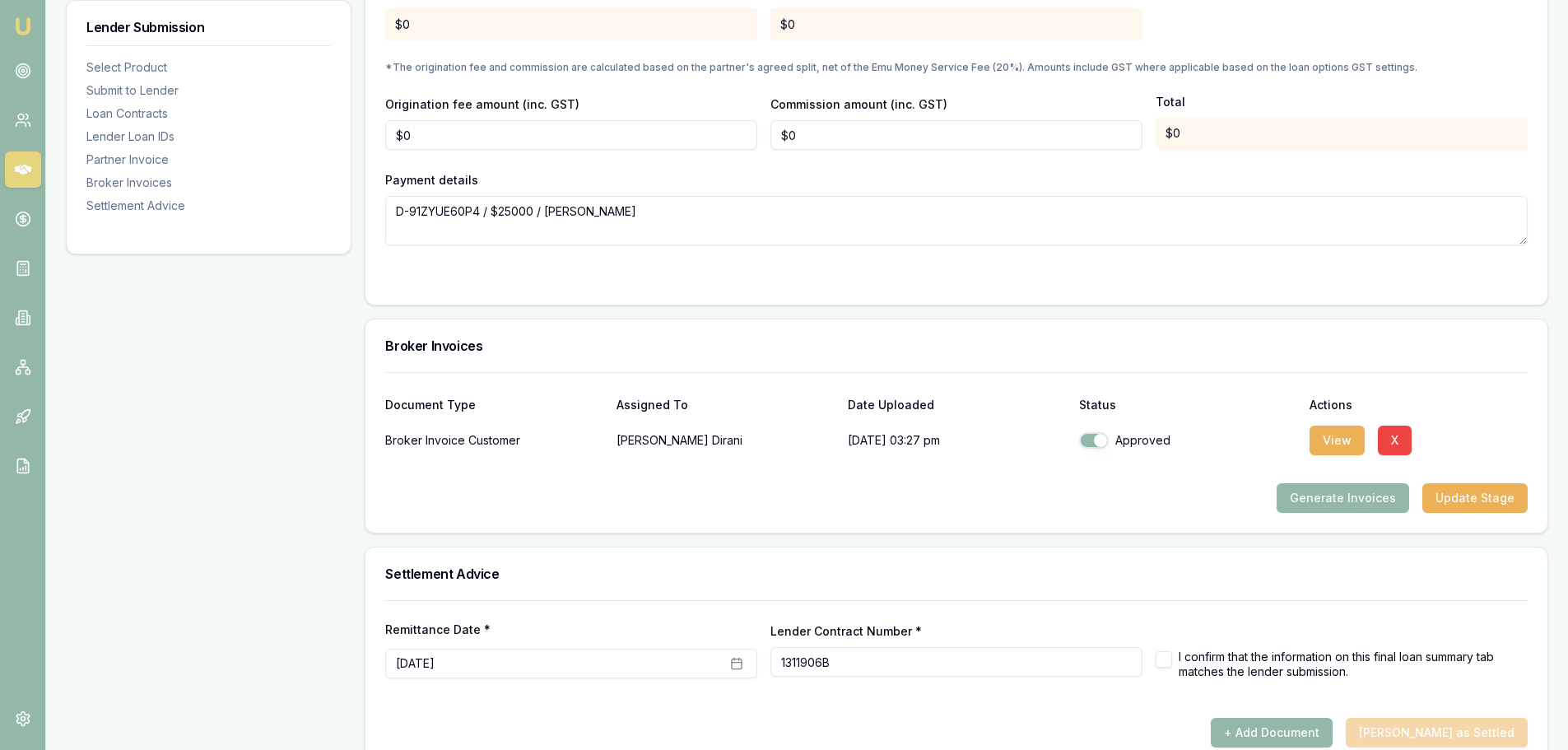
scroll to position [1585, 0]
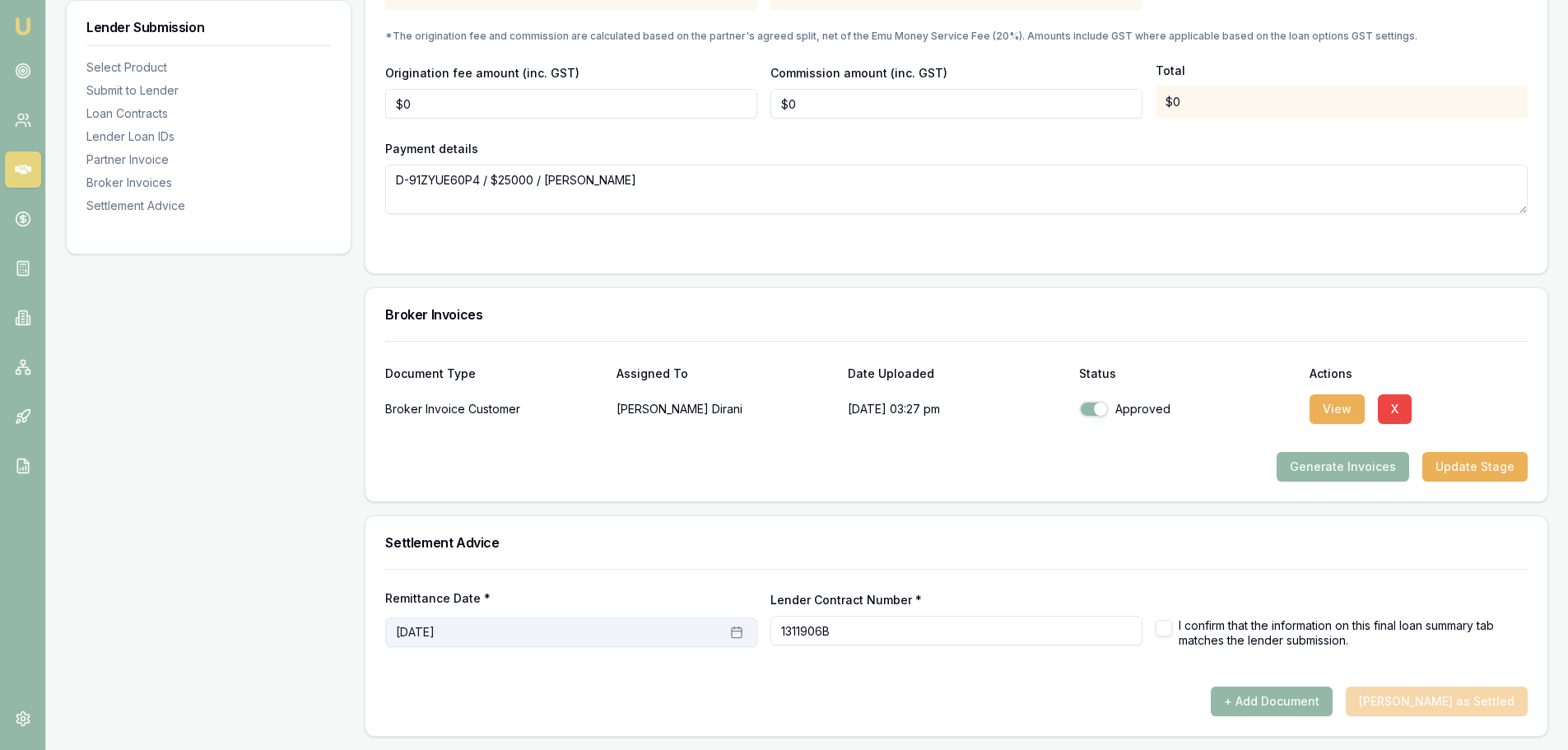
click at [502, 634] on button "August 27th, 2025" at bounding box center [571, 632] width 372 height 30
click at [433, 458] on button "1" at bounding box center [436, 458] width 26 height 26
click at [478, 698] on div "+ Add Document Mark Deal as Settled" at bounding box center [956, 701] width 1142 height 30
click at [912, 682] on div at bounding box center [956, 679] width 1142 height 13
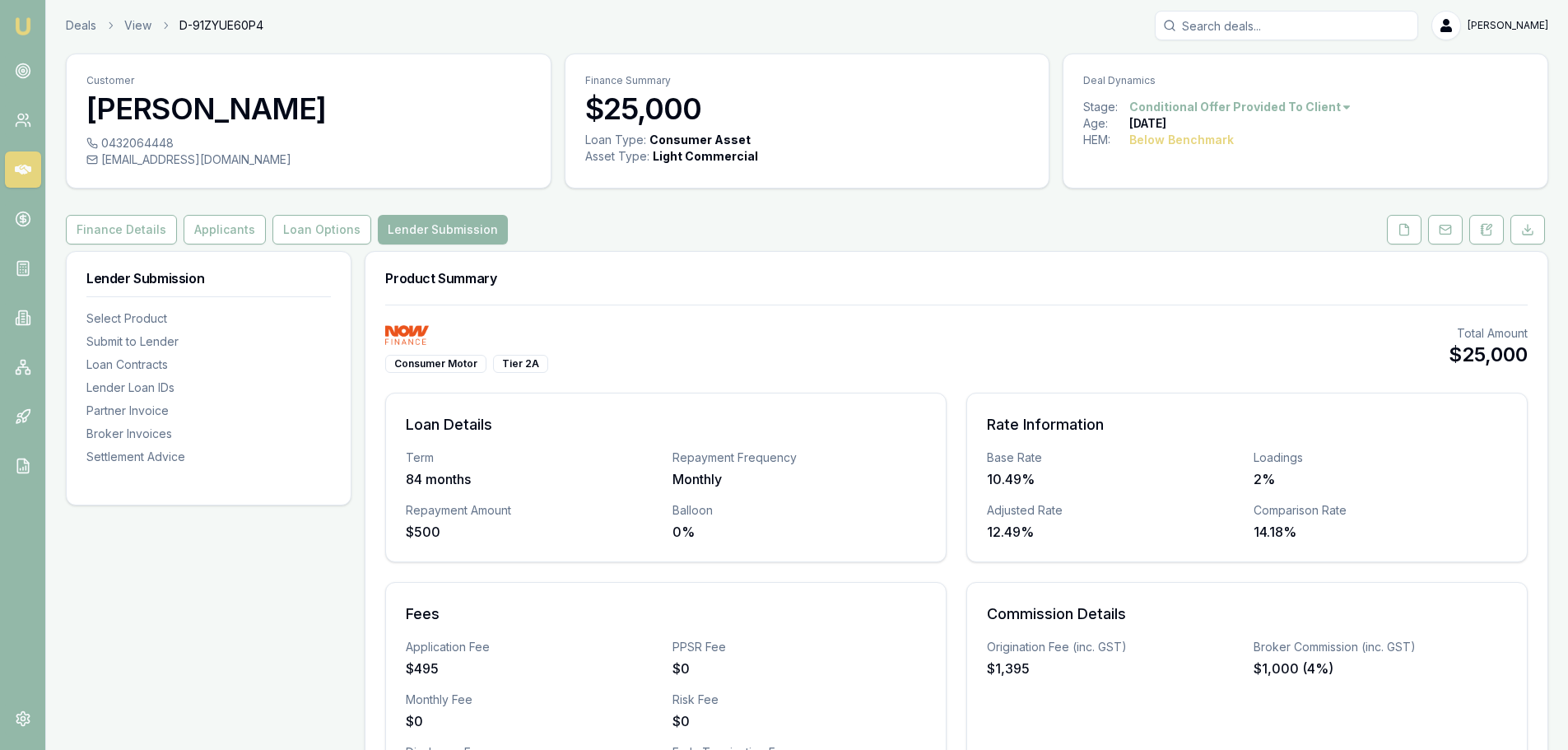
scroll to position [0, 0]
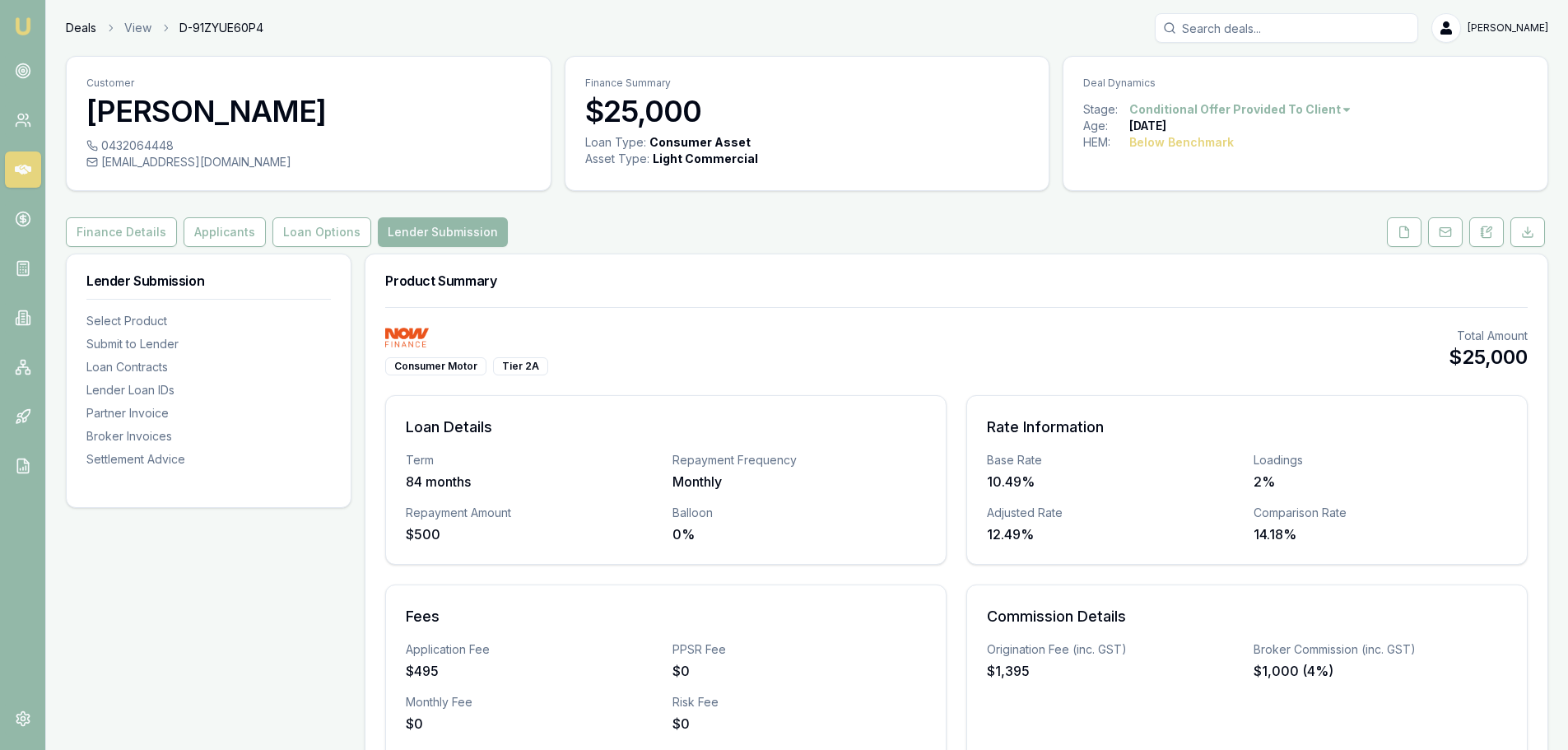
click at [79, 30] on link "Deals" at bounding box center [80, 28] width 31 height 17
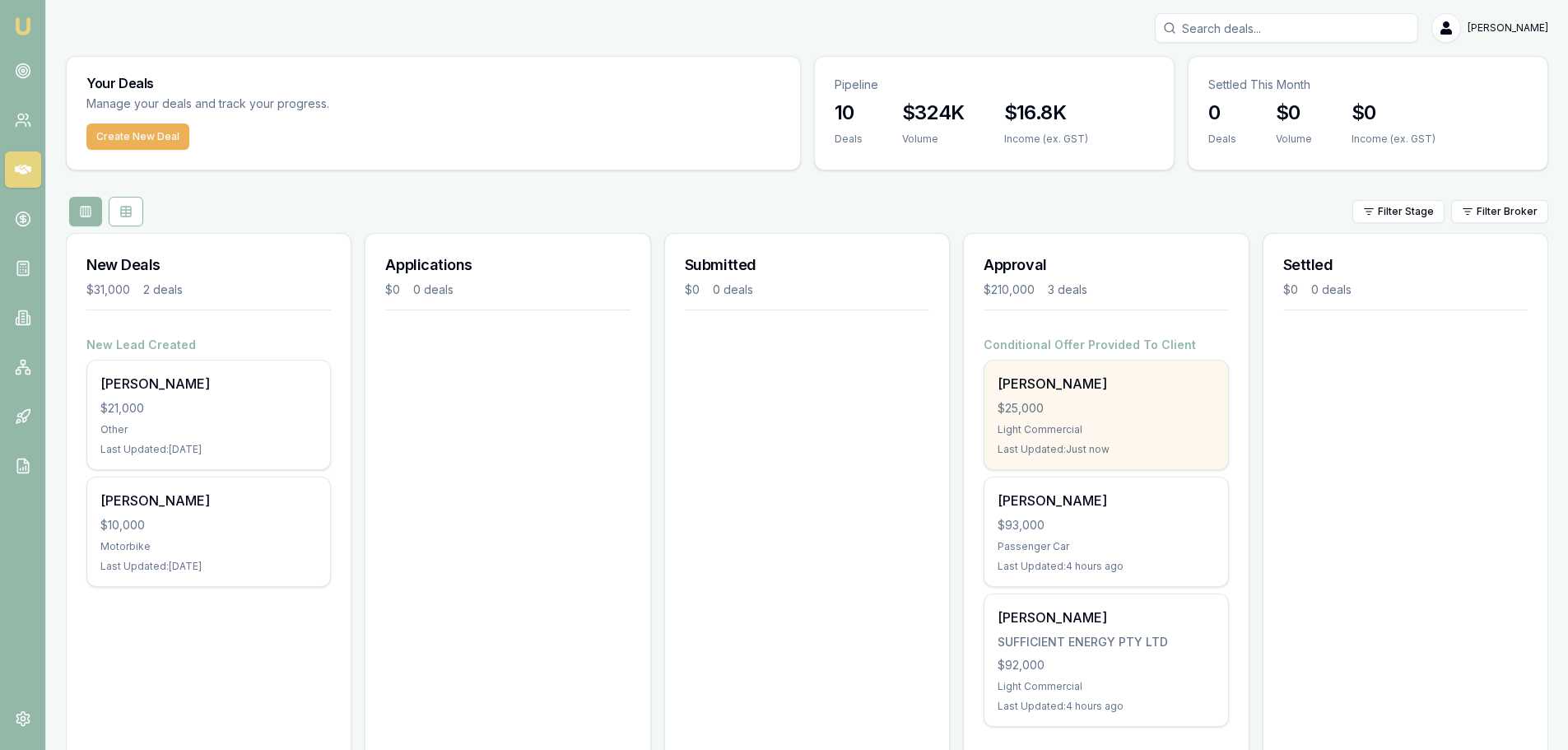
click at [1070, 409] on div "$25,000" at bounding box center [1106, 408] width 217 height 17
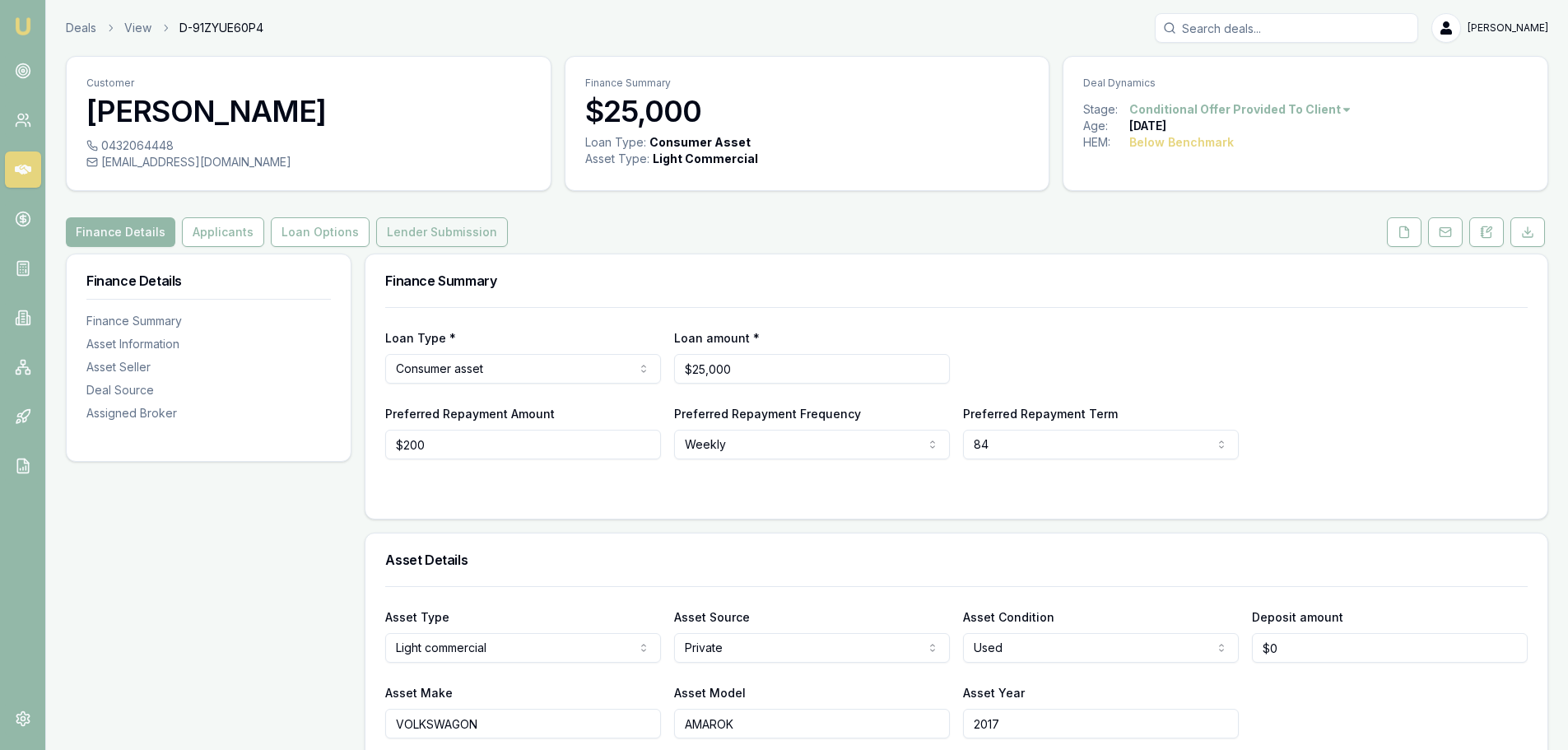
click at [430, 240] on button "Lender Submission" at bounding box center [442, 232] width 132 height 30
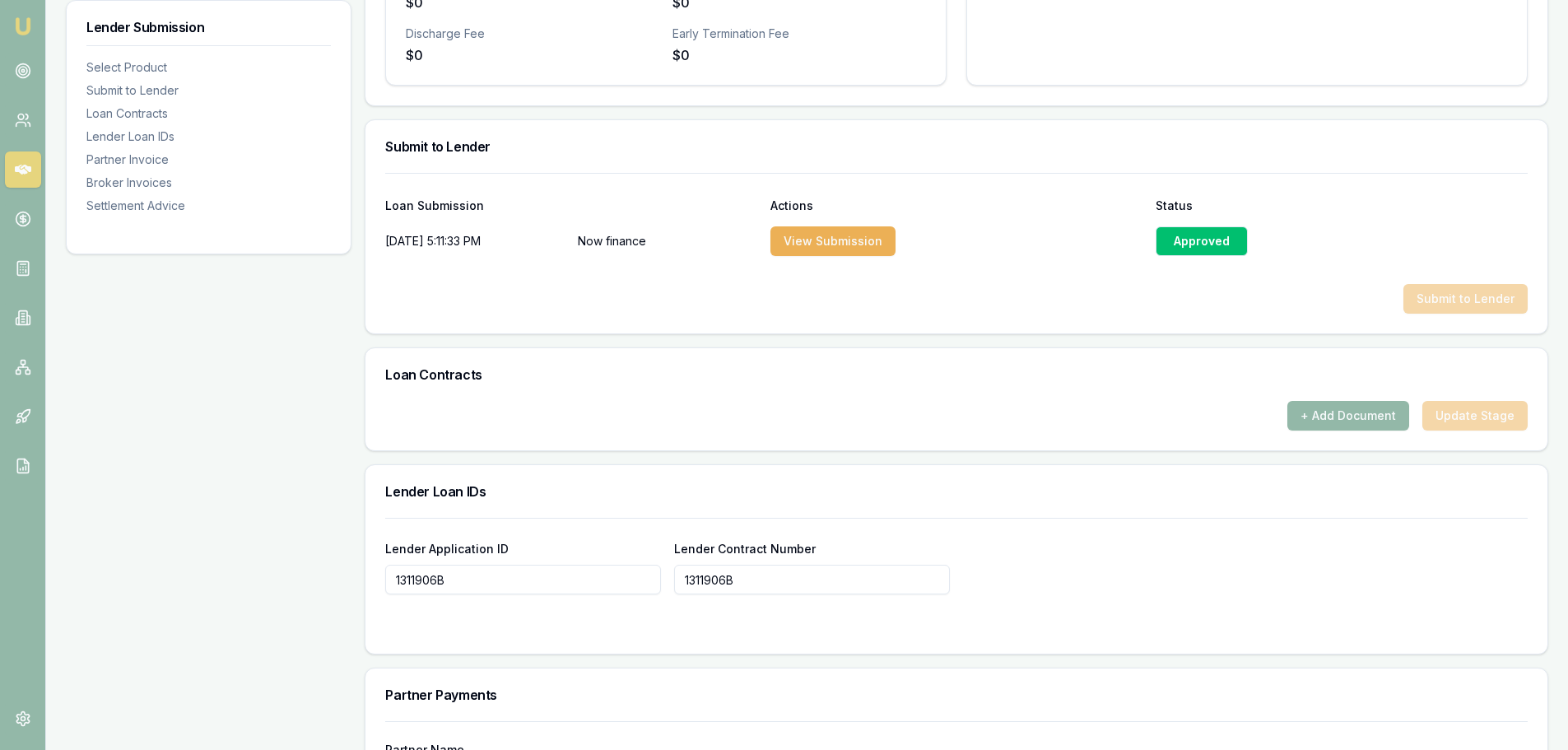
scroll to position [679, 0]
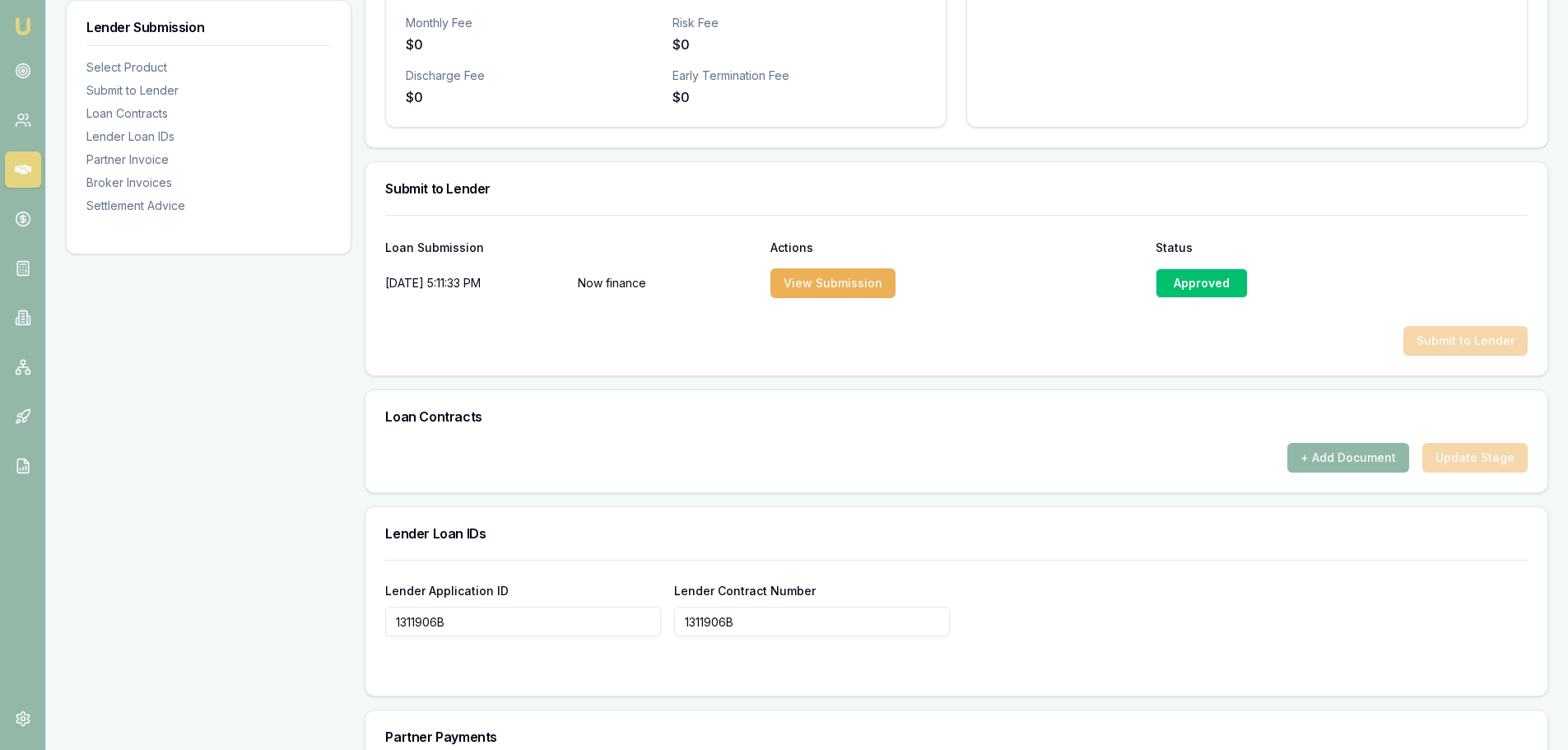
click at [1332, 454] on button "+ Add Document" at bounding box center [1348, 458] width 122 height 30
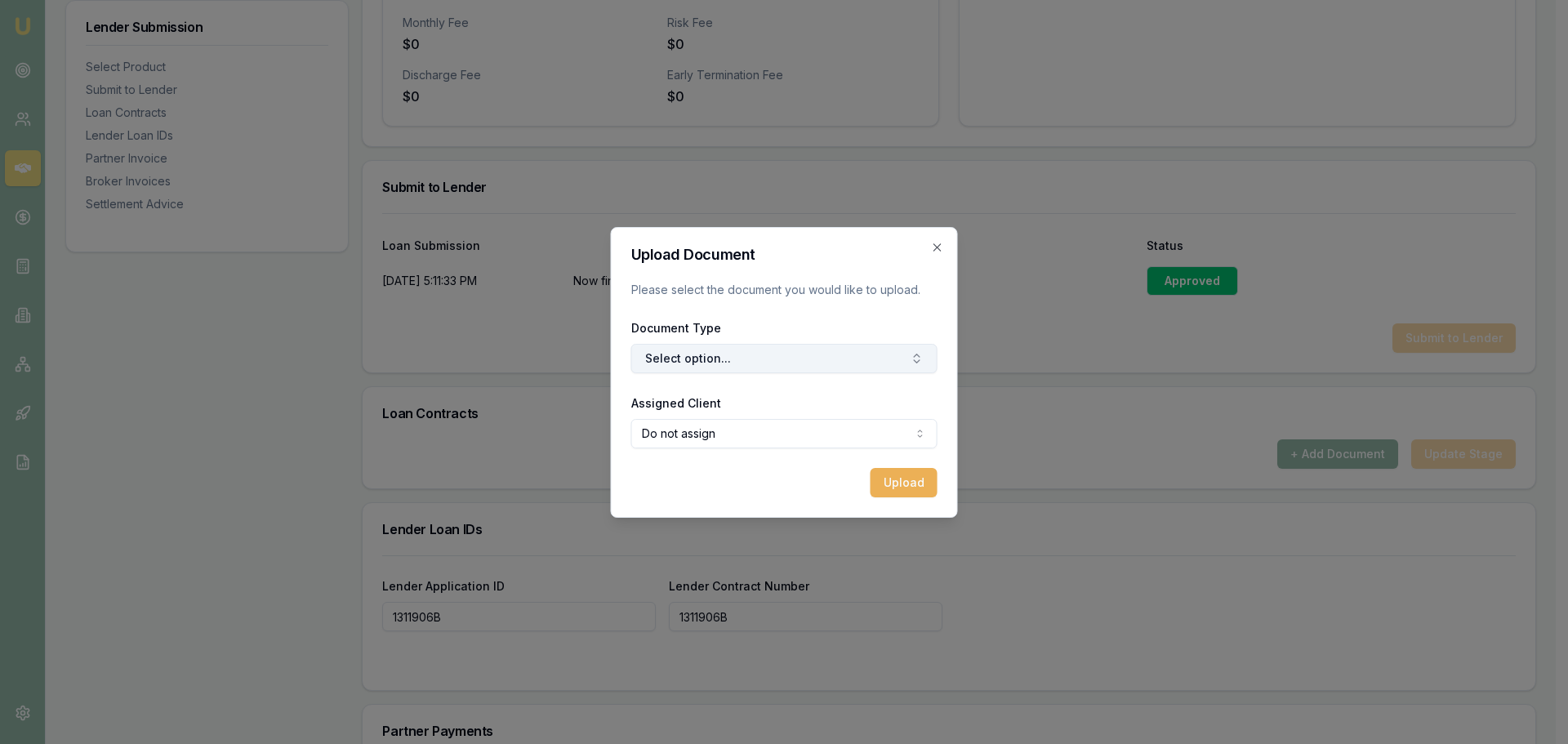
click at [707, 359] on button "Select option..." at bounding box center [785, 359] width 307 height 29
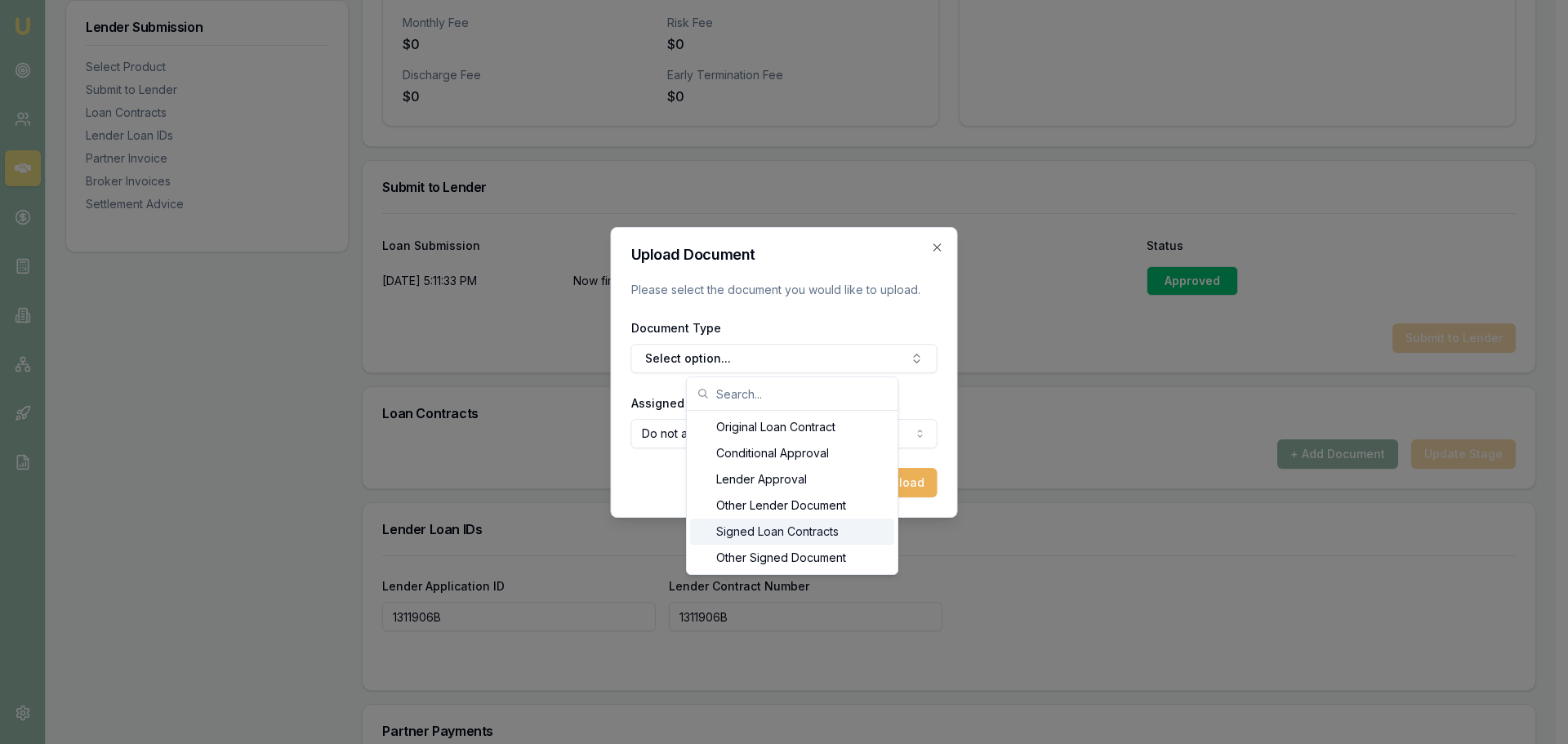
click at [752, 532] on div "Signed Loan Contracts" at bounding box center [793, 532] width 204 height 26
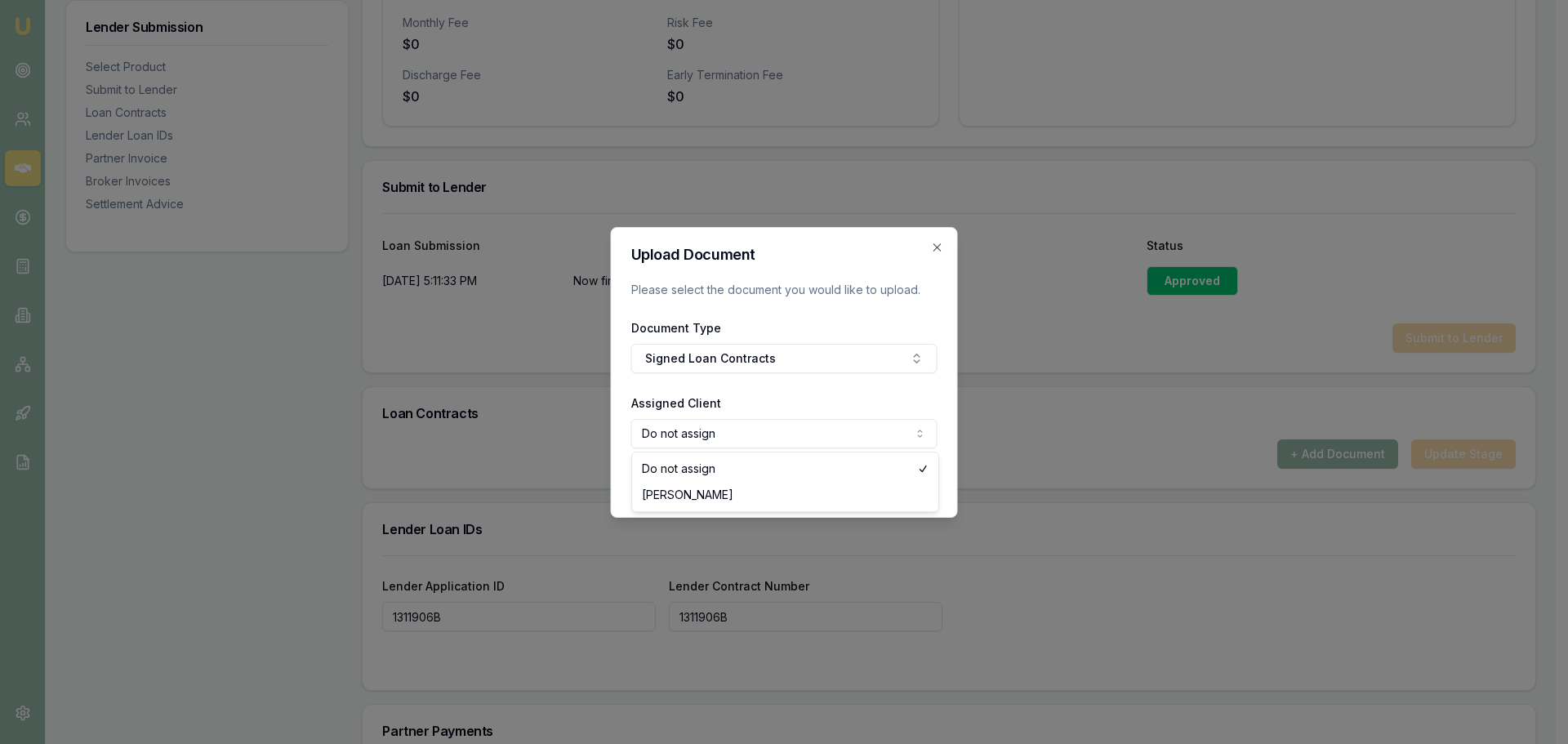
select select "U-EN5NQ8DJ7B"
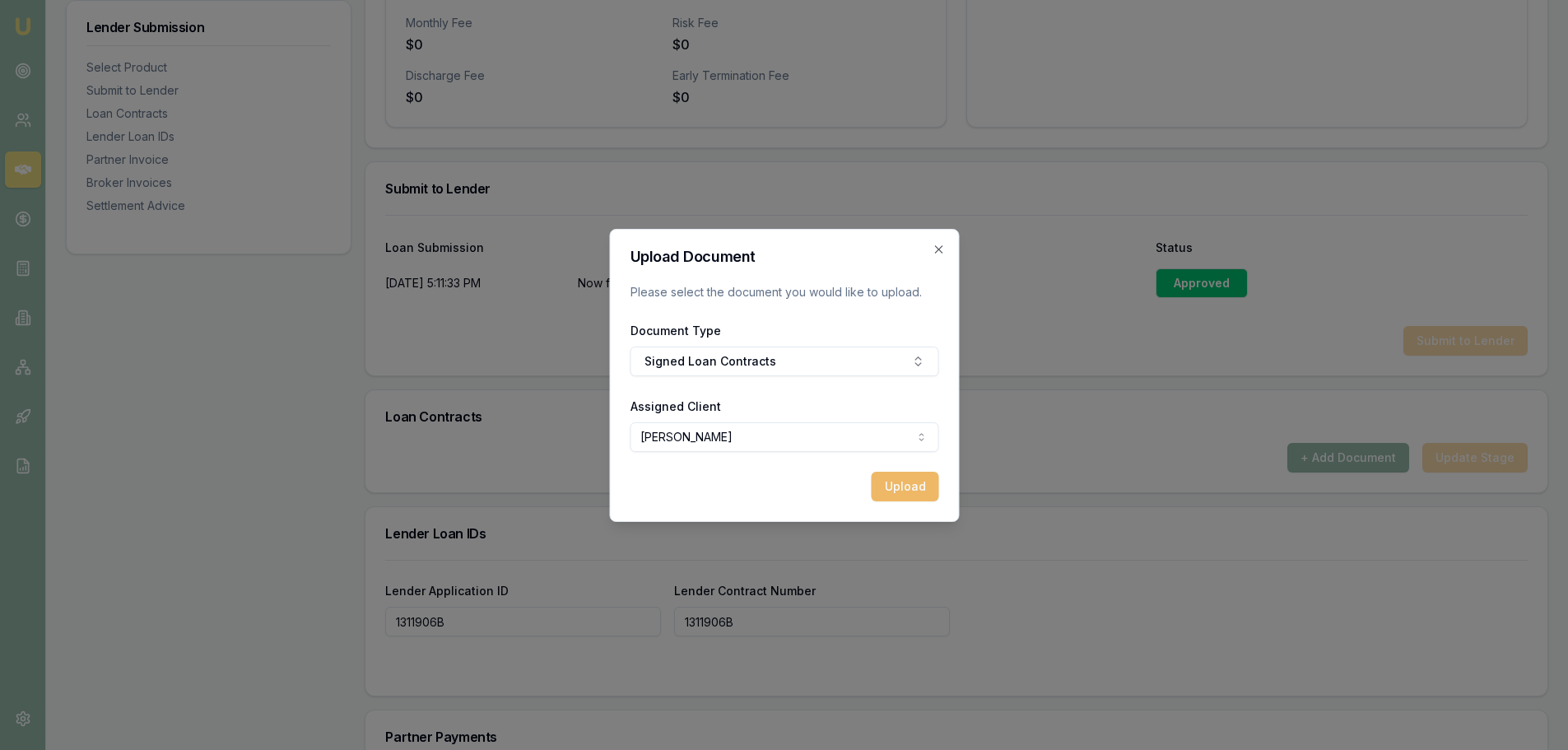
click at [921, 488] on button "Upload" at bounding box center [904, 486] width 67 height 30
click at [912, 491] on button "Upload" at bounding box center [904, 486] width 67 height 30
click at [684, 364] on div "Document Type Signed Loan Contracts" at bounding box center [784, 348] width 309 height 56
click at [939, 251] on icon "button" at bounding box center [938, 249] width 13 height 13
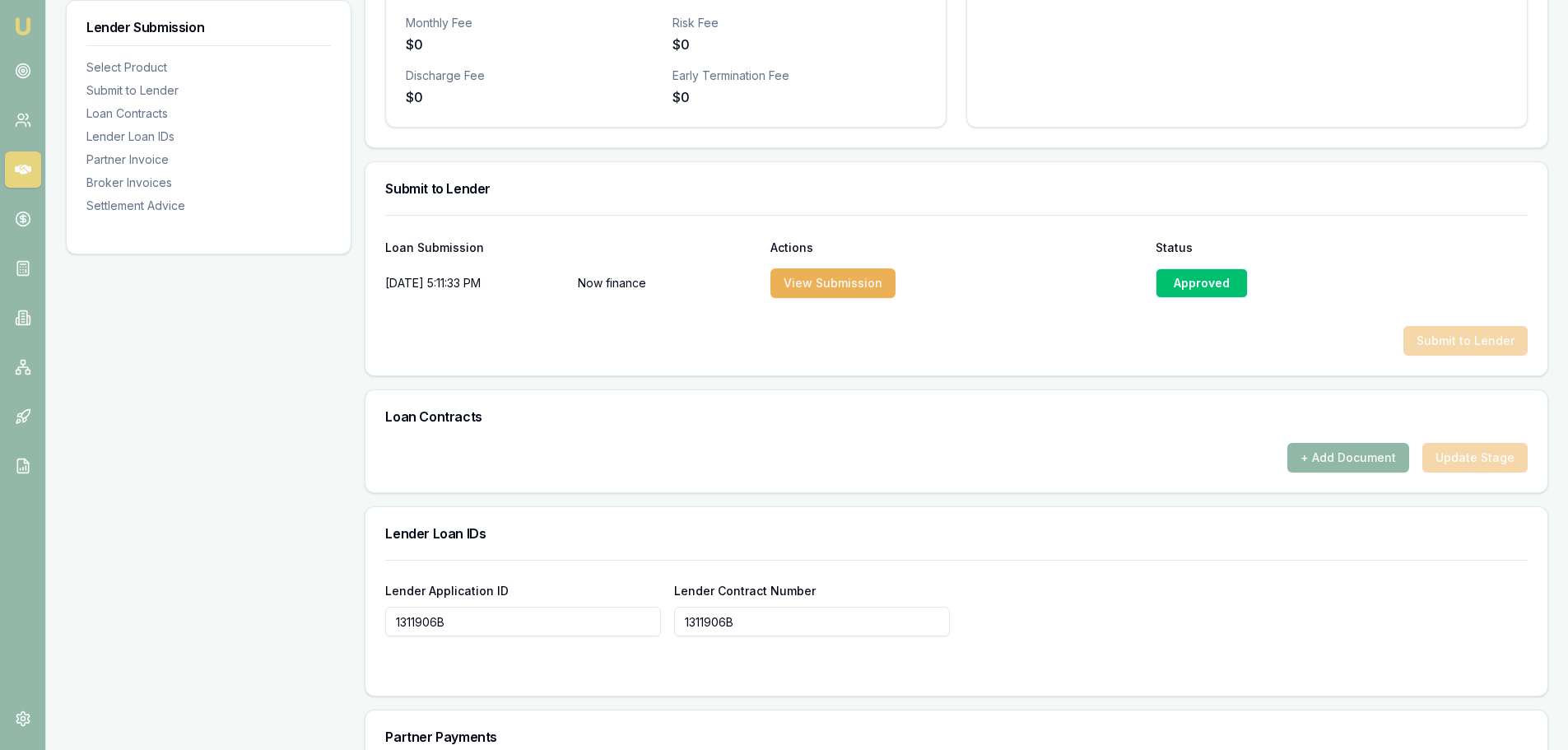
click at [1328, 463] on button "+ Add Document" at bounding box center [1348, 458] width 122 height 30
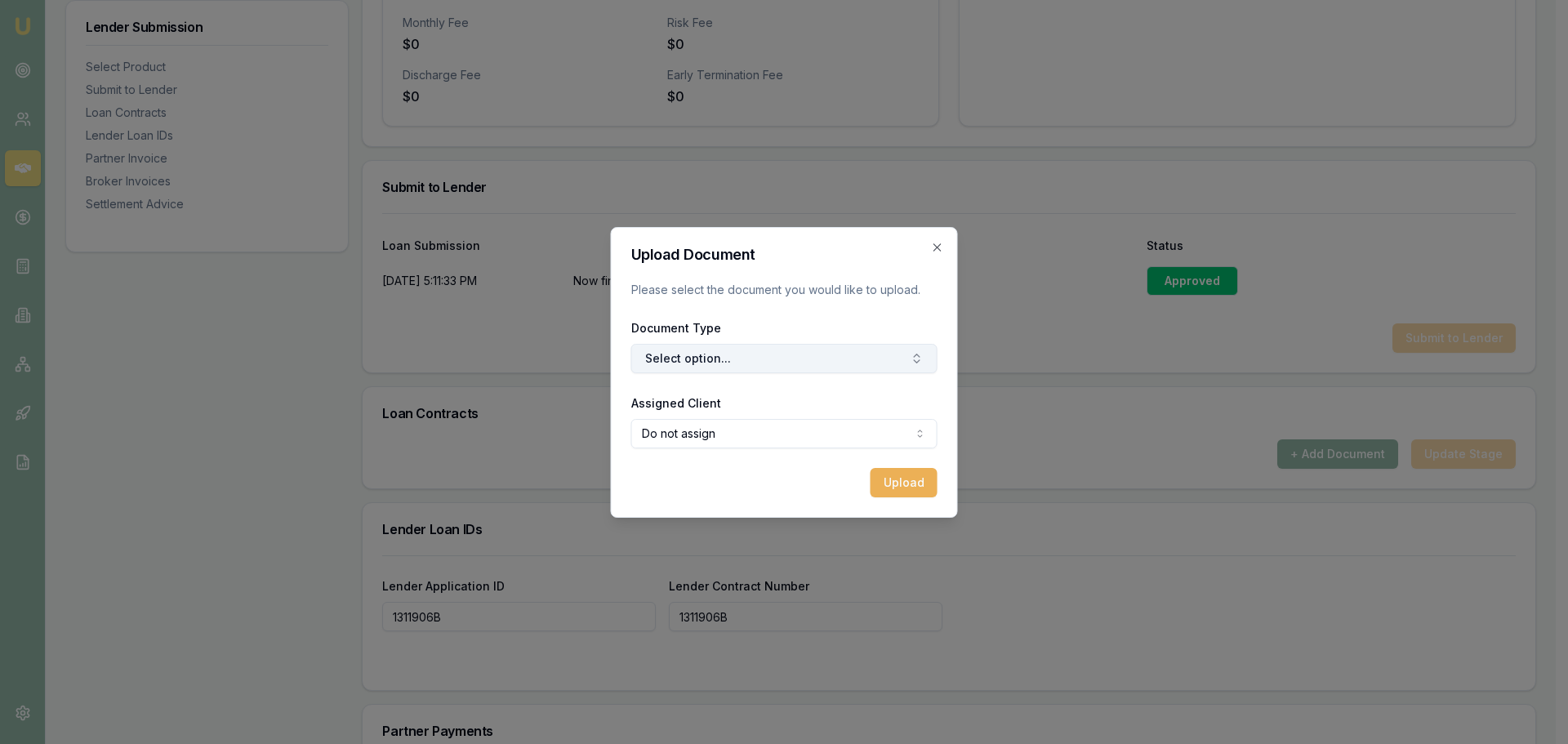
click at [709, 352] on button "Select option..." at bounding box center [785, 359] width 307 height 29
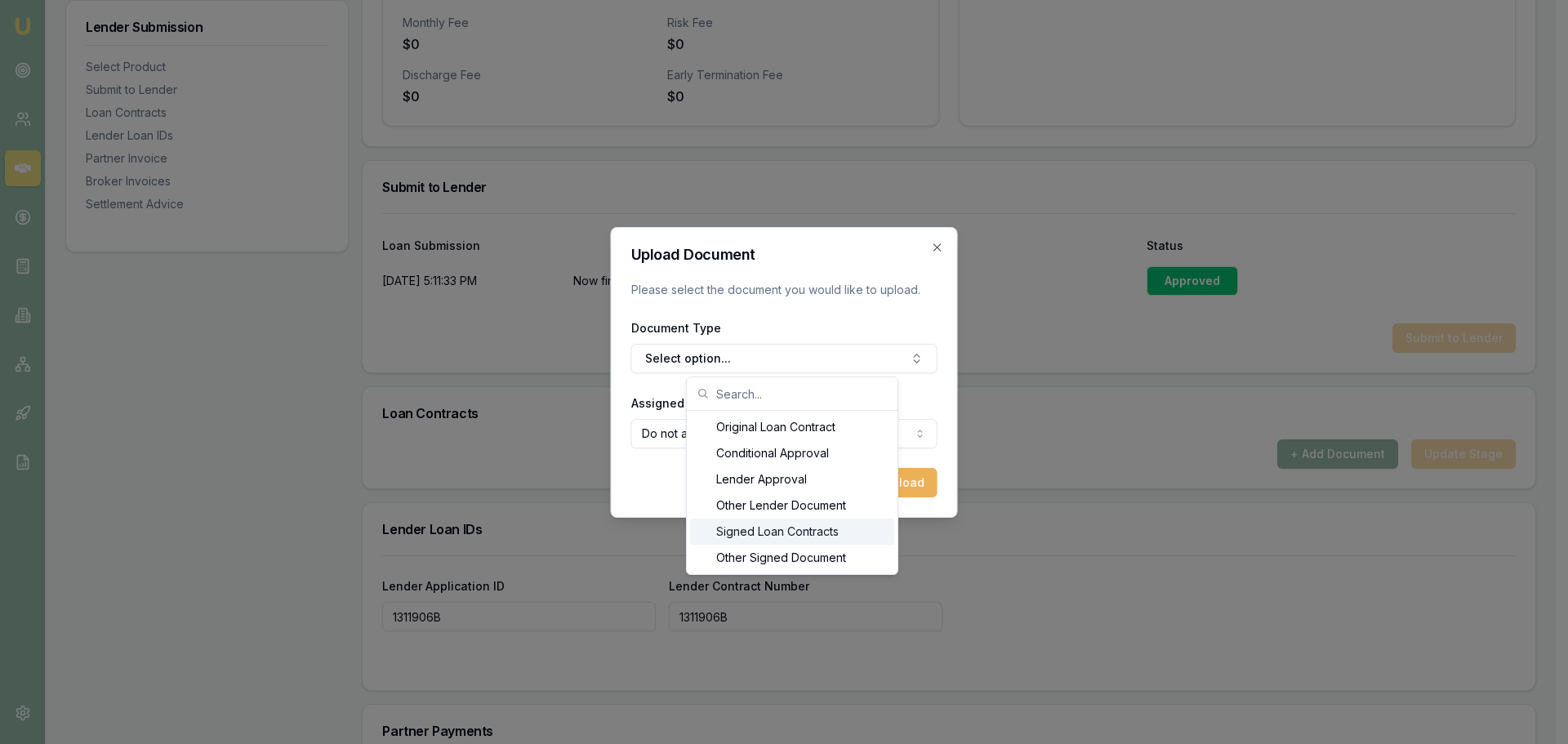
click at [734, 531] on div "Signed Loan Contracts" at bounding box center [793, 532] width 204 height 26
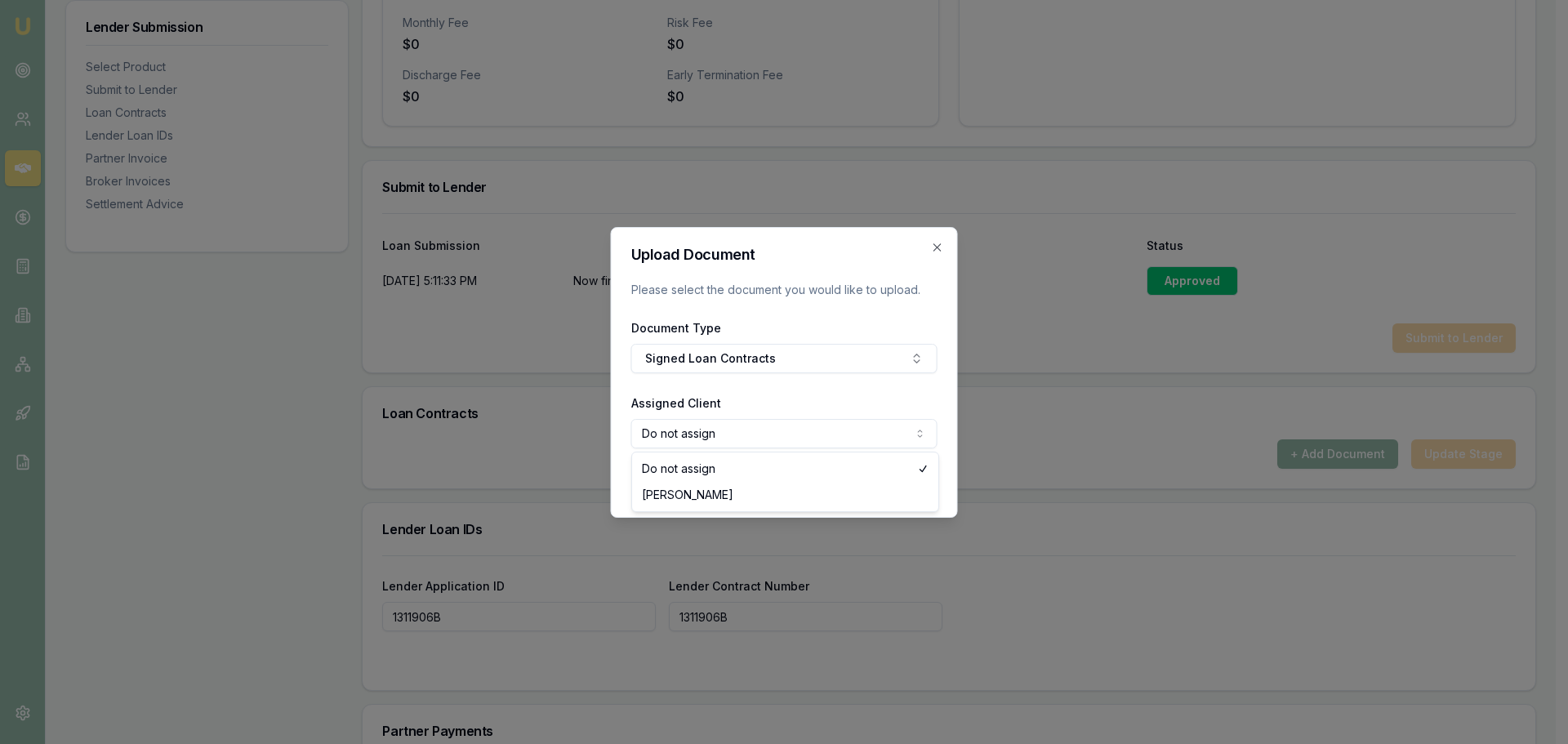
select select "U-EN5NQ8DJ7B"
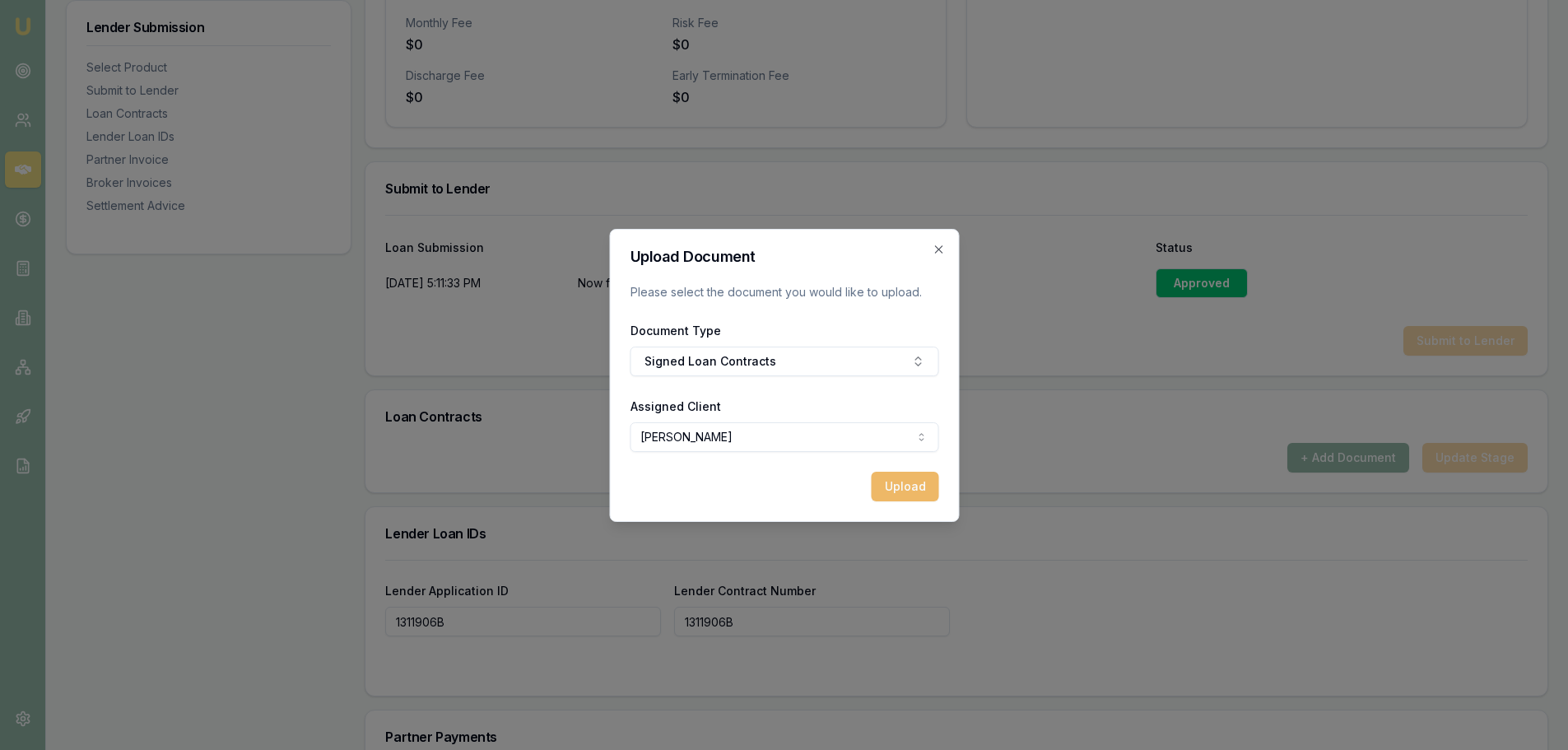
click at [908, 485] on button "Upload" at bounding box center [904, 486] width 67 height 30
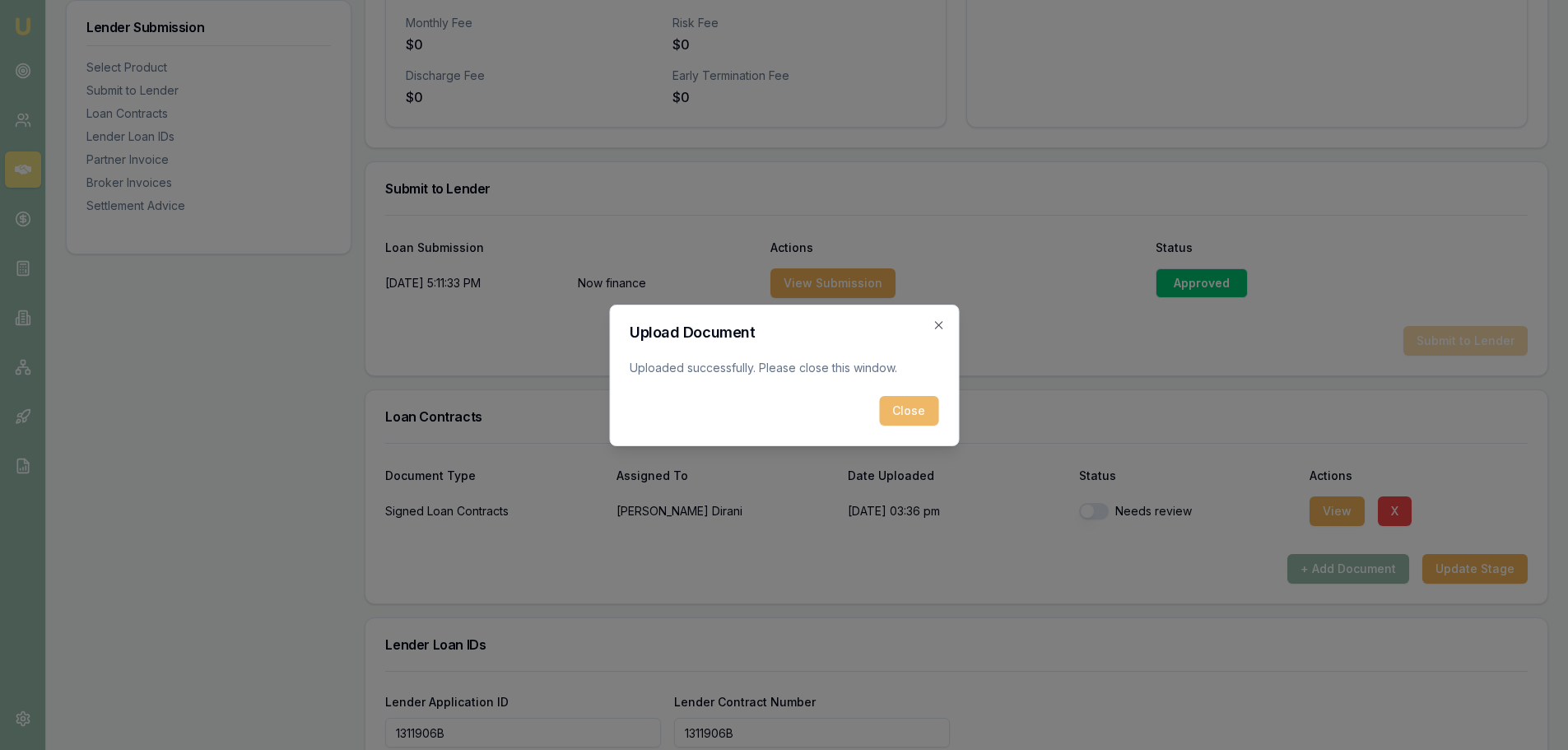
click at [900, 413] on button "Close" at bounding box center [909, 410] width 59 height 30
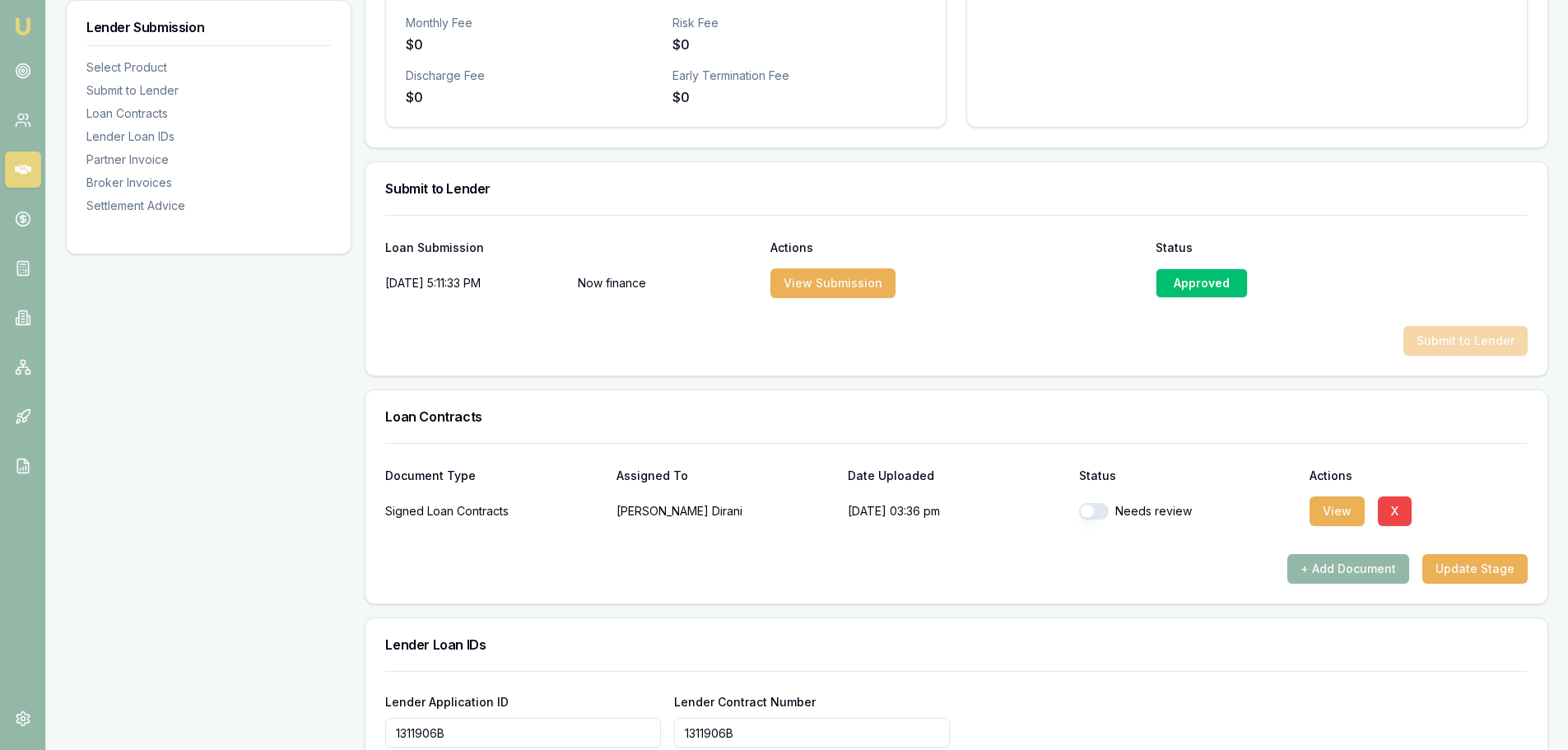
click at [1090, 510] on button "button" at bounding box center [1094, 511] width 30 height 17
checkbox input "true"
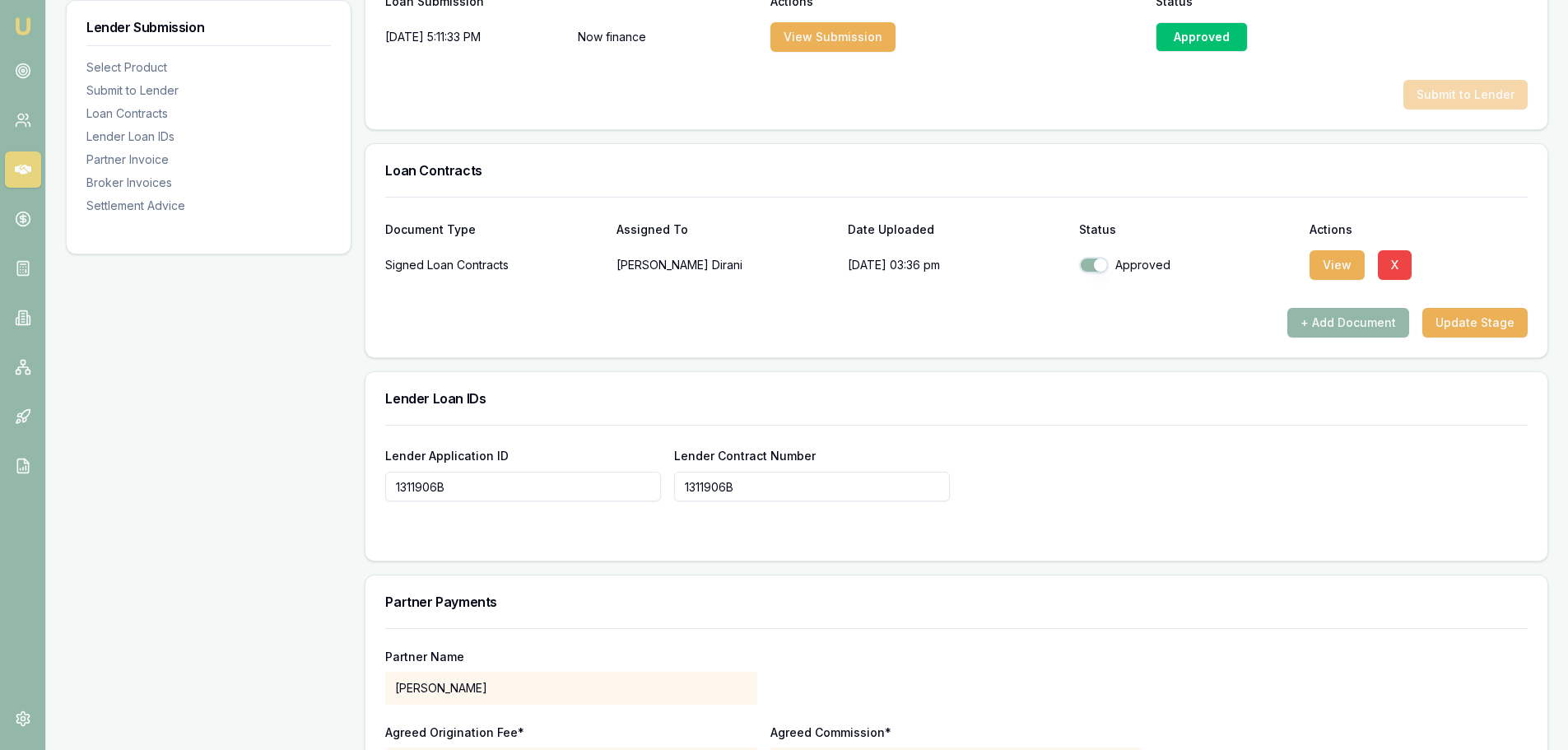
scroll to position [926, 0]
click at [1473, 318] on button "Update Stage" at bounding box center [1475, 322] width 106 height 30
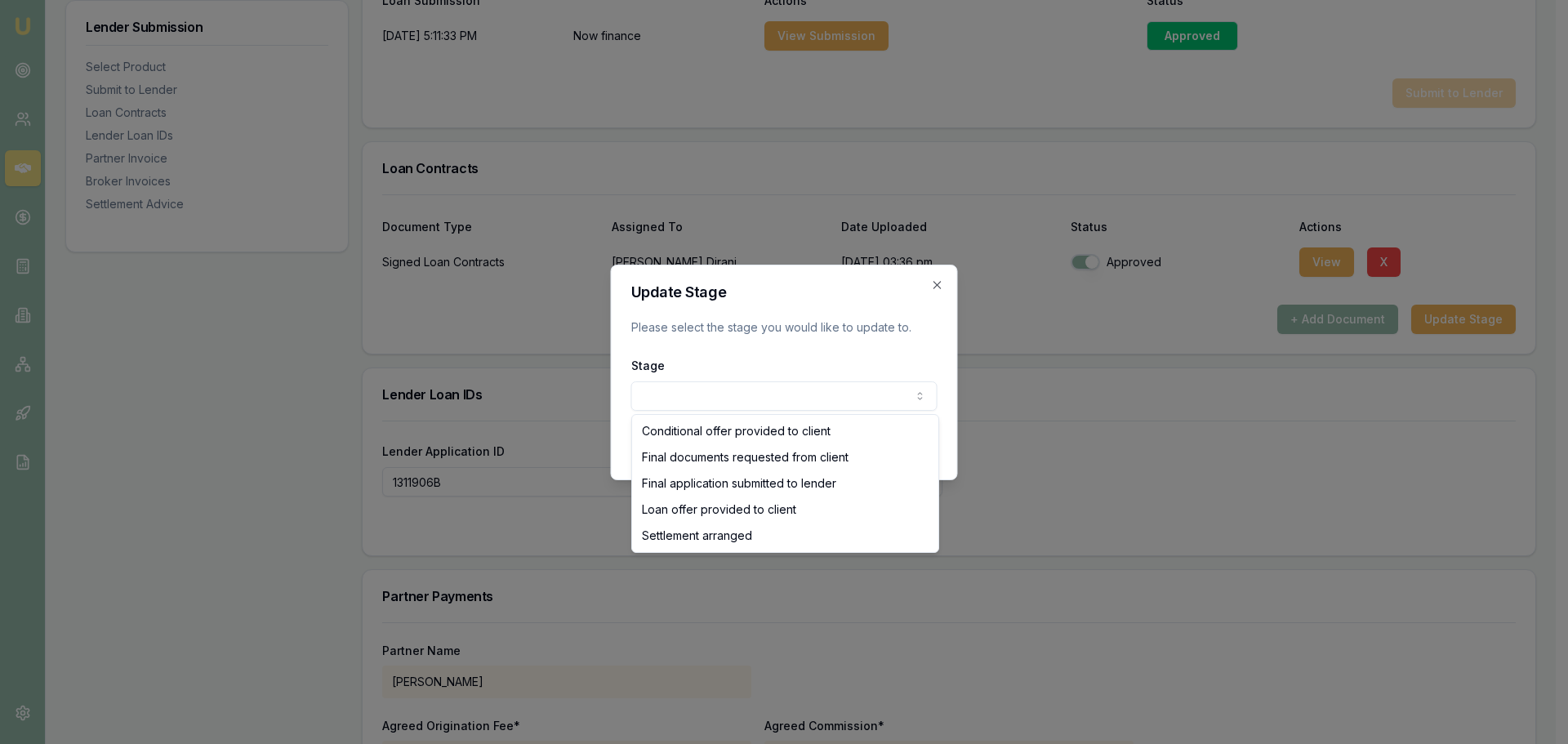
select select "SETTLEMENT_ARRANGED"
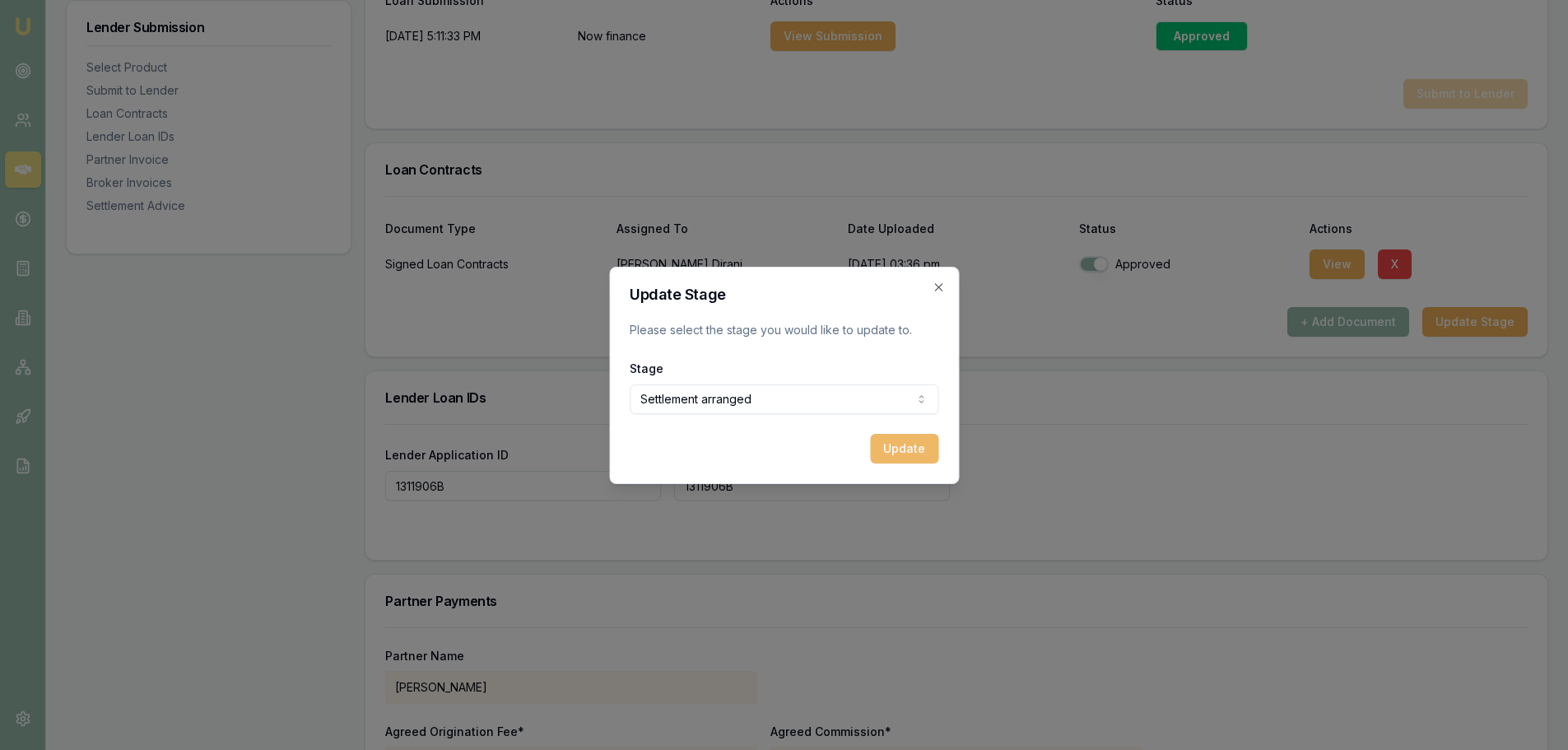
click at [904, 444] on button "Update" at bounding box center [904, 449] width 68 height 30
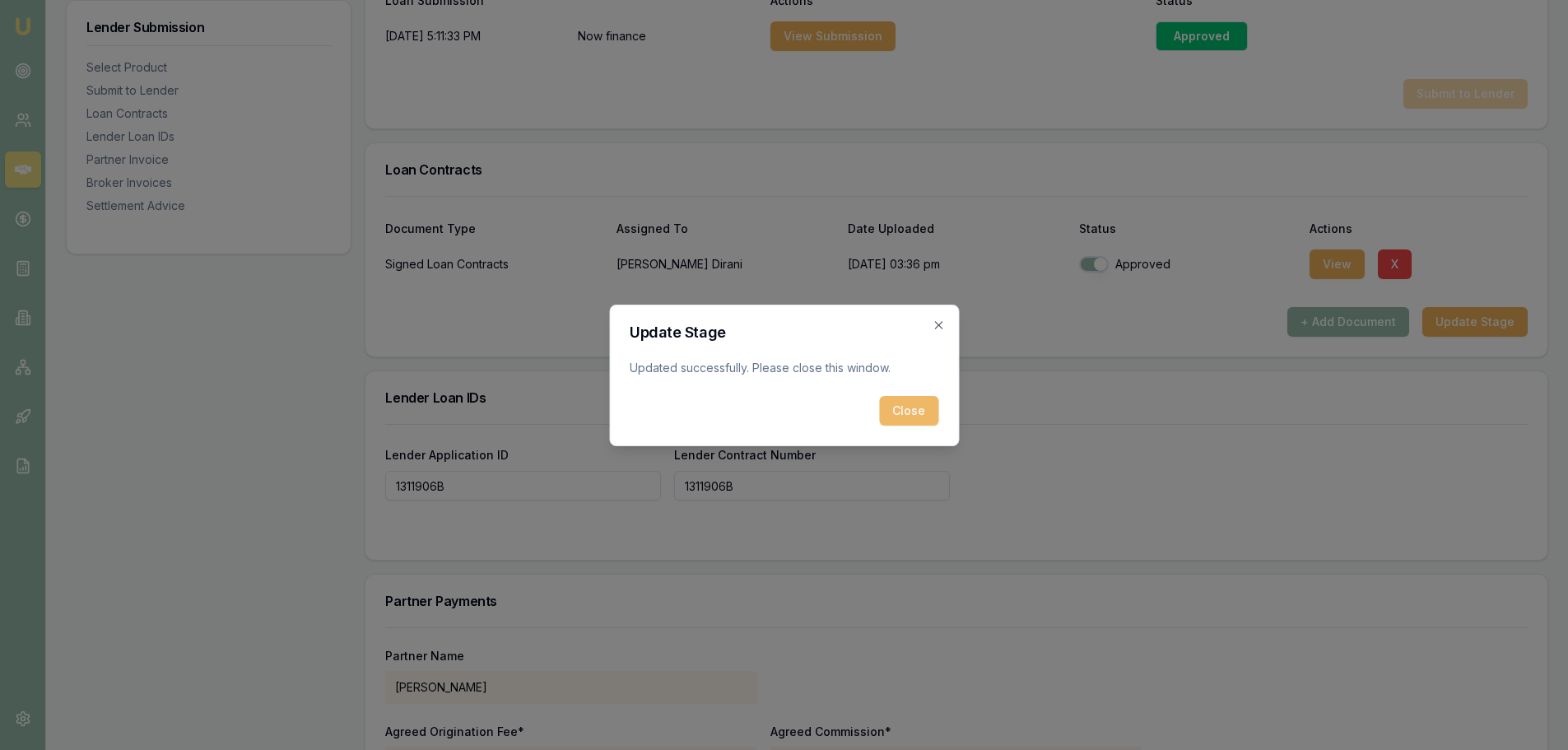
click at [909, 412] on button "Close" at bounding box center [909, 410] width 59 height 30
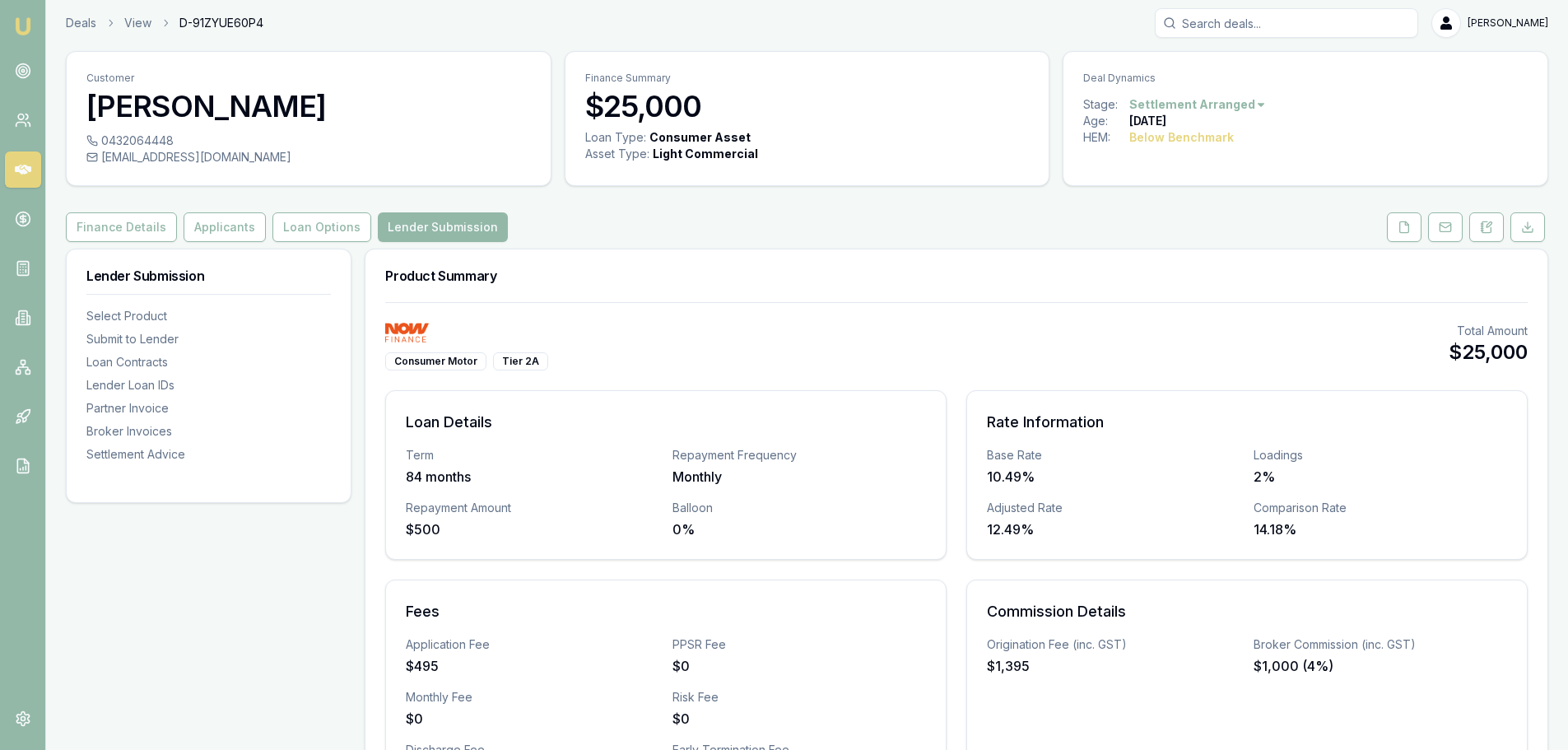
scroll to position [0, 0]
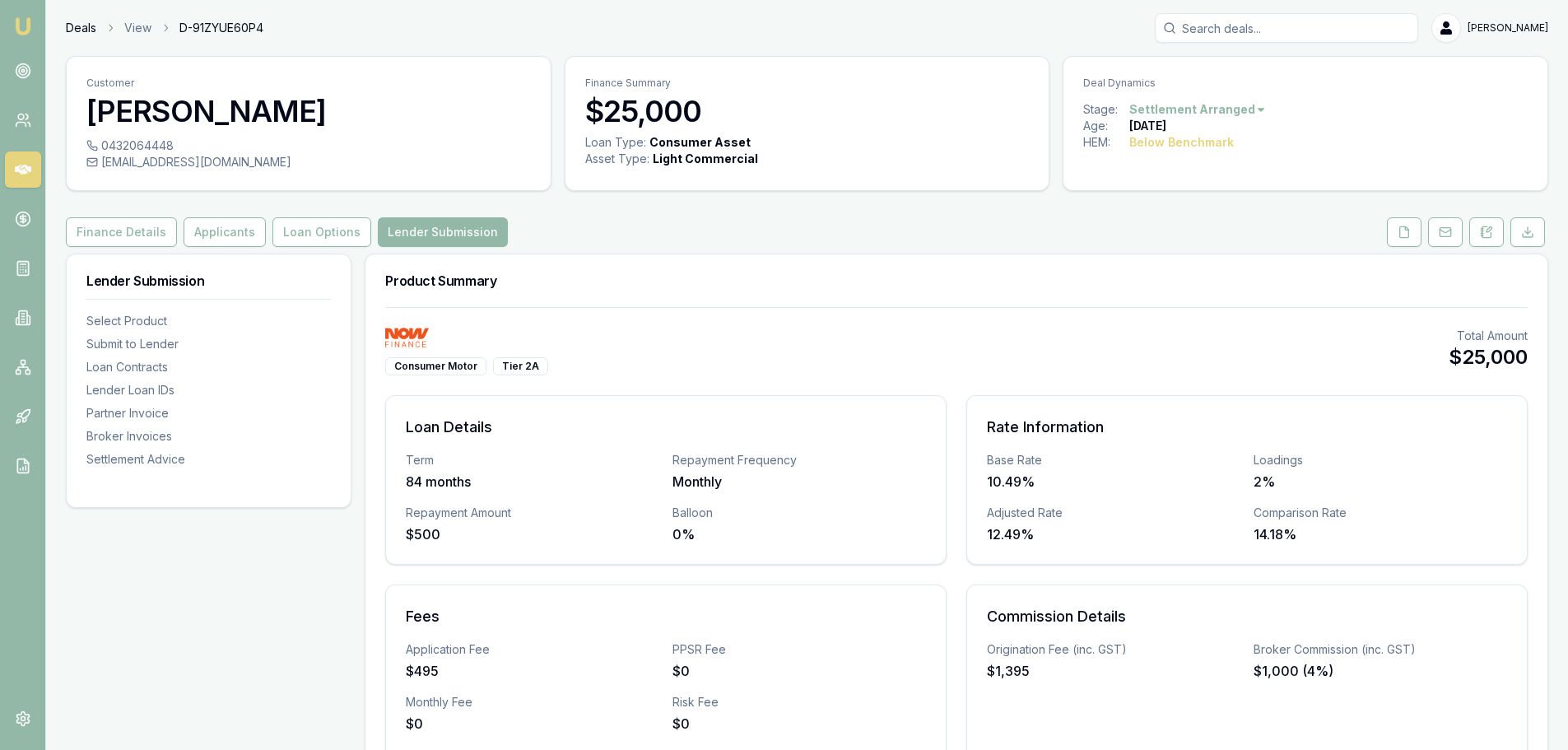
click at [79, 31] on link "Deals" at bounding box center [80, 28] width 31 height 17
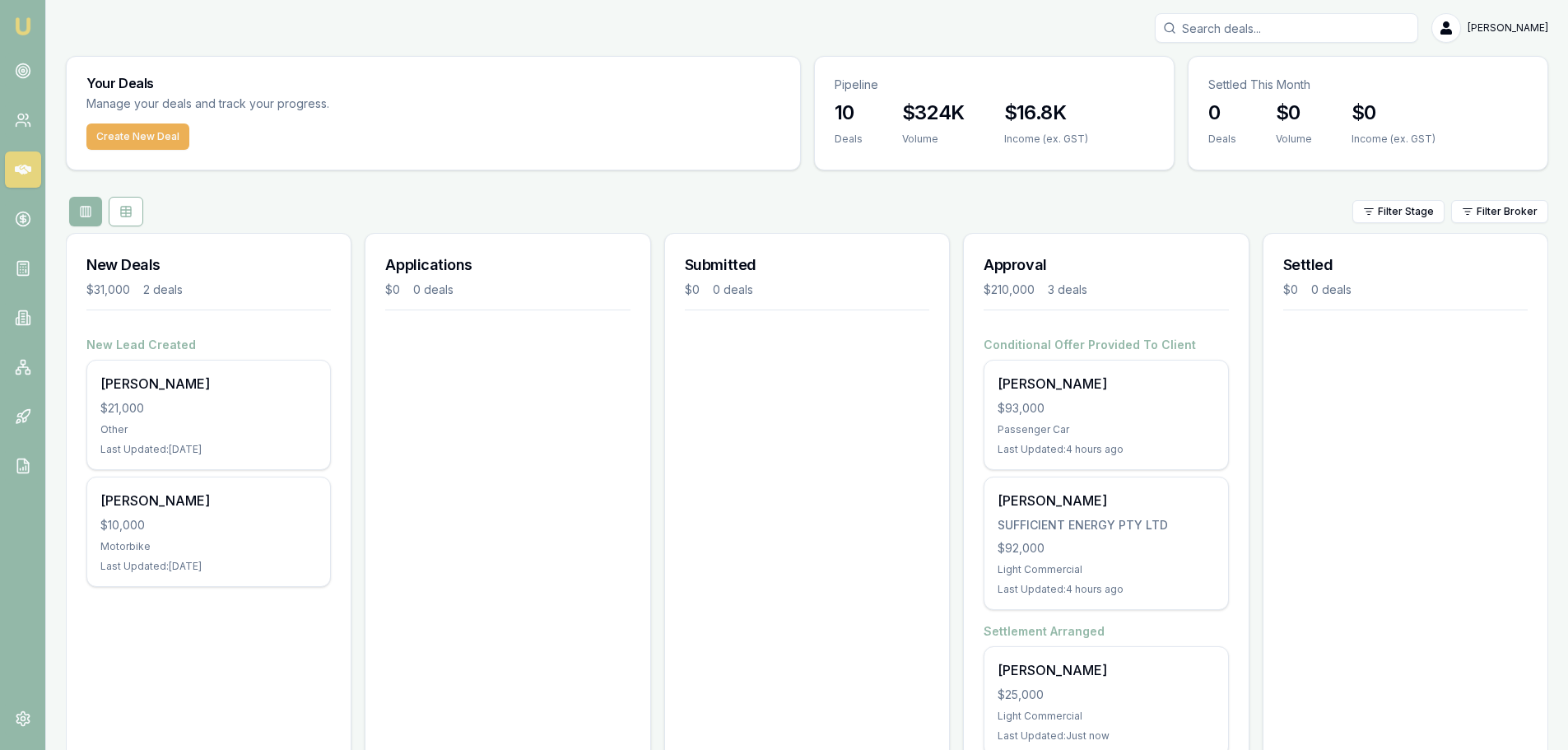
scroll to position [53, 0]
